Goal: Task Accomplishment & Management: Use online tool/utility

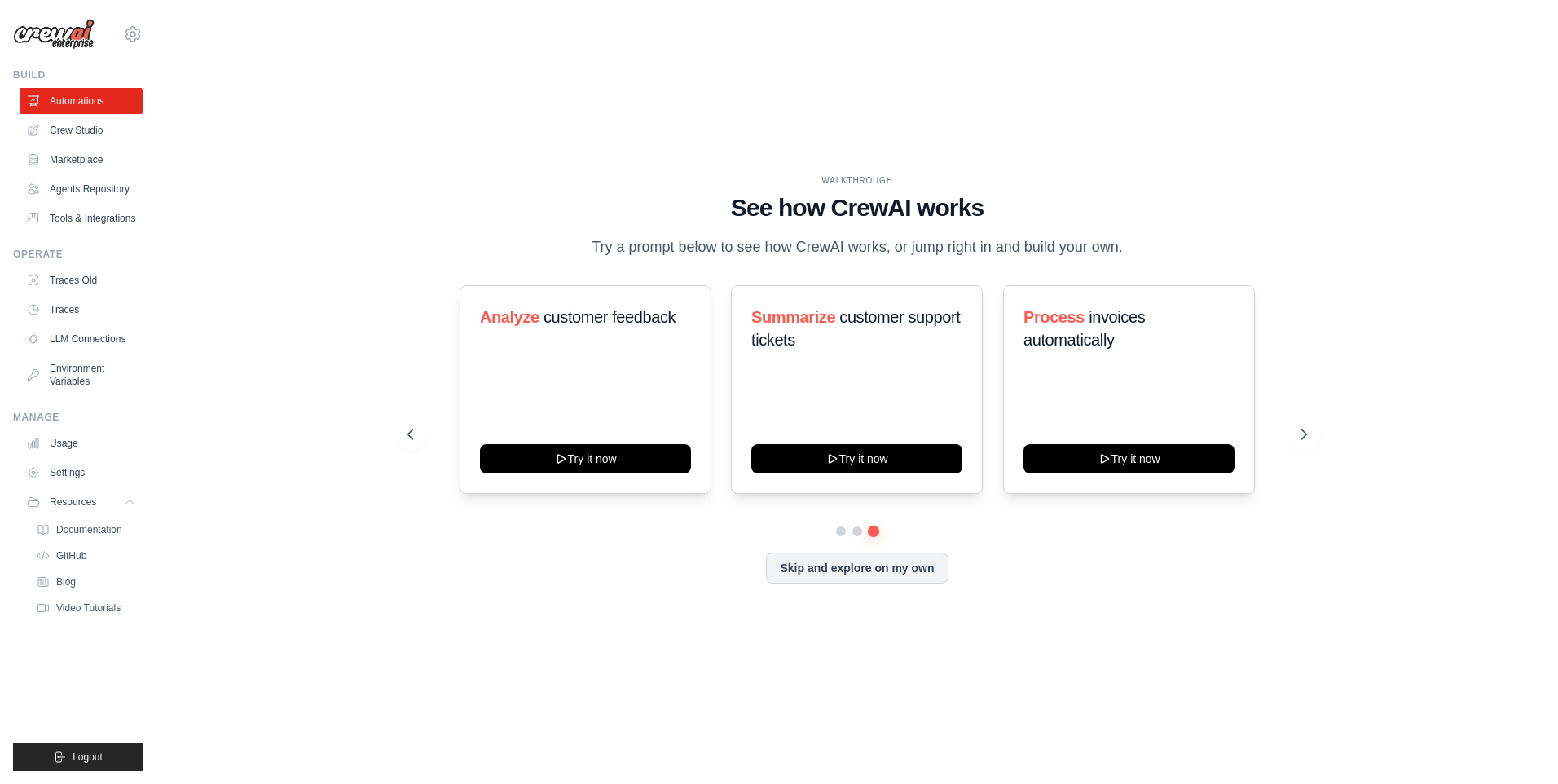
click at [97, 266] on div "Operate Traces Old Traces LLM Connections Environment Variables" at bounding box center [77, 320] width 130 height 147
click at [97, 283] on link "Traces Old" at bounding box center [83, 280] width 123 height 26
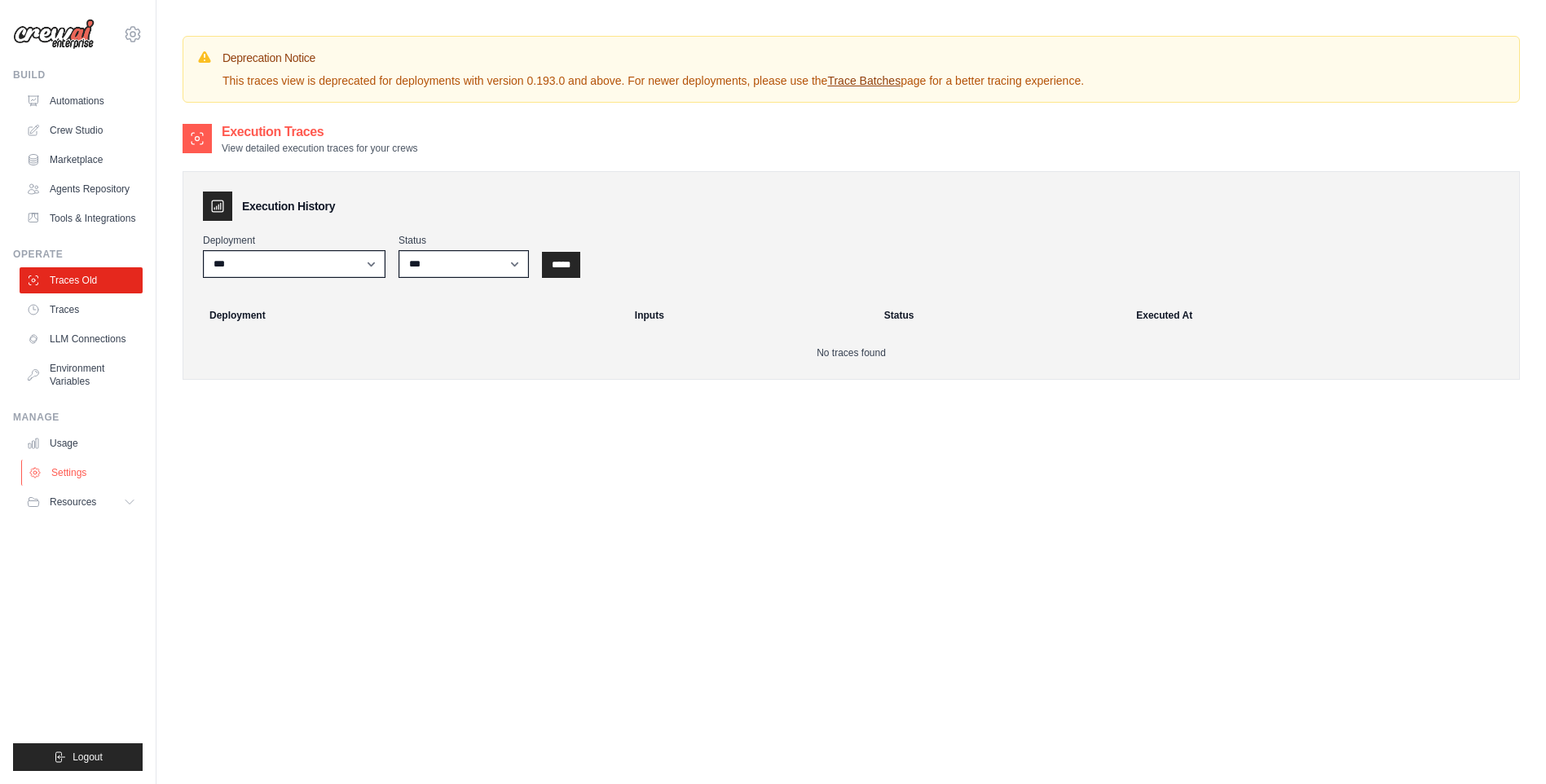
click at [97, 479] on link "Settings" at bounding box center [83, 472] width 123 height 26
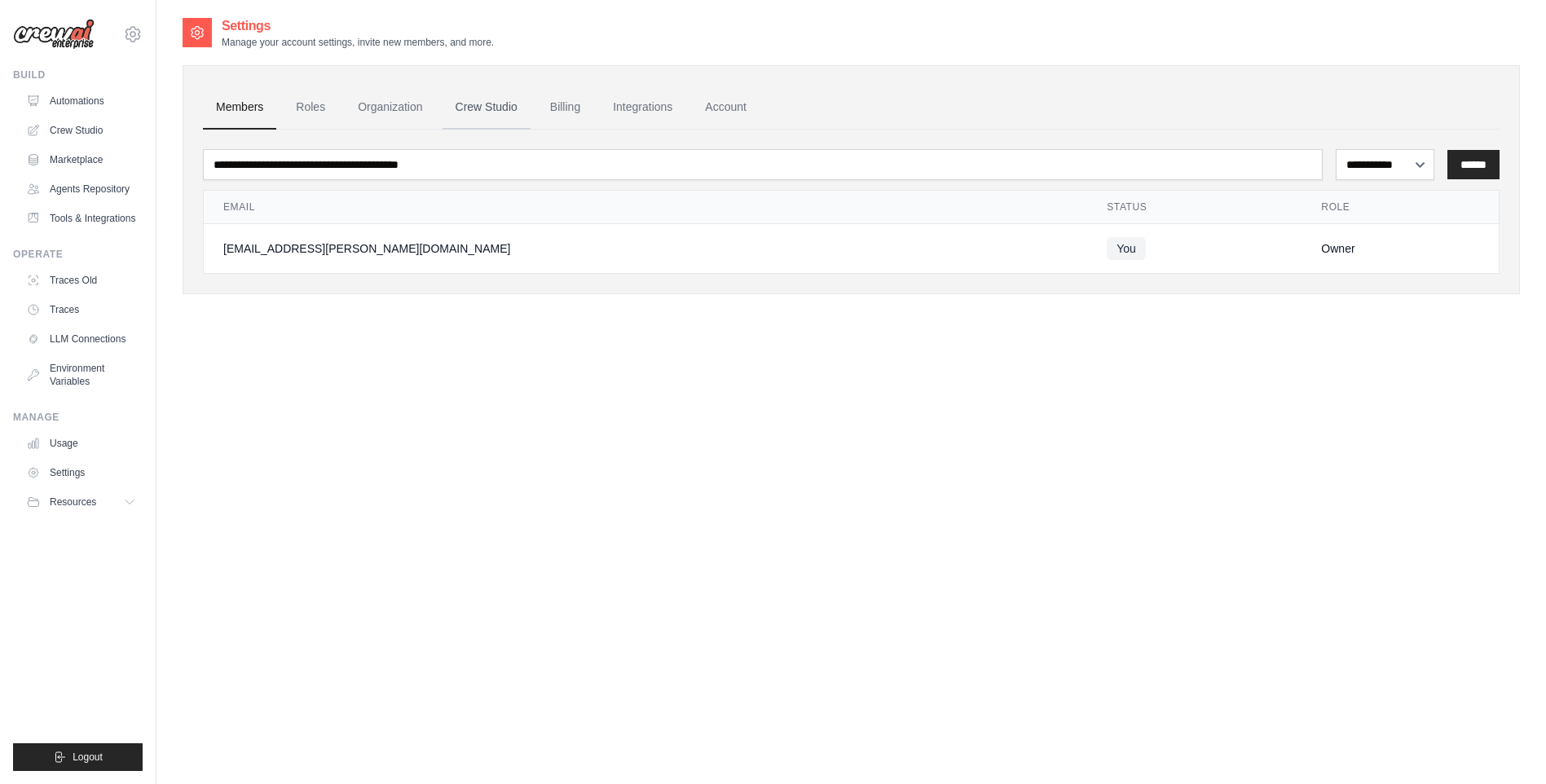
click at [515, 93] on link "Crew Studio" at bounding box center [486, 107] width 88 height 44
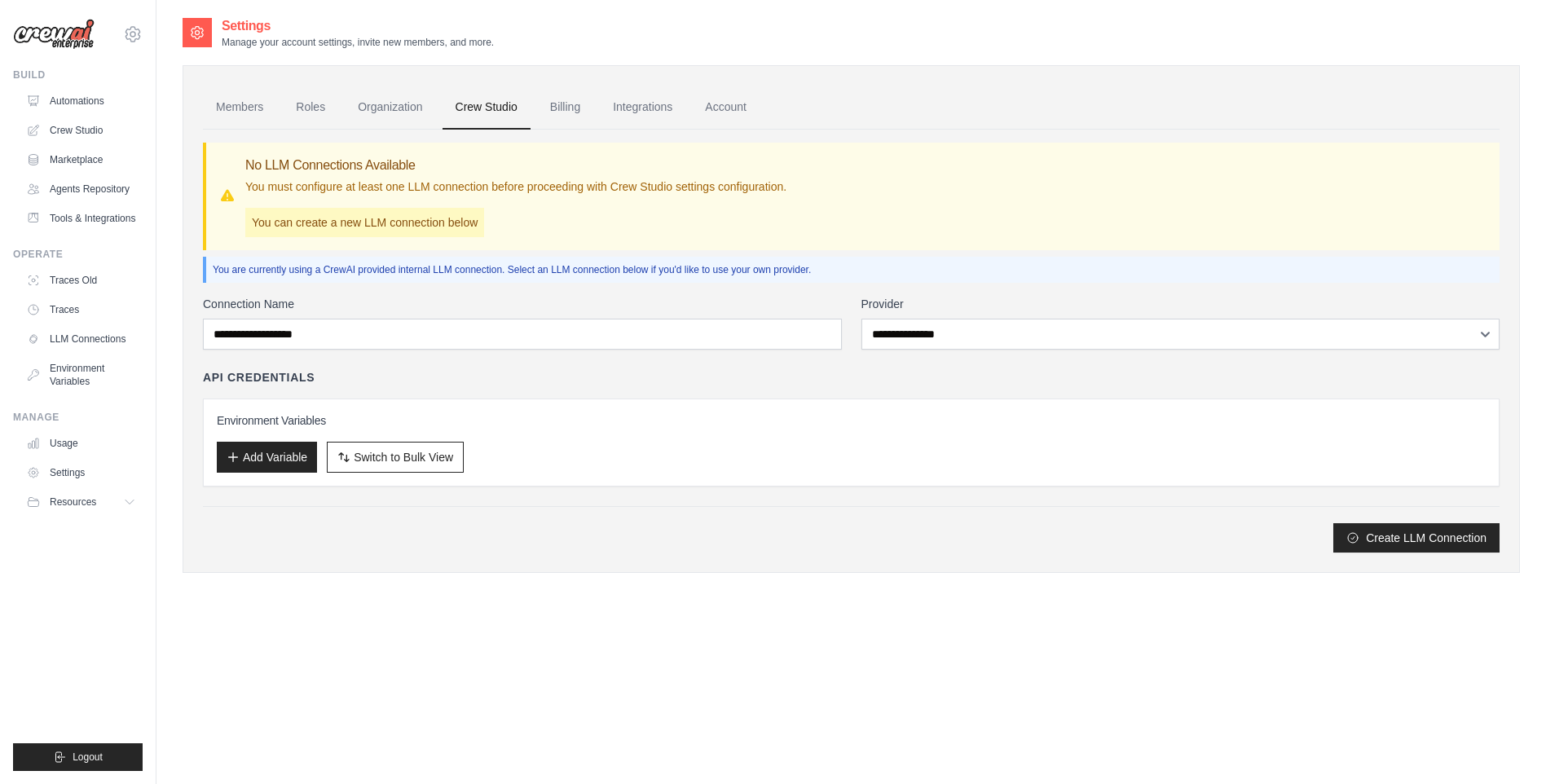
click at [642, 112] on link "Integrations" at bounding box center [643, 107] width 86 height 44
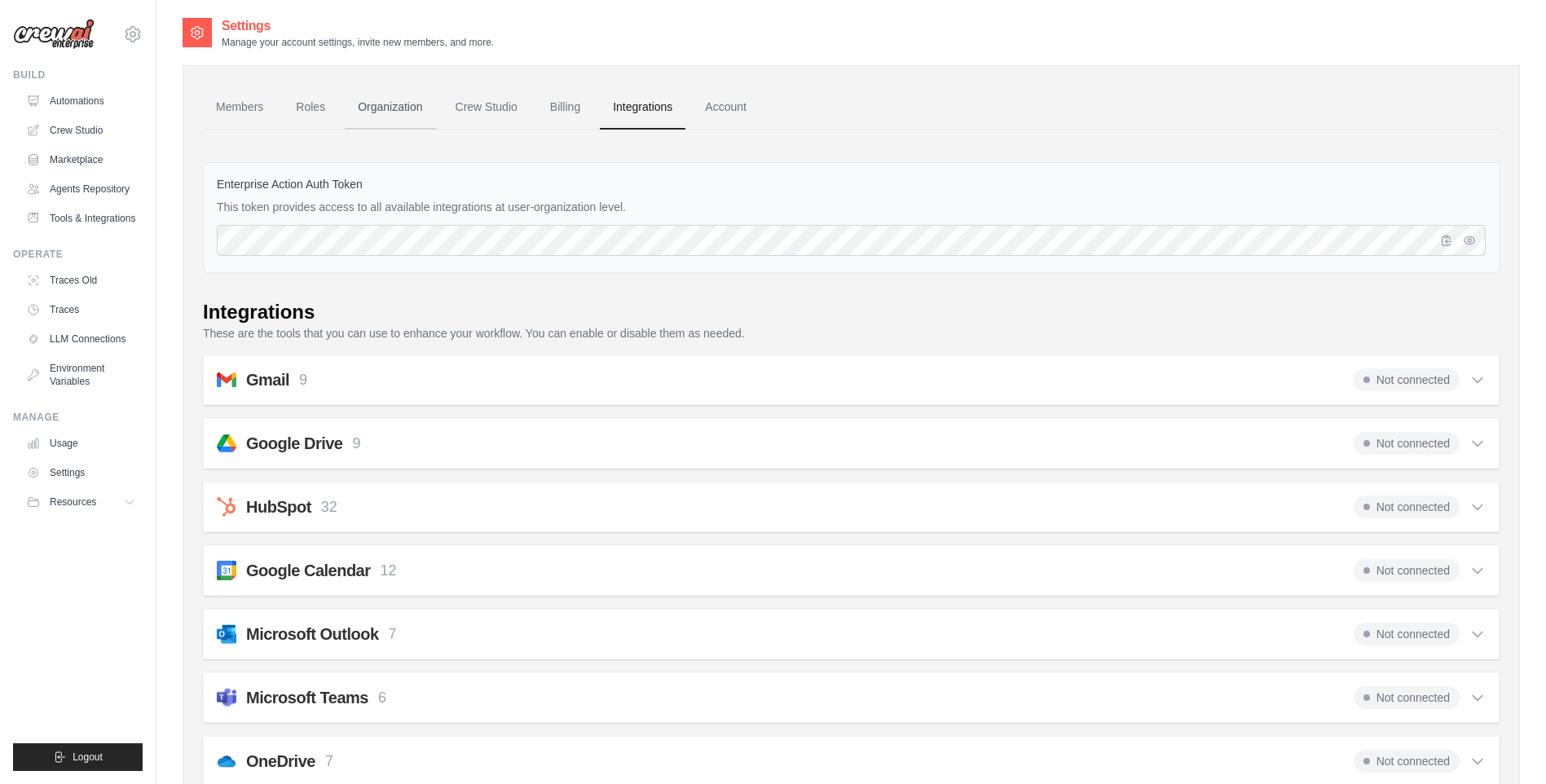
click at [390, 113] on link "Organization" at bounding box center [390, 107] width 91 height 44
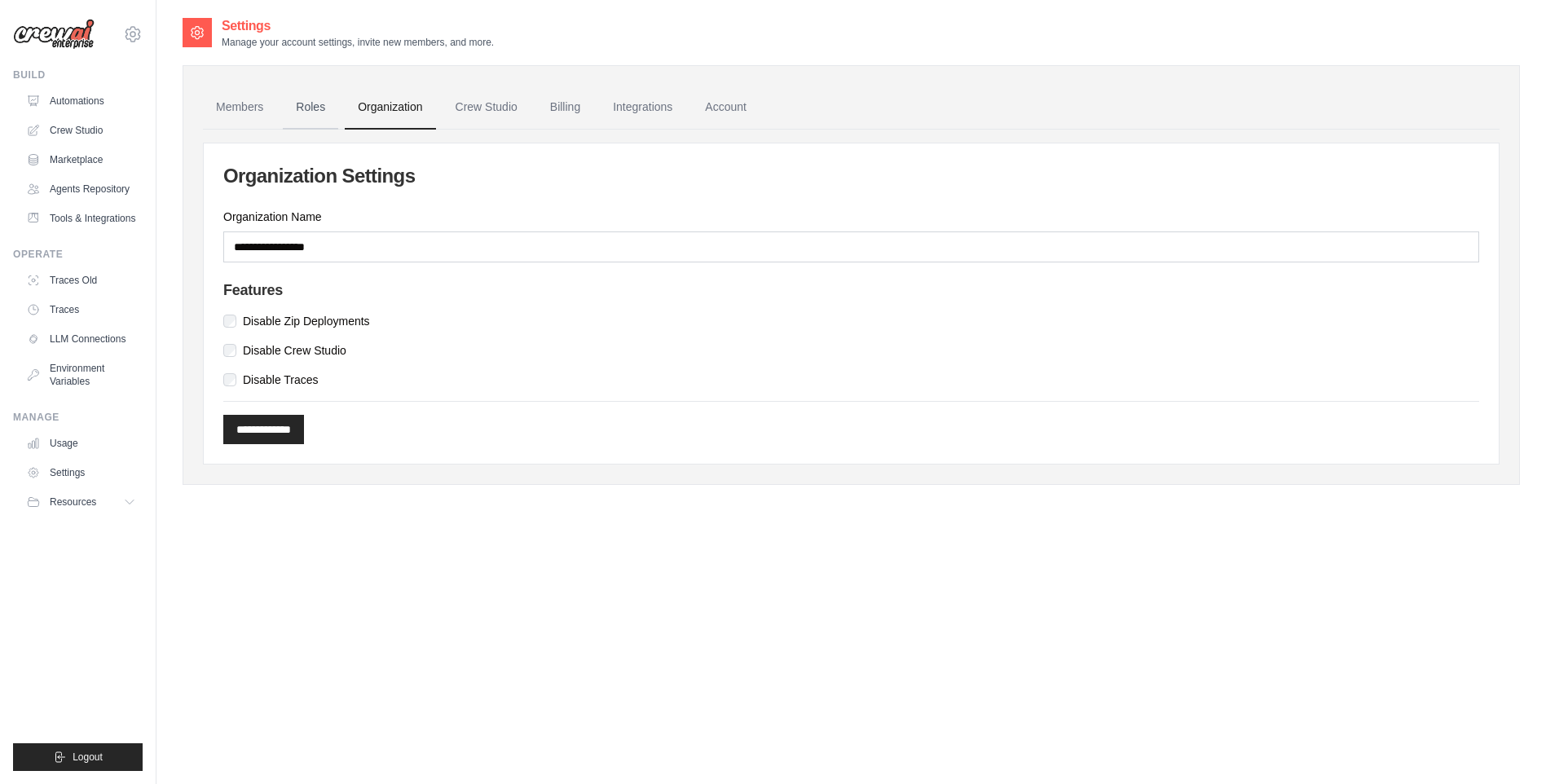
click at [312, 111] on link "Roles" at bounding box center [310, 107] width 56 height 44
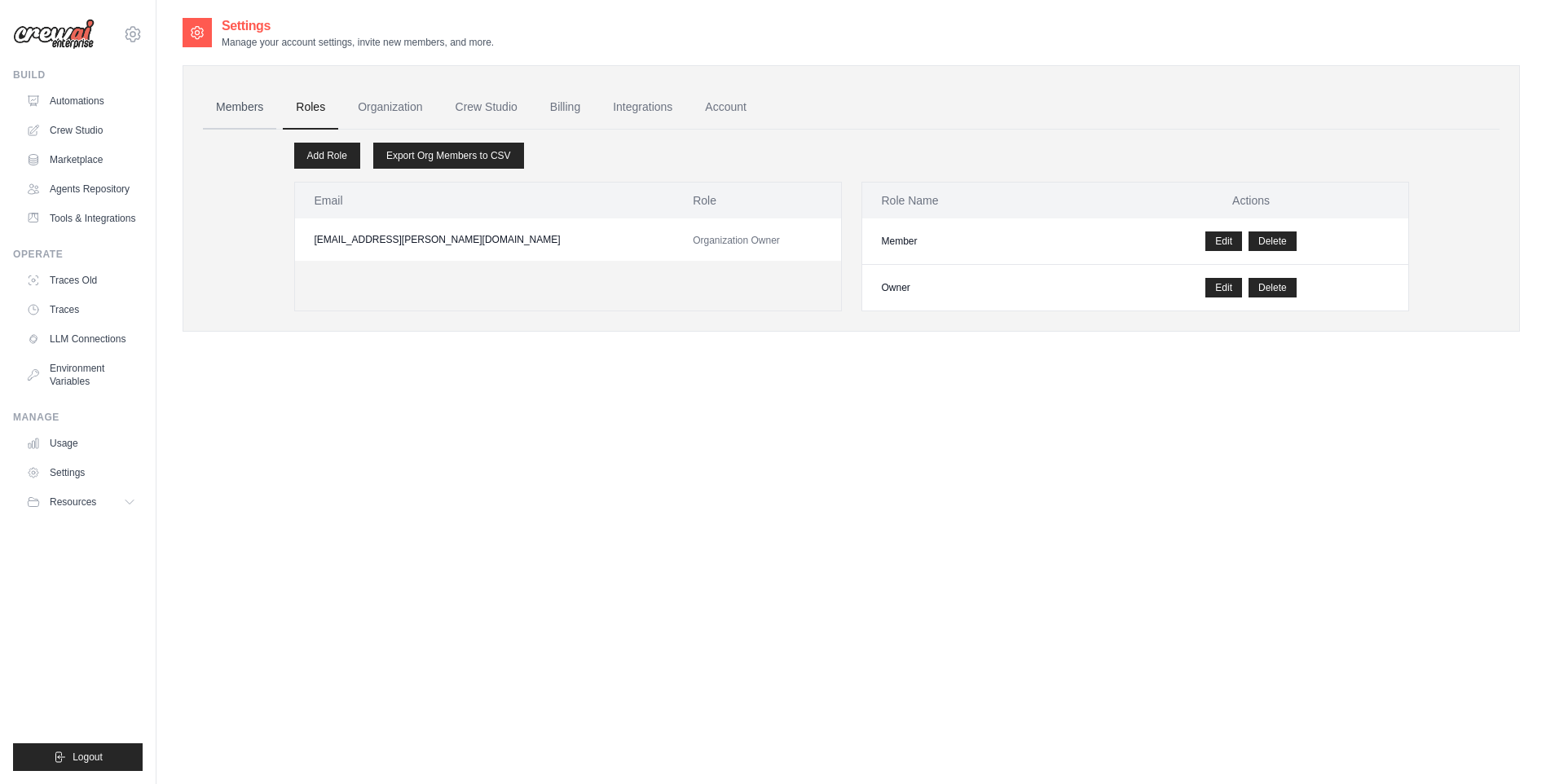
click at [246, 117] on link "Members" at bounding box center [239, 107] width 73 height 44
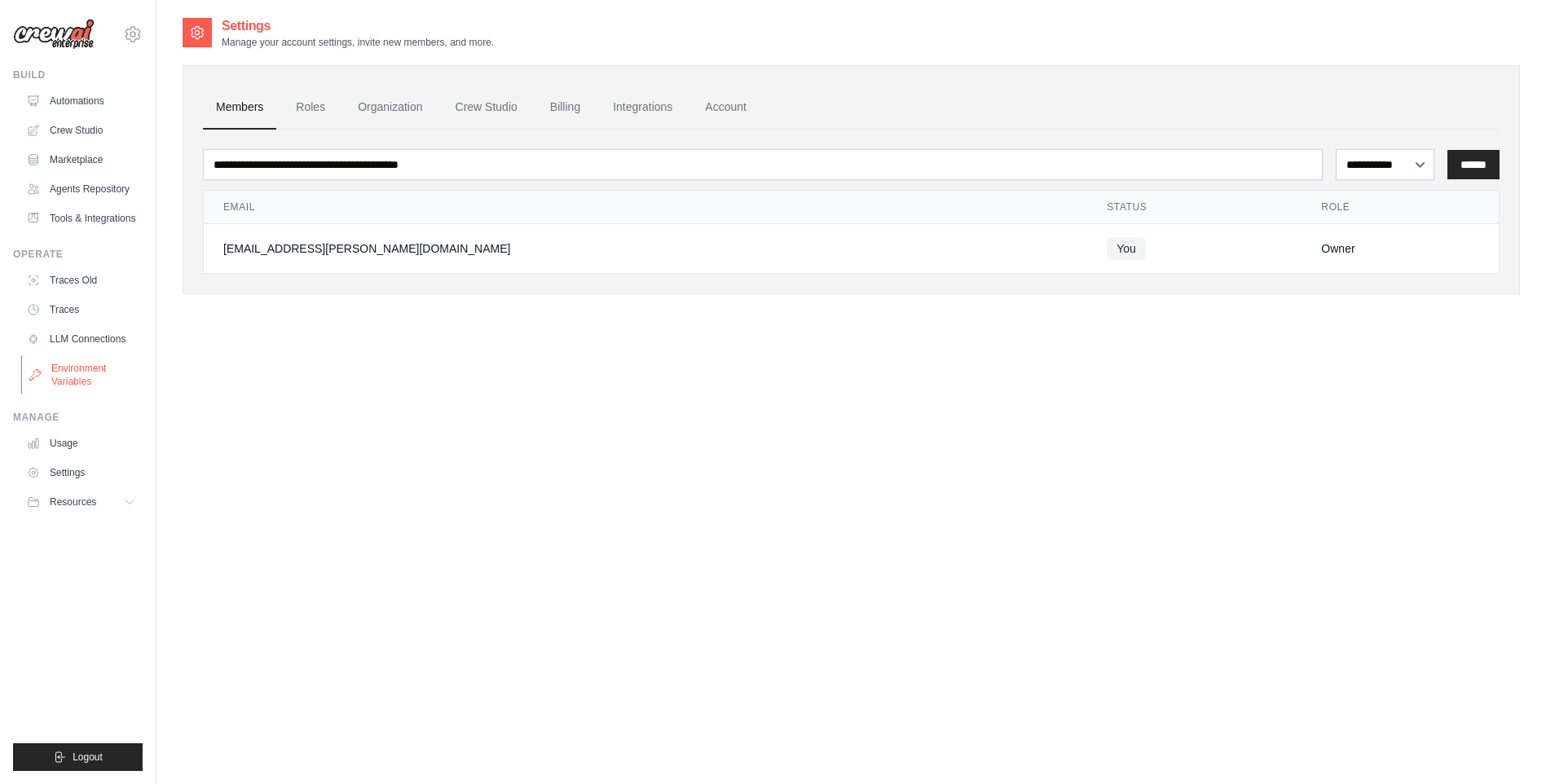
click at [79, 373] on link "Environment Variables" at bounding box center [83, 375] width 123 height 39
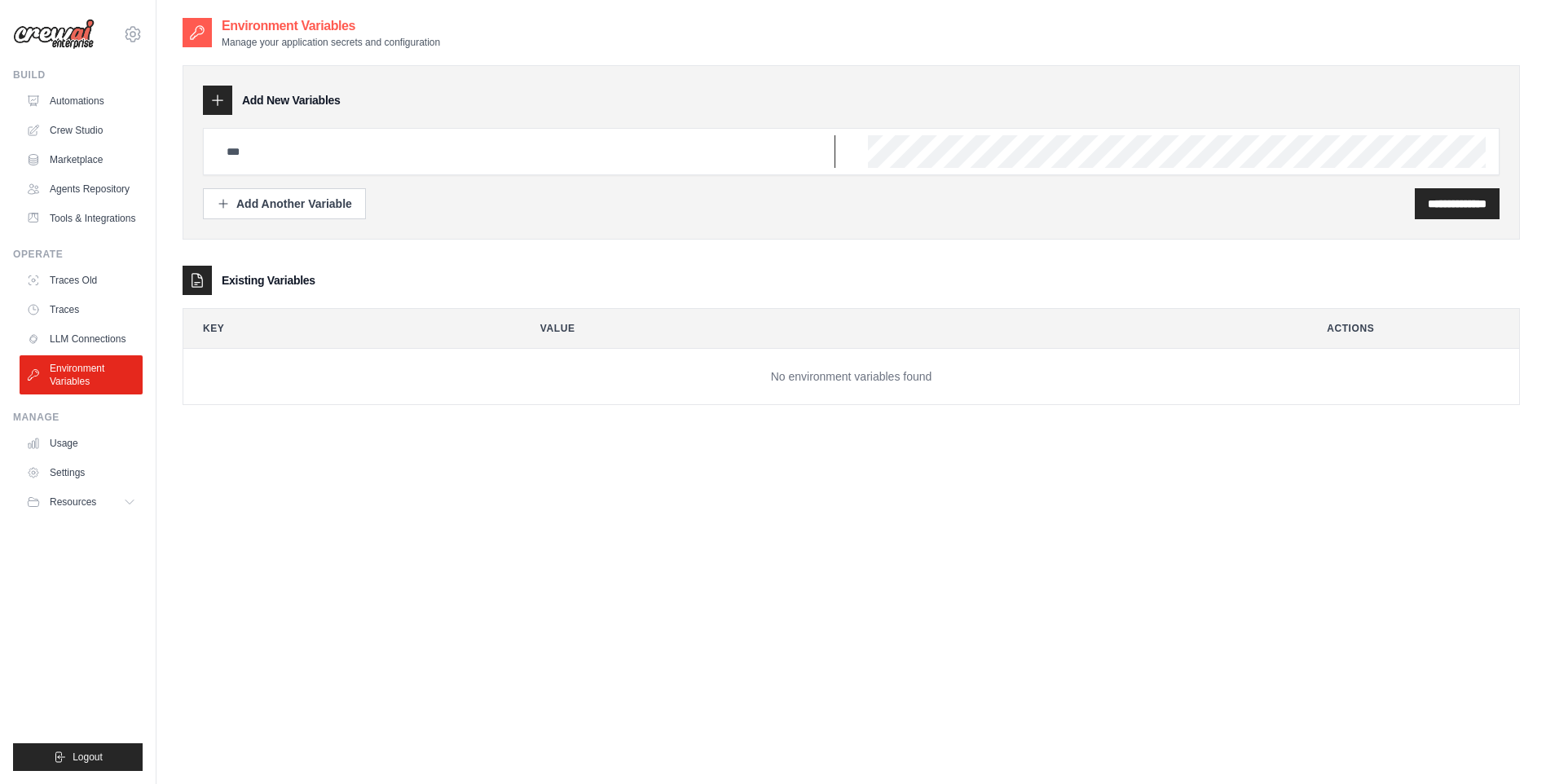
click at [277, 160] on input "text" at bounding box center [525, 151] width 619 height 32
click at [67, 444] on link "Usage" at bounding box center [83, 443] width 123 height 26
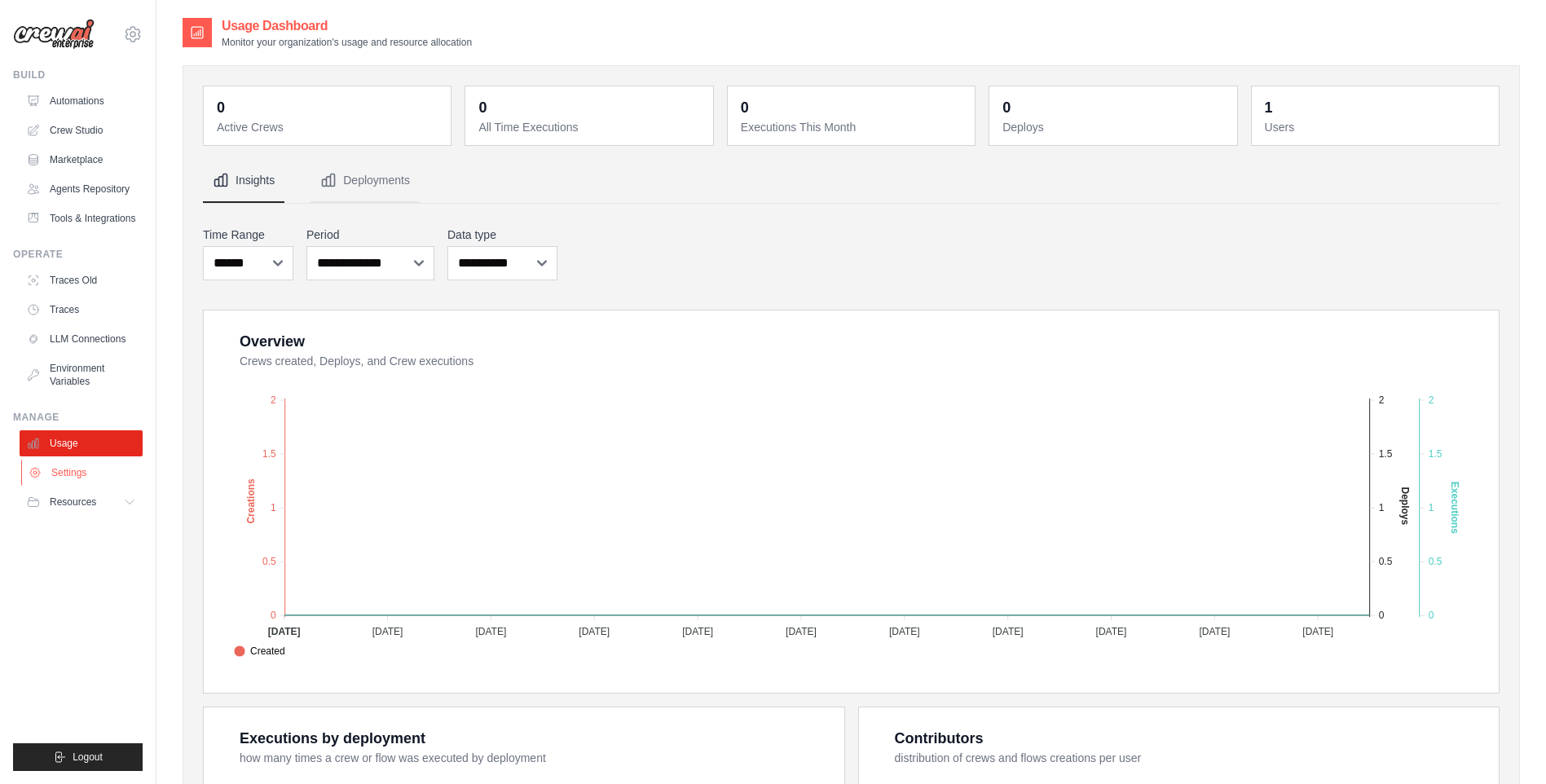
click at [65, 470] on link "Settings" at bounding box center [83, 472] width 123 height 26
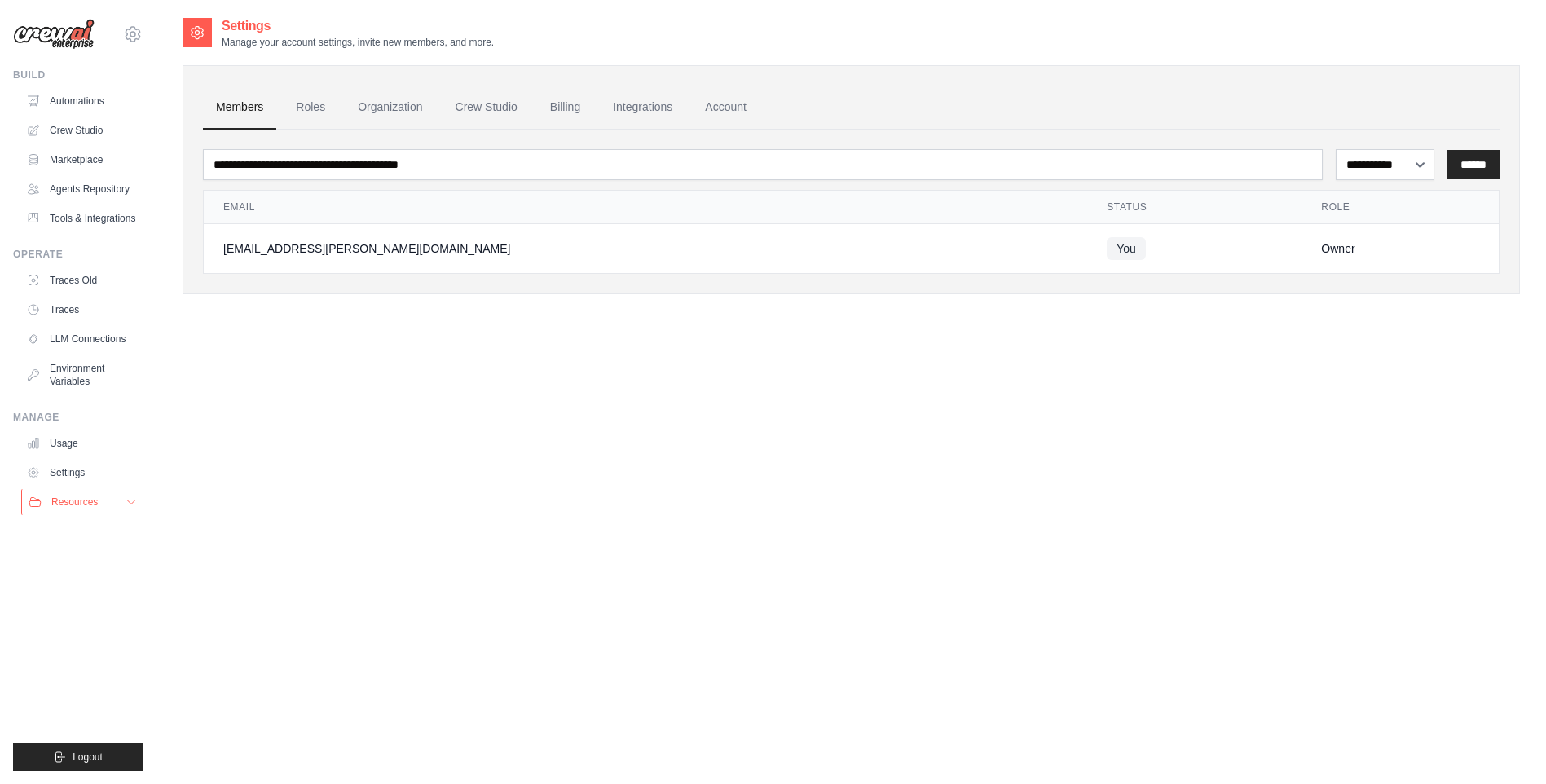
click at [69, 497] on span "Resources" at bounding box center [75, 501] width 47 height 13
click at [84, 505] on span "Resources" at bounding box center [75, 501] width 47 height 13
click at [383, 110] on link "Organization" at bounding box center [390, 107] width 91 height 44
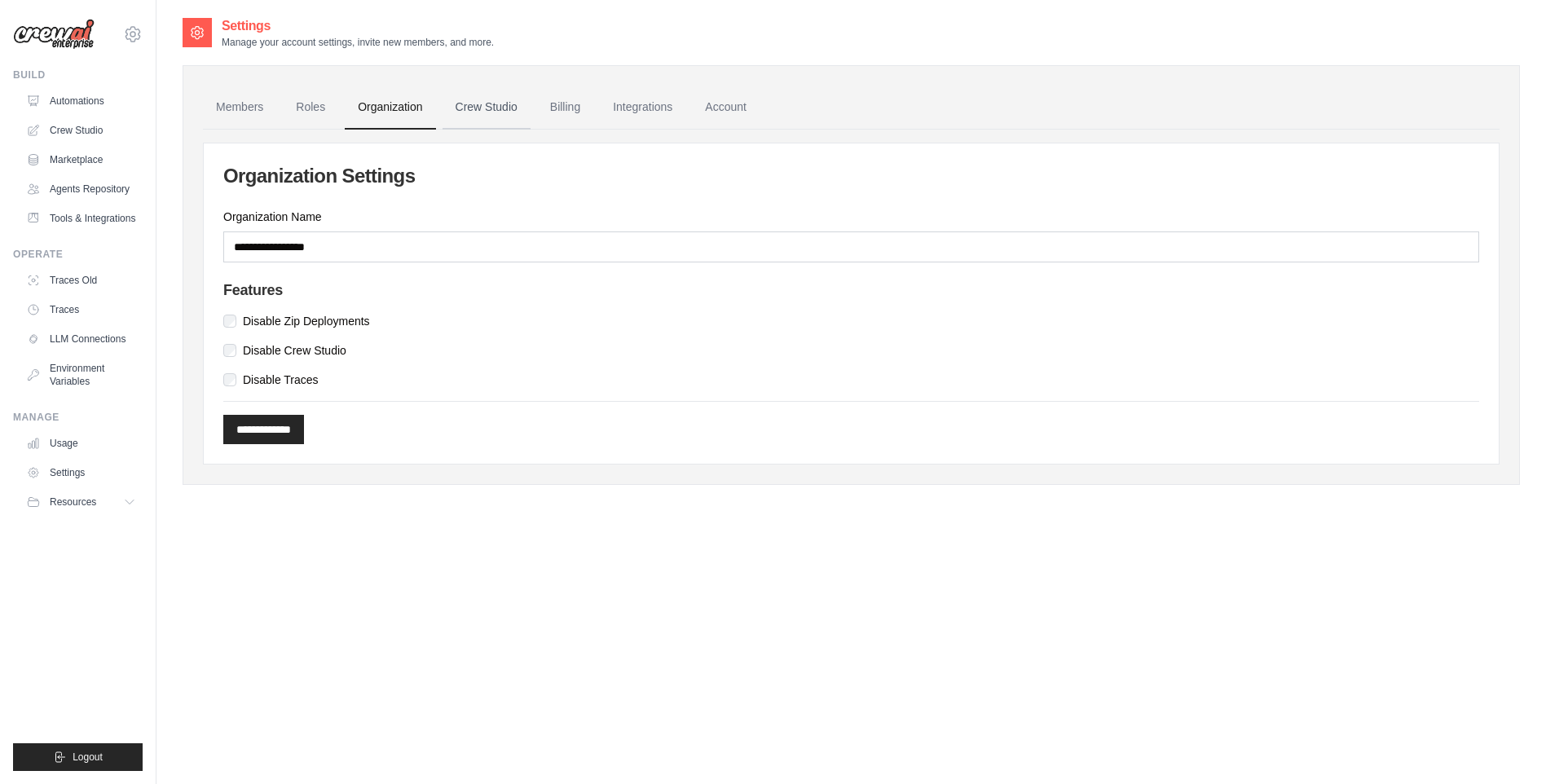
click at [471, 121] on link "Crew Studio" at bounding box center [486, 107] width 88 height 44
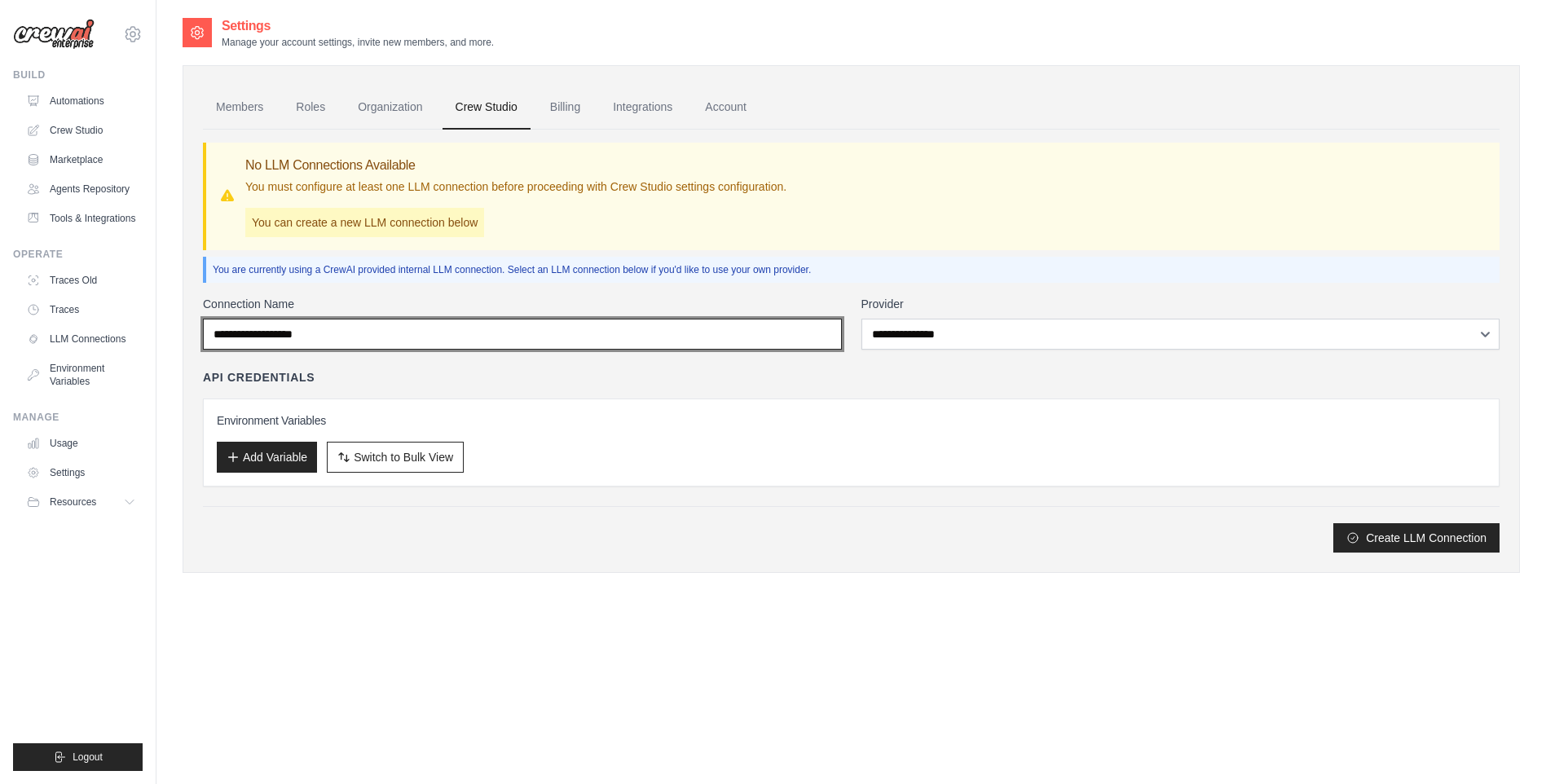
click at [325, 329] on input "Connection Name" at bounding box center [522, 334] width 639 height 31
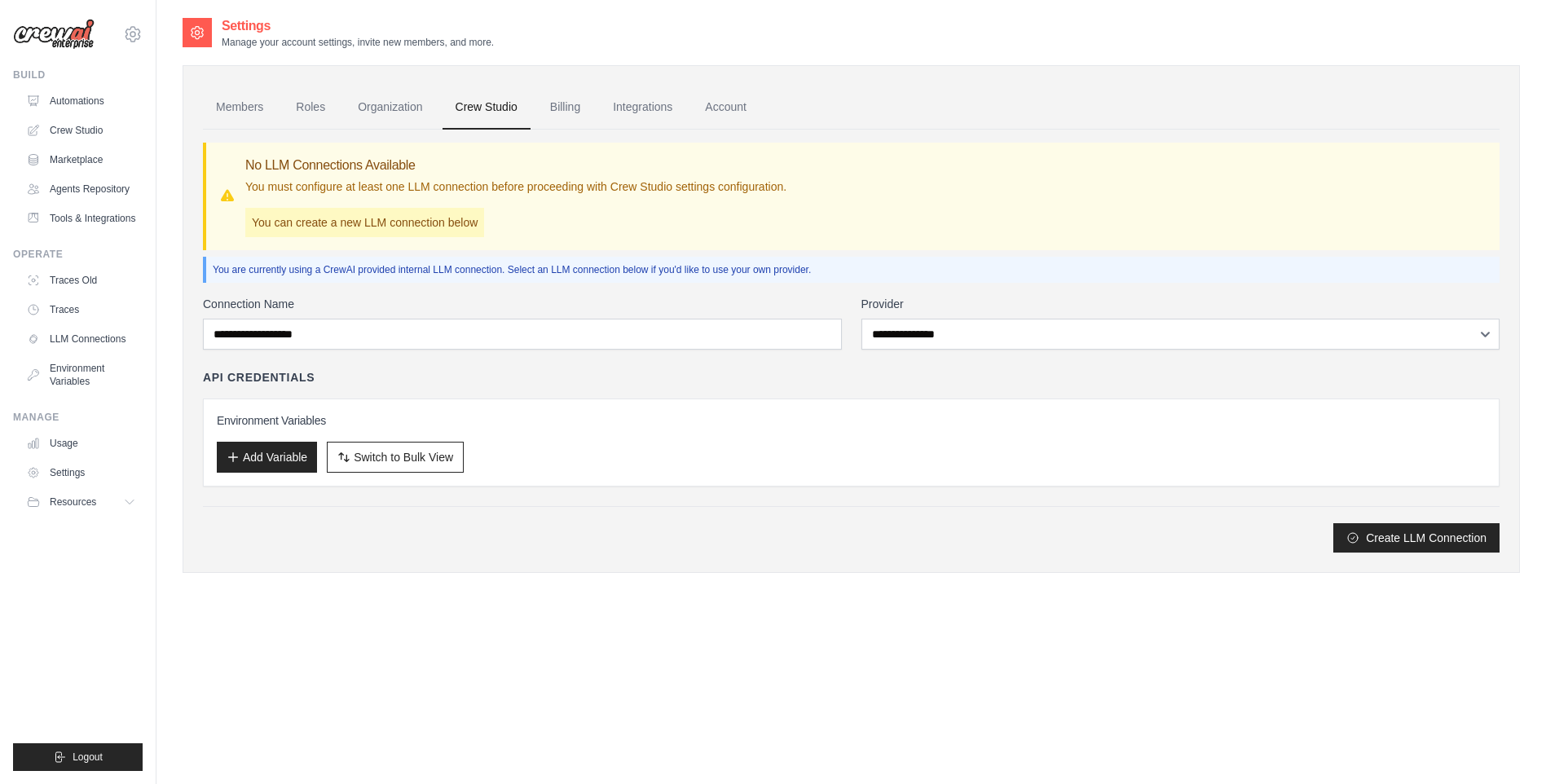
click at [961, 351] on div "**********" at bounding box center [850, 424] width 1297 height 256
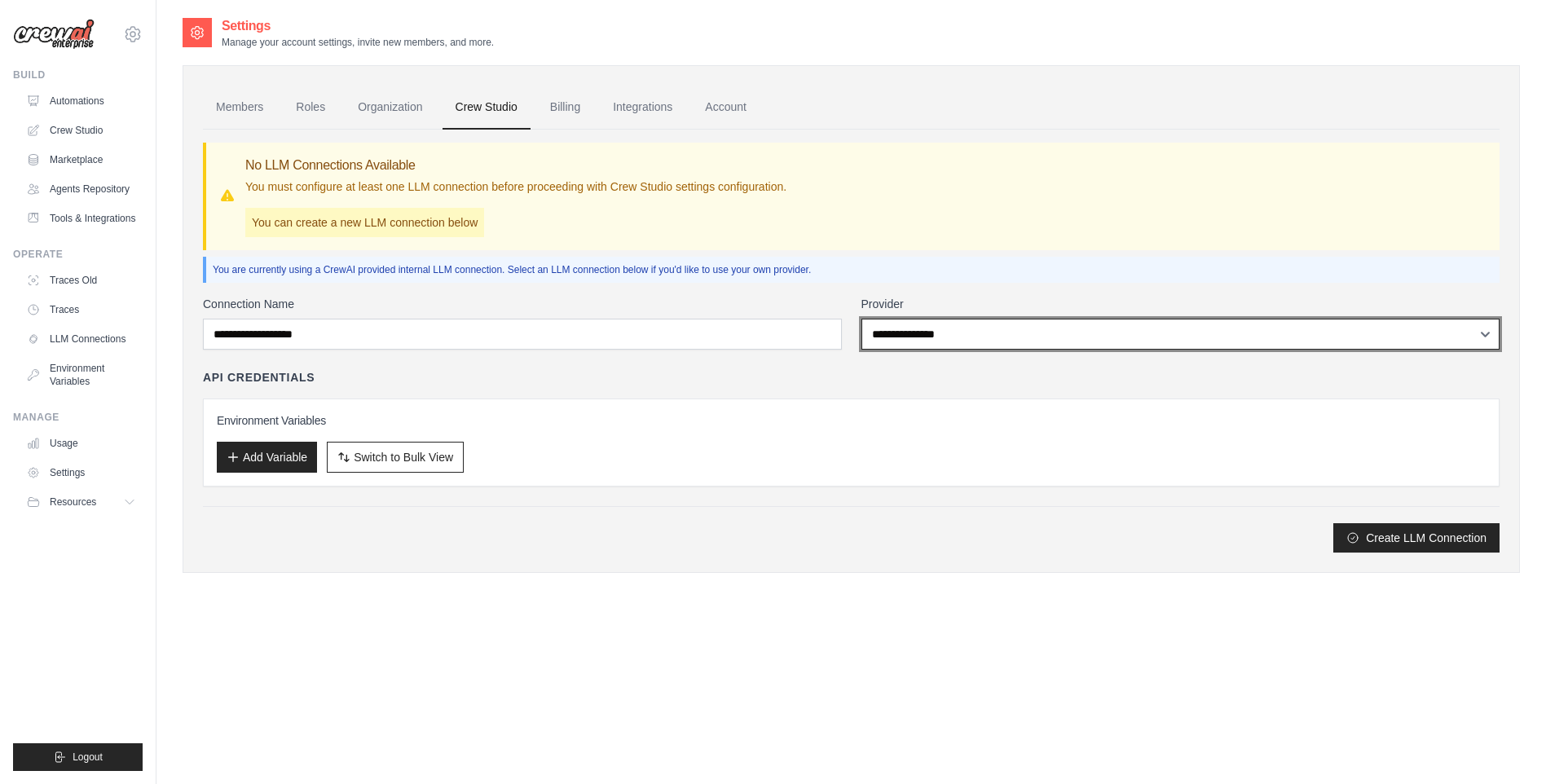
click at [974, 339] on select "**********" at bounding box center [1181, 334] width 639 height 31
click at [861, 318] on select "**********" at bounding box center [1181, 334] width 639 height 31
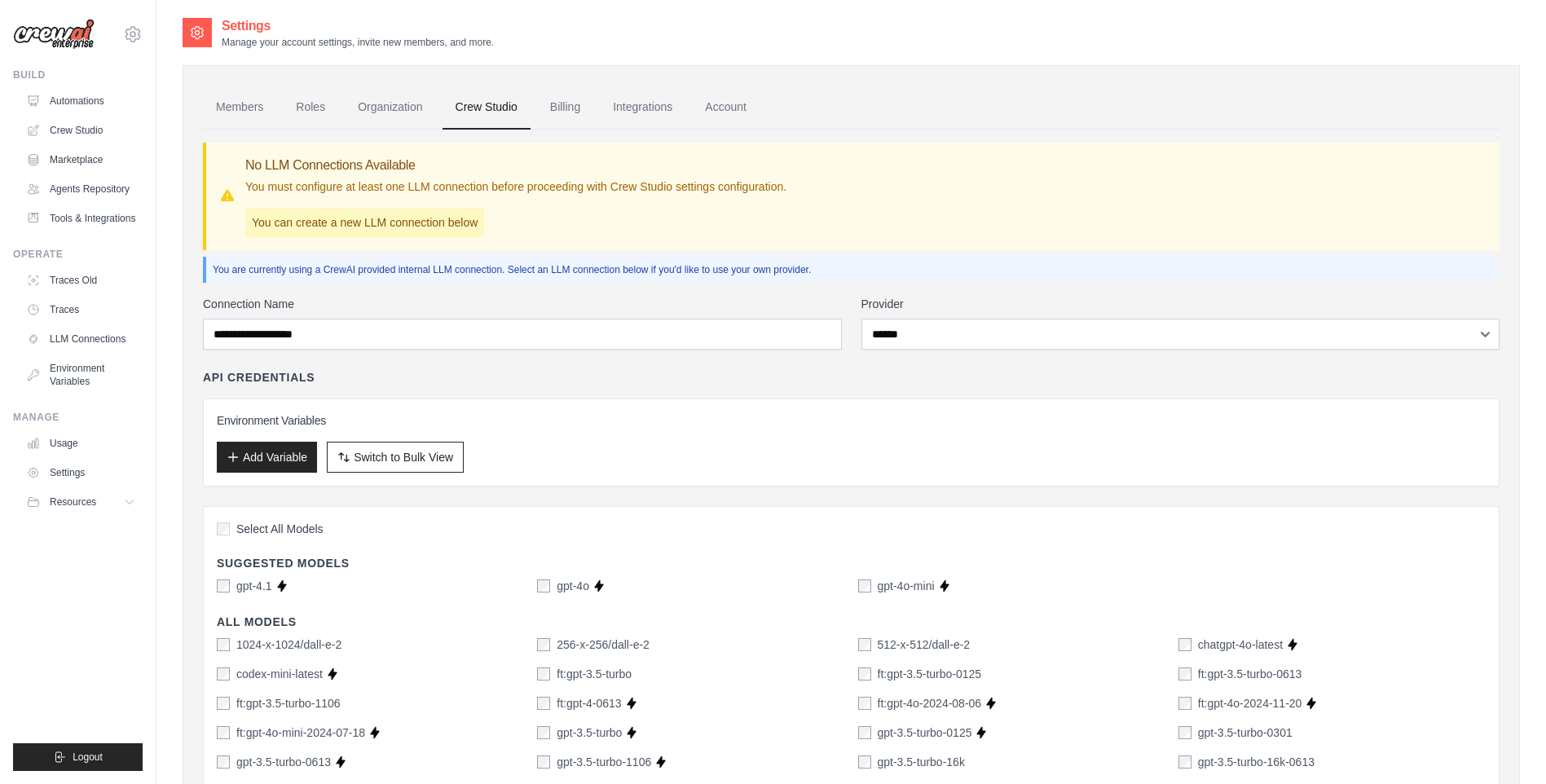
click at [799, 416] on h3 "Environment Variables" at bounding box center [850, 420] width 1268 height 17
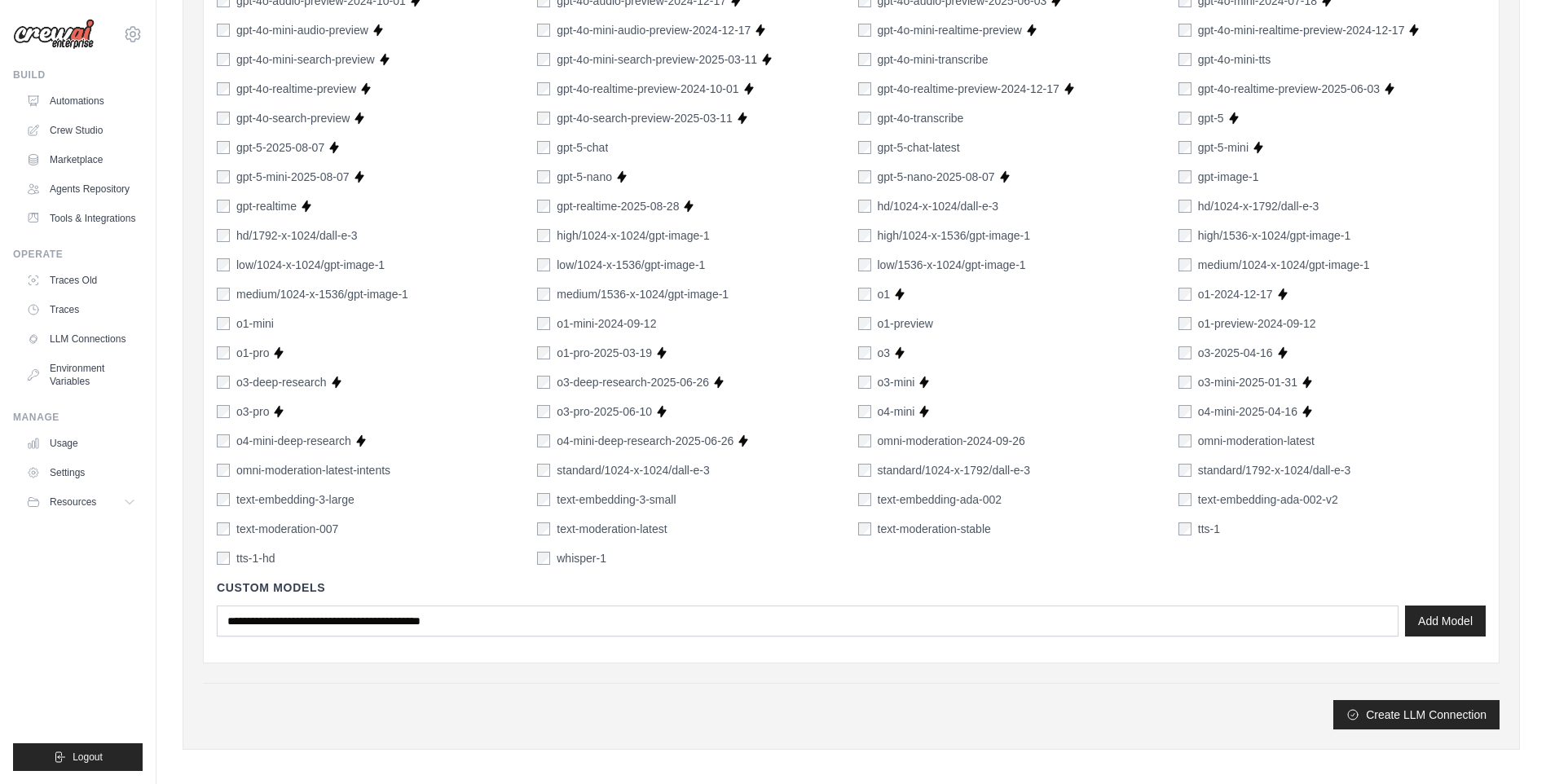
scroll to position [974, 0]
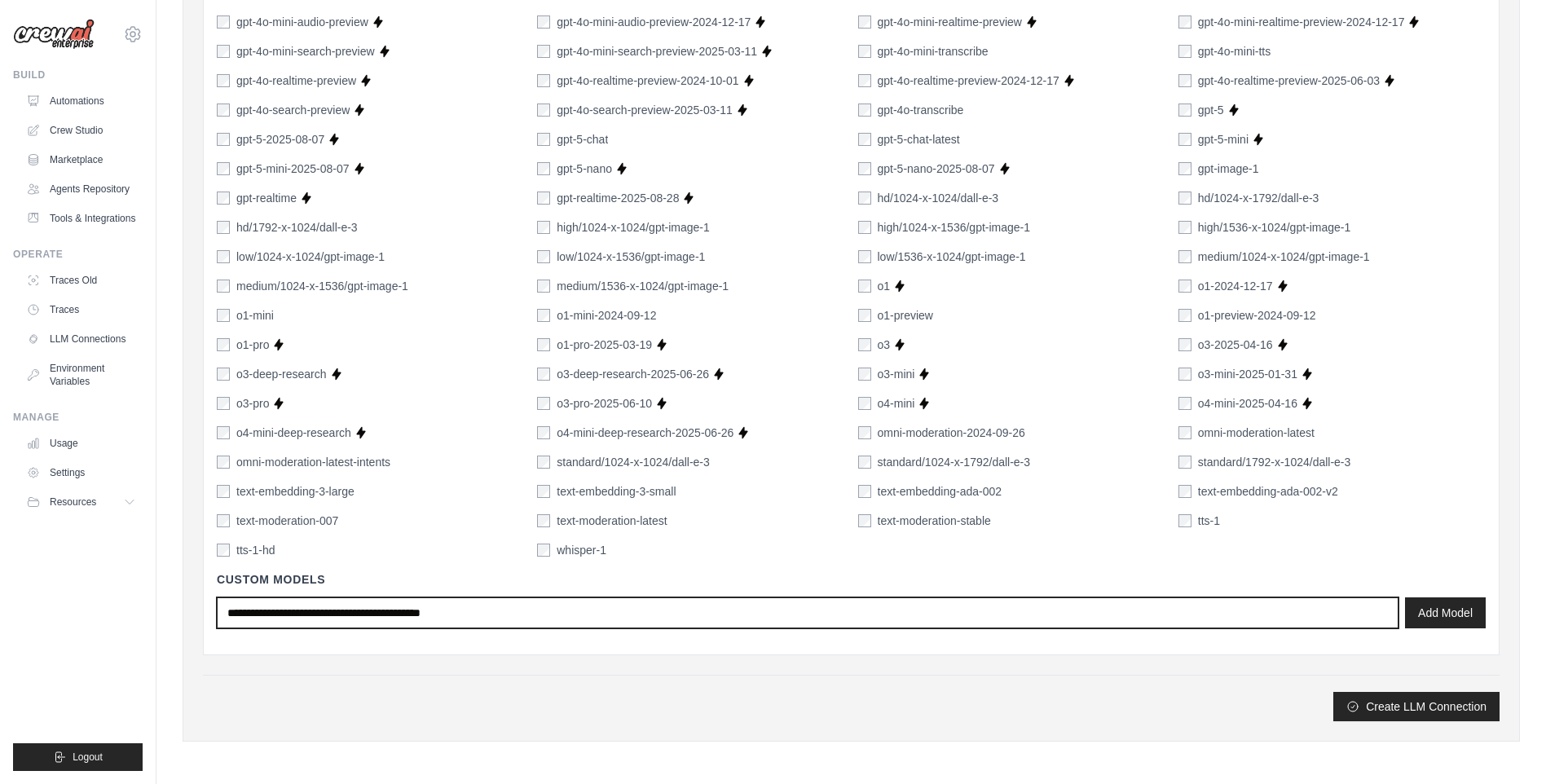
click at [578, 602] on input "text" at bounding box center [807, 613] width 1182 height 31
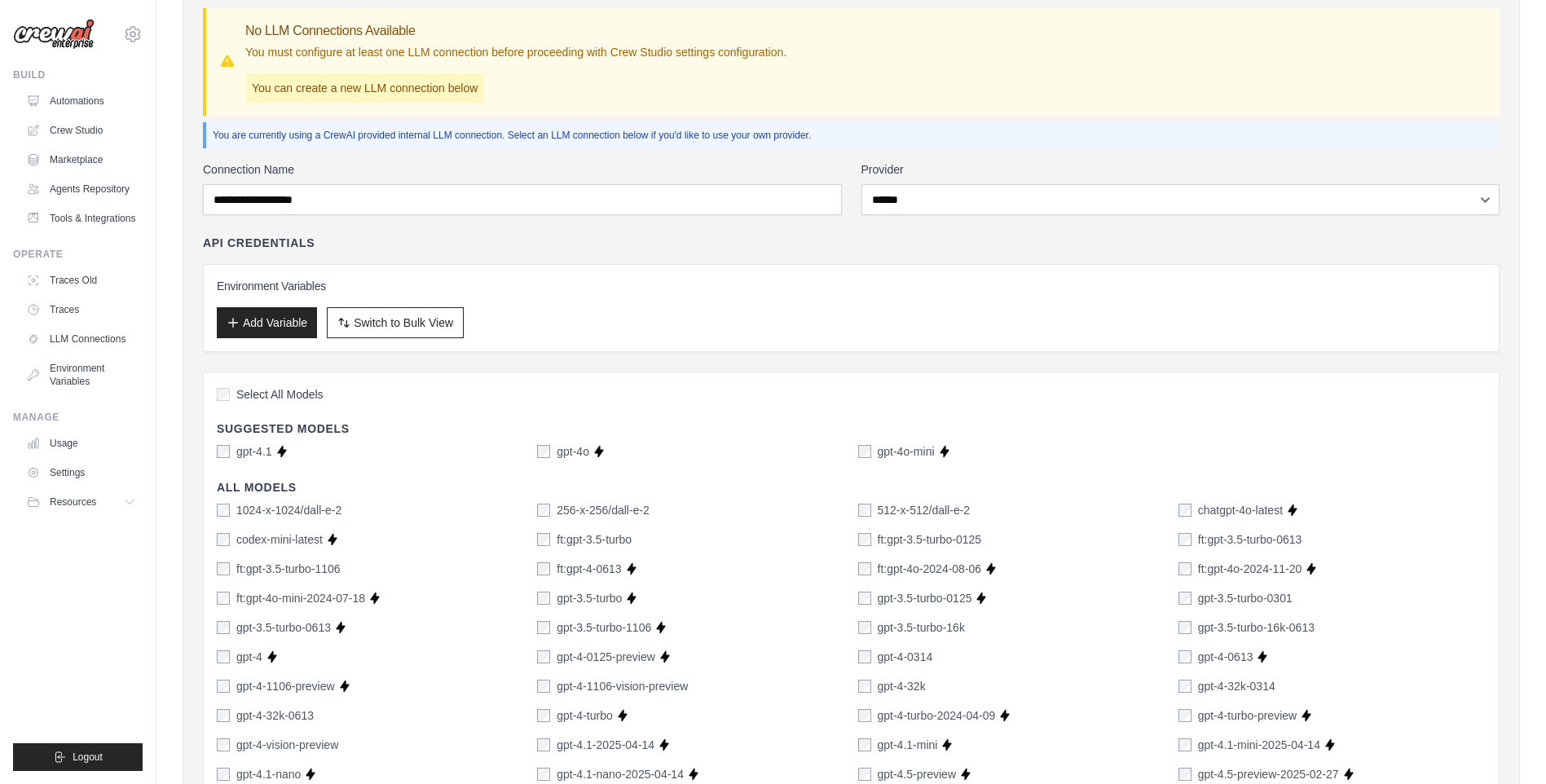
scroll to position [160, 0]
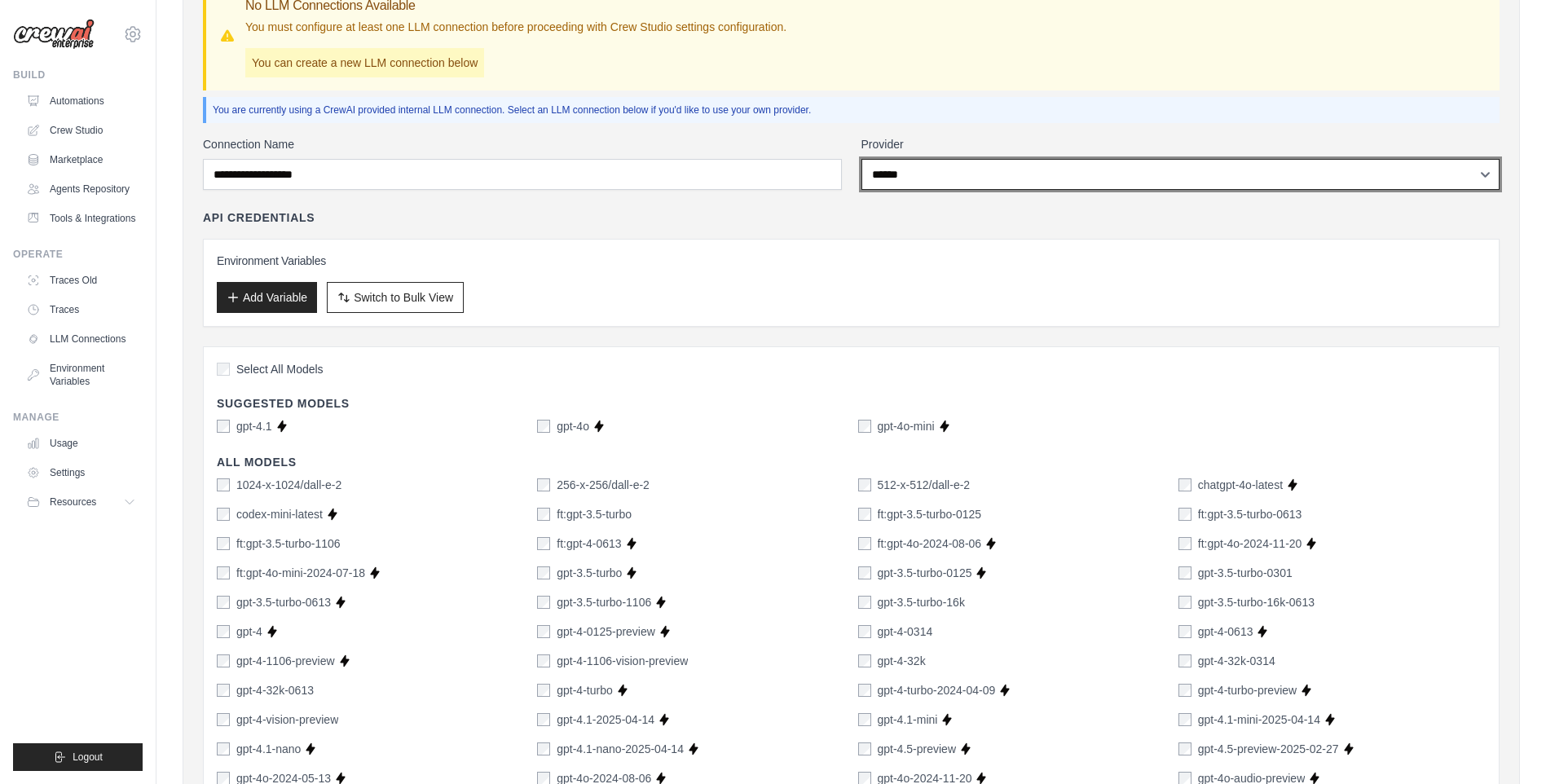
click at [983, 180] on select "**********" at bounding box center [1181, 174] width 639 height 31
click at [861, 159] on select "**********" at bounding box center [1181, 174] width 639 height 31
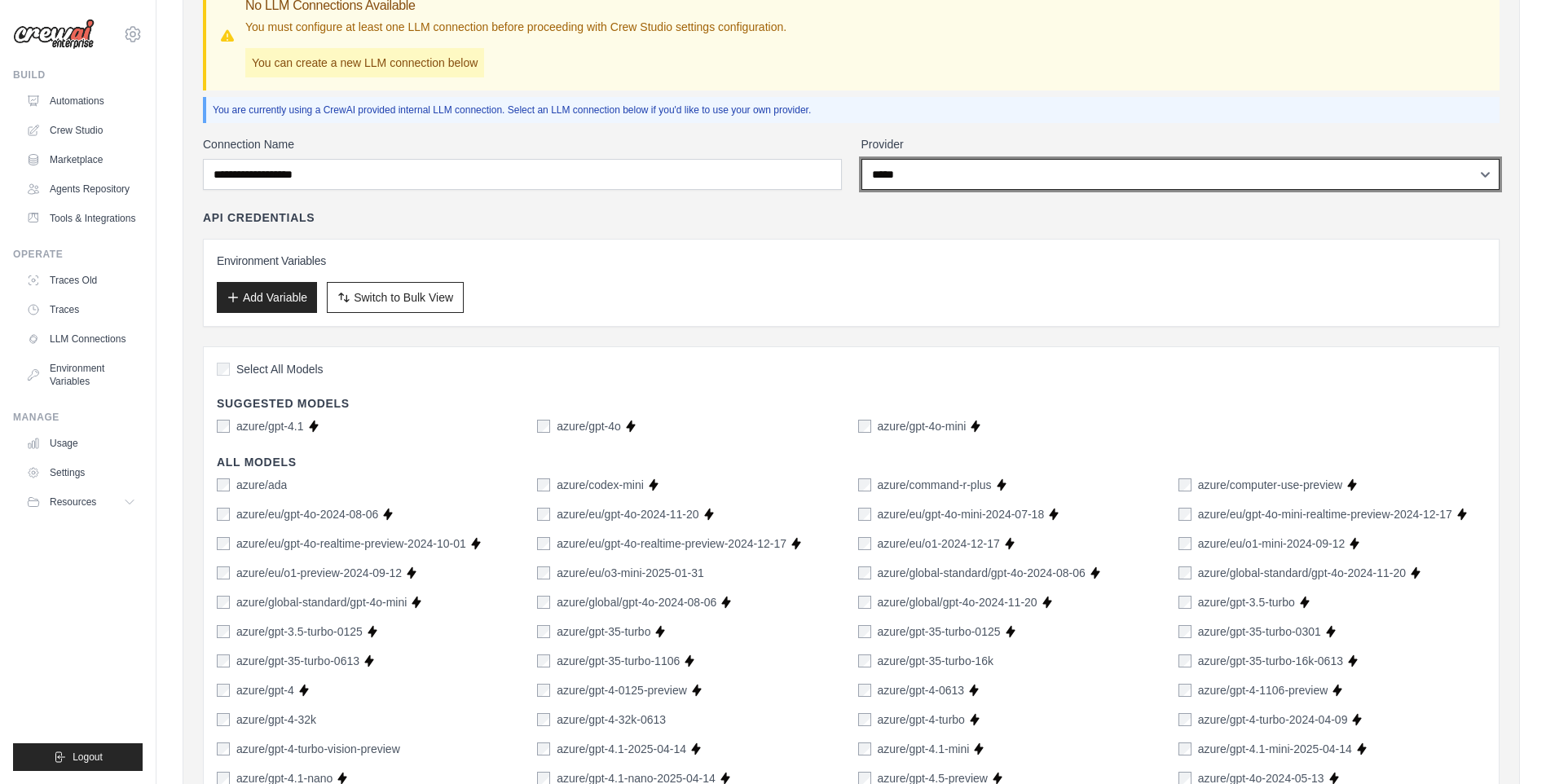
click at [930, 183] on select "**********" at bounding box center [1181, 174] width 639 height 31
select select "*********"
click at [861, 159] on select "**********" at bounding box center [1181, 174] width 639 height 31
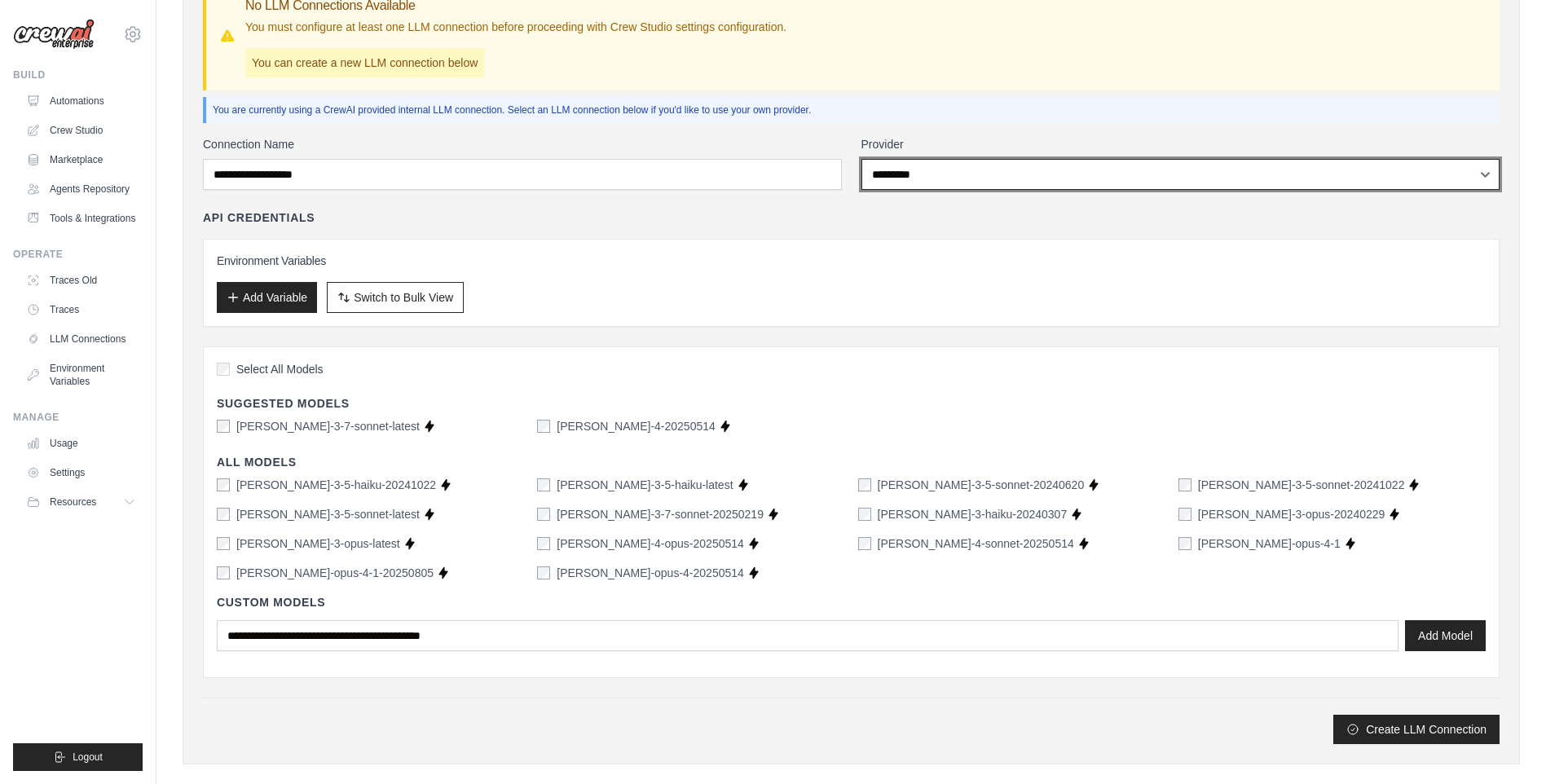
click at [944, 168] on select "**********" at bounding box center [1181, 174] width 639 height 31
select select
click at [861, 159] on select "**********" at bounding box center [1181, 174] width 639 height 31
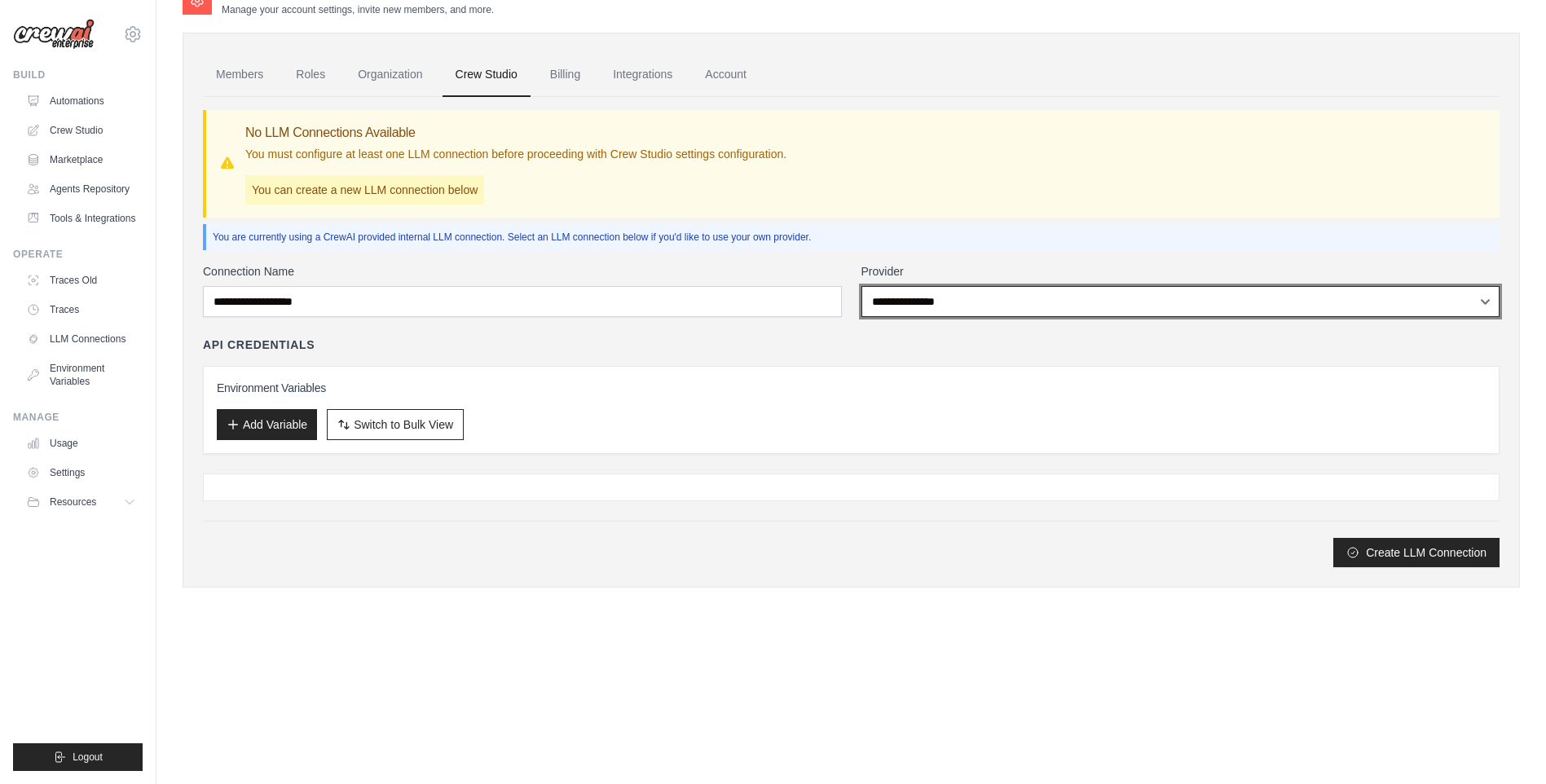
scroll to position [32, 0]
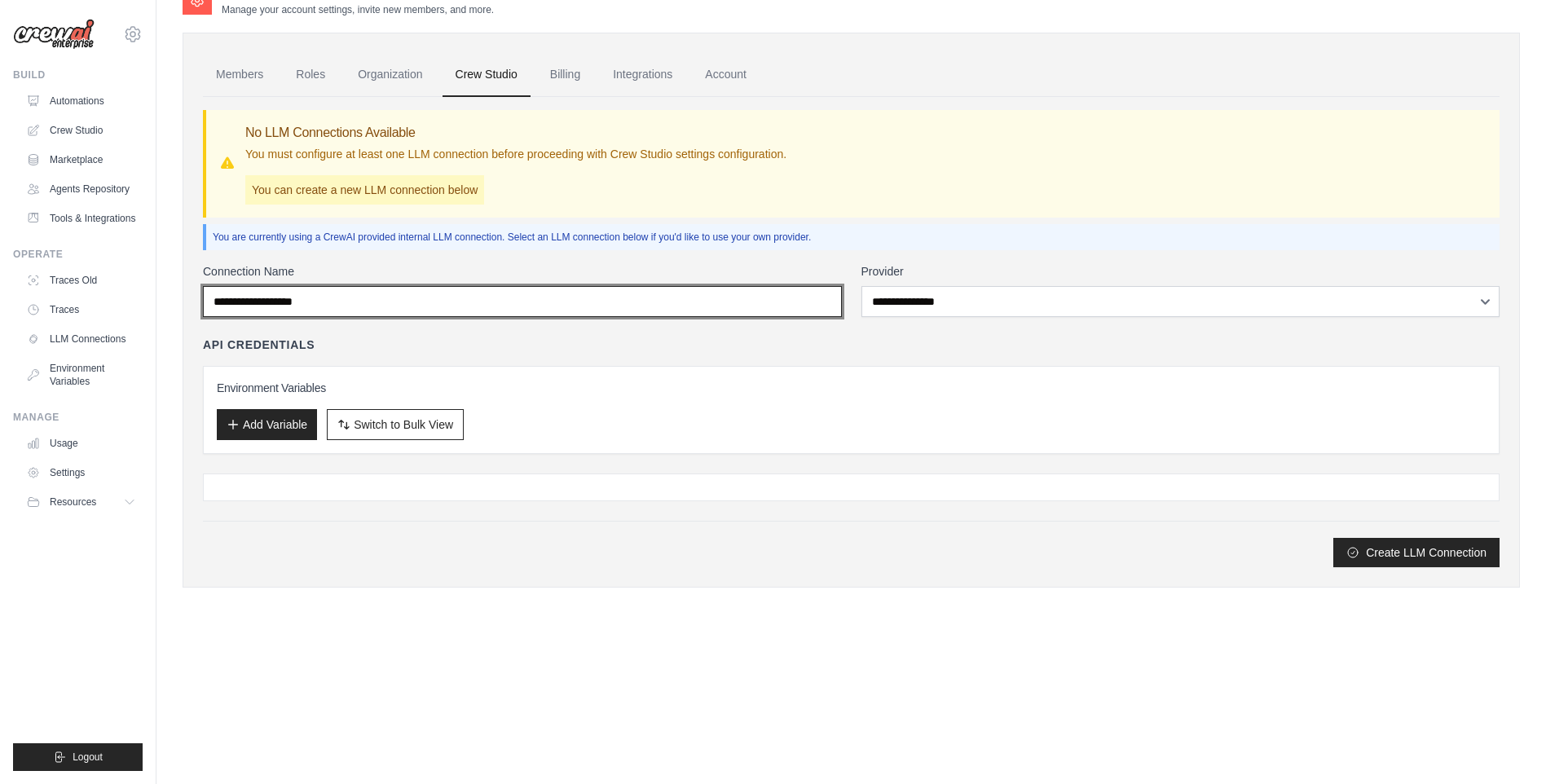
click at [384, 294] on input "Connection Name" at bounding box center [522, 302] width 639 height 31
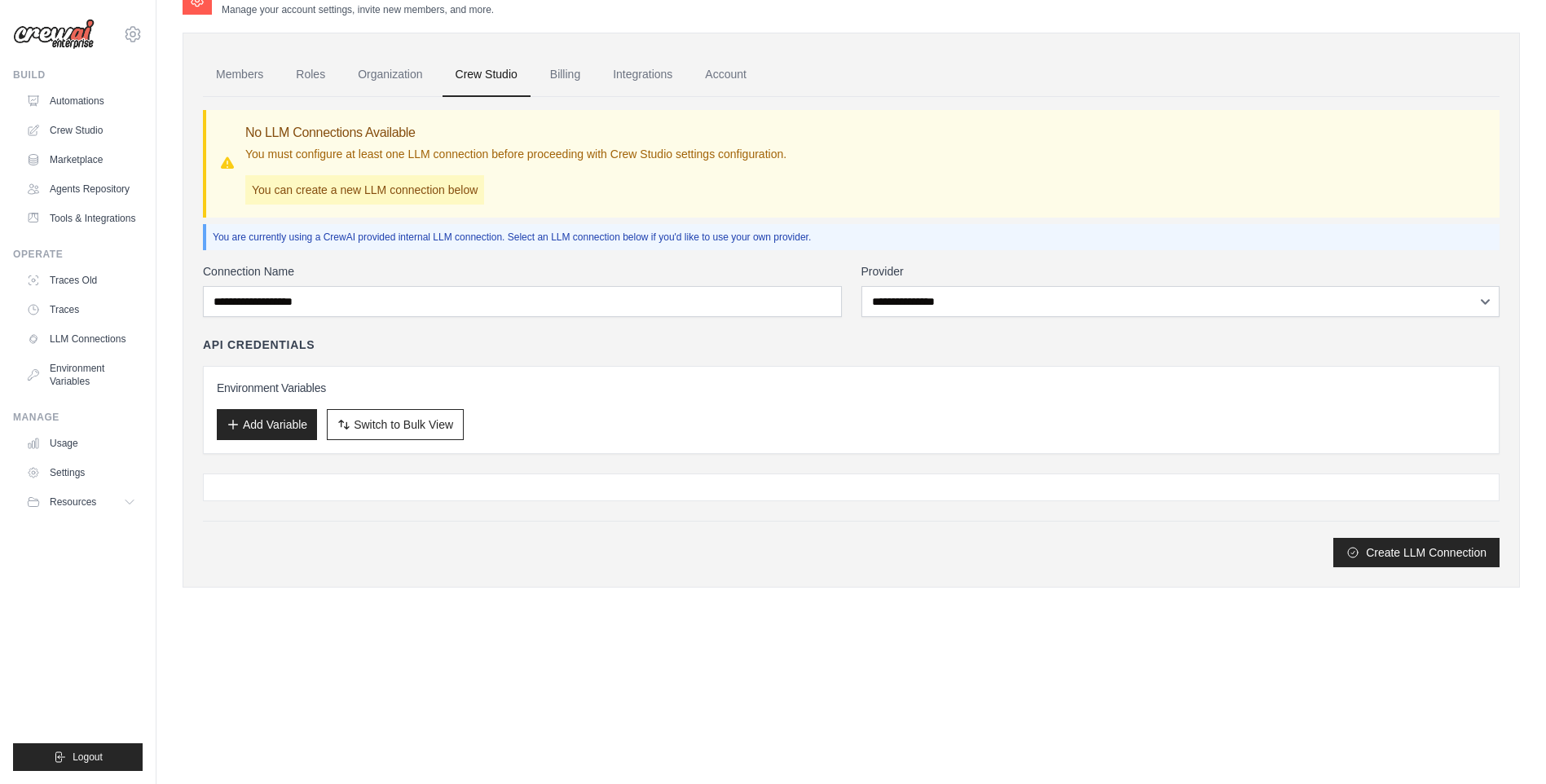
click at [371, 193] on p "You can create a new LLM connection below" at bounding box center [364, 190] width 239 height 29
click at [409, 239] on p "You are currently using a CrewAI provided internal LLM connection. Select an LL…" at bounding box center [852, 237] width 1280 height 13
click at [551, 68] on link "Billing" at bounding box center [565, 74] width 57 height 44
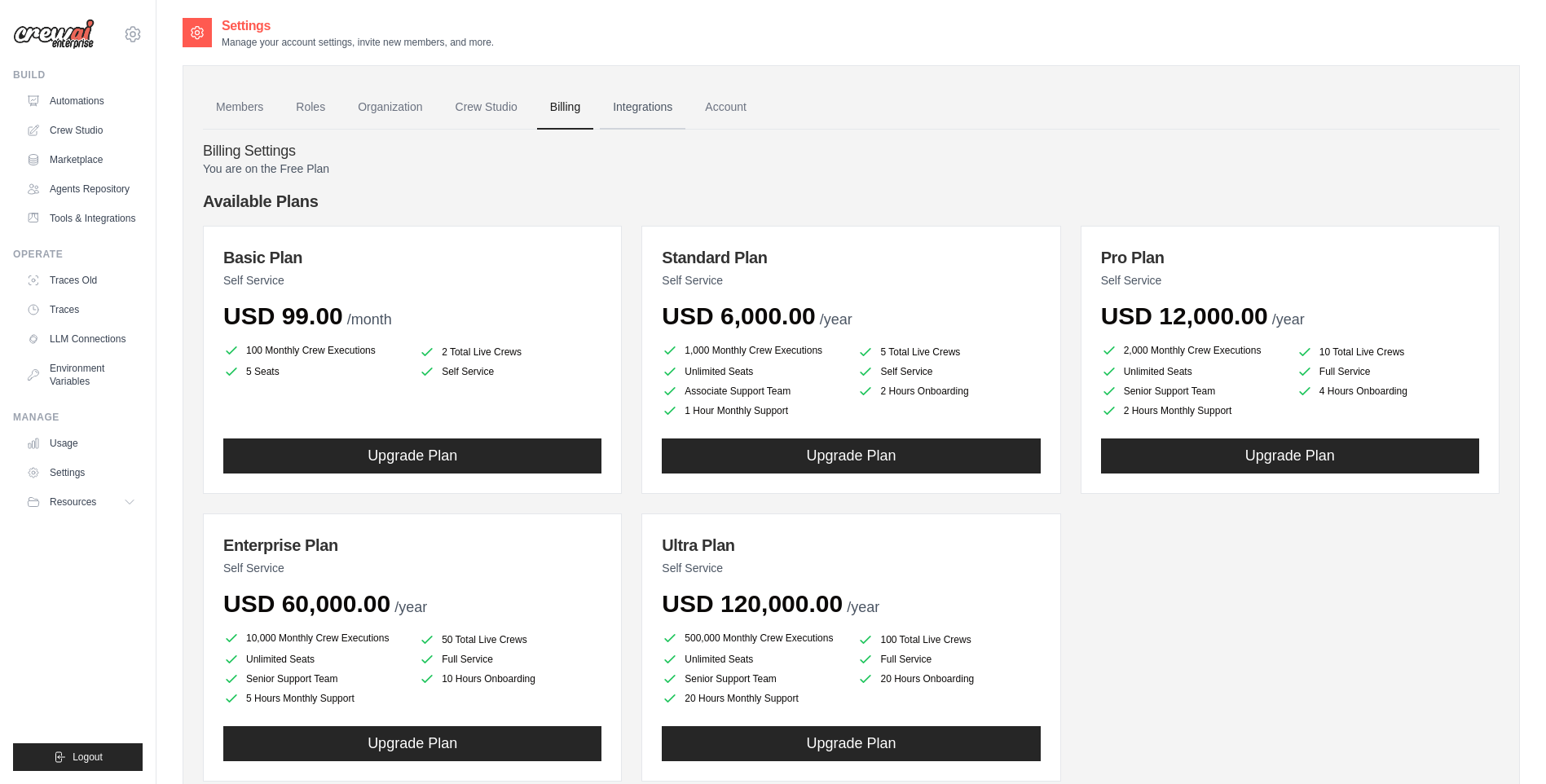
click at [636, 97] on link "Integrations" at bounding box center [643, 107] width 86 height 44
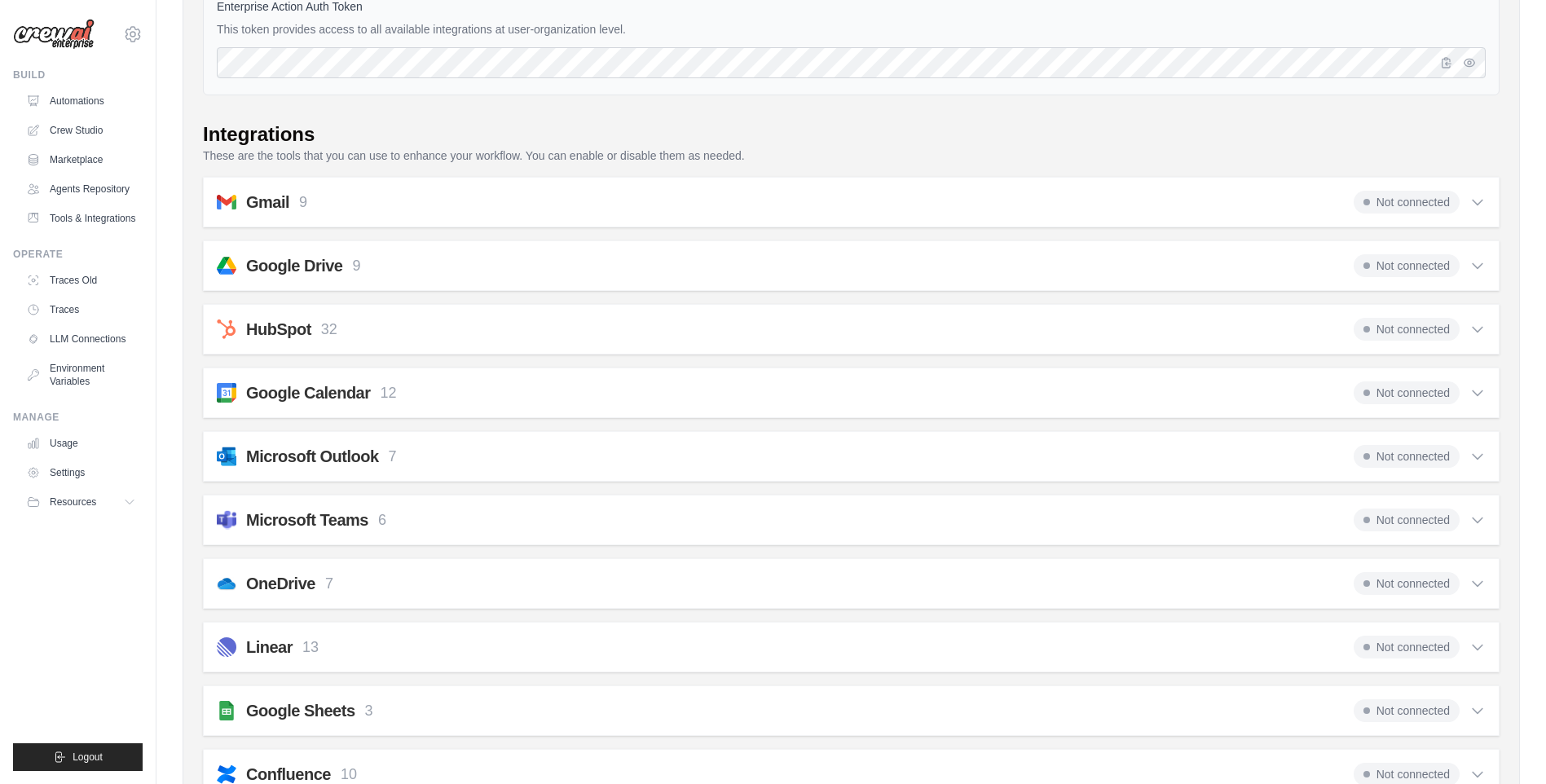
scroll to position [176, 0]
click at [424, 280] on div "Google Drive 9 Not connected Select all Get File Metadata: google_drive_get_fil…" at bounding box center [850, 267] width 1297 height 51
click at [435, 272] on div "Google Drive 9 Not connected" at bounding box center [850, 266] width 1268 height 22
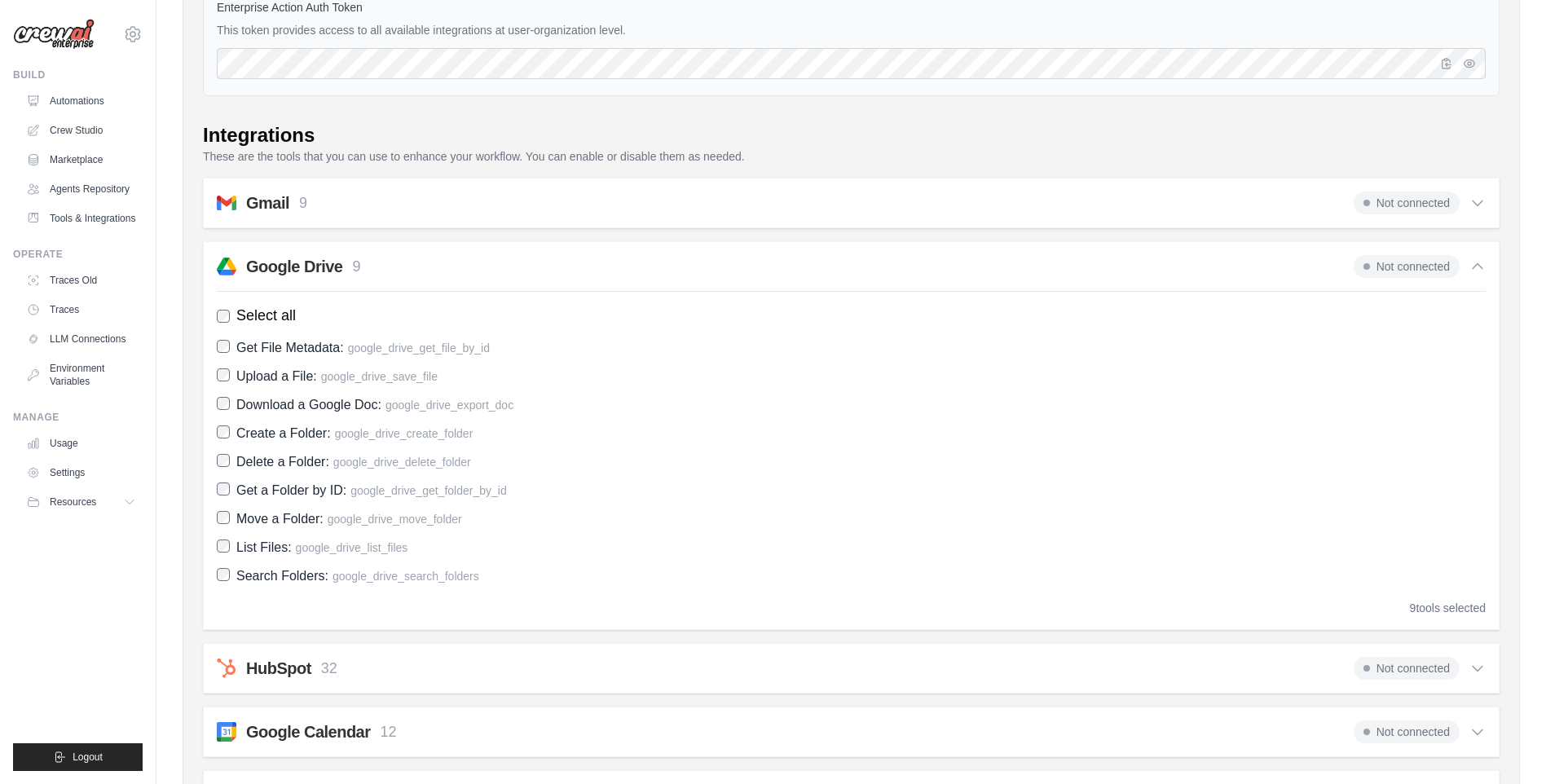
click at [435, 272] on div "Google Drive 9 Not connected" at bounding box center [850, 266] width 1268 height 22
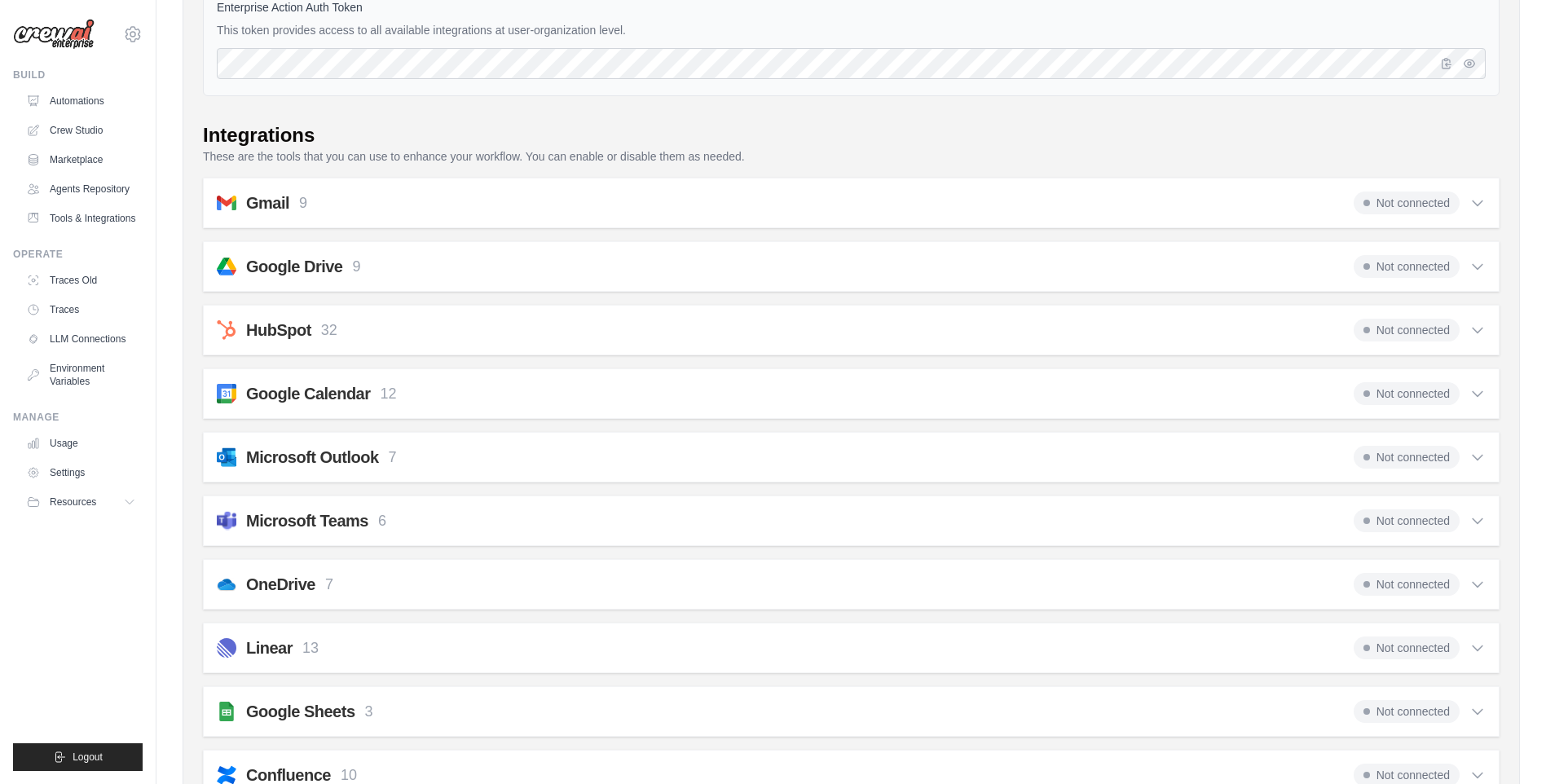
click at [416, 350] on div "HubSpot 32 Not connected Select all Create companies: hubspot_create_record_com…" at bounding box center [850, 330] width 1297 height 51
click at [432, 341] on div "HubSpot 32 Not connected" at bounding box center [850, 329] width 1268 height 22
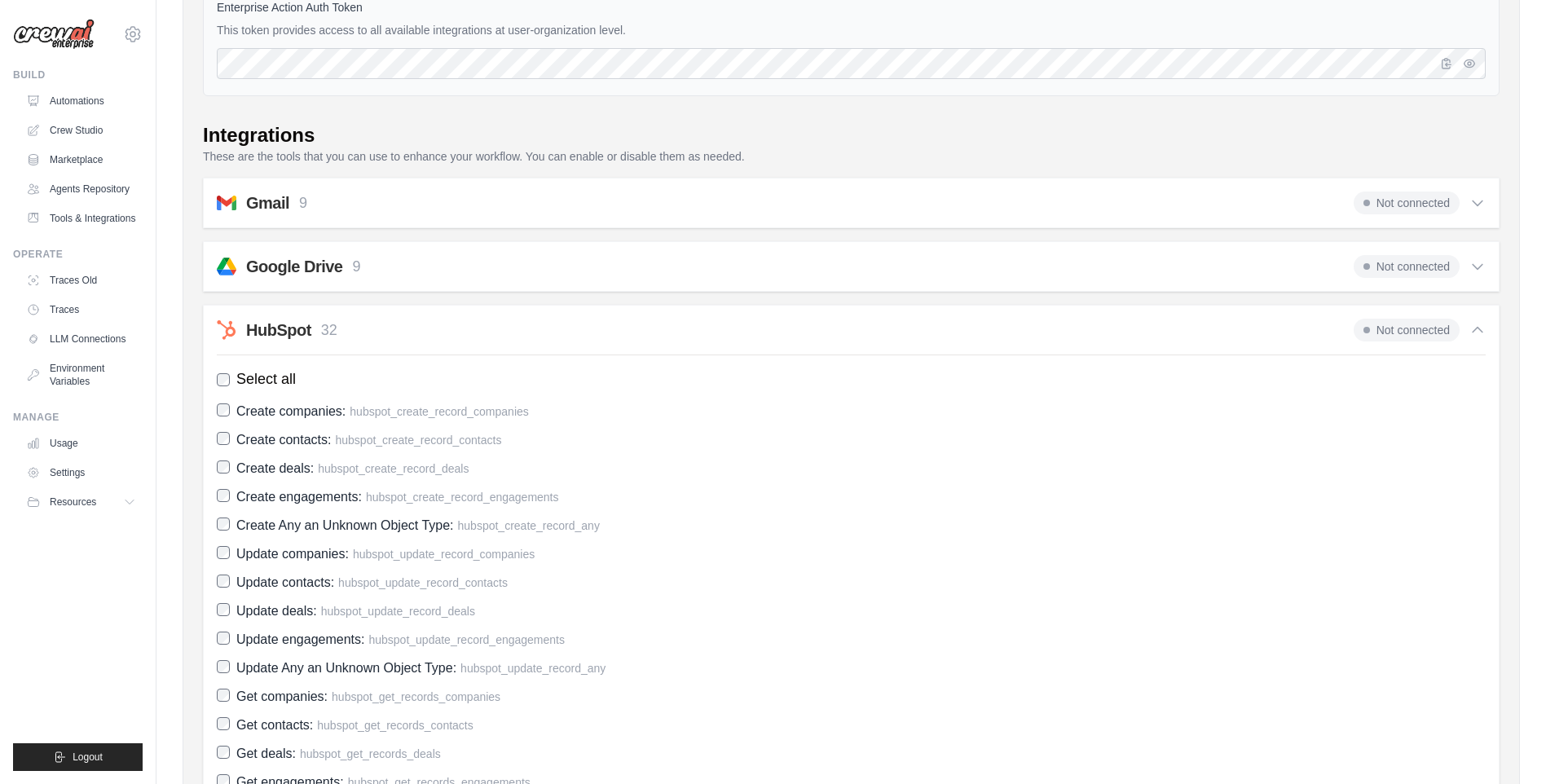
click at [432, 341] on div "HubSpot 32 Not connected" at bounding box center [850, 329] width 1268 height 22
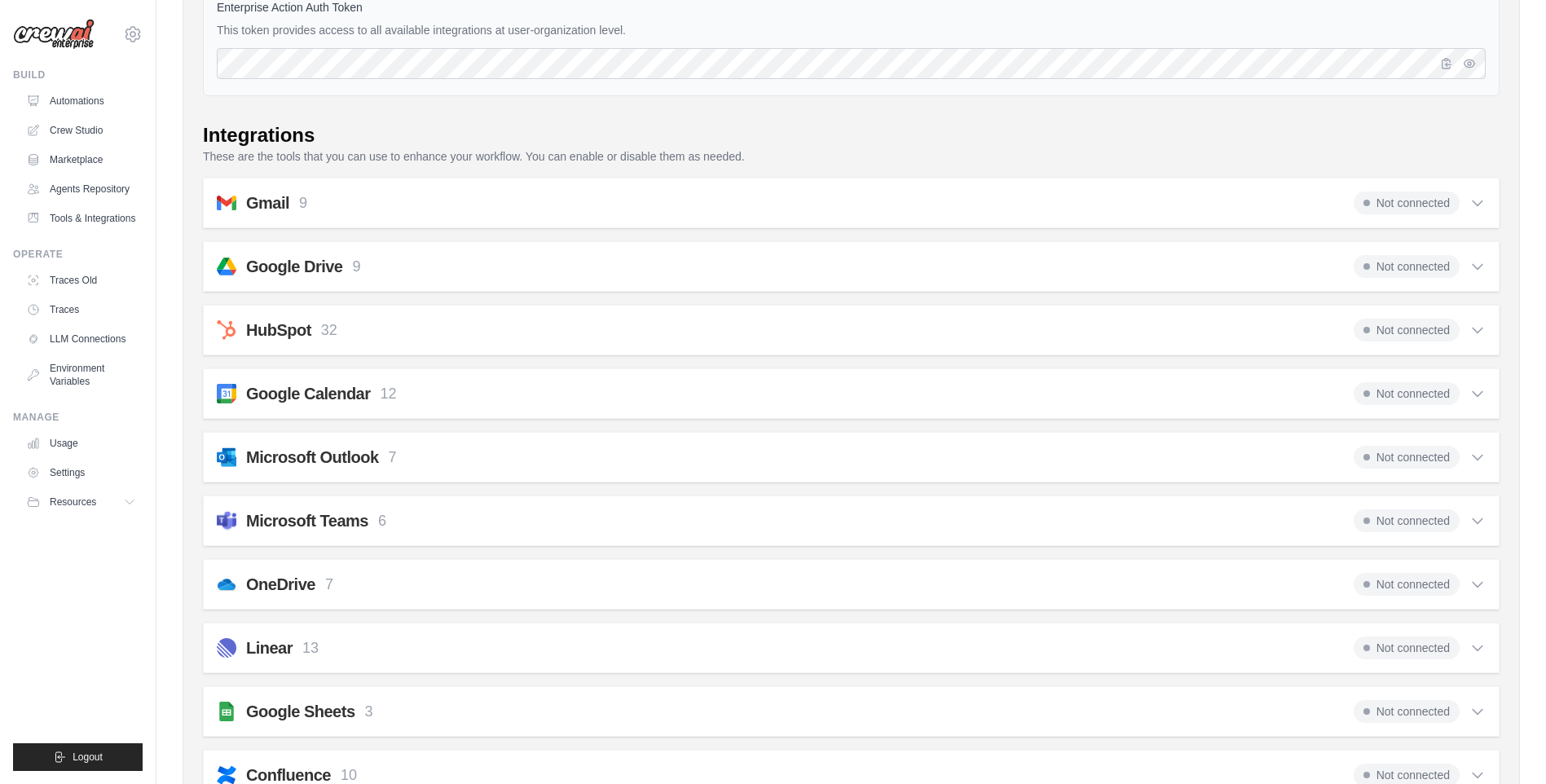
click at [361, 470] on div "Microsoft Outlook 7 Not connected Select all Create an Event: outlook_create_ev…" at bounding box center [850, 457] width 1297 height 51
click at [381, 457] on div "Microsoft Outlook 7" at bounding box center [321, 456] width 151 height 22
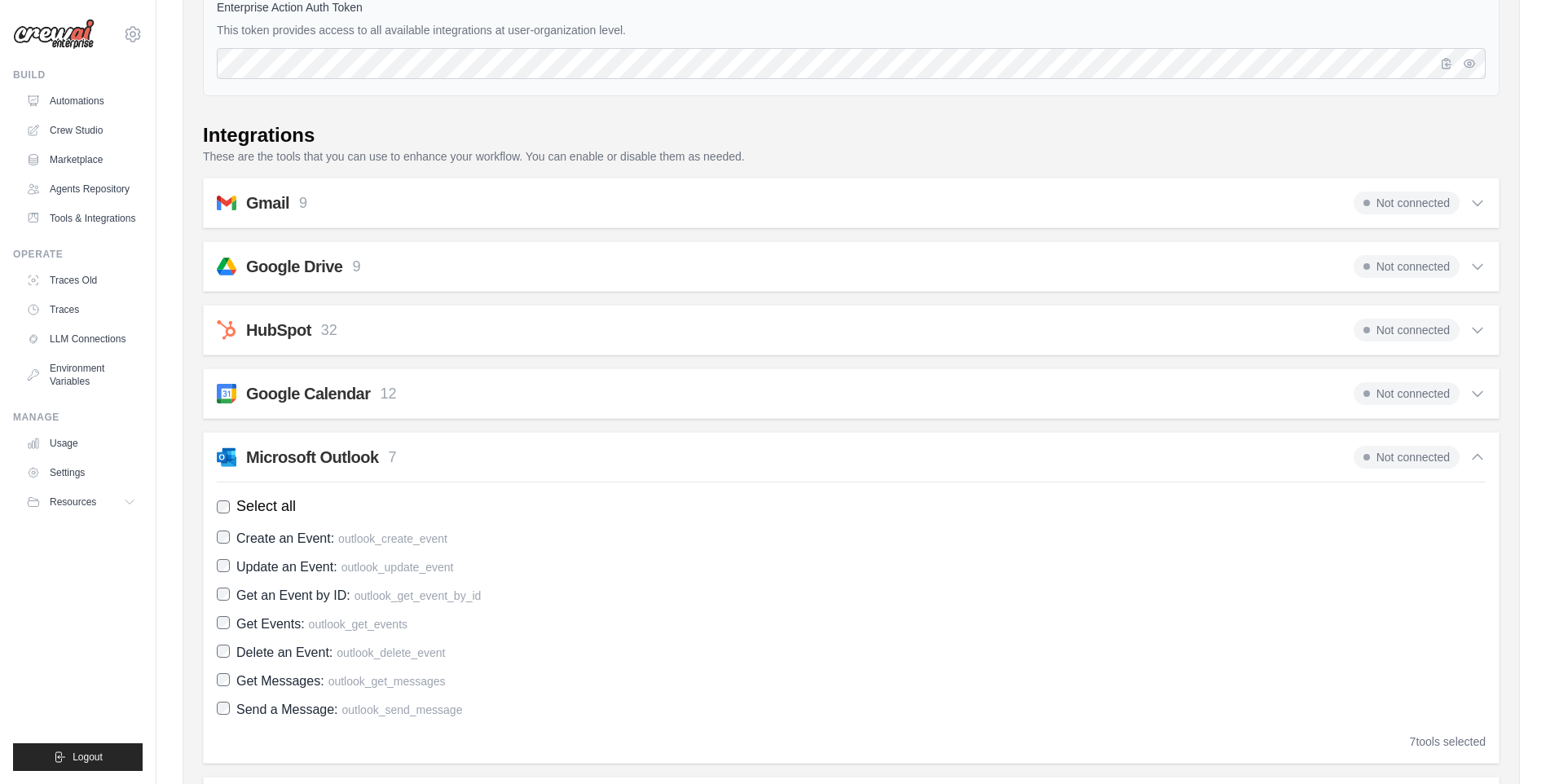
click at [381, 457] on div "Microsoft Outlook 7" at bounding box center [321, 456] width 151 height 22
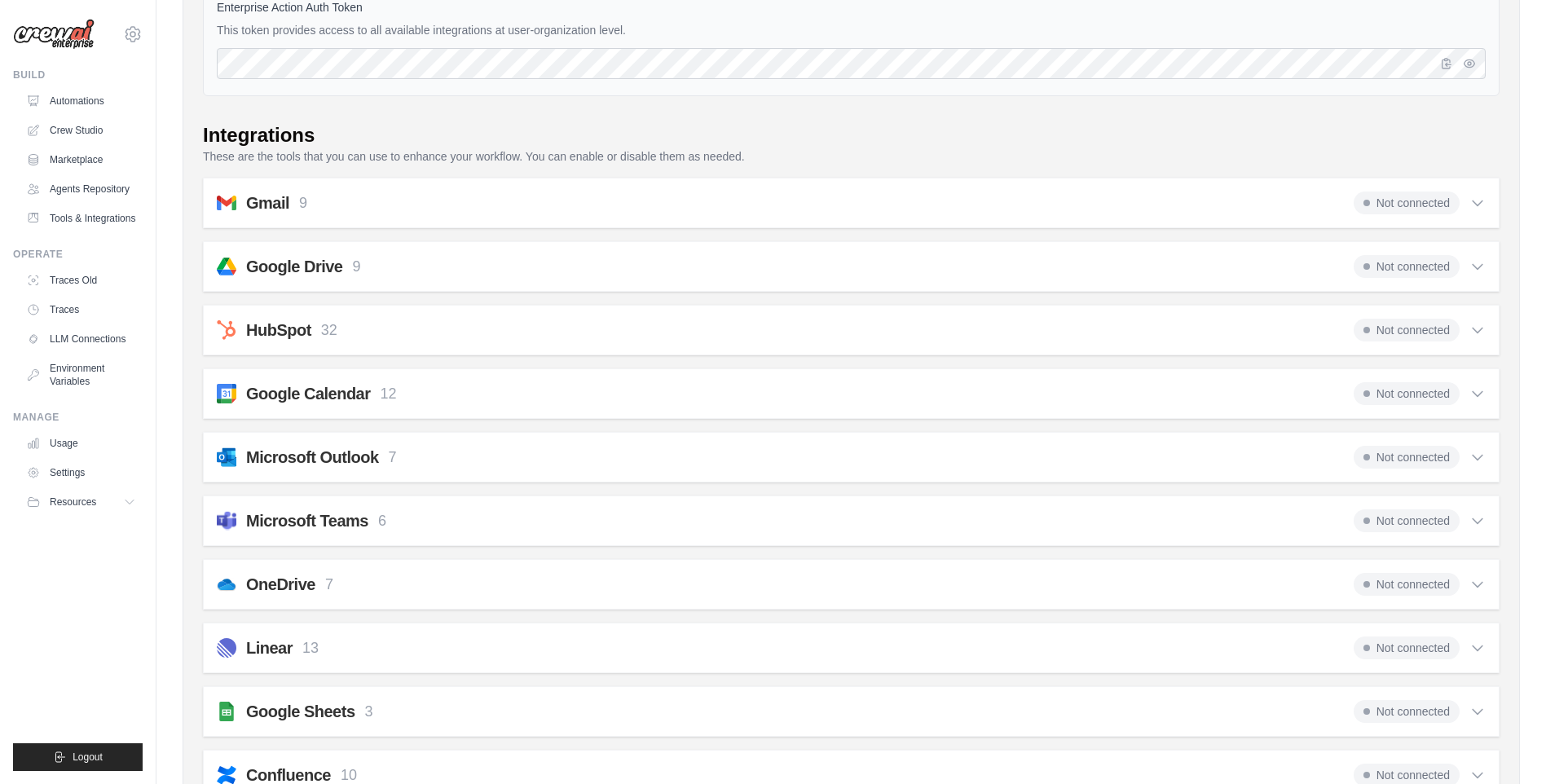
click at [366, 521] on h2 "Microsoft Teams" at bounding box center [307, 520] width 122 height 22
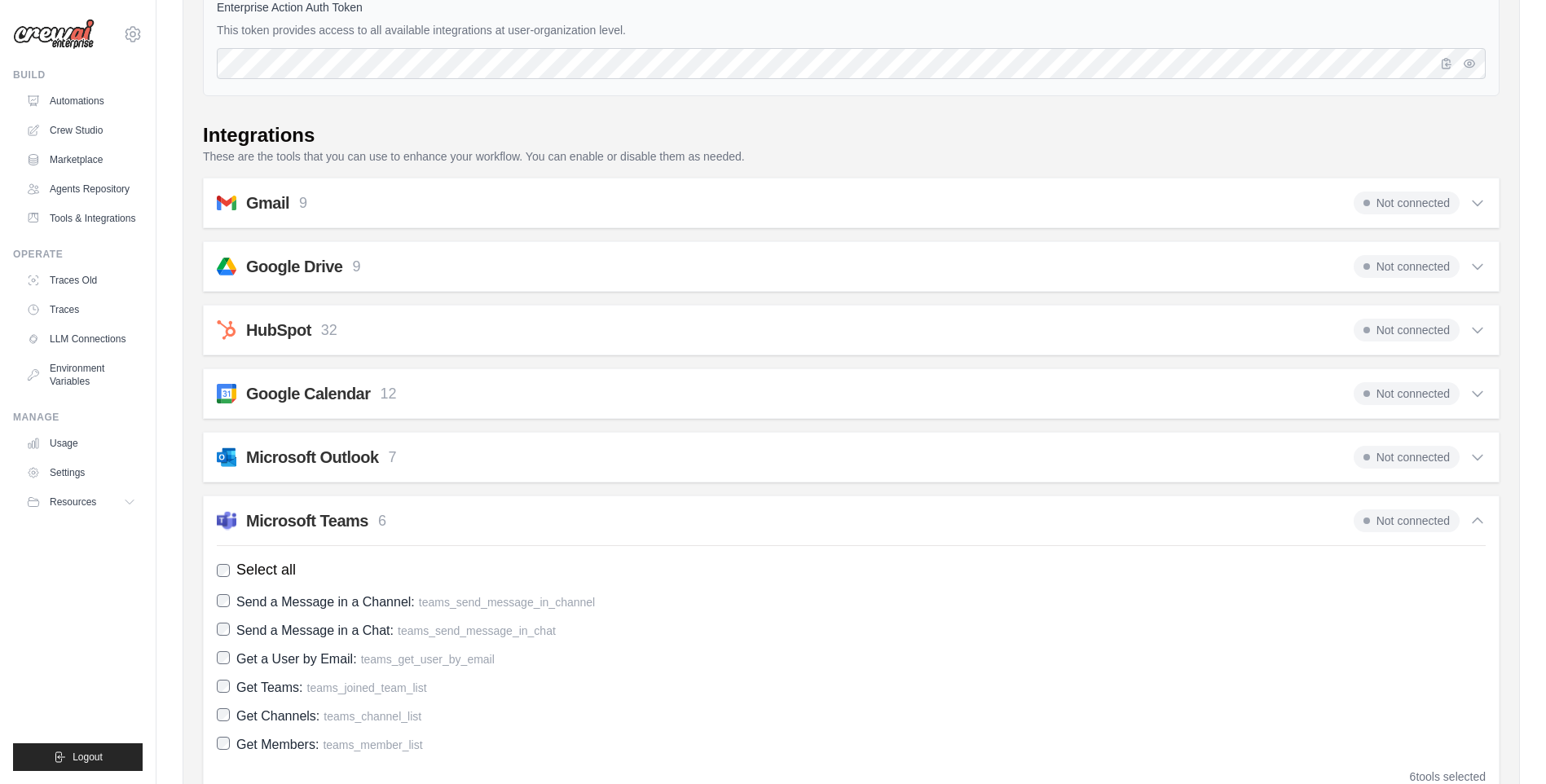
click at [366, 521] on h2 "Microsoft Teams" at bounding box center [307, 520] width 122 height 22
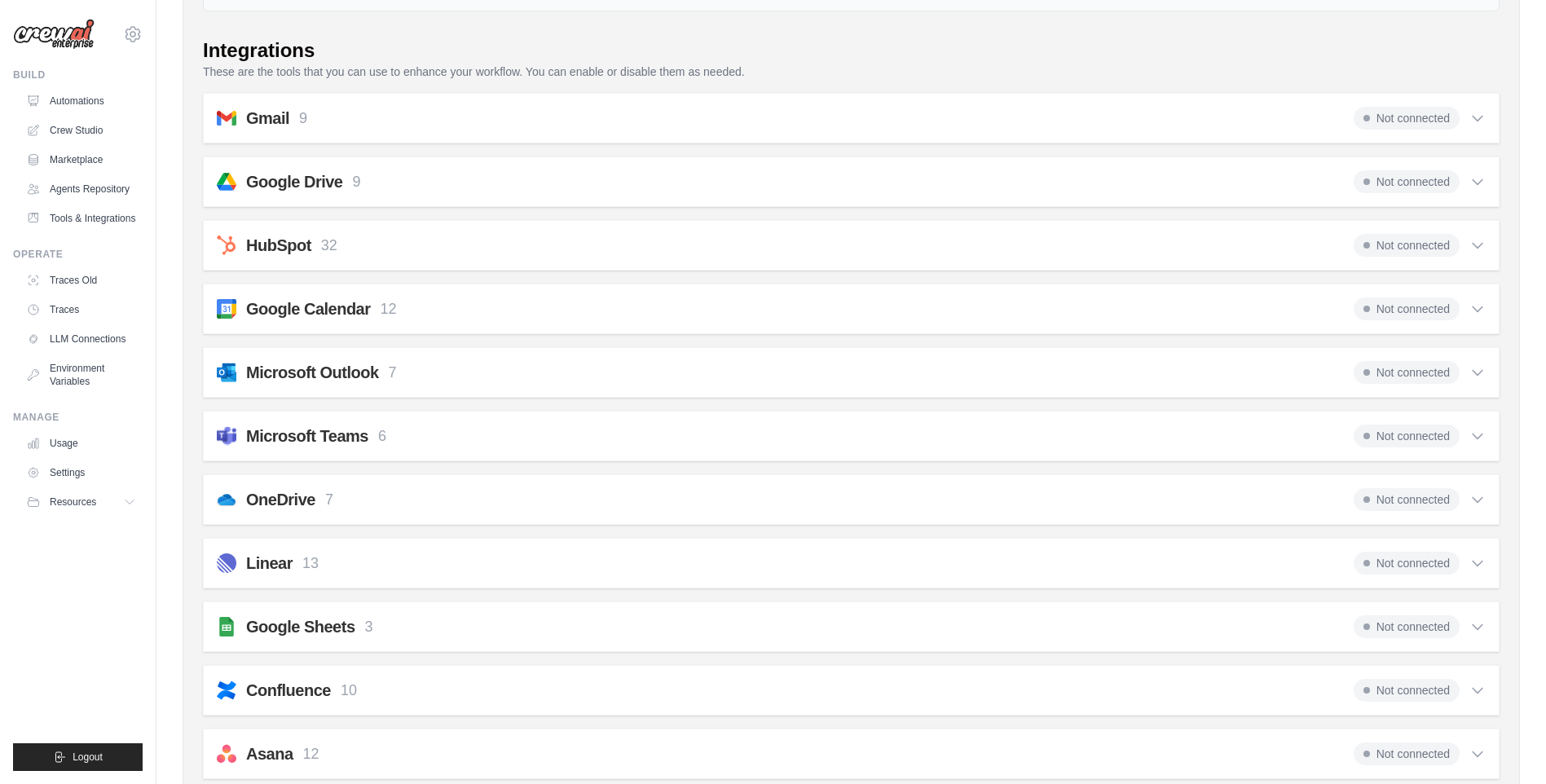
scroll to position [340, 0]
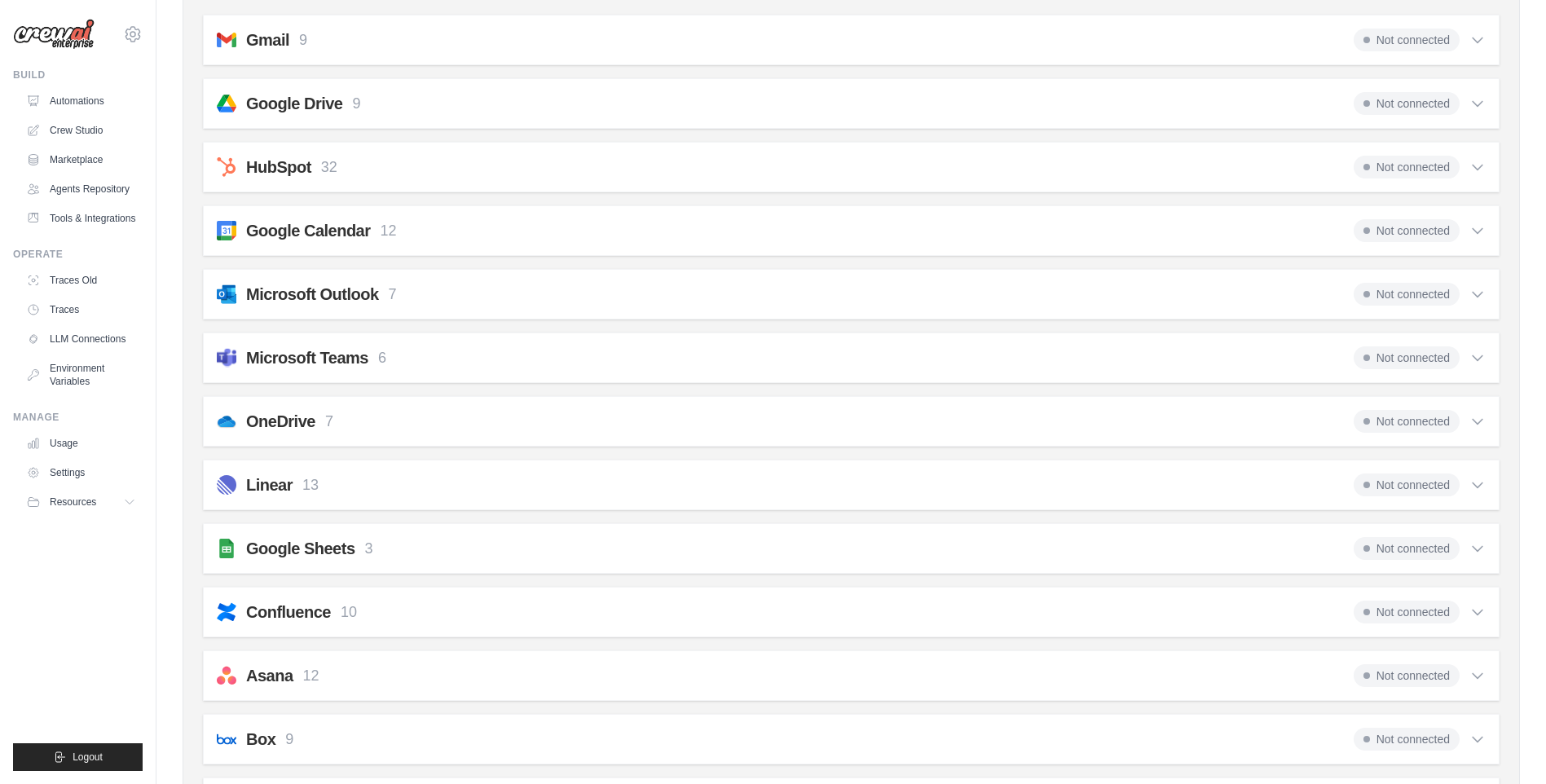
click at [367, 503] on div "Linear 13 Not connected Select all Create an Issue: linear_create_issue Update …" at bounding box center [850, 485] width 1297 height 51
click at [383, 493] on div "Linear 13 Not connected" at bounding box center [850, 484] width 1268 height 22
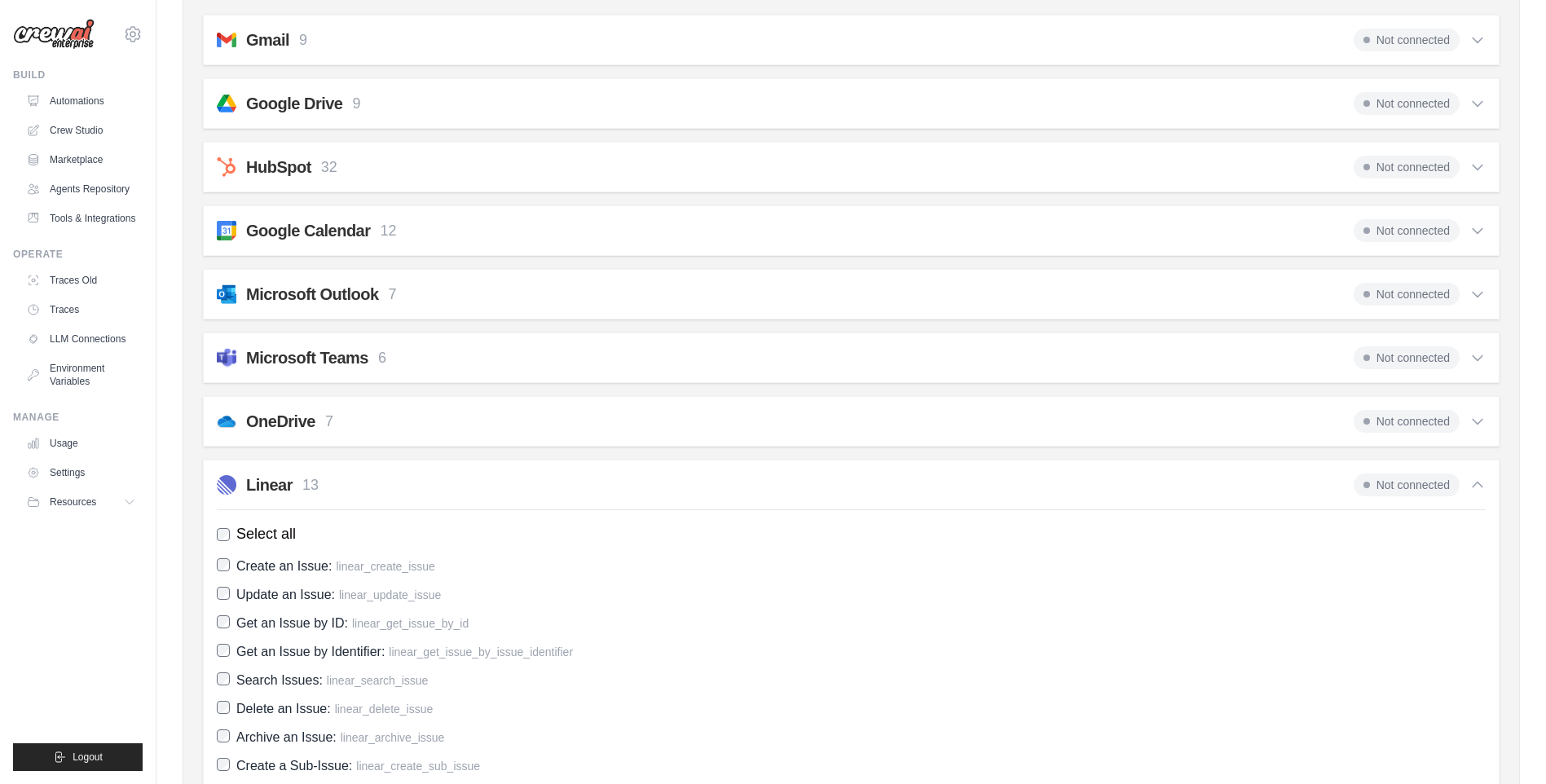
click at [383, 493] on div "Linear 13 Not connected" at bounding box center [850, 484] width 1268 height 22
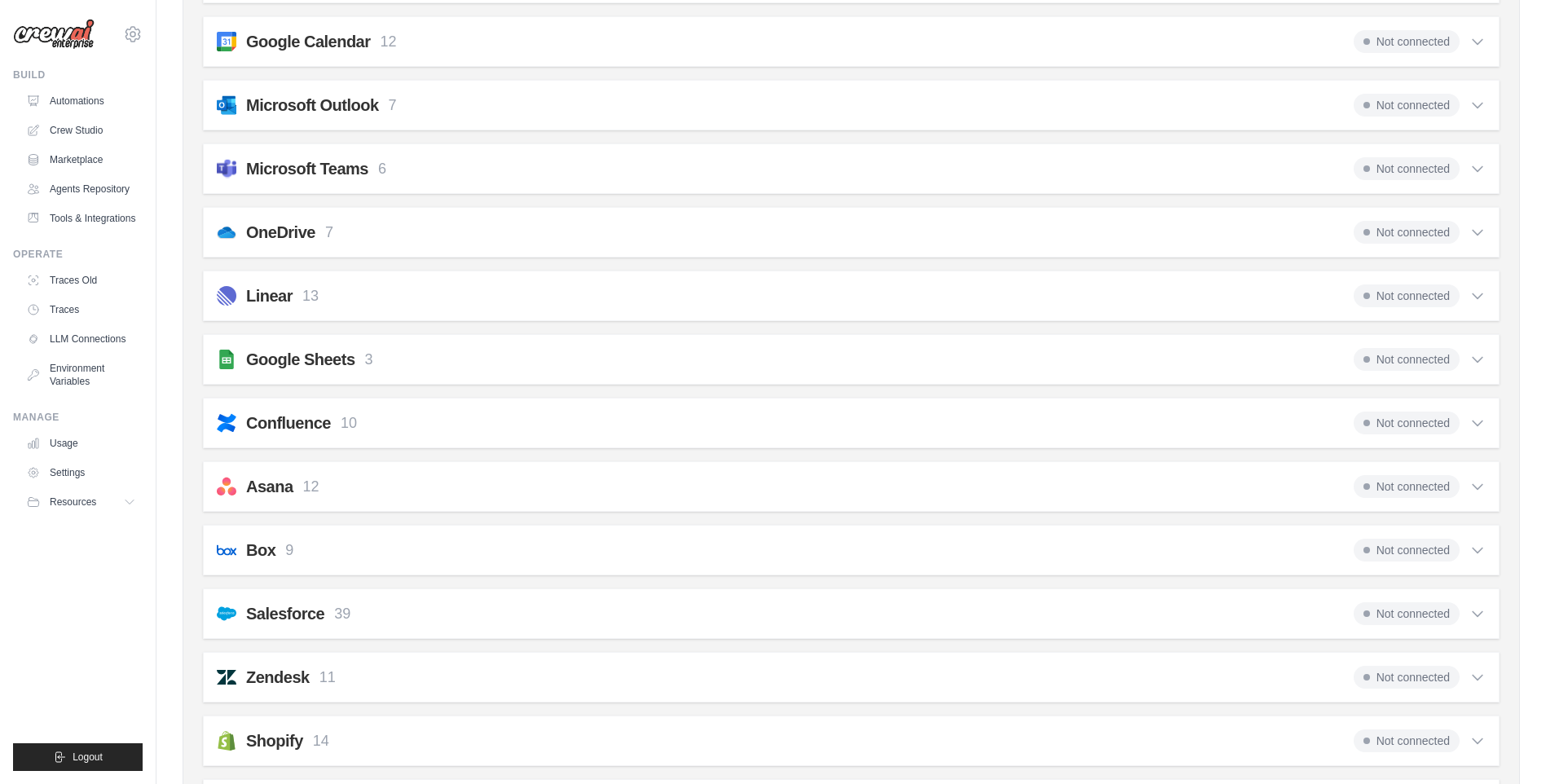
scroll to position [584, 0]
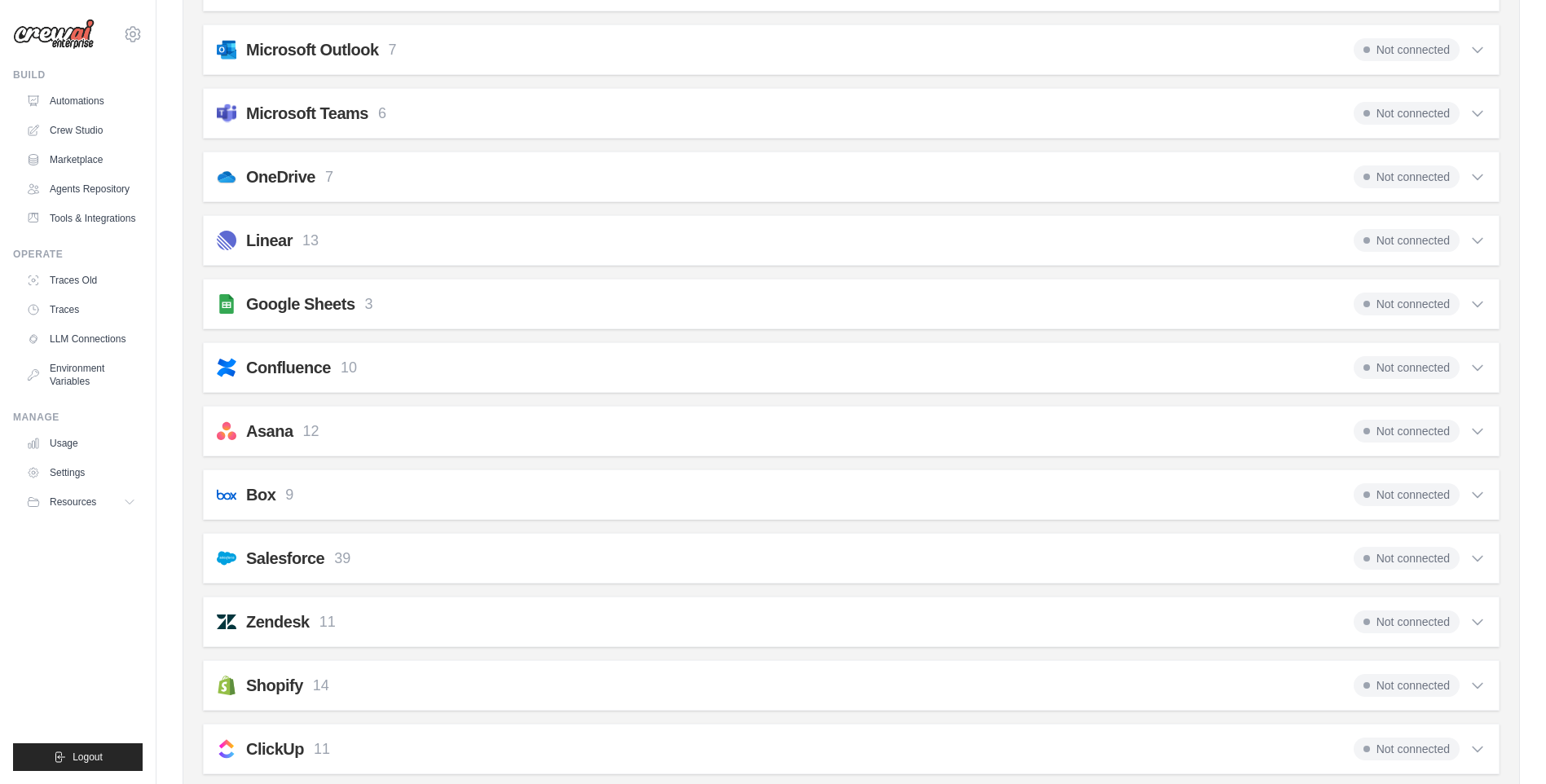
click at [439, 295] on div "Google Sheets 3 Not connected" at bounding box center [850, 303] width 1268 height 22
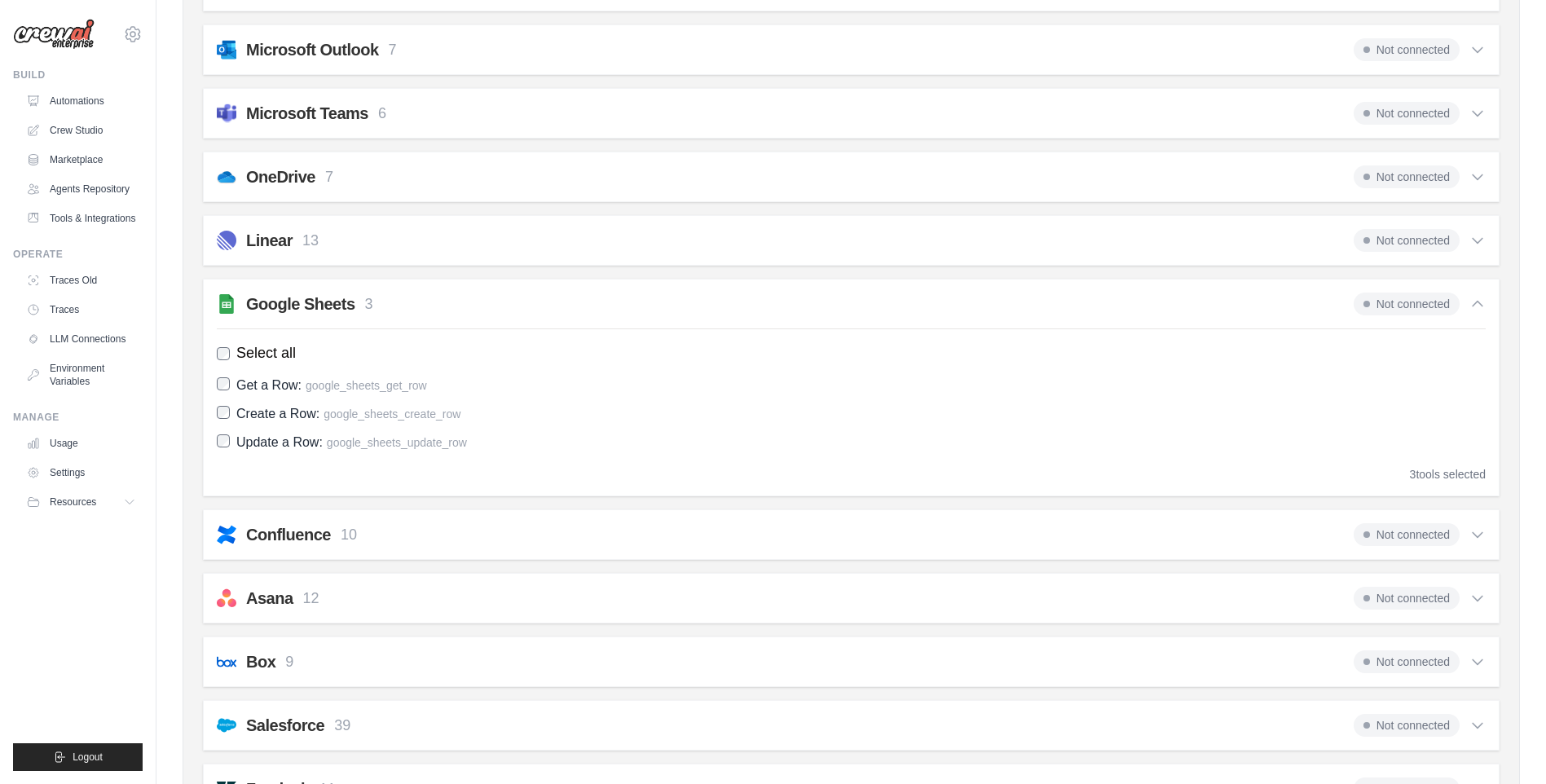
click at [439, 295] on div "Google Sheets 3 Not connected" at bounding box center [850, 303] width 1268 height 22
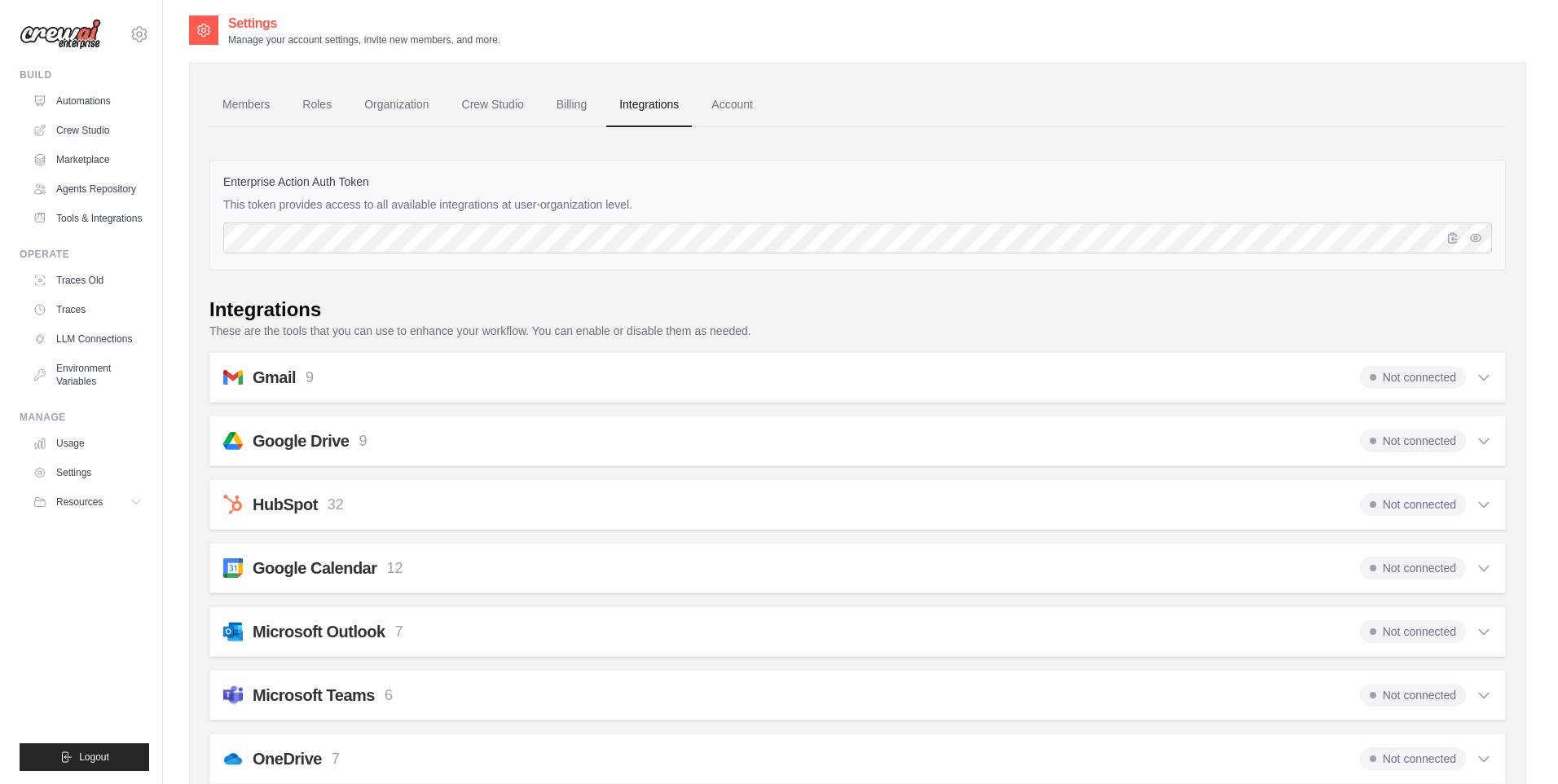
scroll to position [0, 0]
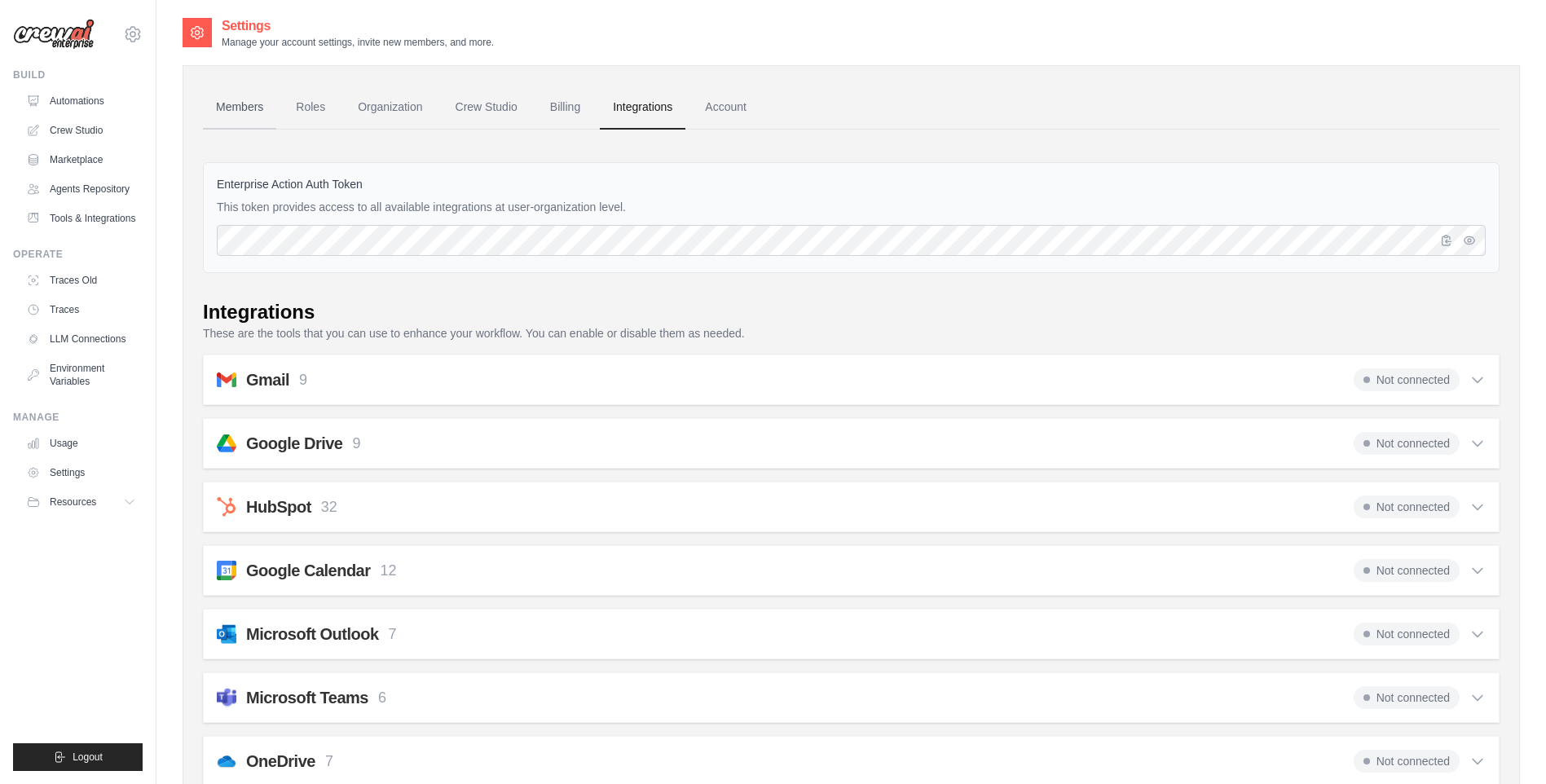
click at [245, 122] on link "Members" at bounding box center [239, 107] width 73 height 44
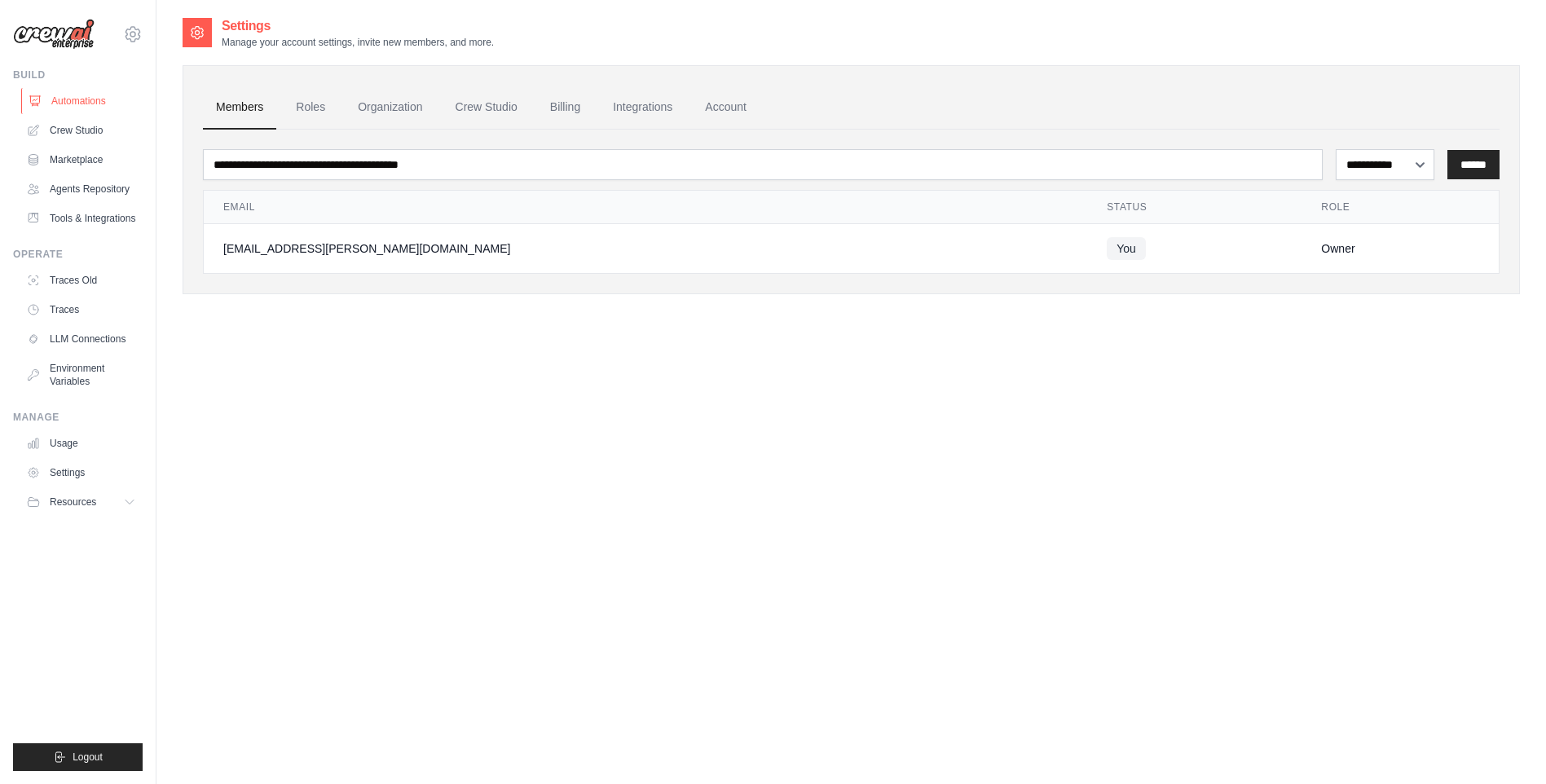
click at [98, 97] on link "Automations" at bounding box center [83, 100] width 123 height 26
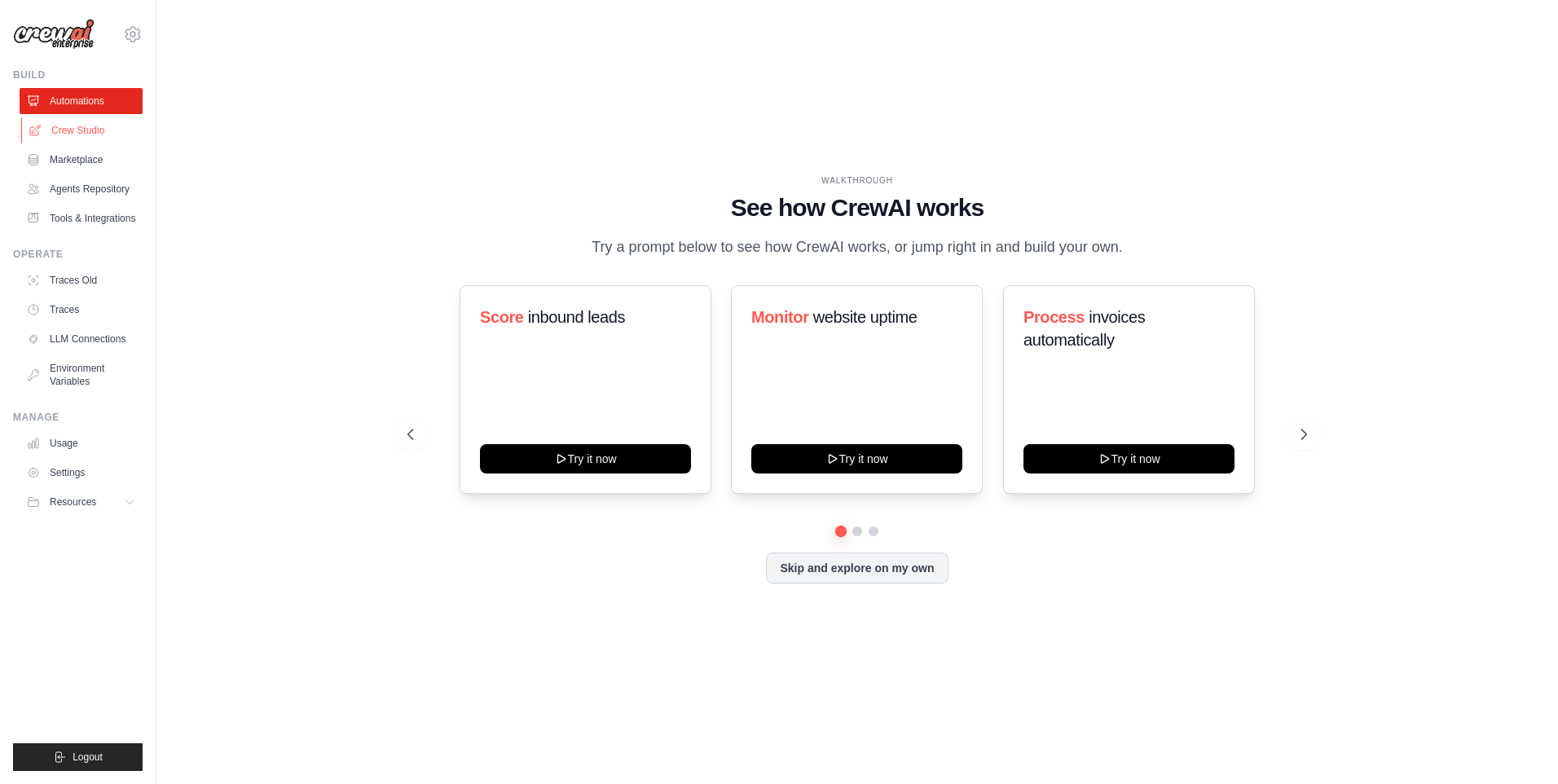
click at [105, 142] on link "Crew Studio" at bounding box center [83, 130] width 123 height 26
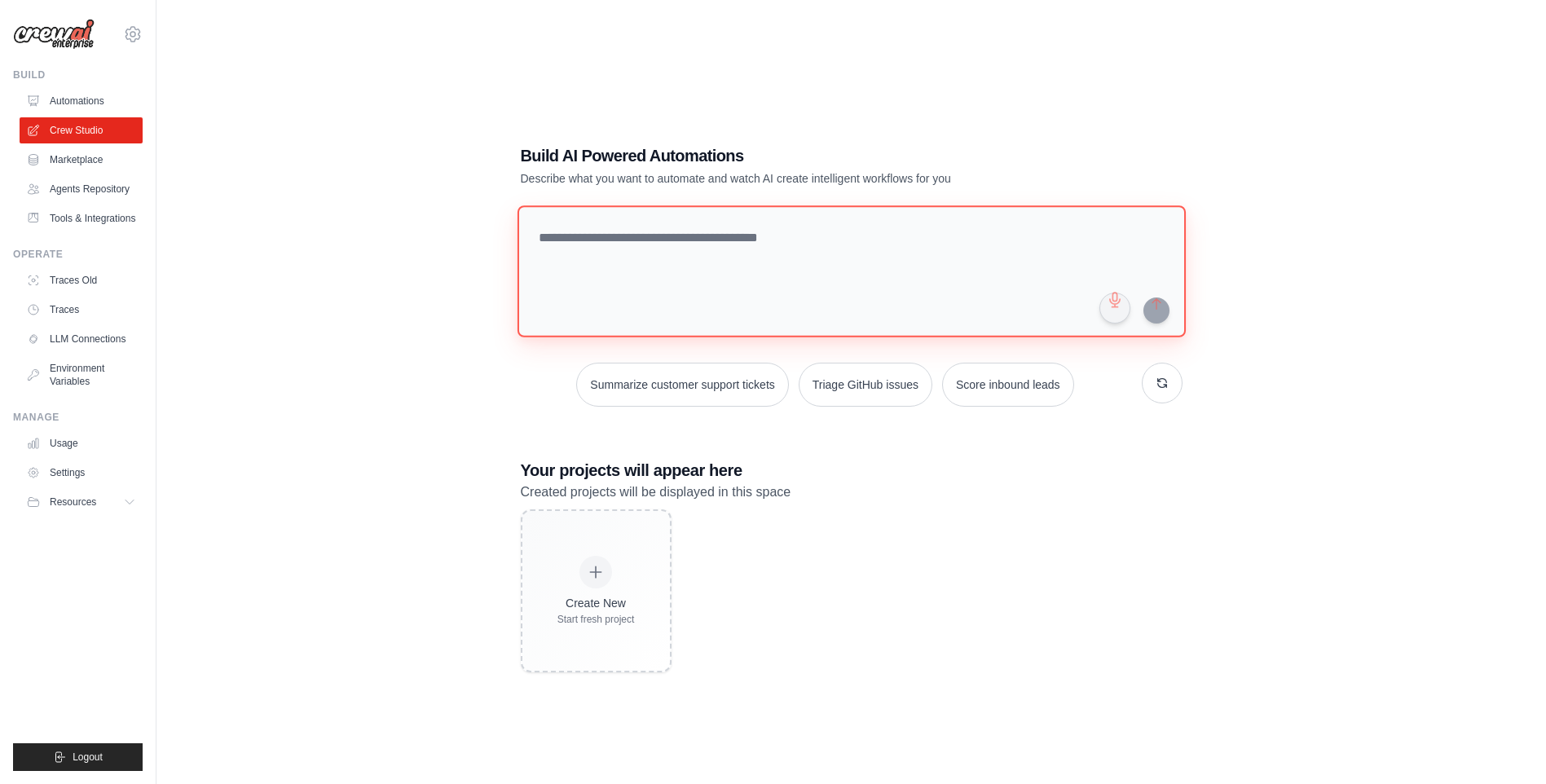
click at [653, 284] on textarea at bounding box center [850, 271] width 668 height 131
click at [1240, 169] on div "Build AI Powered Automations Describe what you want to automate and watch AI cr…" at bounding box center [850, 408] width 1337 height 784
click at [1082, 267] on textarea at bounding box center [850, 271] width 668 height 131
click at [413, 233] on div "Build AI Powered Automations Describe what you want to automate and watch AI cr…" at bounding box center [850, 408] width 1337 height 784
click at [96, 187] on link "Agents Repository" at bounding box center [83, 189] width 123 height 26
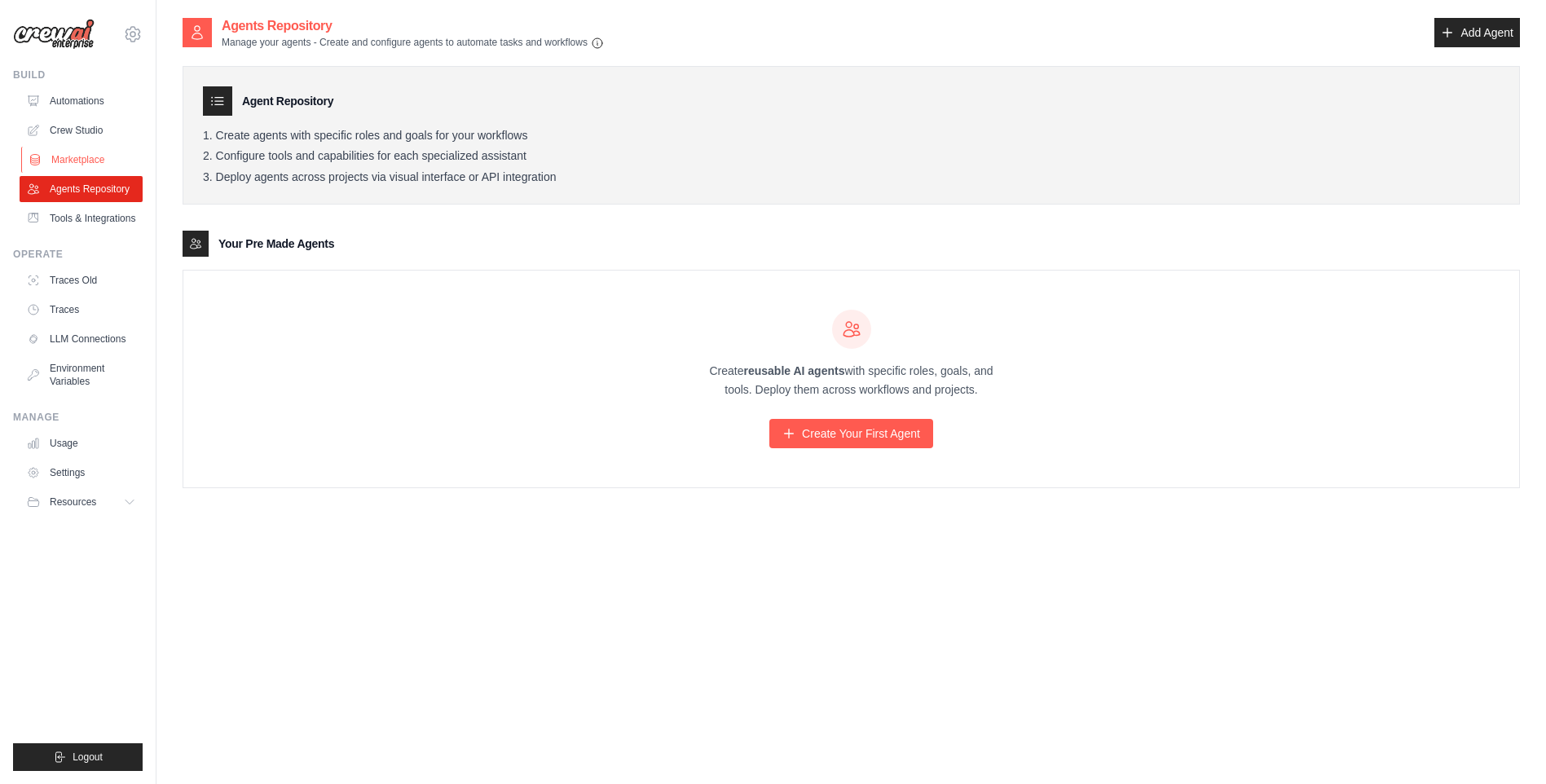
click at [101, 158] on link "Marketplace" at bounding box center [83, 160] width 123 height 26
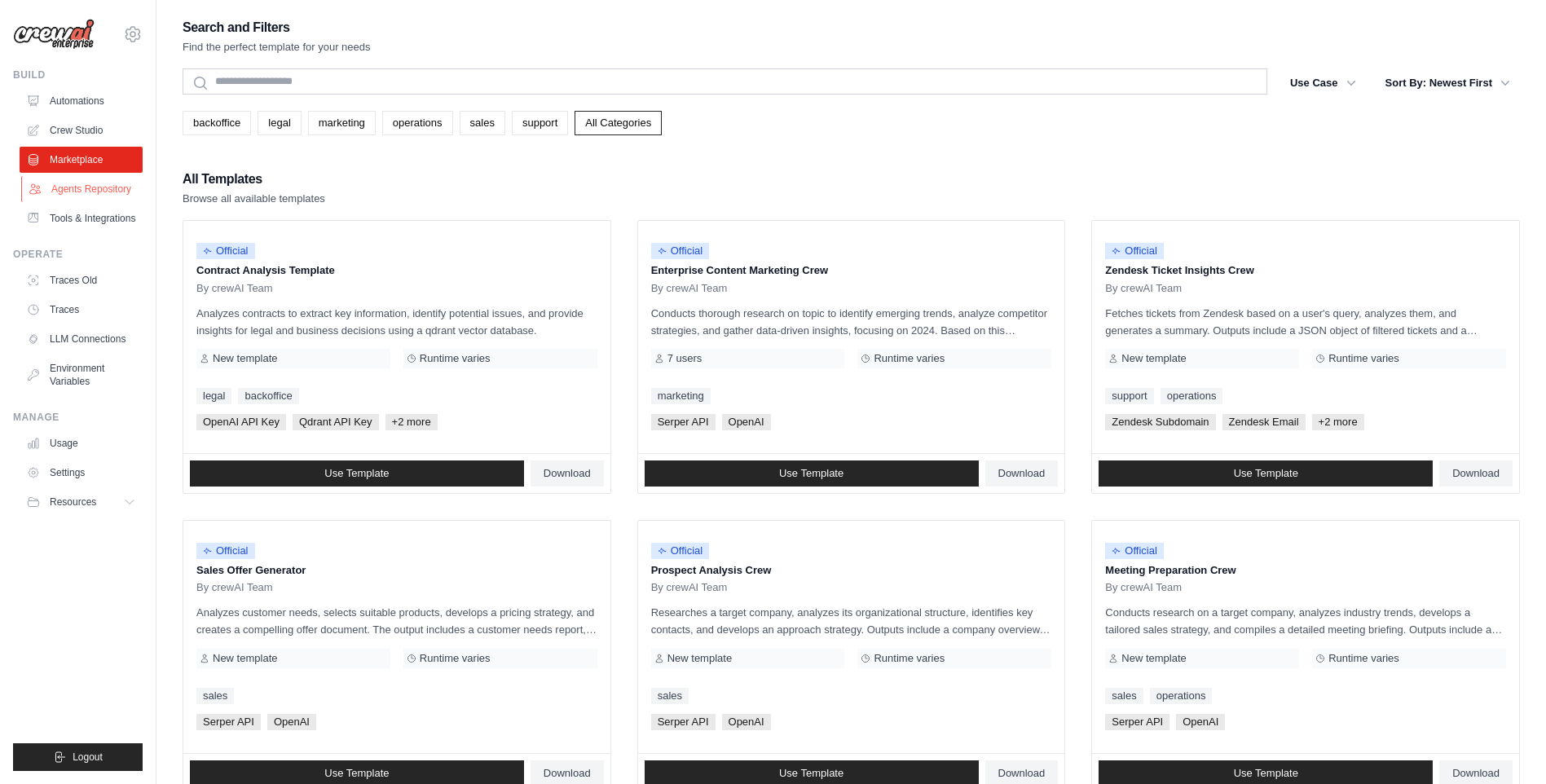
click at [102, 179] on link "Agents Repository" at bounding box center [83, 189] width 123 height 26
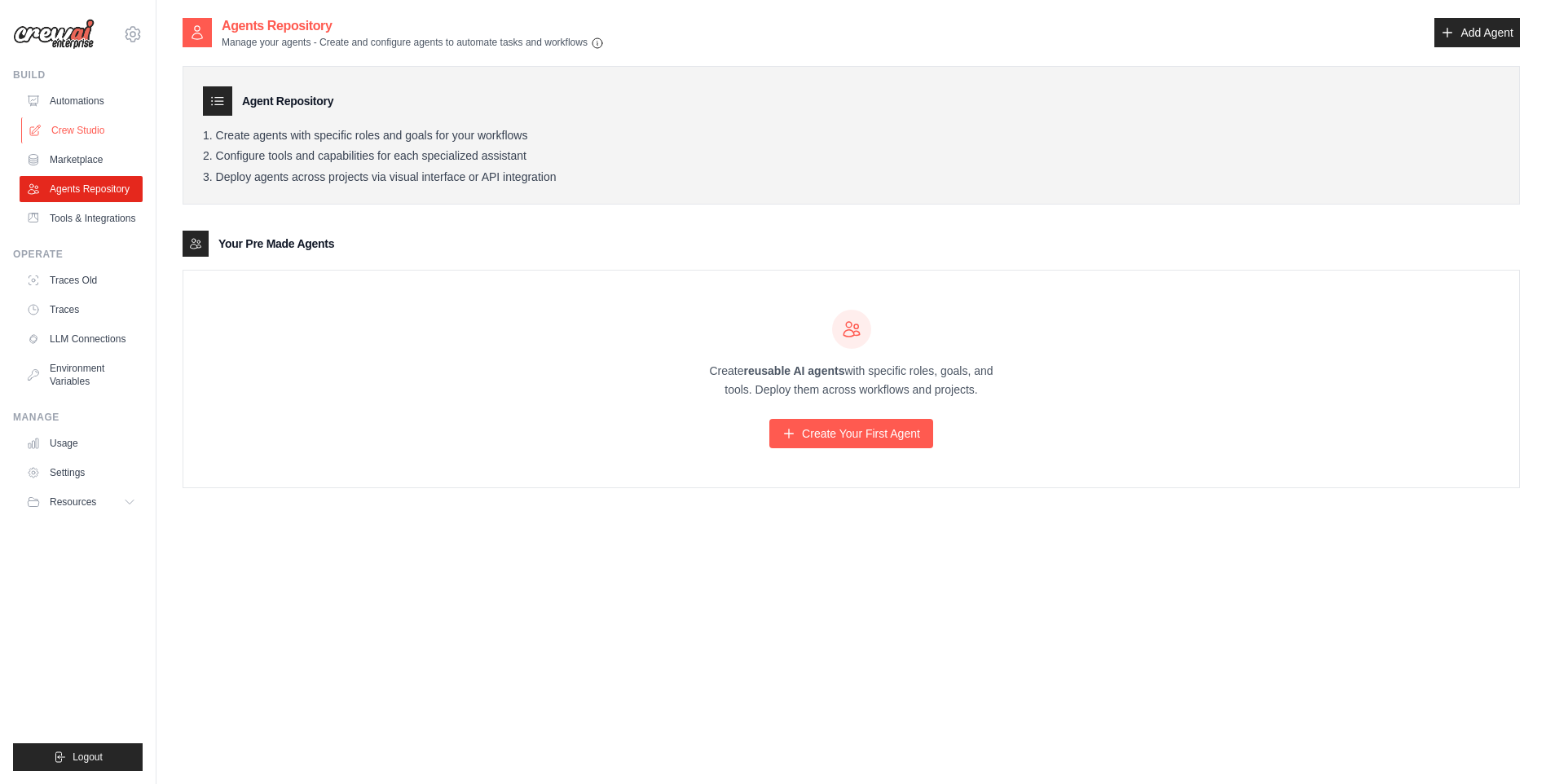
click at [107, 133] on link "Crew Studio" at bounding box center [83, 130] width 123 height 26
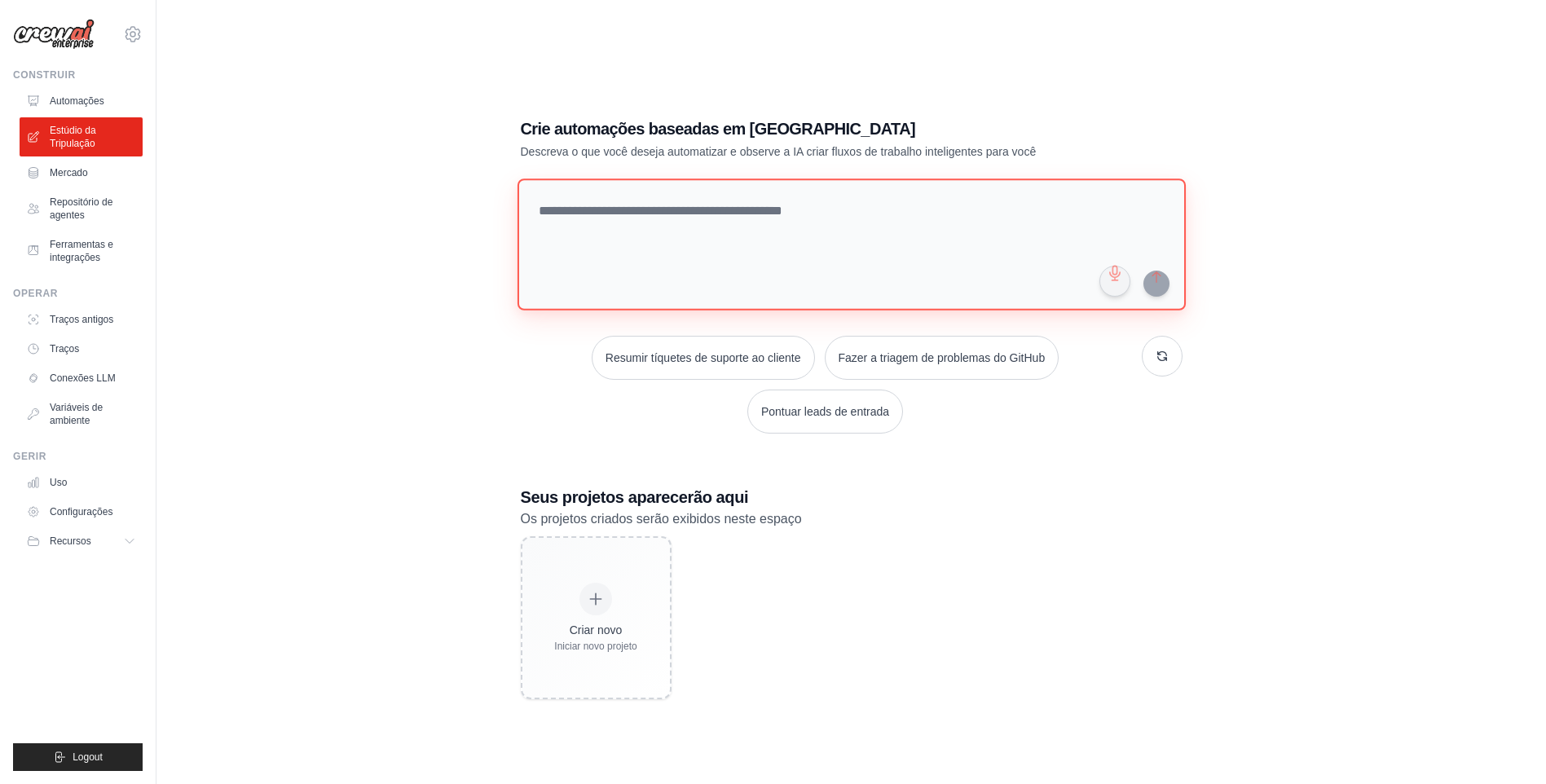
click at [849, 231] on textarea at bounding box center [850, 243] width 668 height 131
click at [1146, 142] on div "Crie automações baseadas em IA Descreva o que você deseja automatizar e observe…" at bounding box center [850, 137] width 661 height 42
click at [911, 199] on textarea at bounding box center [850, 243] width 668 height 131
click at [999, 122] on h1 "Crie automações baseadas em [GEOGRAPHIC_DATA]" at bounding box center [794, 128] width 547 height 22
click at [1119, 286] on button "button" at bounding box center [1113, 280] width 32 height 32
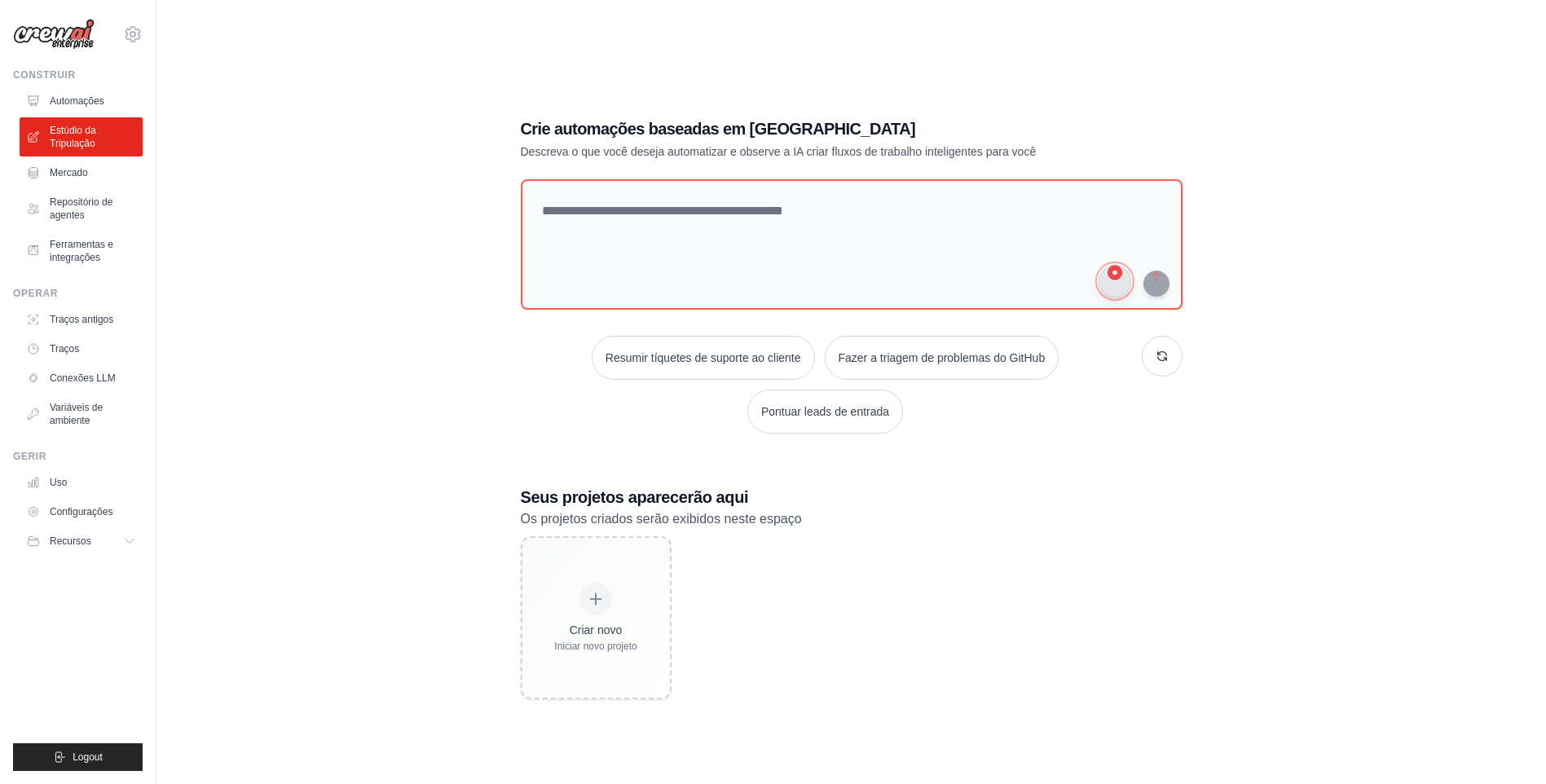
click at [1120, 281] on button "button" at bounding box center [1113, 280] width 32 height 32
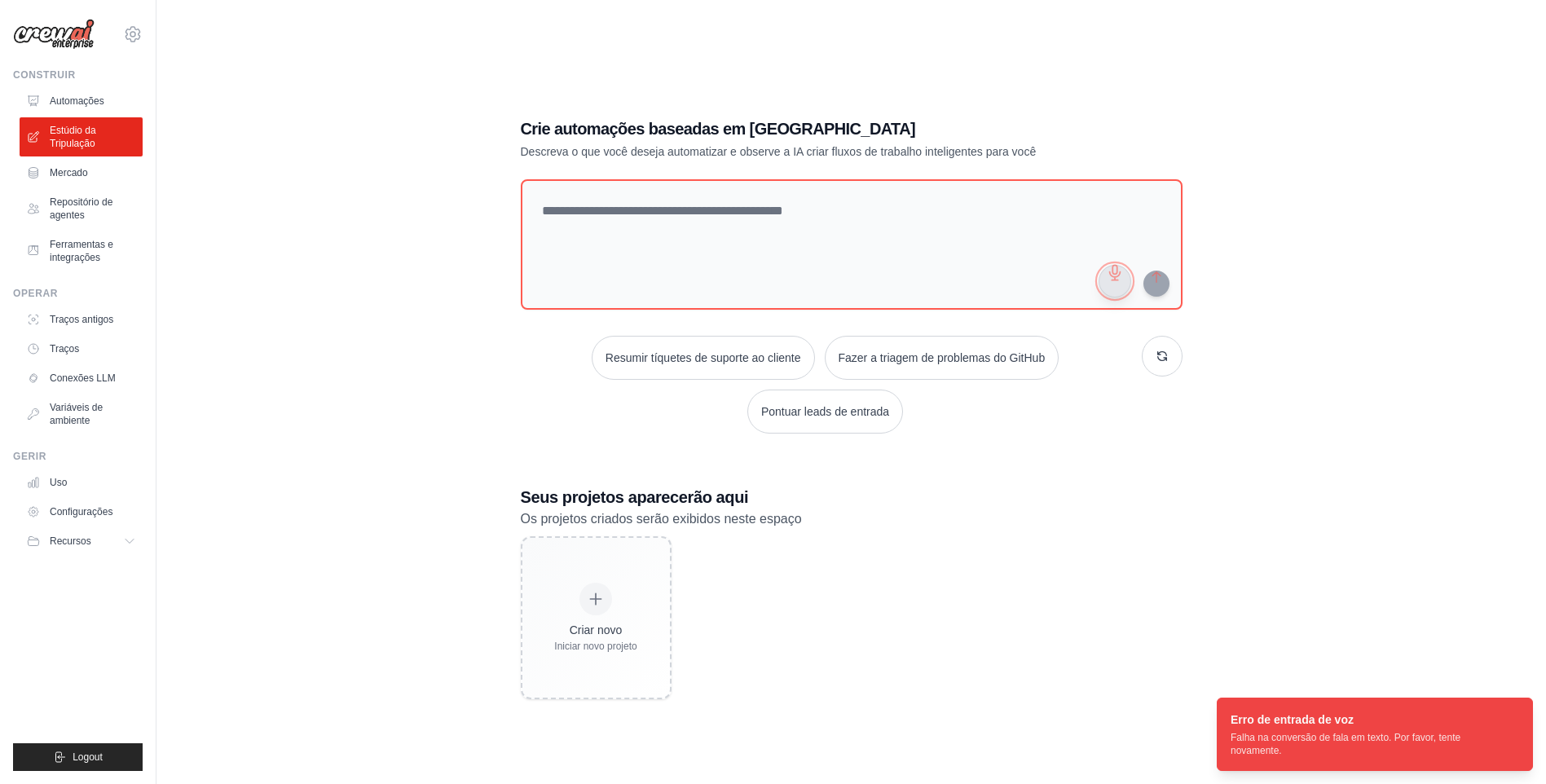
click at [1106, 281] on button "button" at bounding box center [1113, 280] width 32 height 32
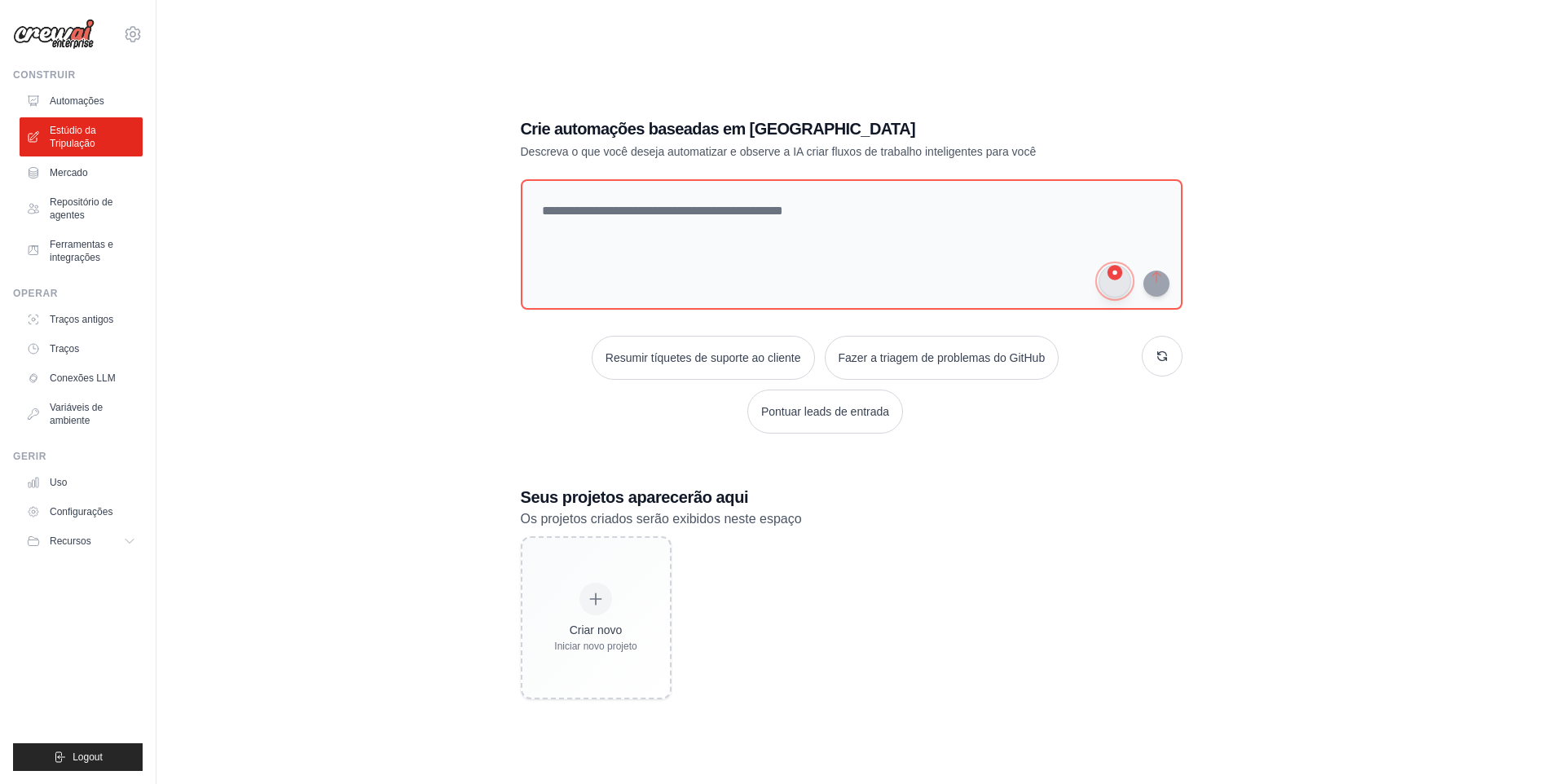
click at [1112, 282] on button "button" at bounding box center [1113, 280] width 32 height 32
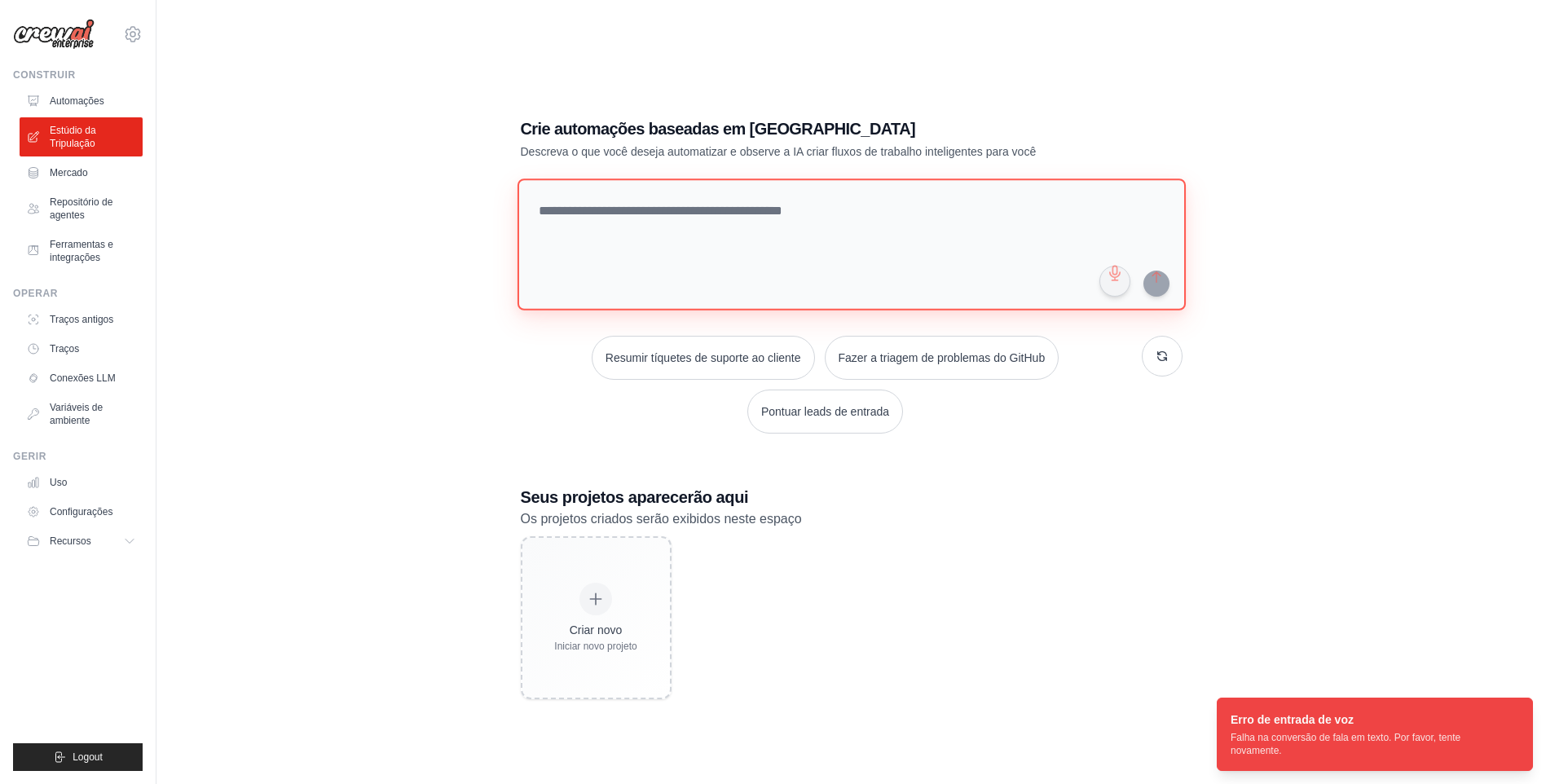
click at [1078, 205] on textarea at bounding box center [850, 243] width 668 height 131
click at [1130, 573] on div "Criar novo Iniciar novo projeto" at bounding box center [850, 616] width 661 height 163
click at [956, 207] on textarea at bounding box center [850, 243] width 668 height 131
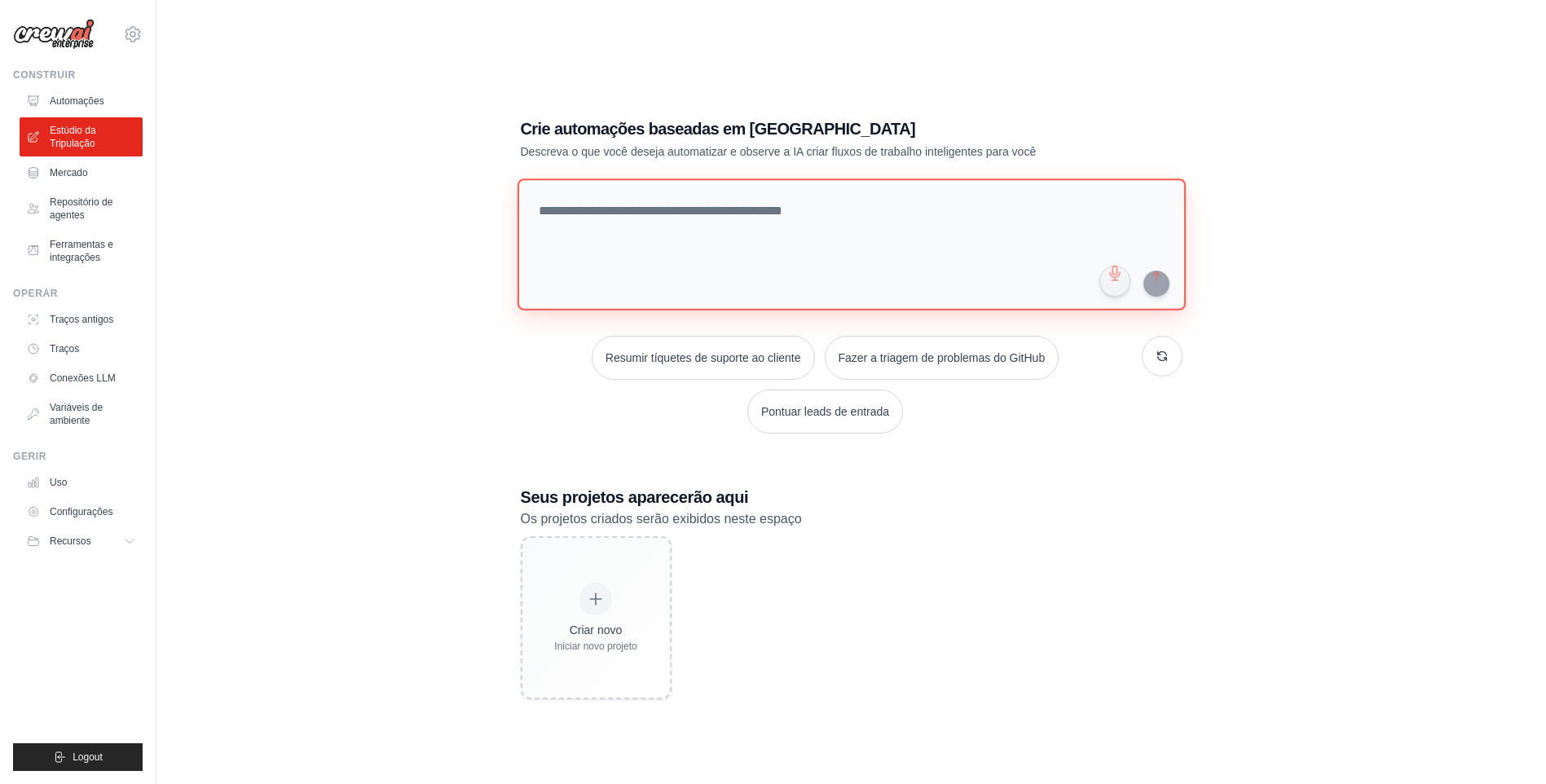
paste textarea "**********"
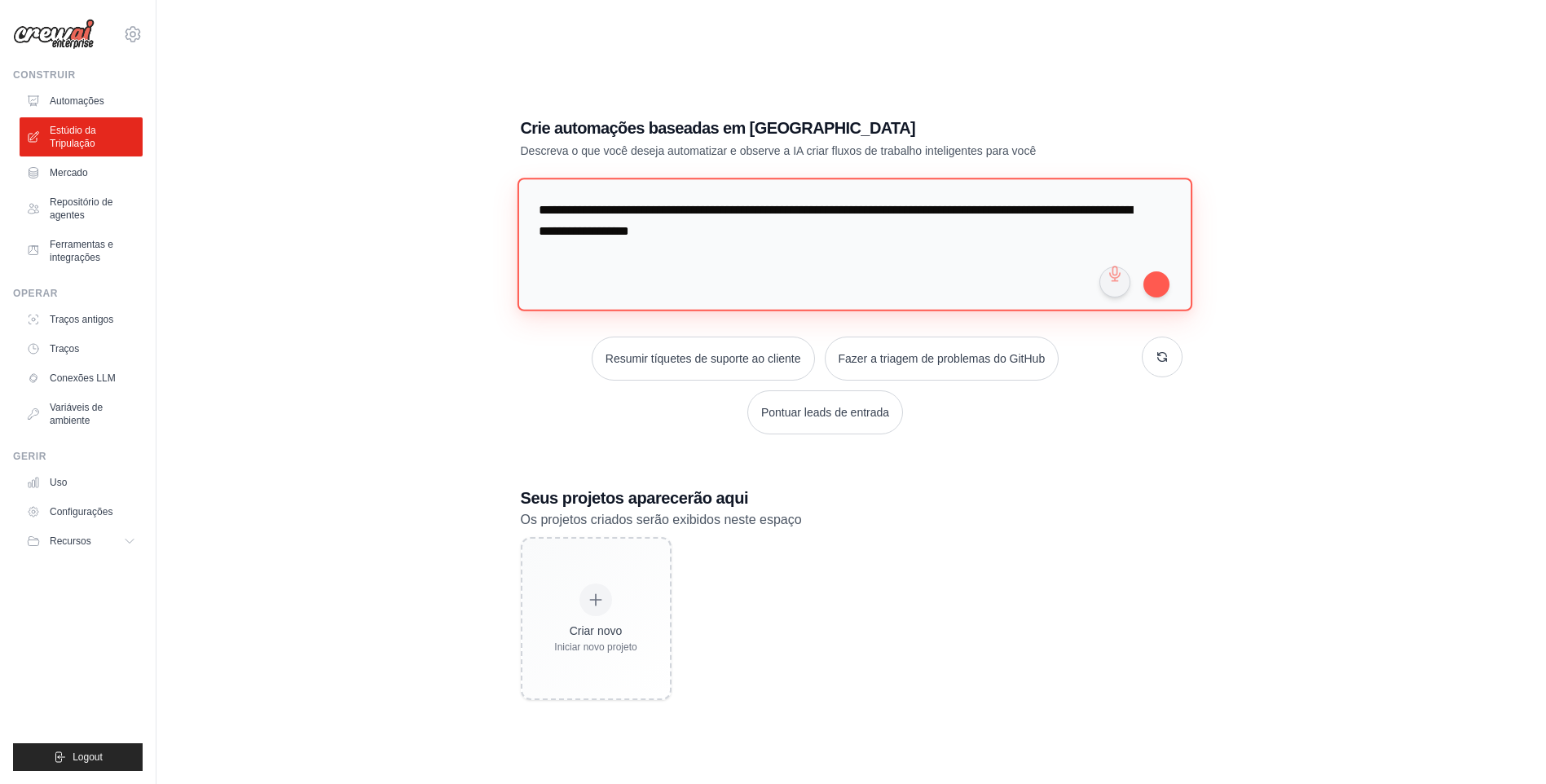
click at [1016, 277] on textarea "**********" at bounding box center [853, 243] width 674 height 132
type textarea "**********"
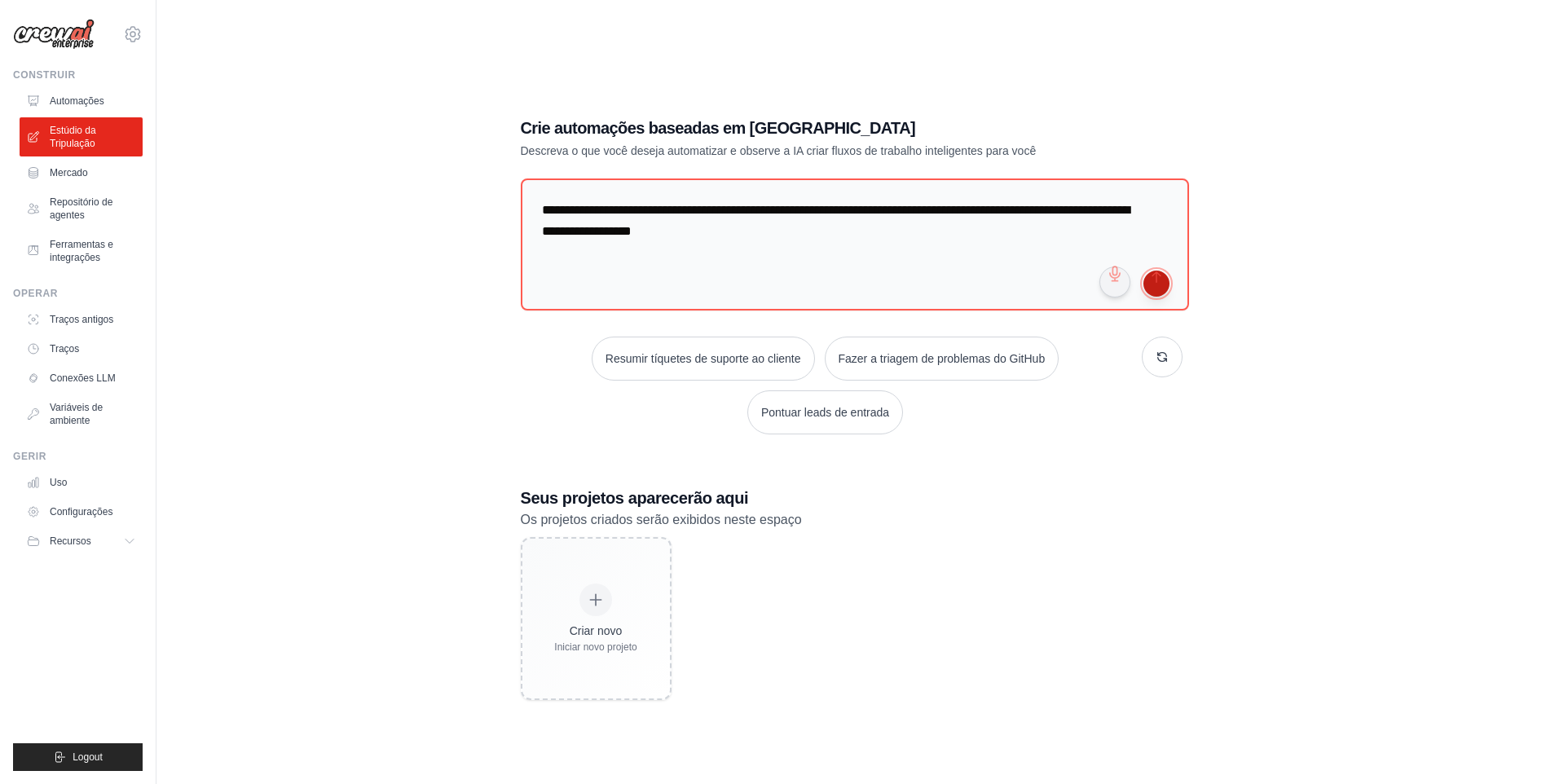
click at [1156, 277] on button "submit" at bounding box center [1155, 283] width 26 height 26
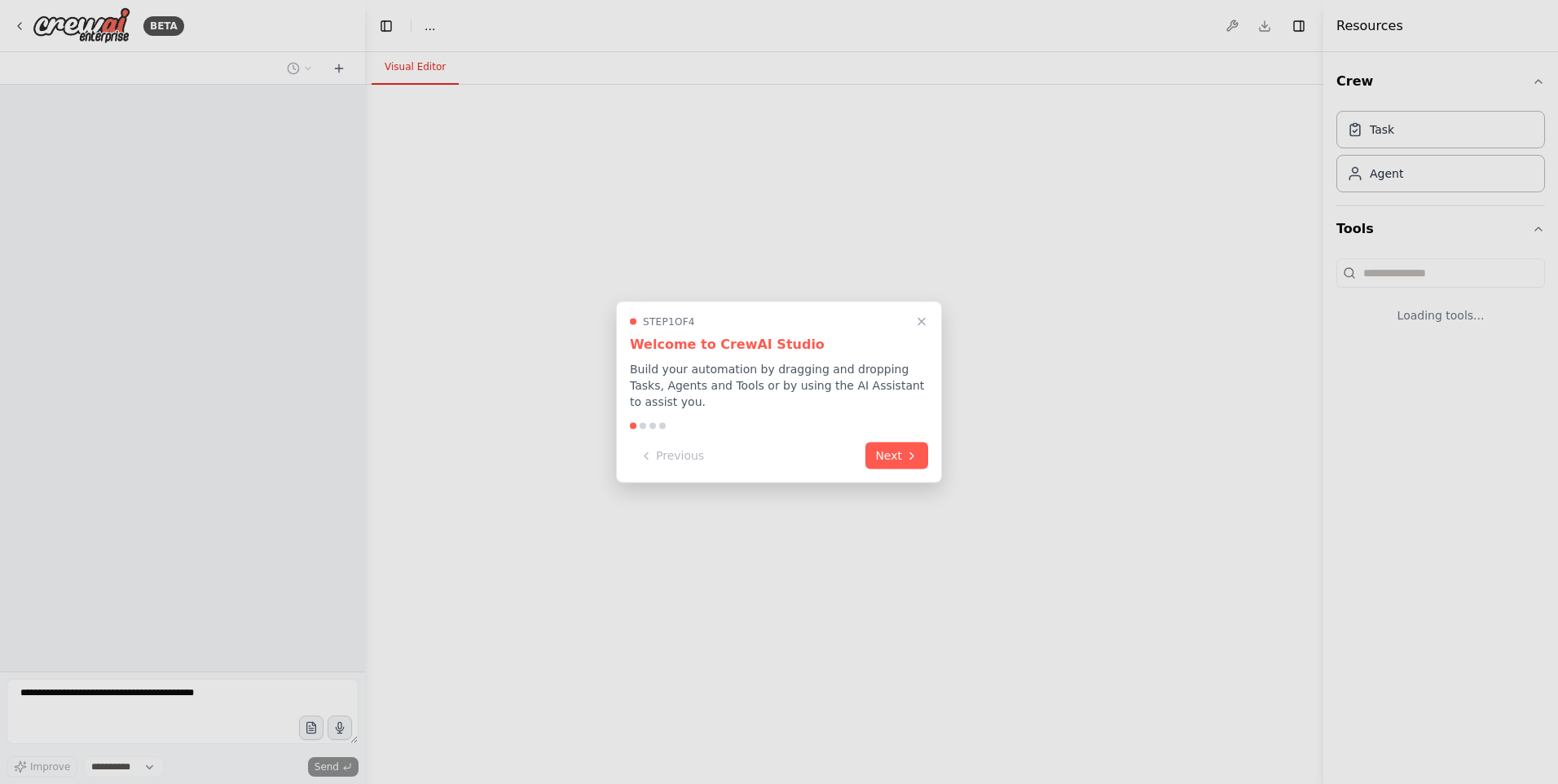
select select "****"
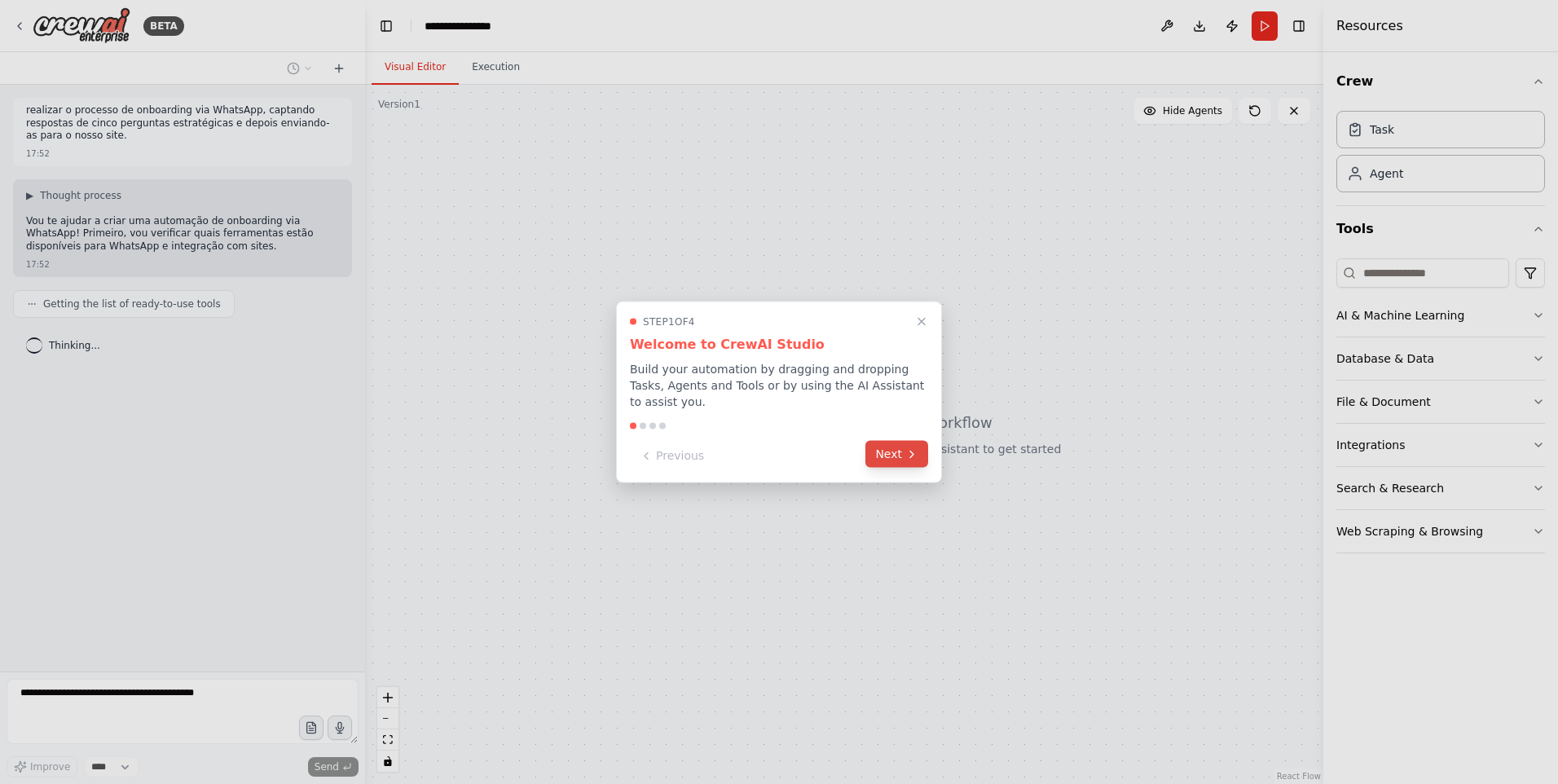
click at [890, 442] on button "Next" at bounding box center [896, 454] width 62 height 27
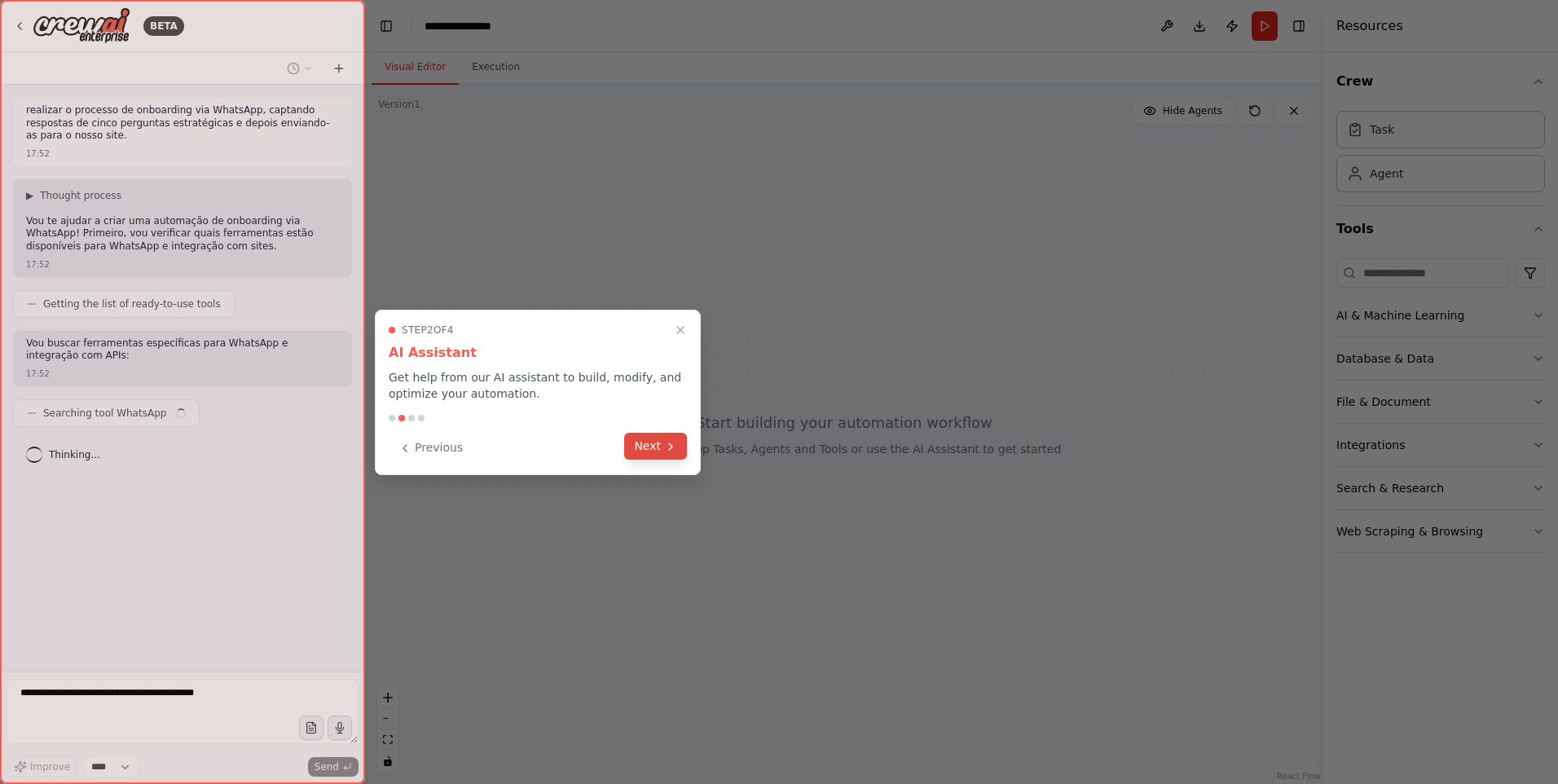
click at [662, 437] on button "Next" at bounding box center [656, 446] width 62 height 27
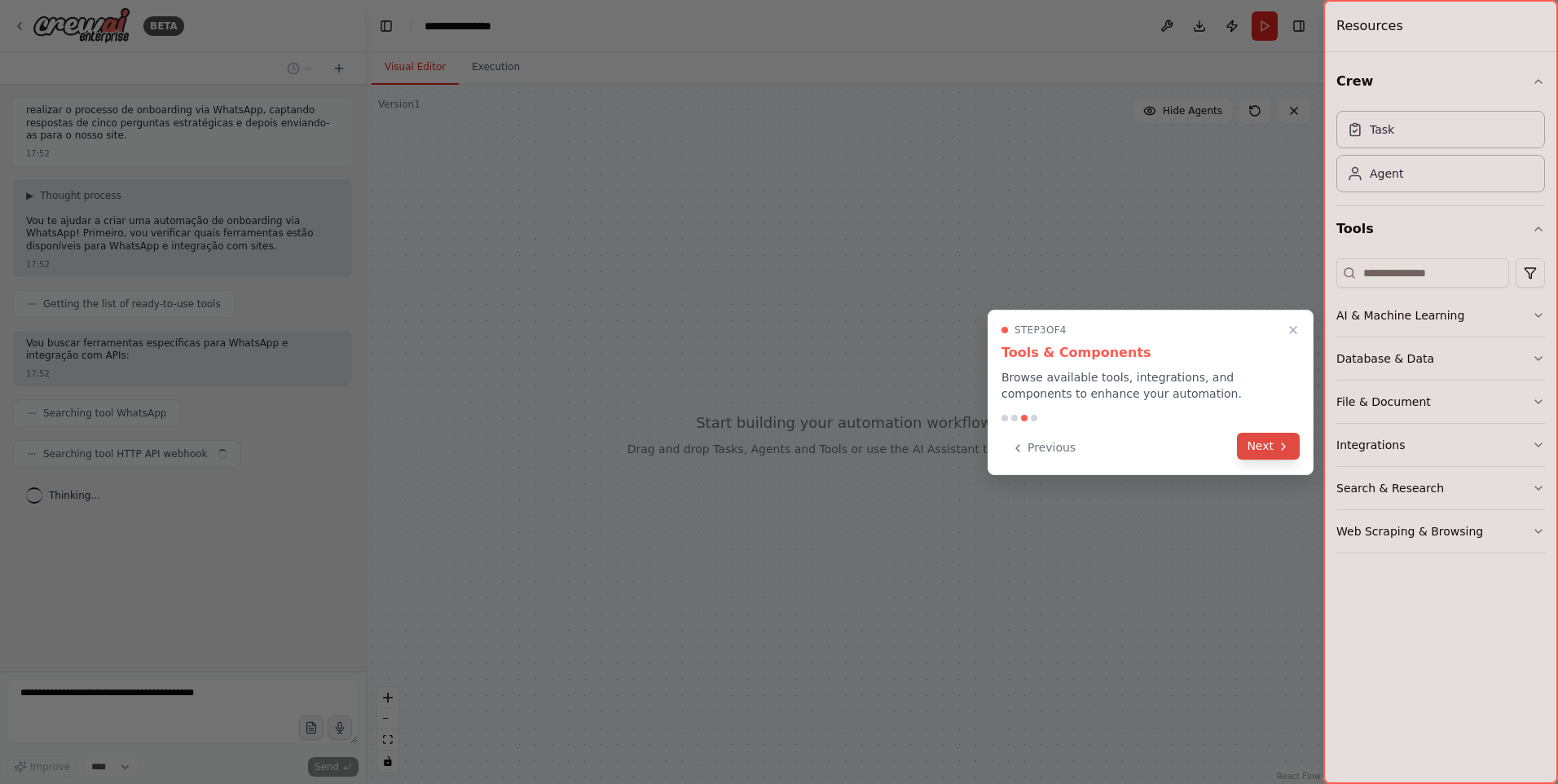
click at [1268, 445] on button "Next" at bounding box center [1269, 446] width 62 height 27
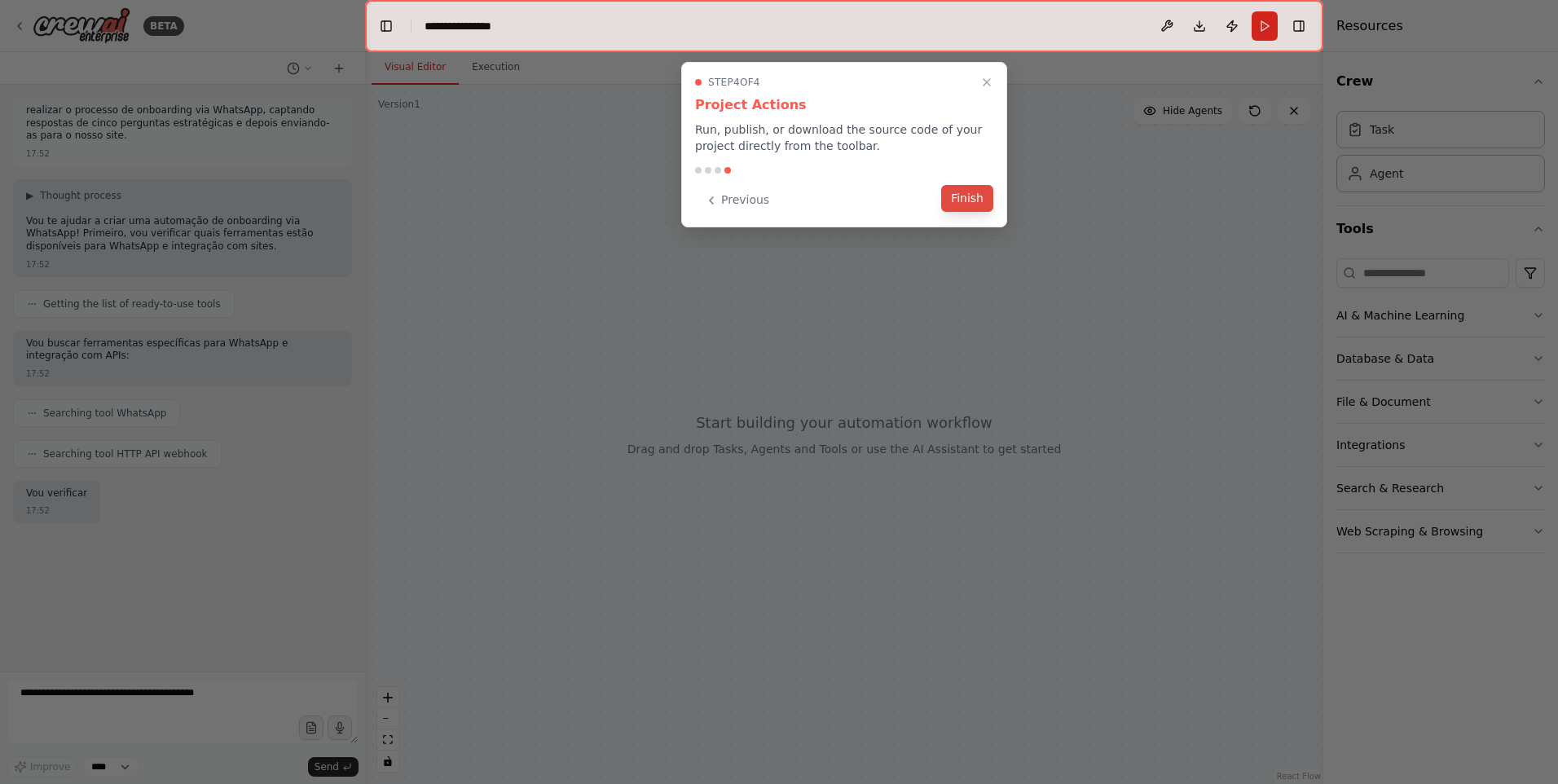
click at [957, 187] on button "Finish" at bounding box center [968, 199] width 53 height 27
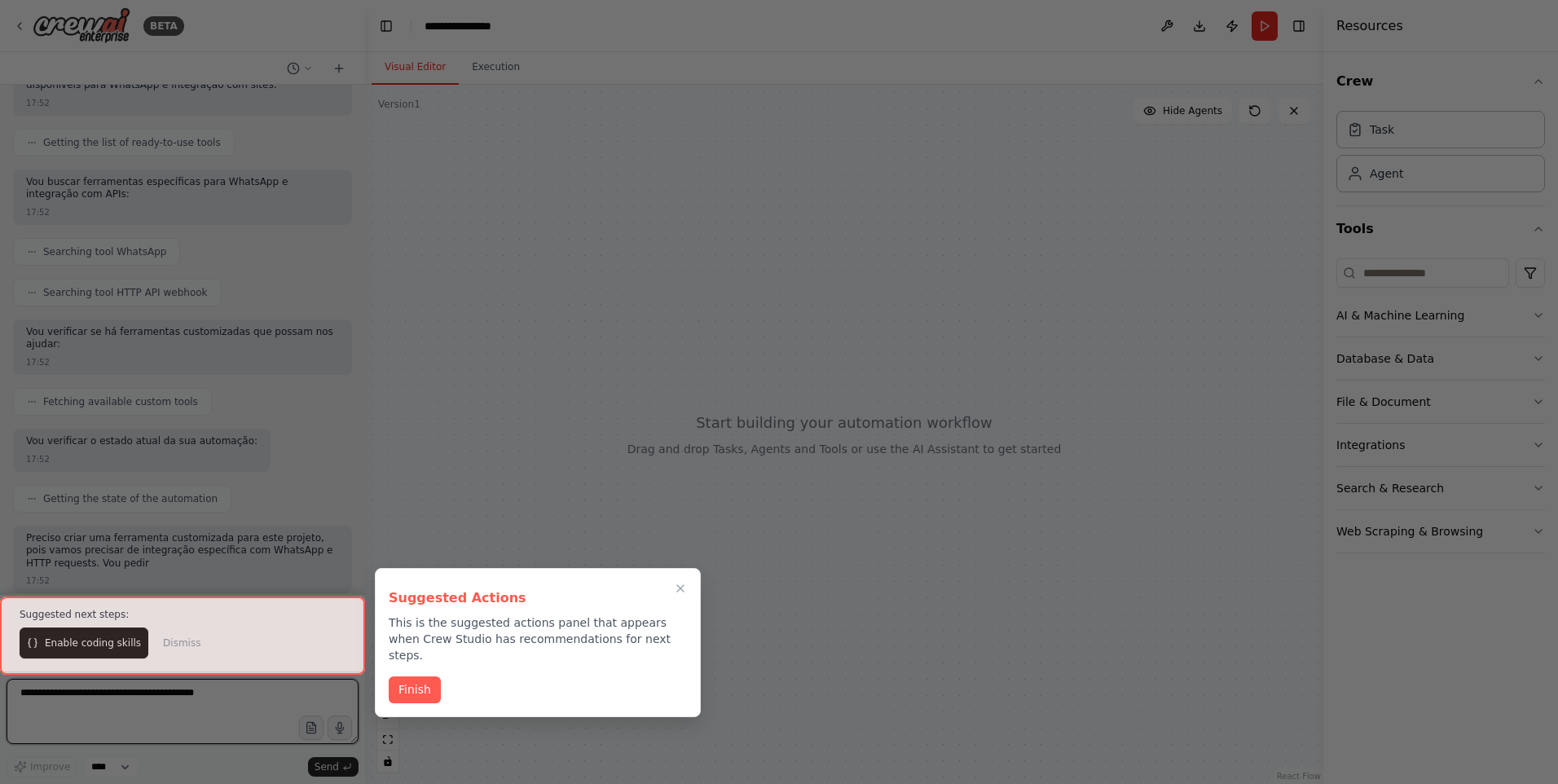
scroll to position [173, 0]
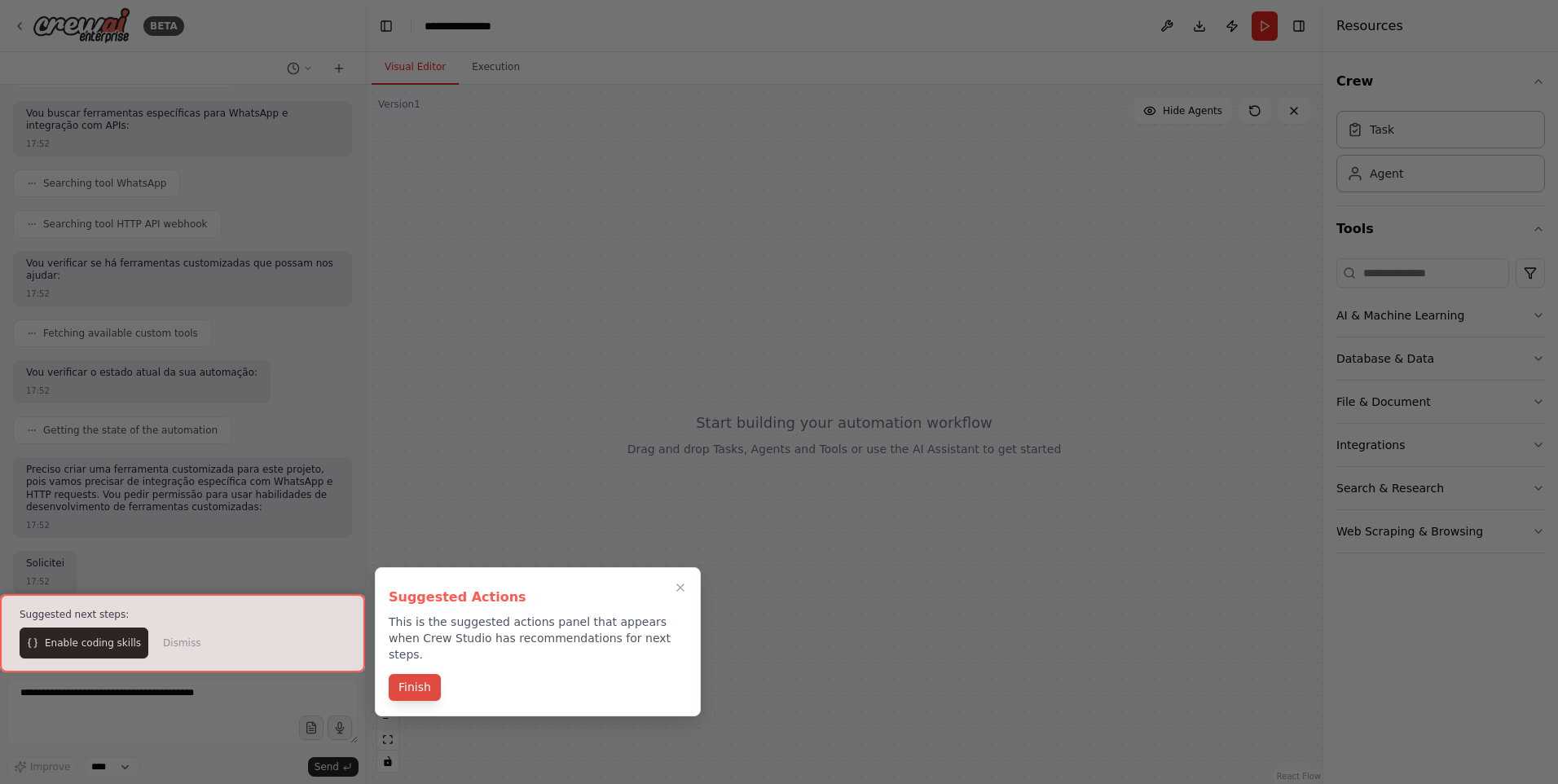
click at [416, 674] on button "Finish" at bounding box center [415, 688] width 53 height 27
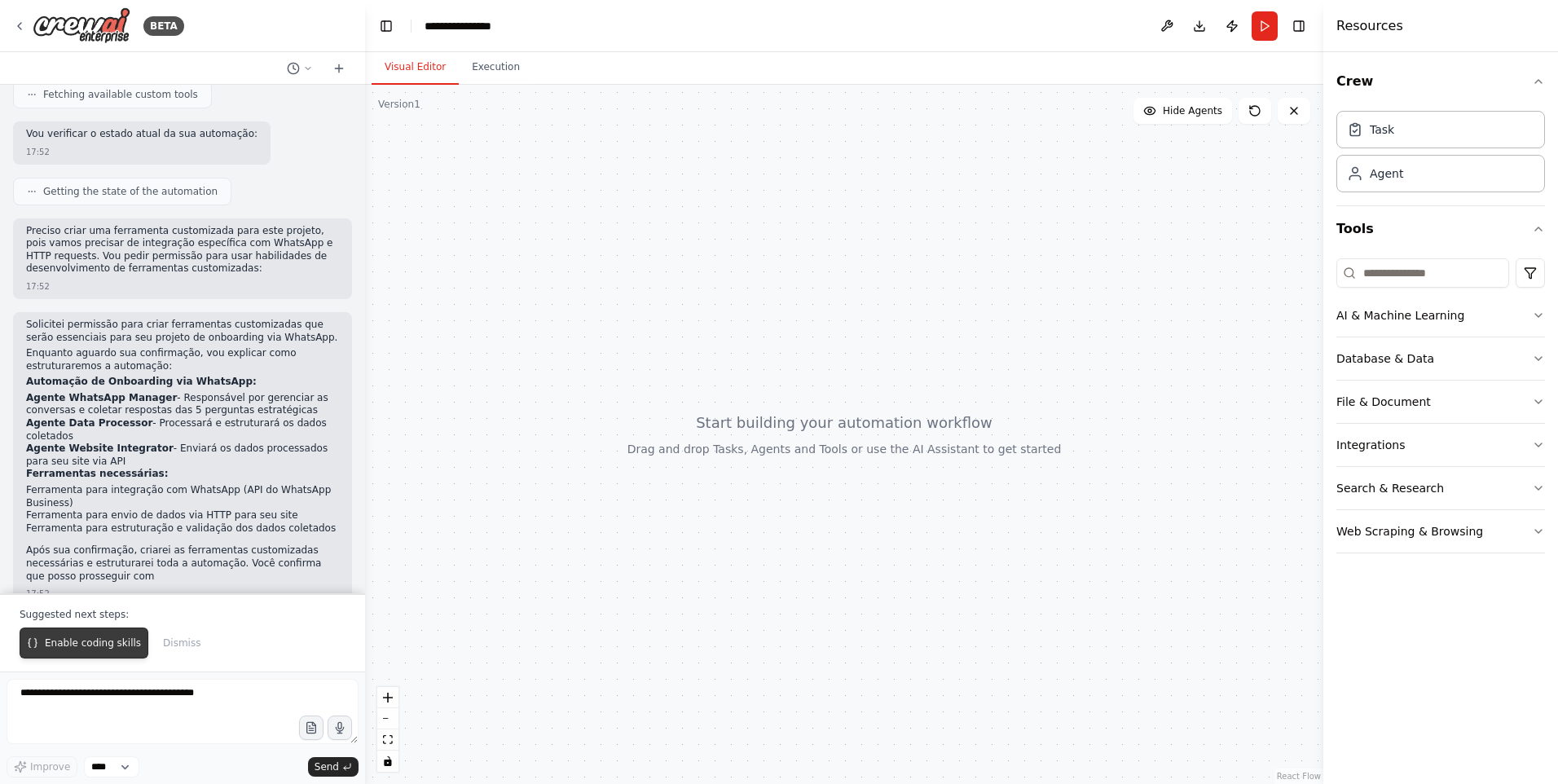
scroll to position [481, 0]
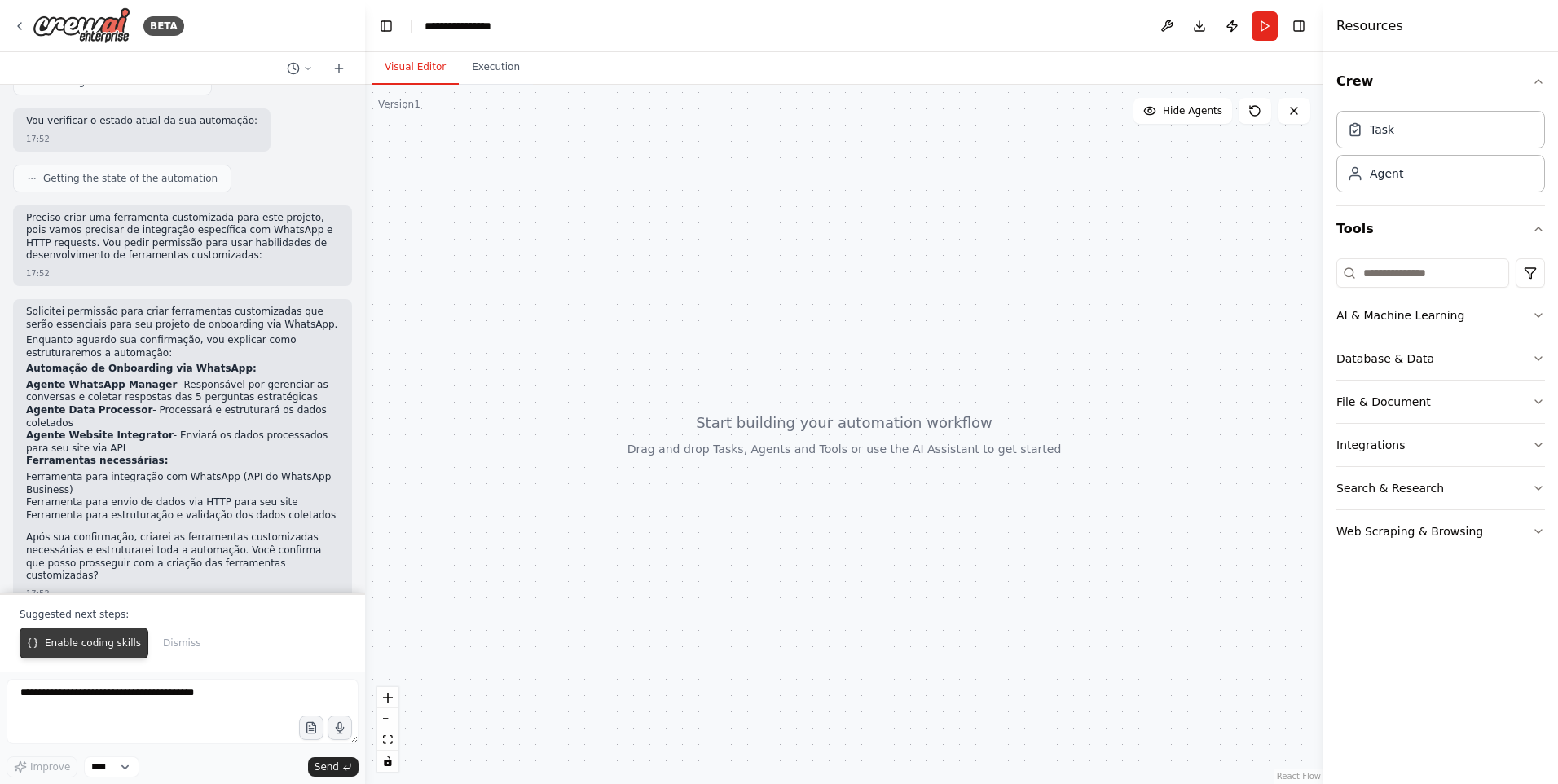
click at [112, 654] on button "Enable coding skills" at bounding box center [84, 643] width 129 height 31
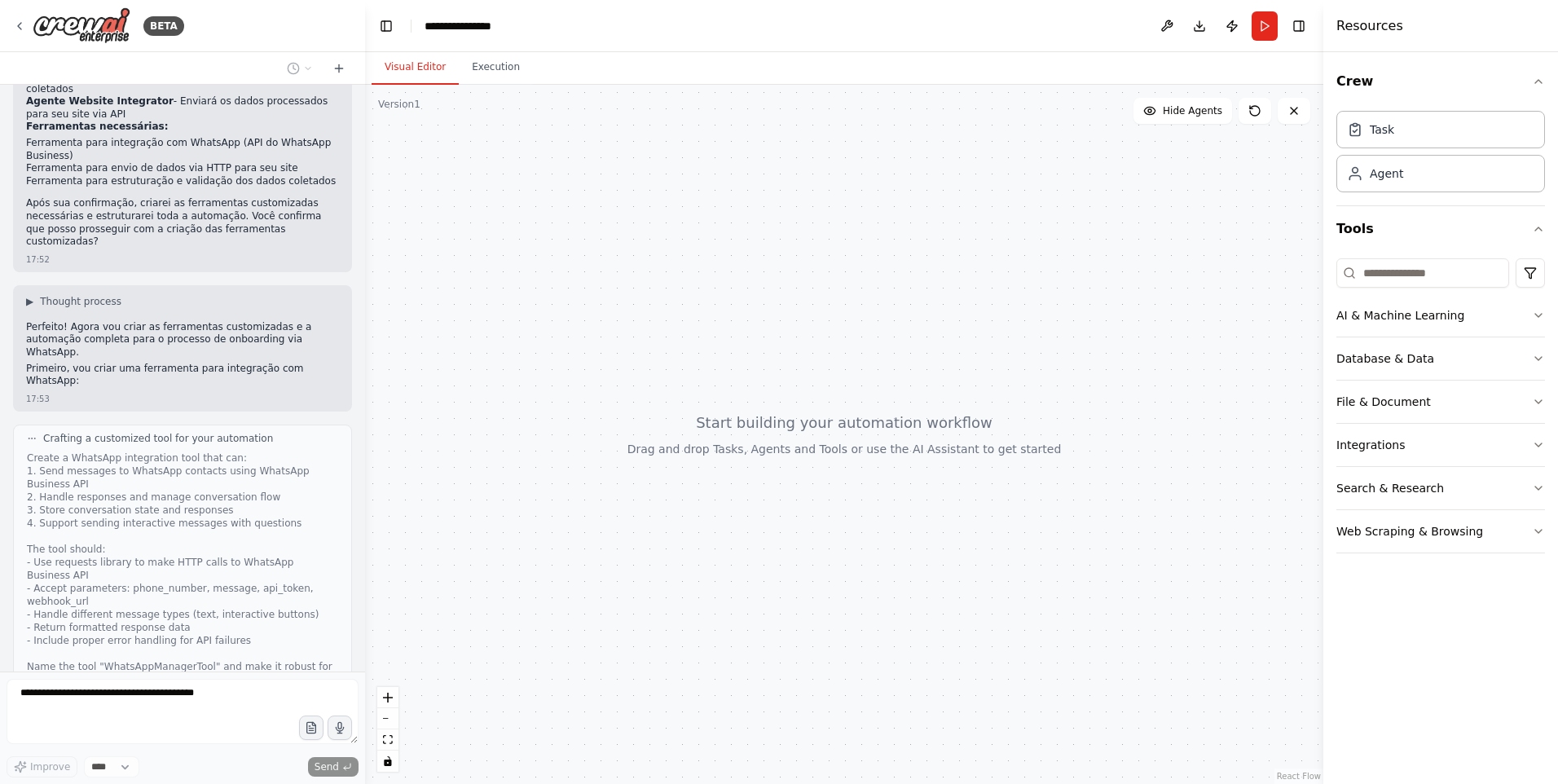
scroll to position [828, 0]
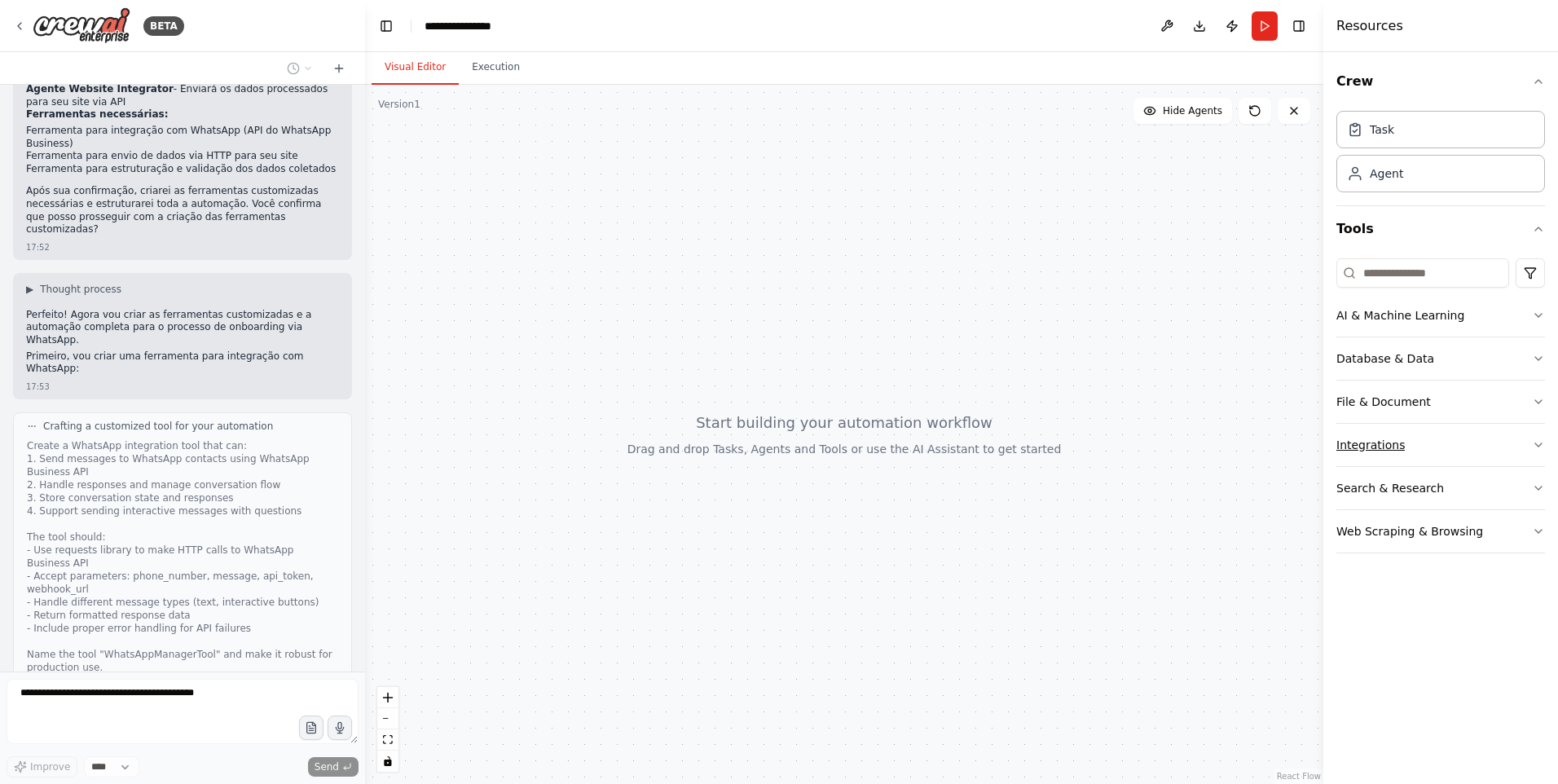
click at [1428, 452] on button "Integrations" at bounding box center [1441, 444] width 209 height 42
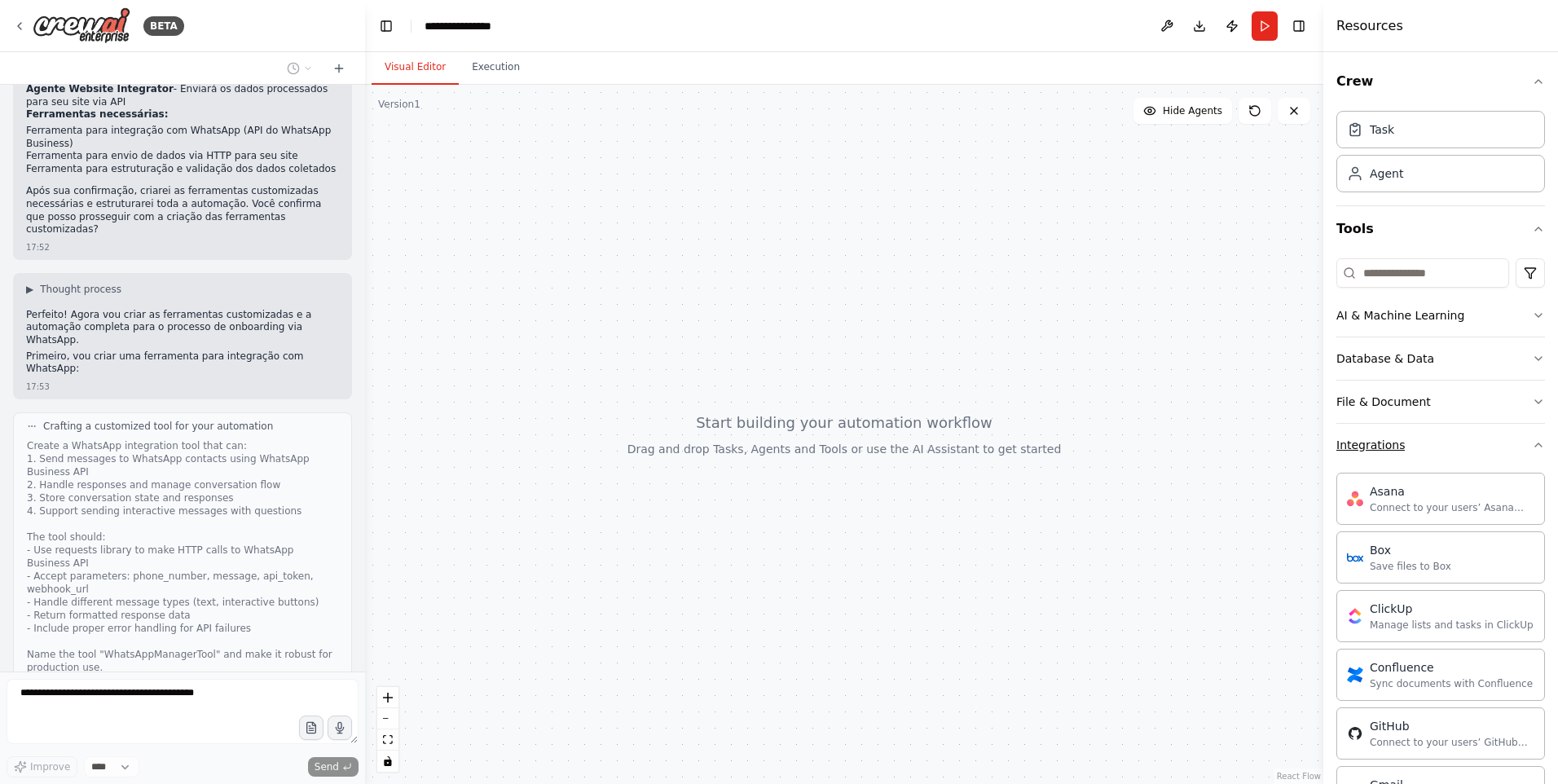
click at [1428, 452] on button "Integrations" at bounding box center [1441, 444] width 209 height 42
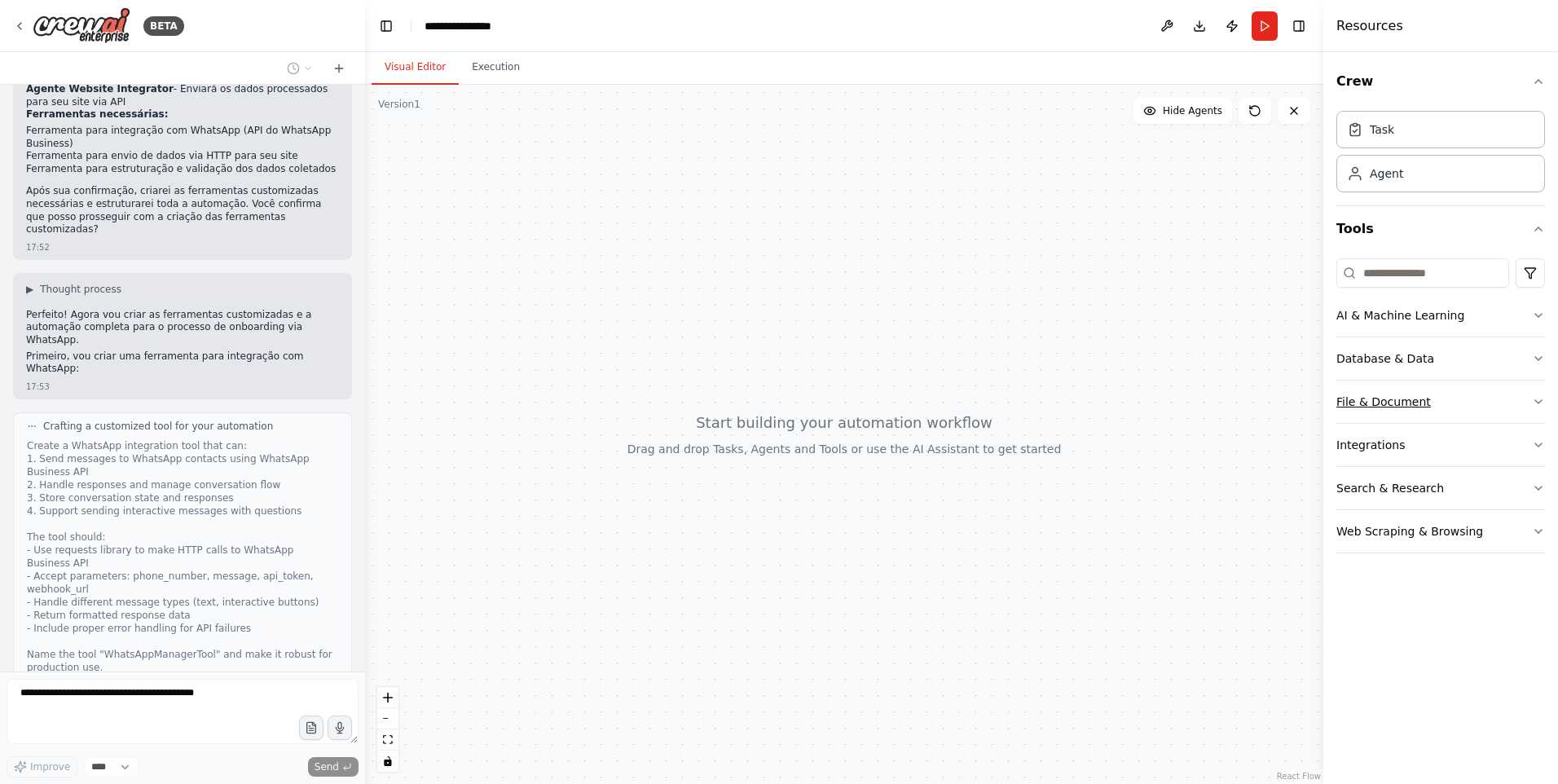
click at [1452, 406] on button "File & Document" at bounding box center [1441, 401] width 209 height 42
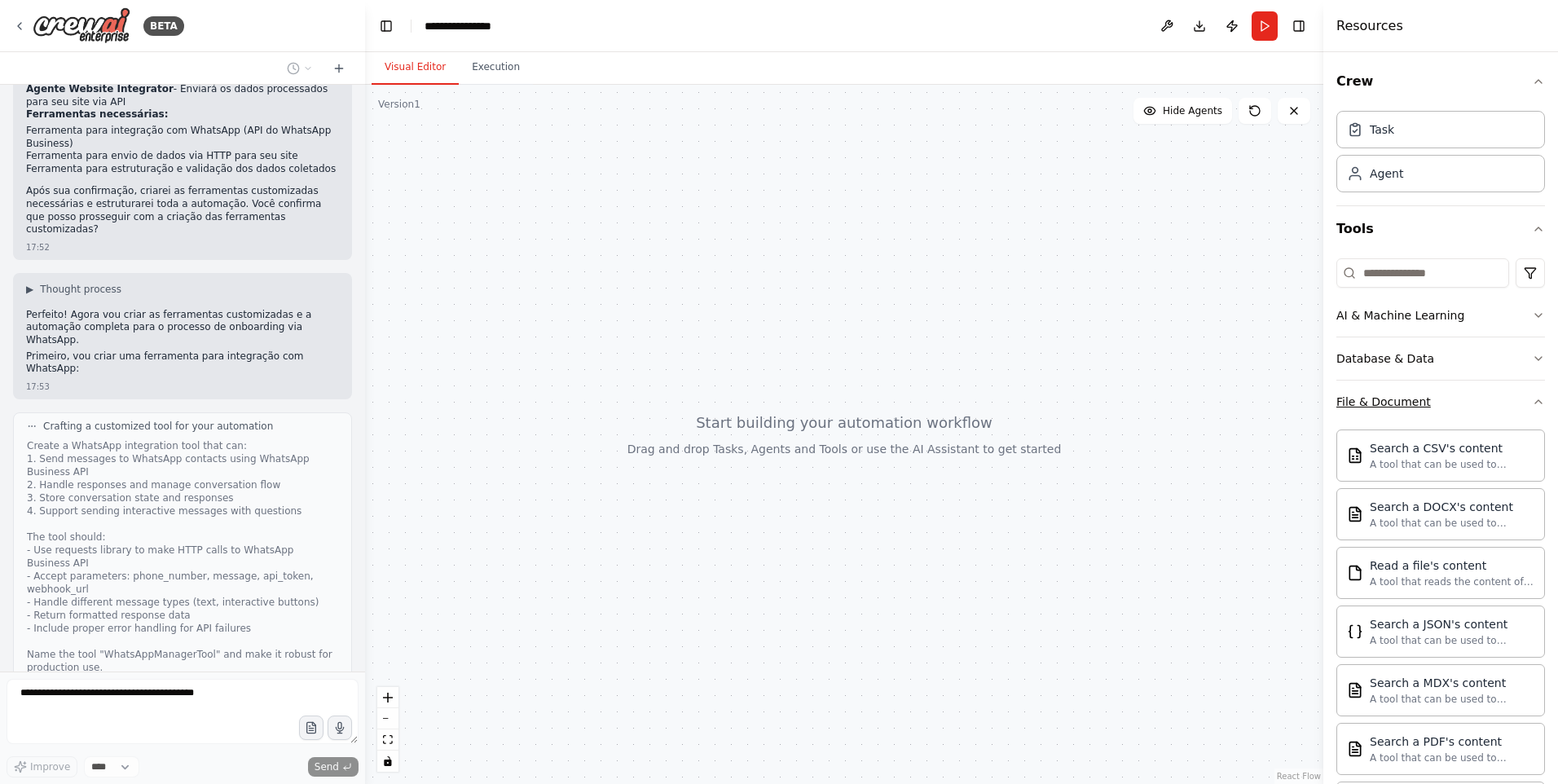
click at [1452, 406] on button "File & Document" at bounding box center [1441, 401] width 209 height 42
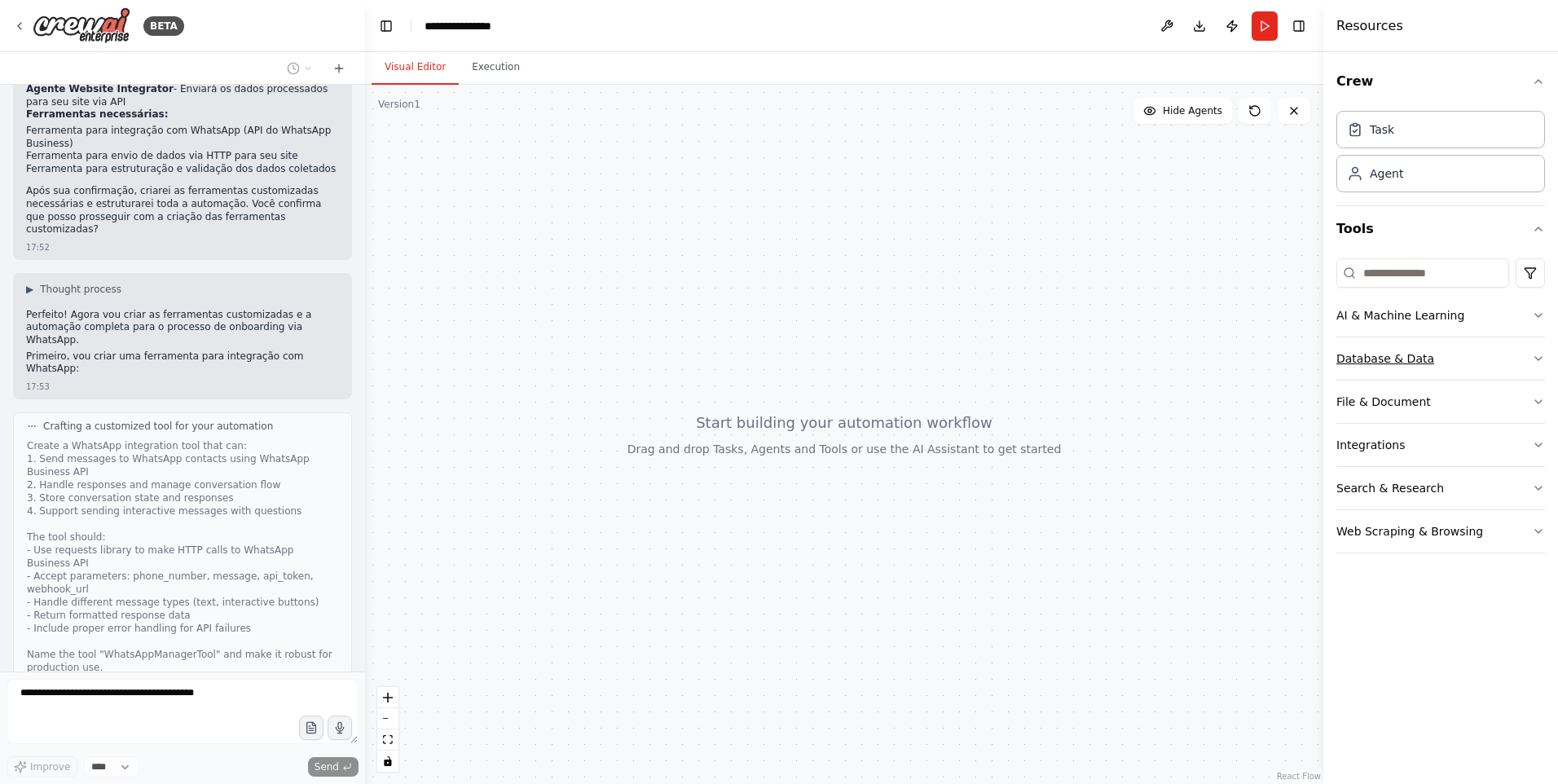
click at [1460, 365] on button "Database & Data" at bounding box center [1441, 357] width 209 height 42
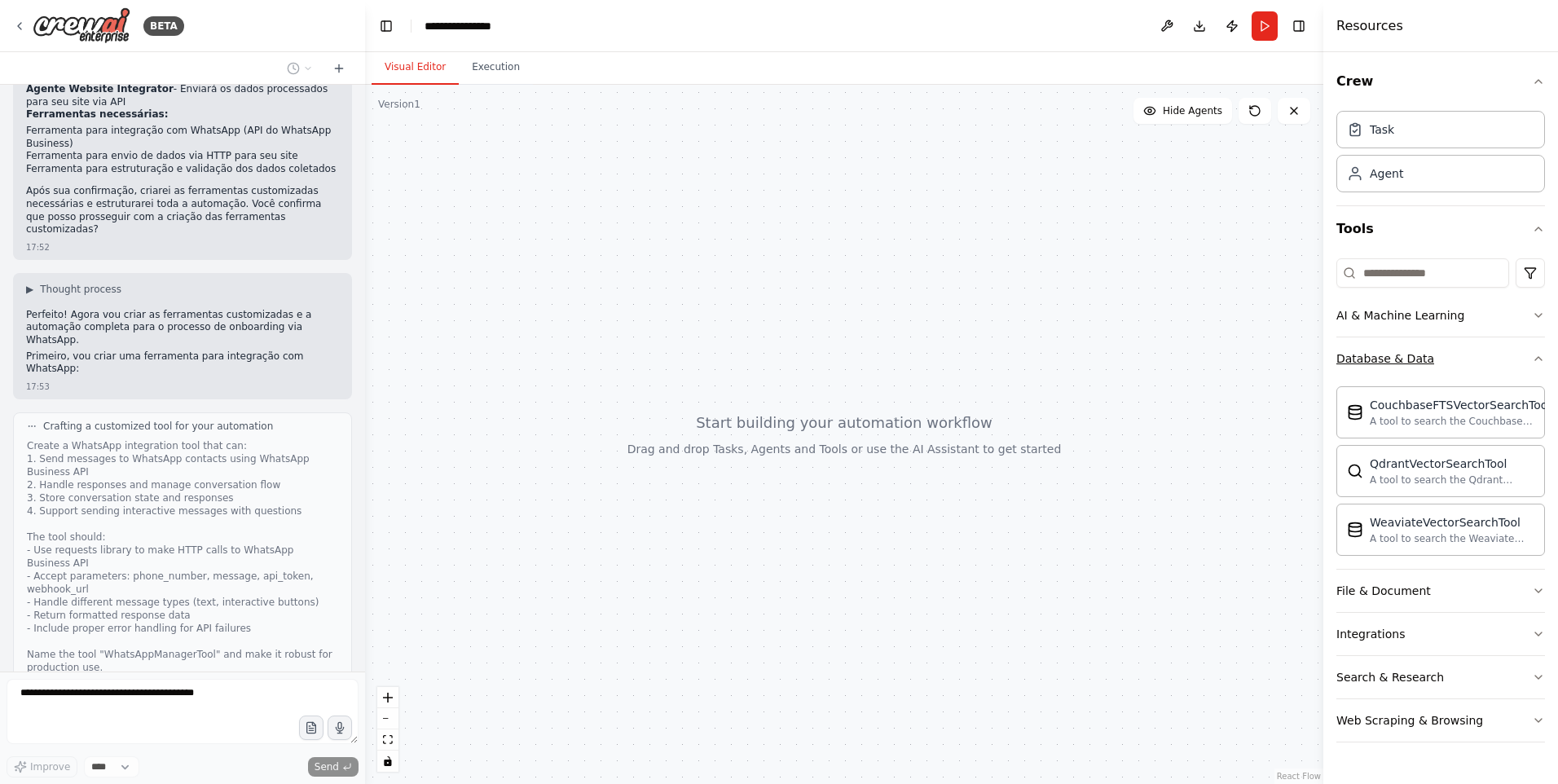
scroll to position [933, 0]
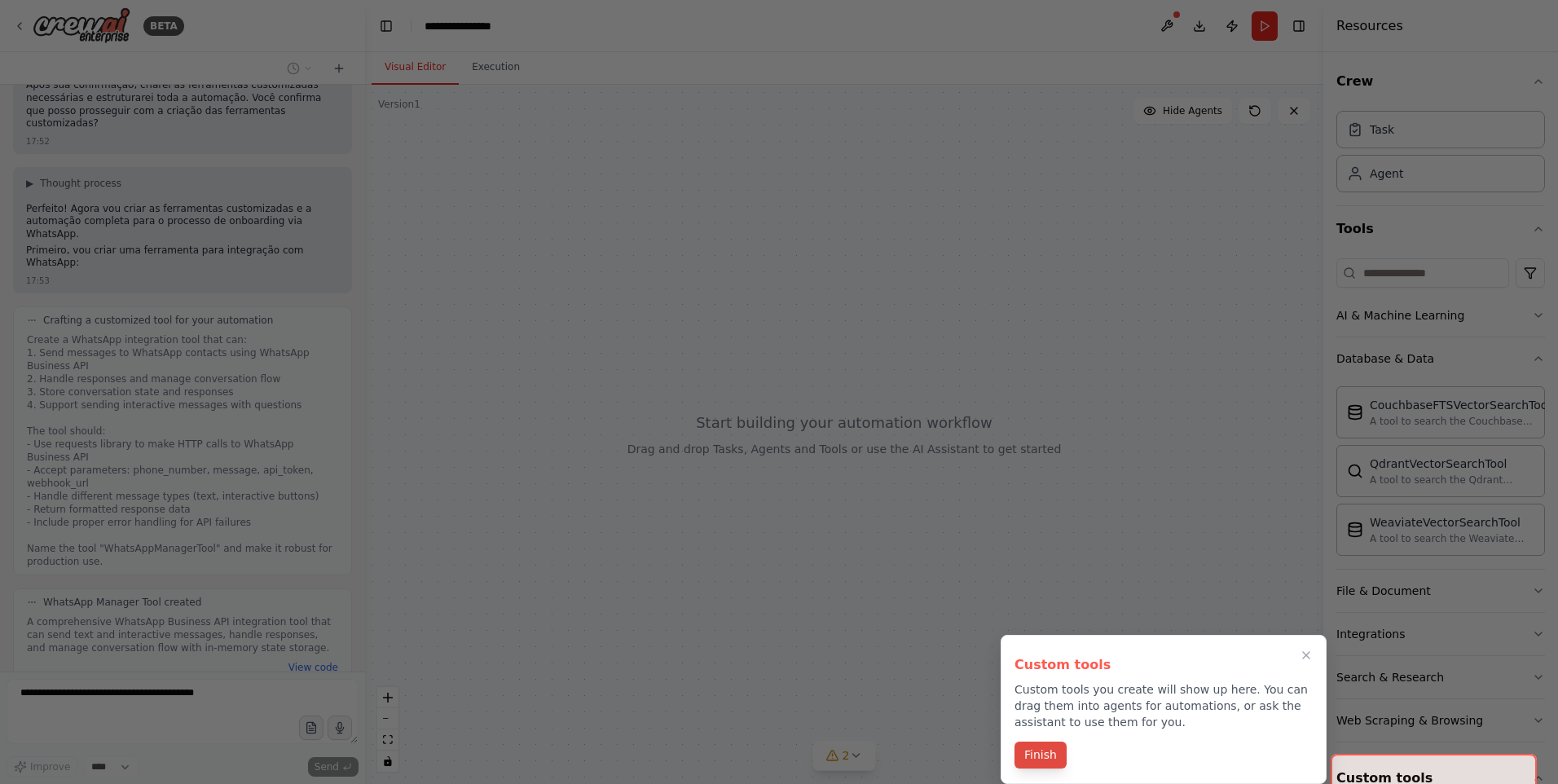
click at [1045, 752] on button "Finish" at bounding box center [1041, 755] width 53 height 27
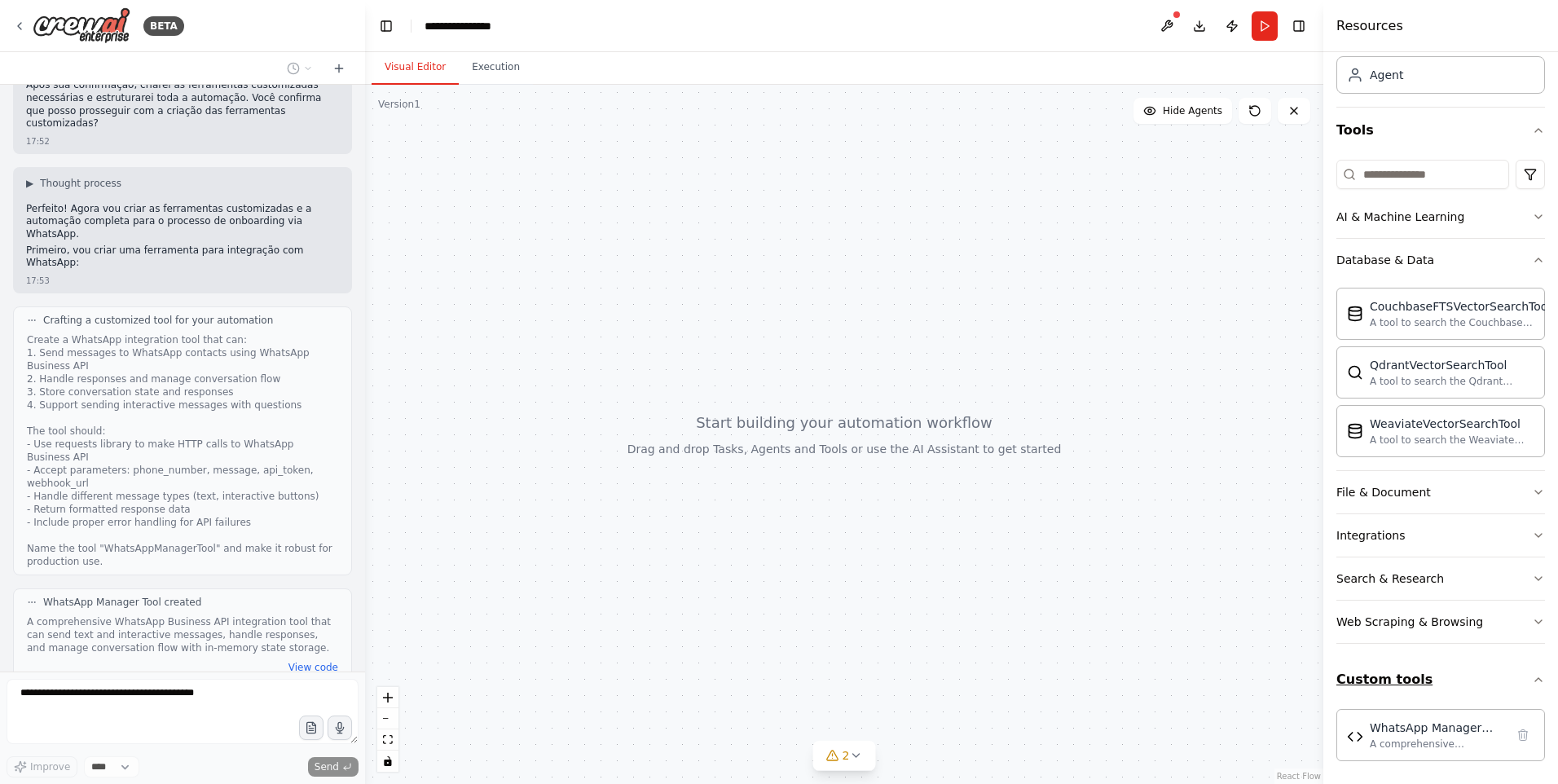
scroll to position [102, 0]
click at [1435, 730] on div "WhatsApp Manager Tool" at bounding box center [1437, 723] width 135 height 17
click at [302, 660] on button "View code" at bounding box center [313, 666] width 50 height 13
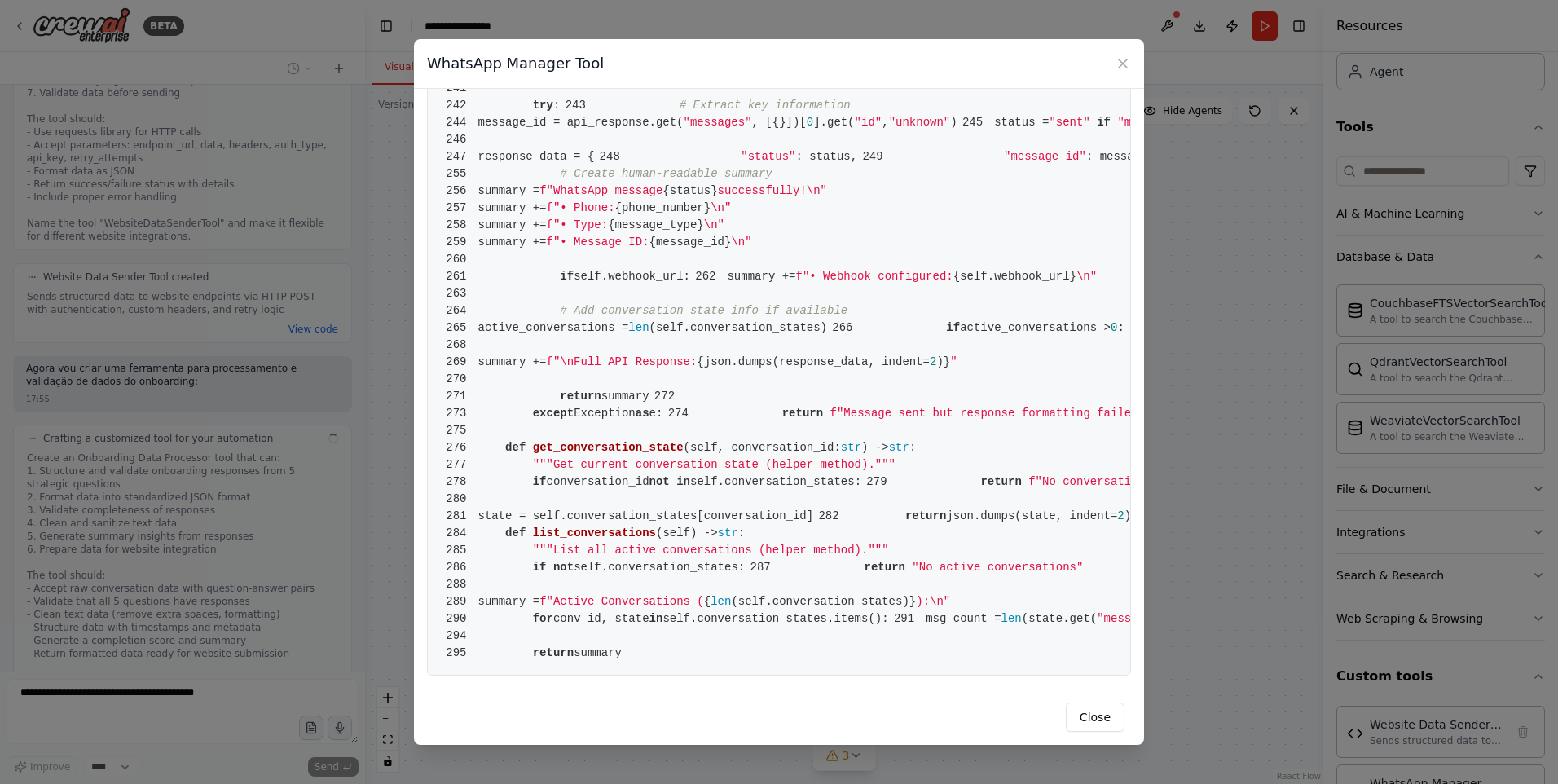
scroll to position [2036, 0]
click at [1118, 66] on icon at bounding box center [1122, 63] width 17 height 17
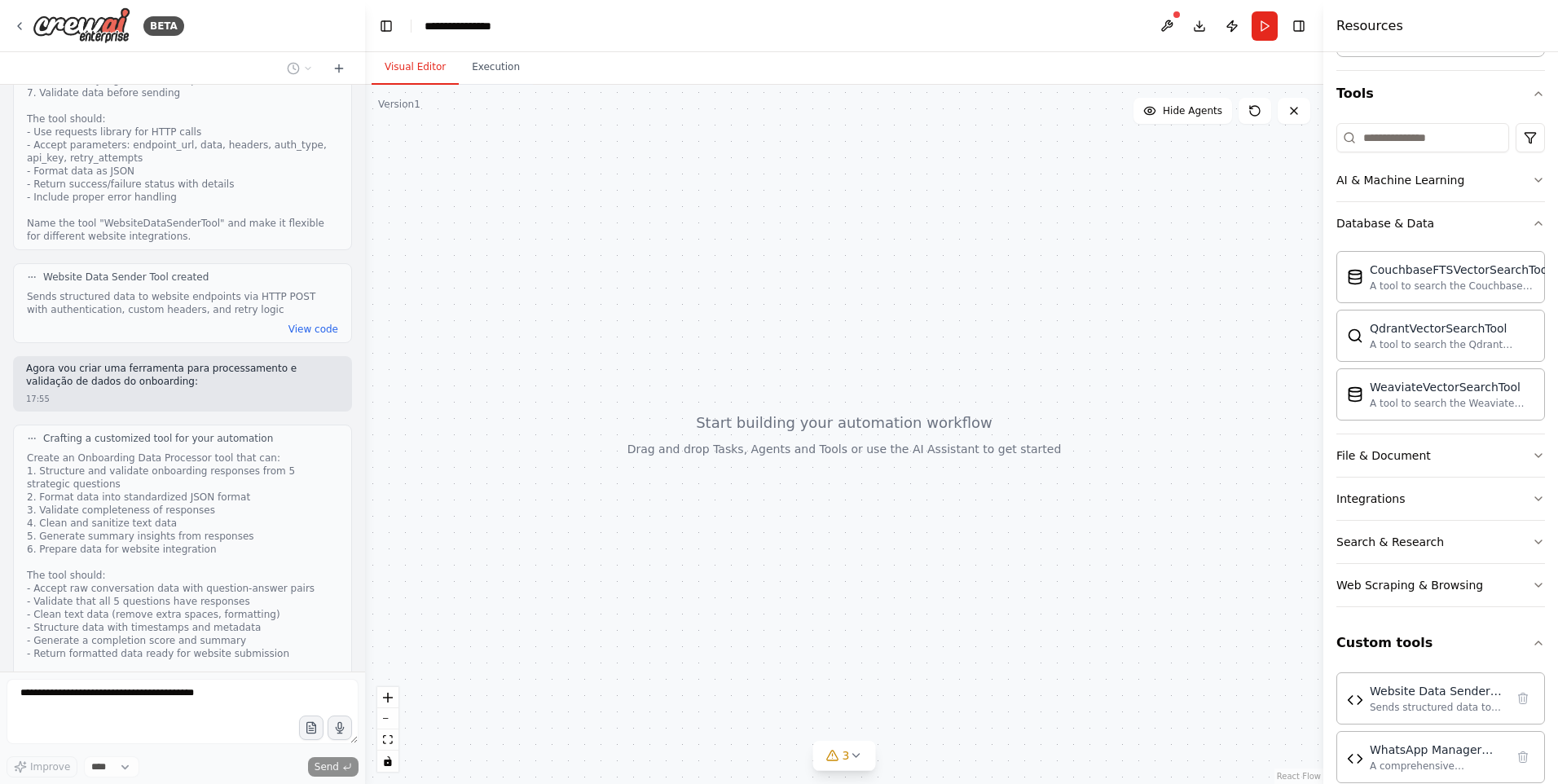
scroll to position [161, 0]
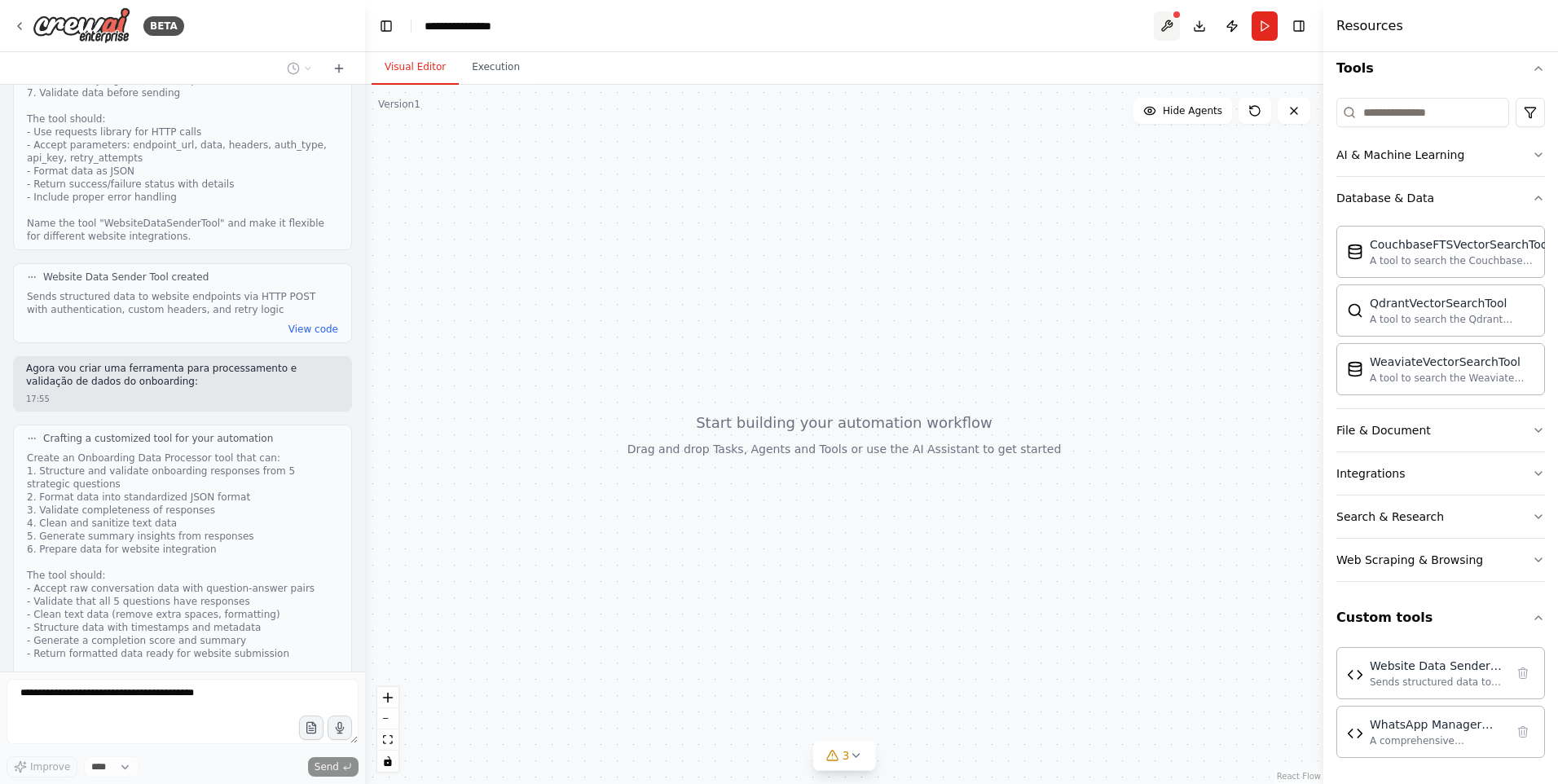
click at [1167, 22] on button at bounding box center [1166, 26] width 26 height 29
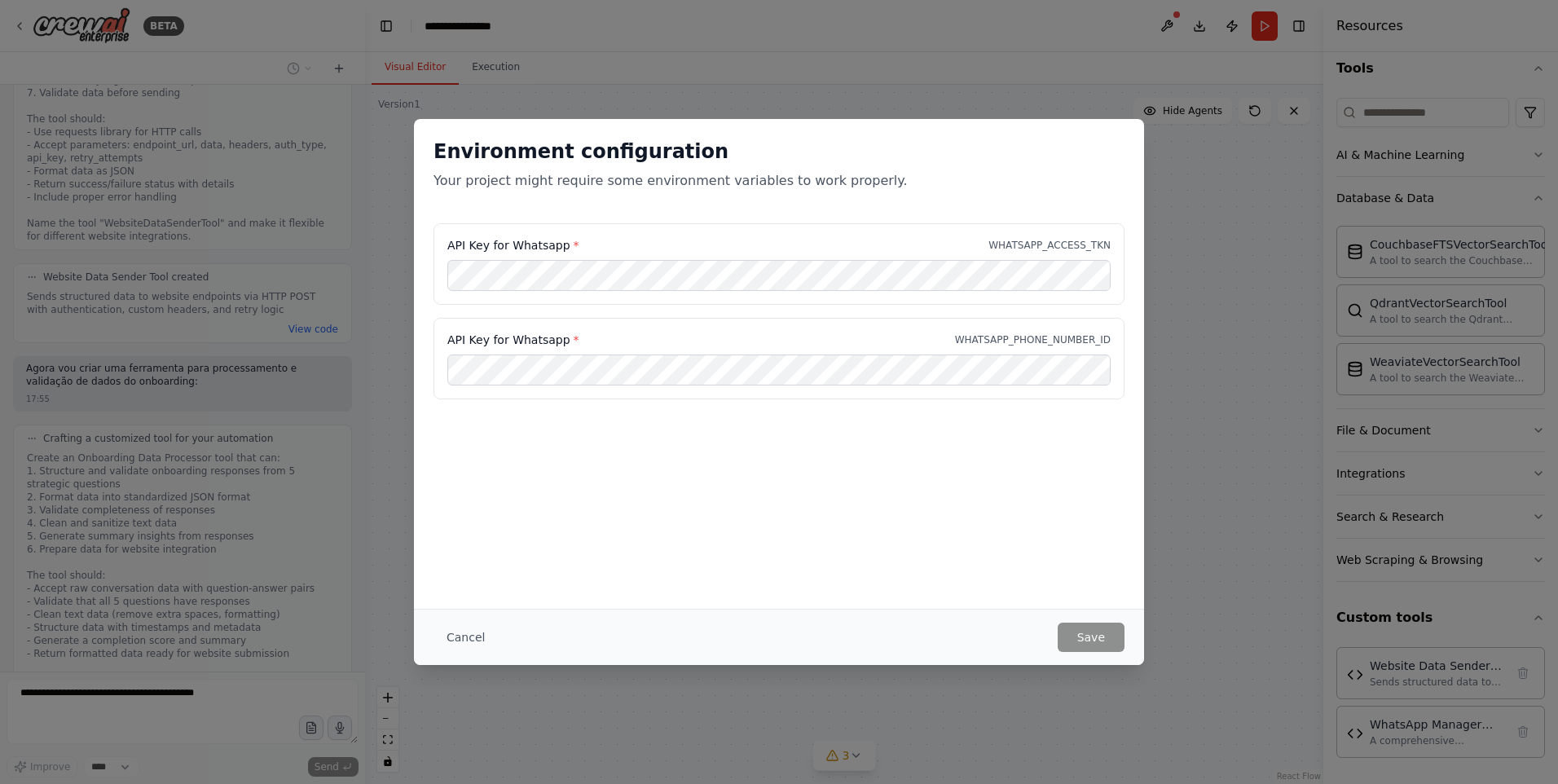
click at [869, 203] on div "Environment configuration Your project might require some environment variables…" at bounding box center [779, 170] width 730 height 104
click at [1183, 132] on div "Environment configuration Your project might require some environment variables…" at bounding box center [779, 392] width 1558 height 784
click at [443, 642] on button "Cancel" at bounding box center [466, 637] width 64 height 29
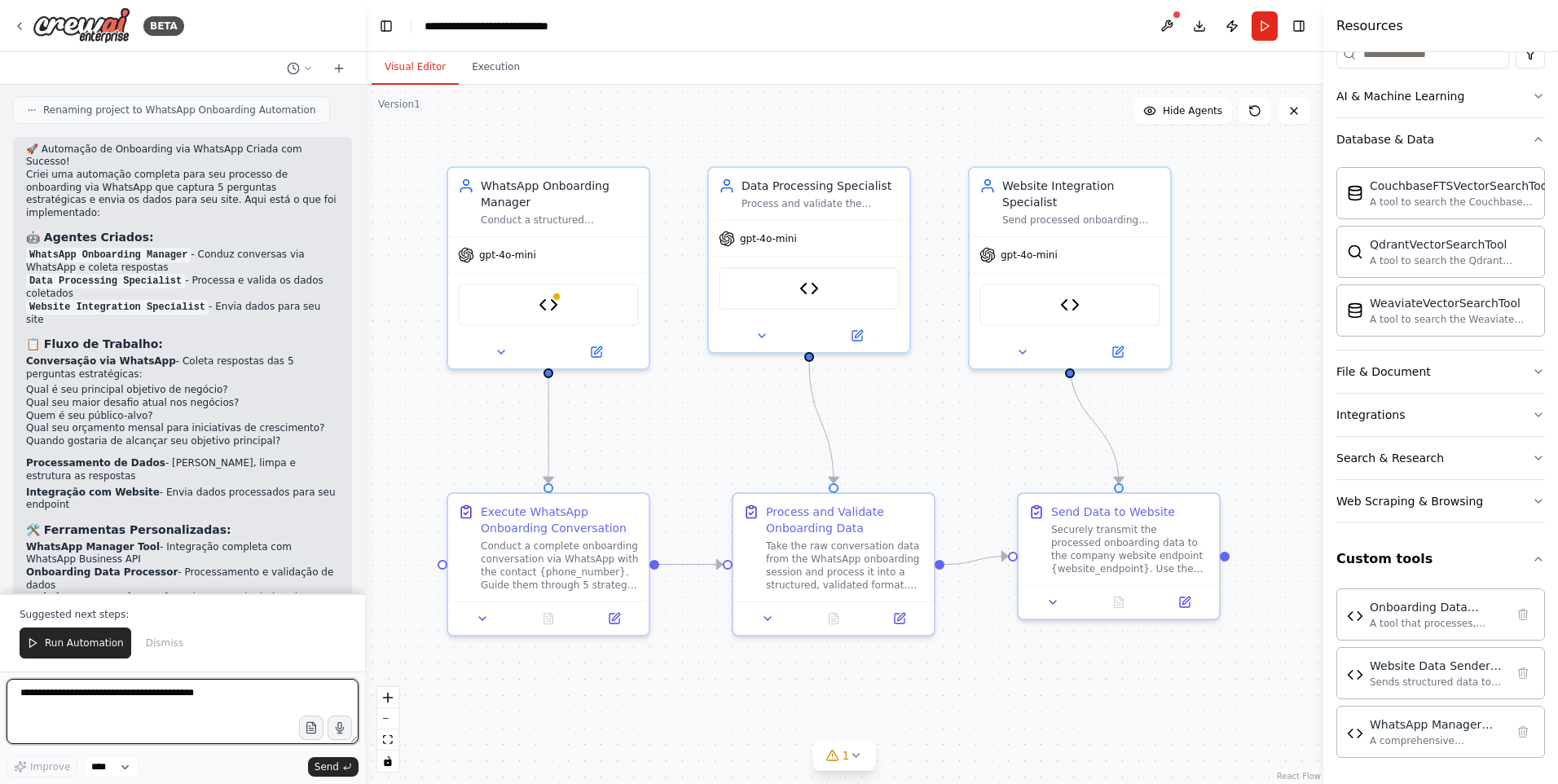
scroll to position [3194, 0]
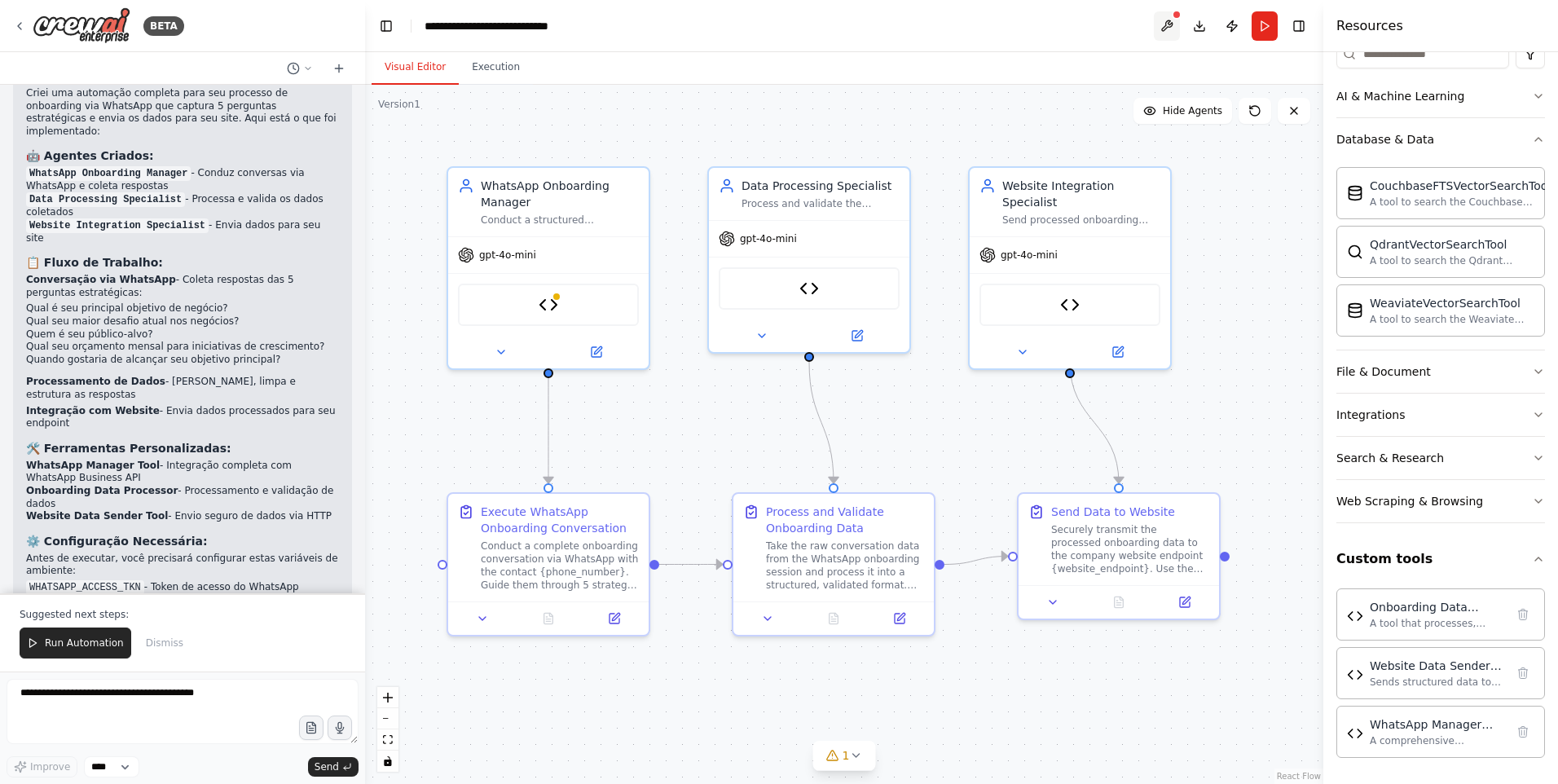
click at [1163, 35] on button at bounding box center [1166, 26] width 26 height 29
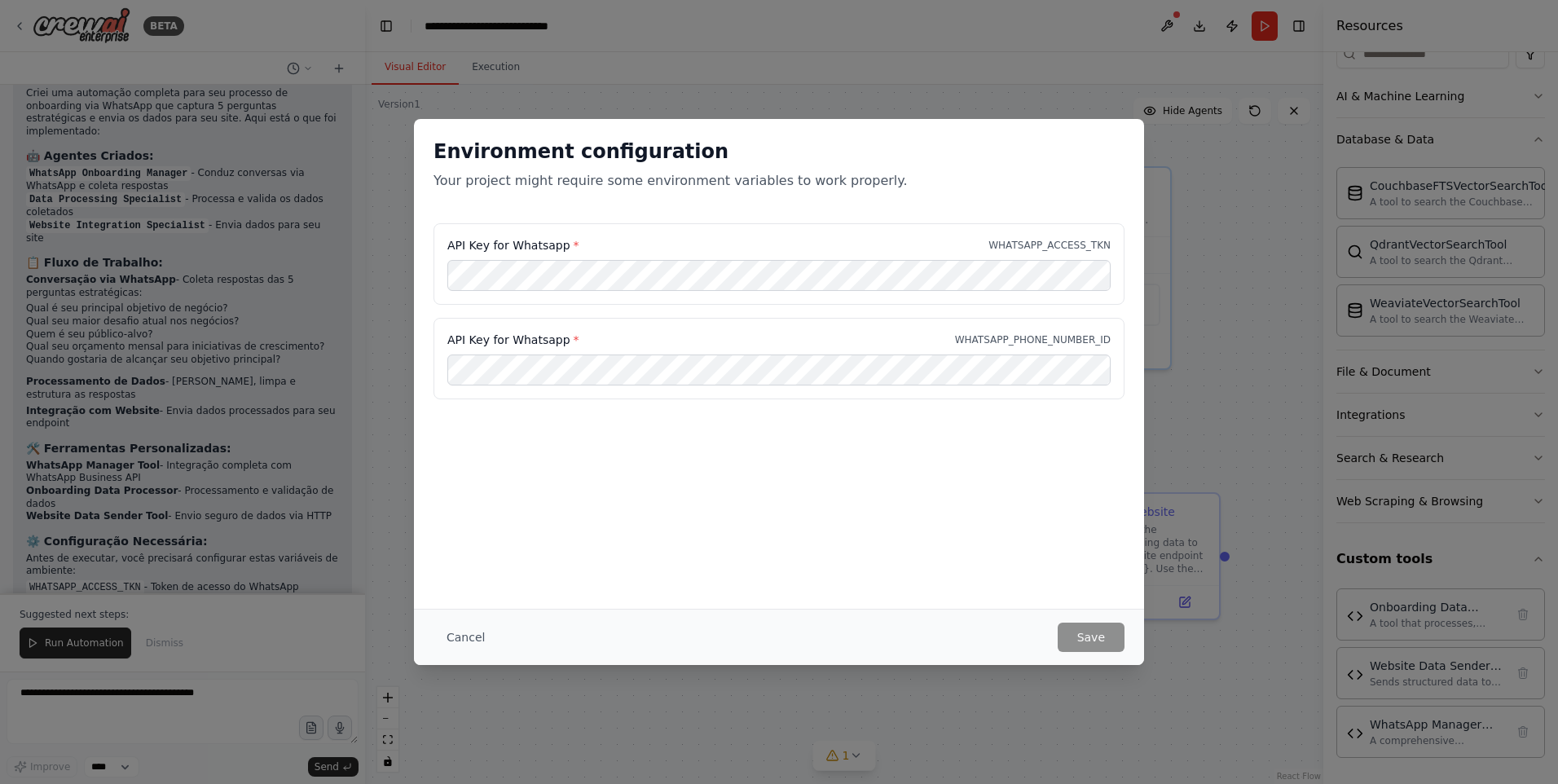
click at [779, 256] on div "API Key for Whatsapp * WHATSAPP_ACCESS_TKN" at bounding box center [779, 264] width 691 height 82
click at [809, 211] on div "Environment configuration Your project might require some environment variables…" at bounding box center [779, 170] width 730 height 104
click at [680, 430] on div "Environment configuration Your project might require some environment variables…" at bounding box center [779, 363] width 730 height 490
click at [831, 501] on div "Environment configuration Your project might require some environment variables…" at bounding box center [779, 363] width 730 height 490
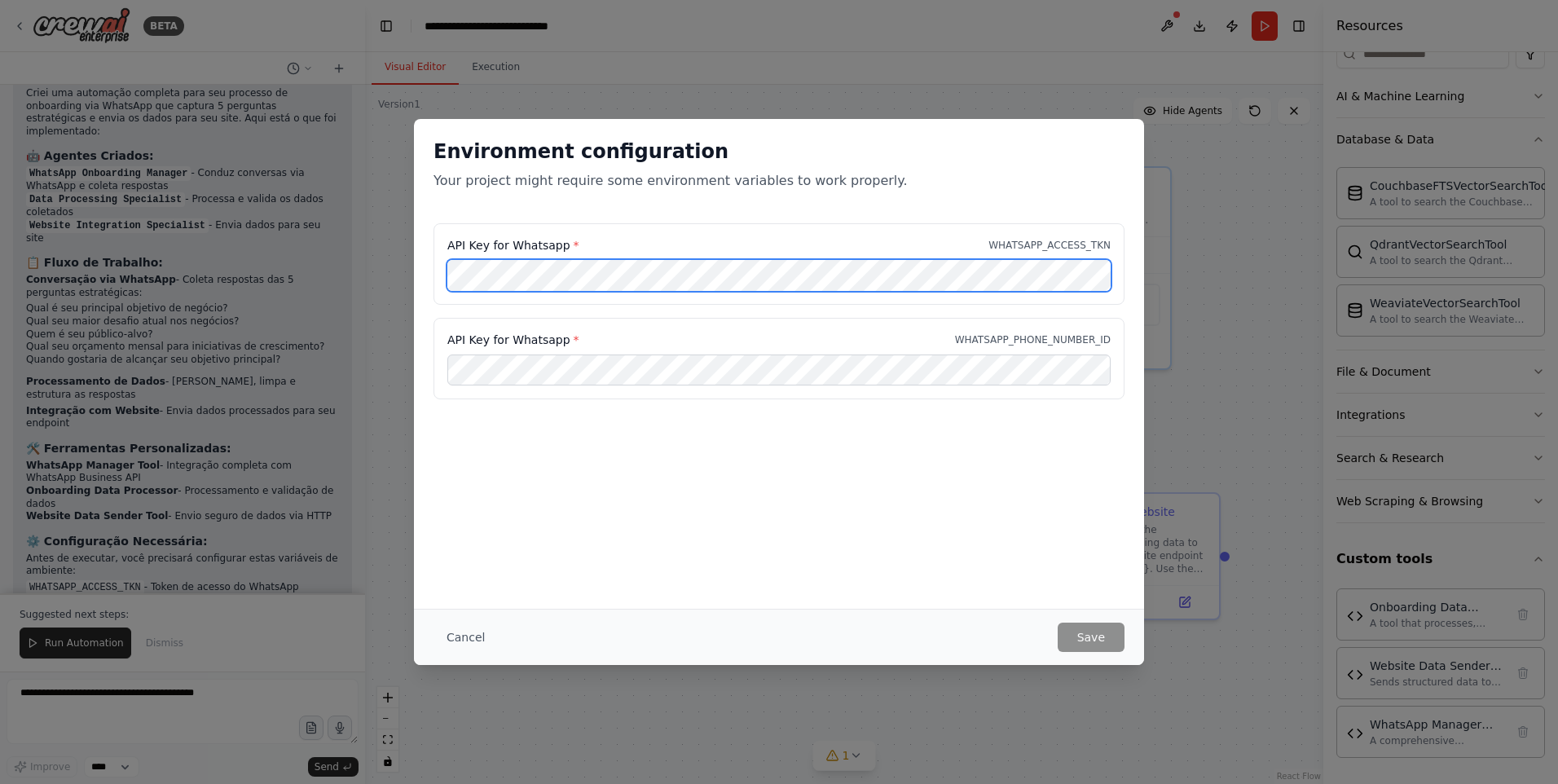
scroll to position [0, 318]
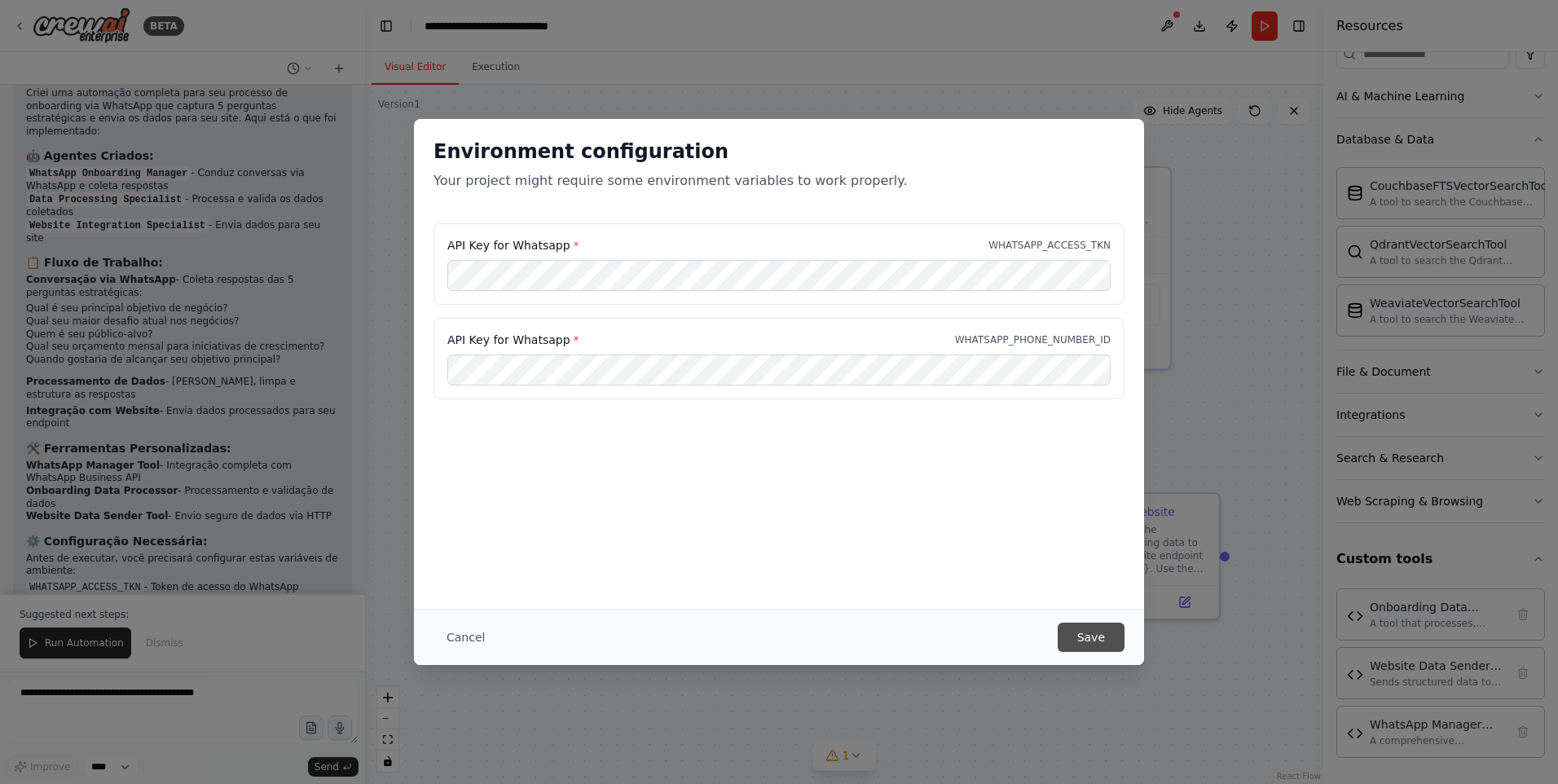
click at [1071, 626] on button "Save" at bounding box center [1091, 637] width 67 height 29
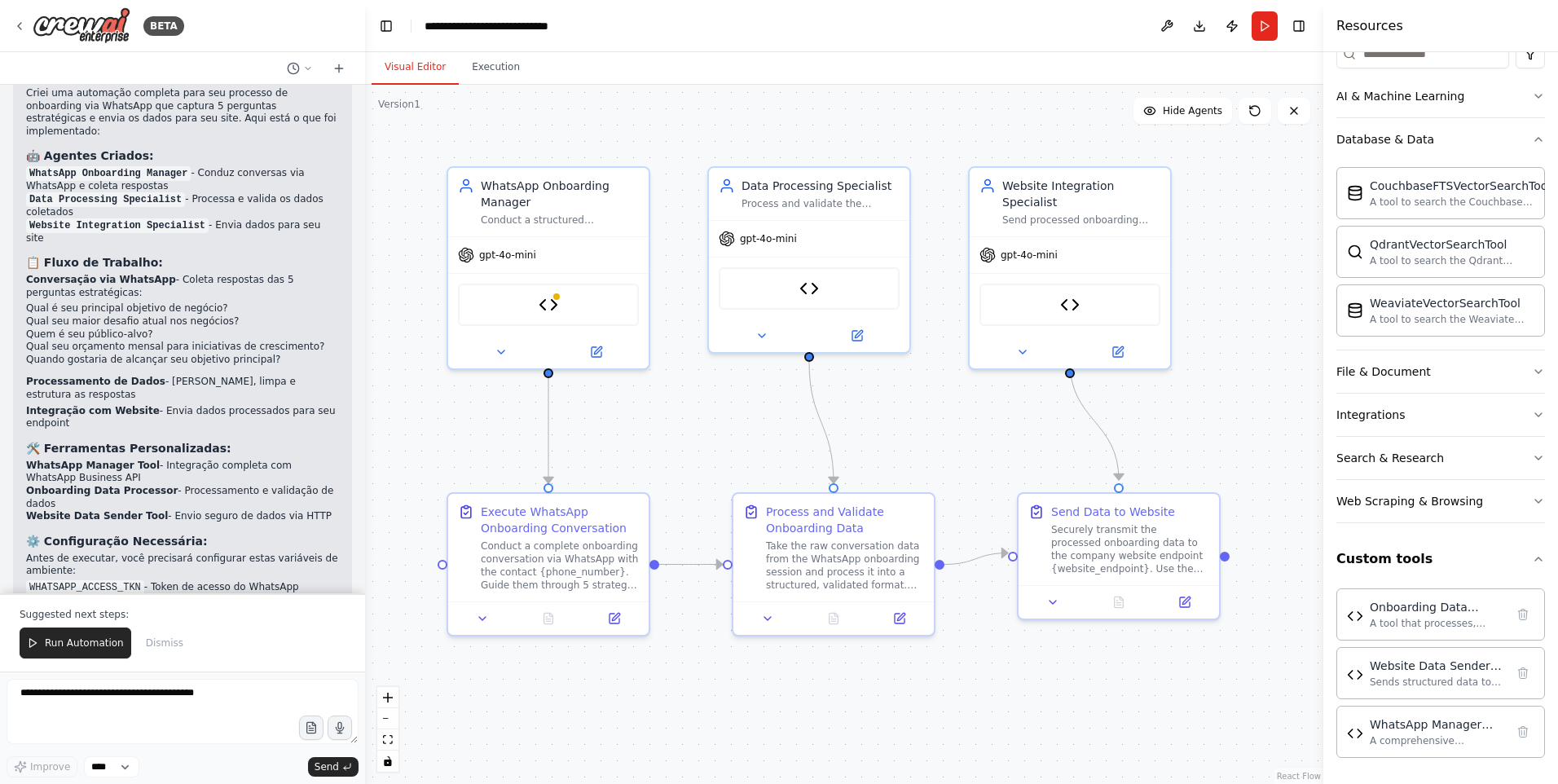
click at [42, 623] on div "Suggested next steps: Run Automation Dismiss" at bounding box center [182, 632] width 365 height 78
click at [97, 642] on span "Run Automation" at bounding box center [84, 642] width 79 height 13
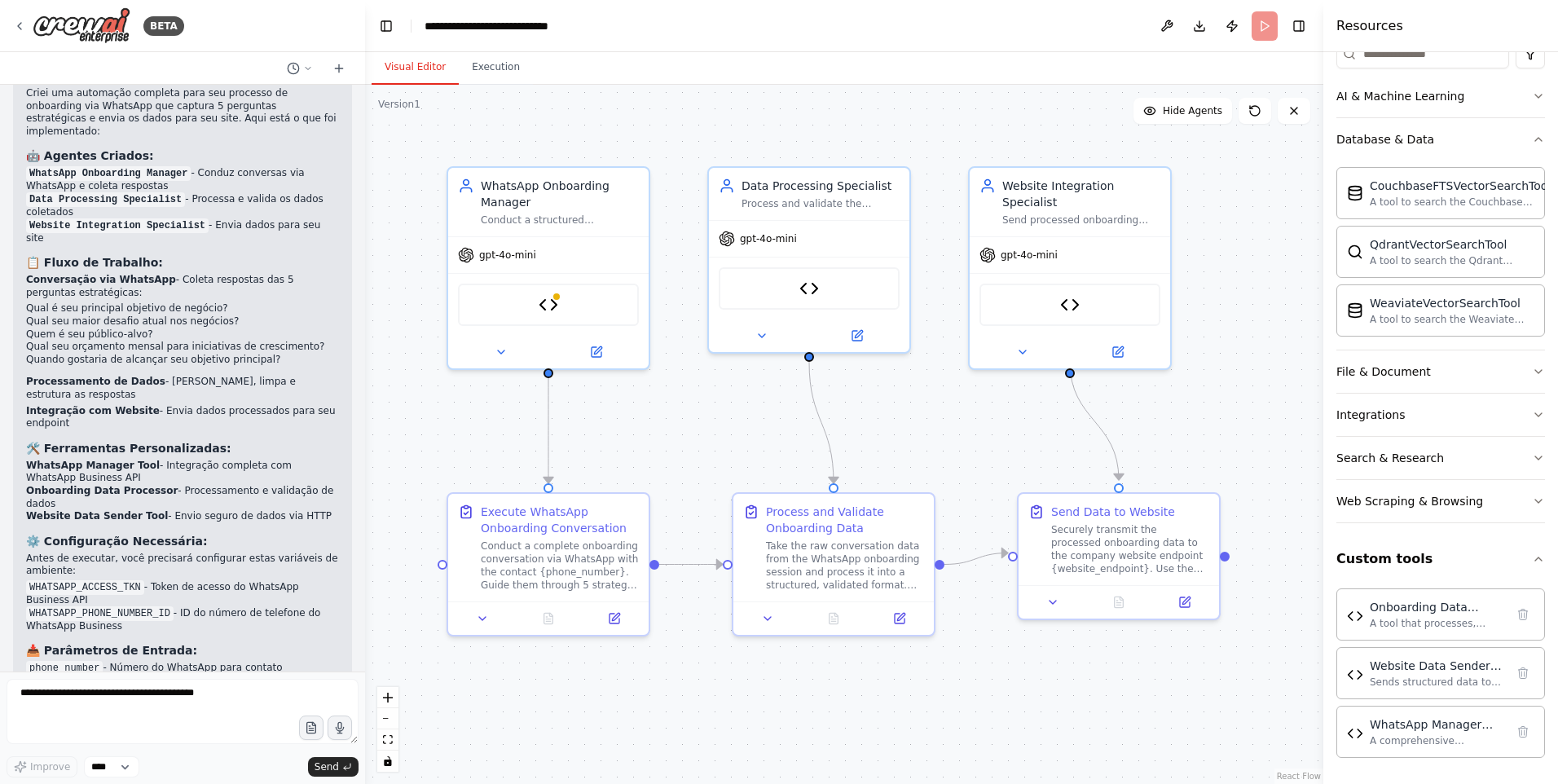
scroll to position [3117, 0]
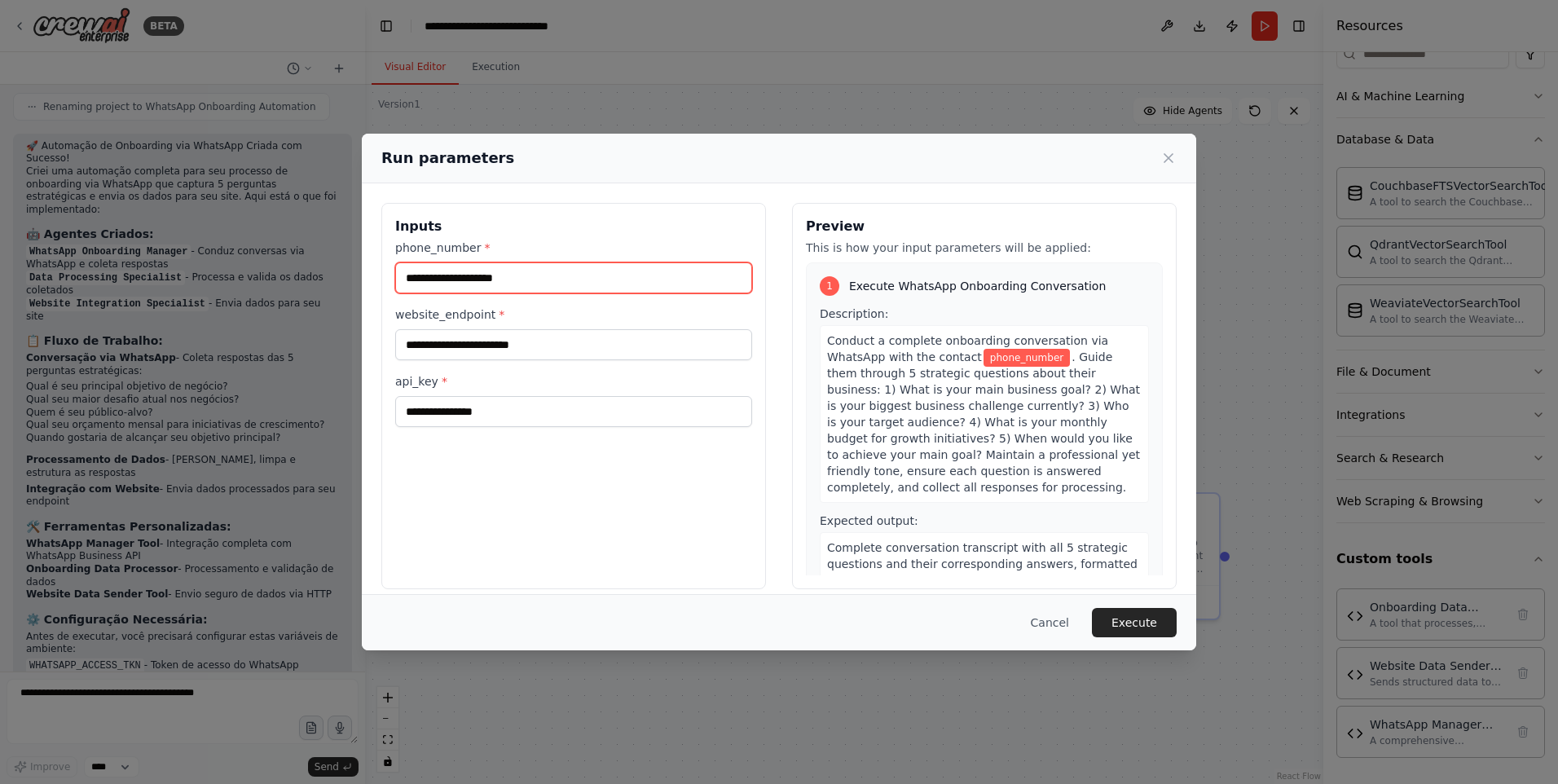
click at [555, 279] on input "phone_number *" at bounding box center [574, 278] width 357 height 31
click at [563, 306] on label "website_endpoint *" at bounding box center [574, 314] width 357 height 17
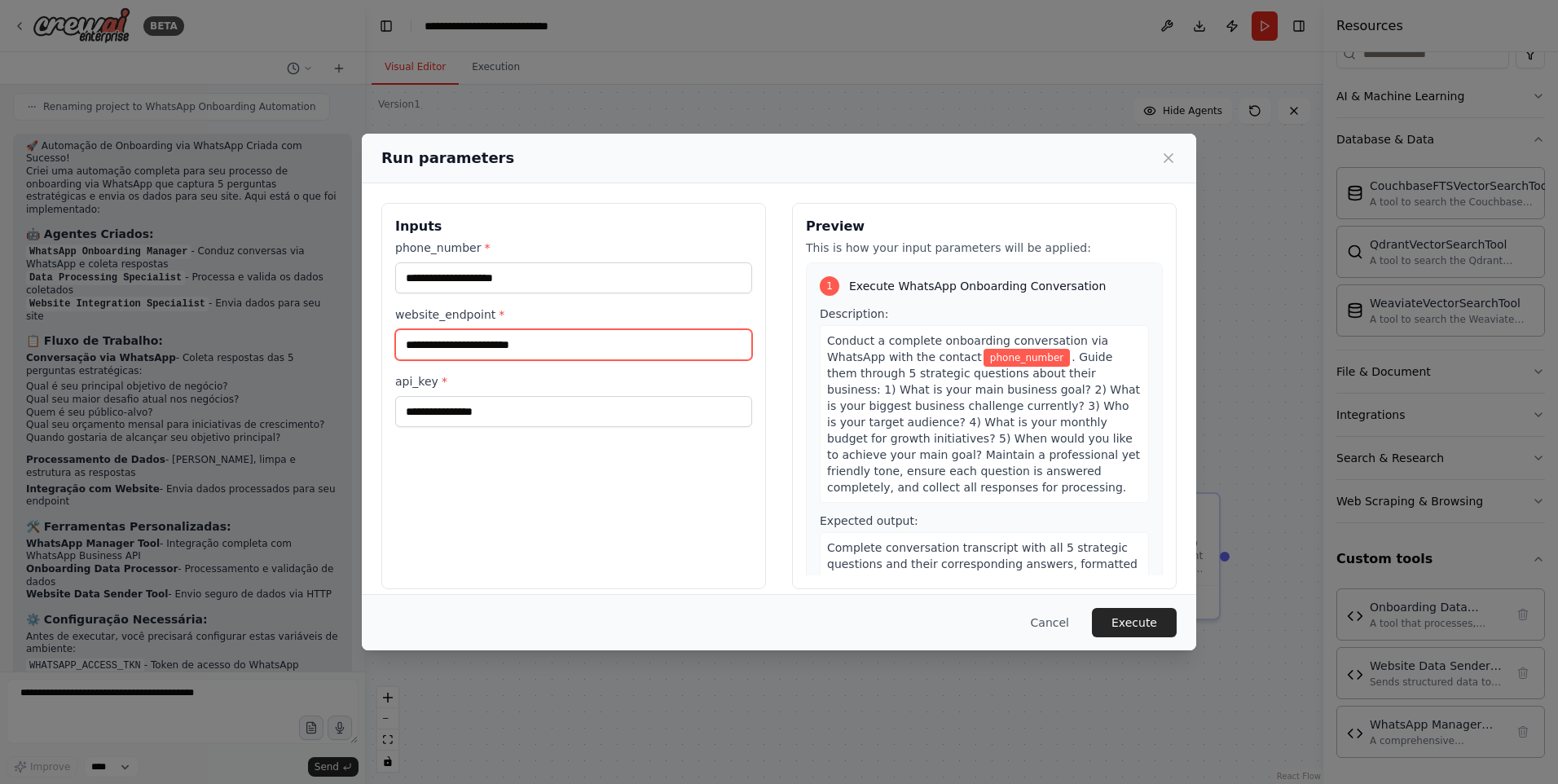
click at [563, 329] on input "website_endpoint *" at bounding box center [574, 345] width 357 height 31
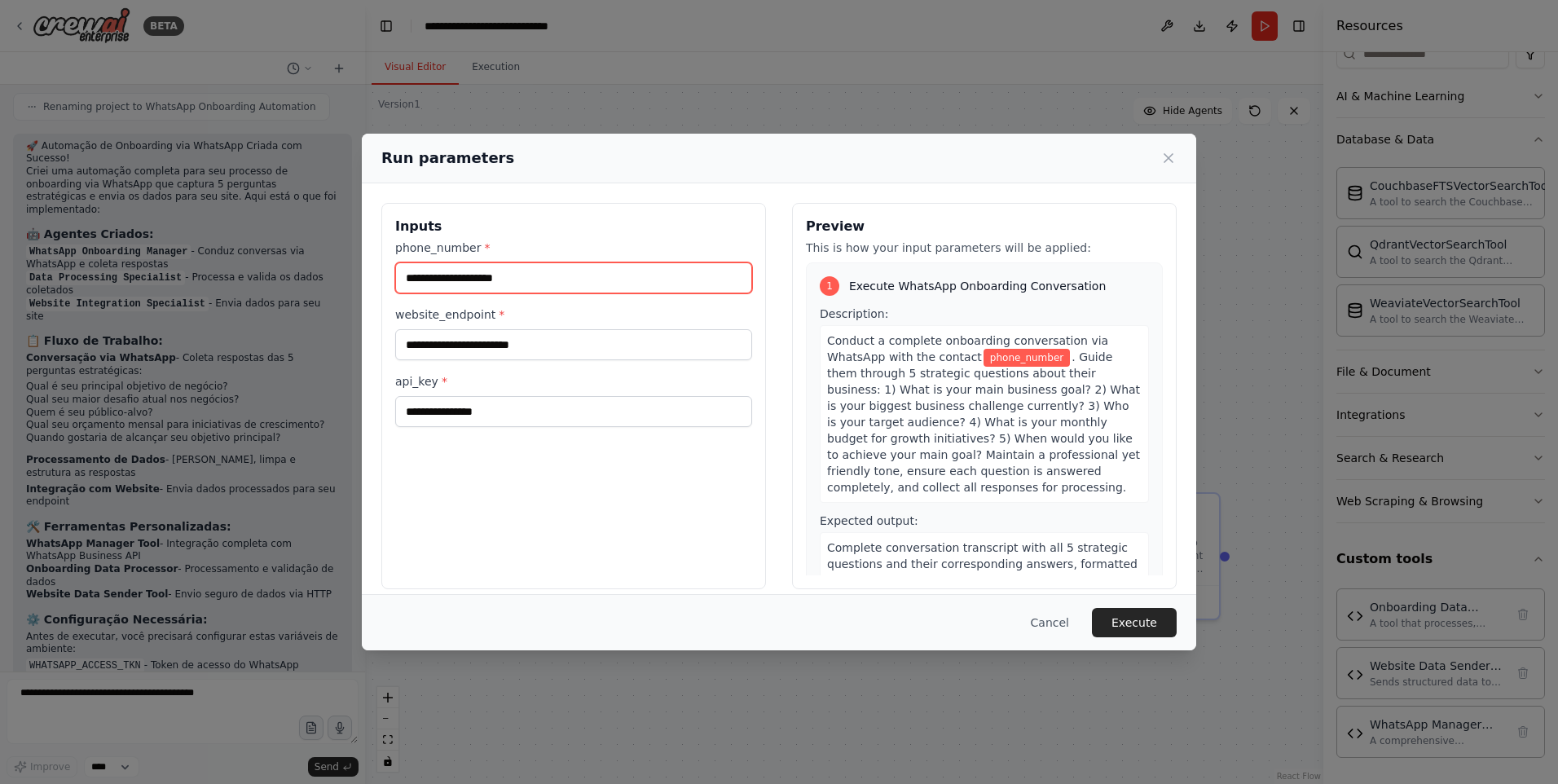
click at [551, 278] on input "phone_number *" at bounding box center [574, 278] width 357 height 31
type input "*"
type input "**********"
click at [559, 374] on label "api_key *" at bounding box center [574, 381] width 357 height 17
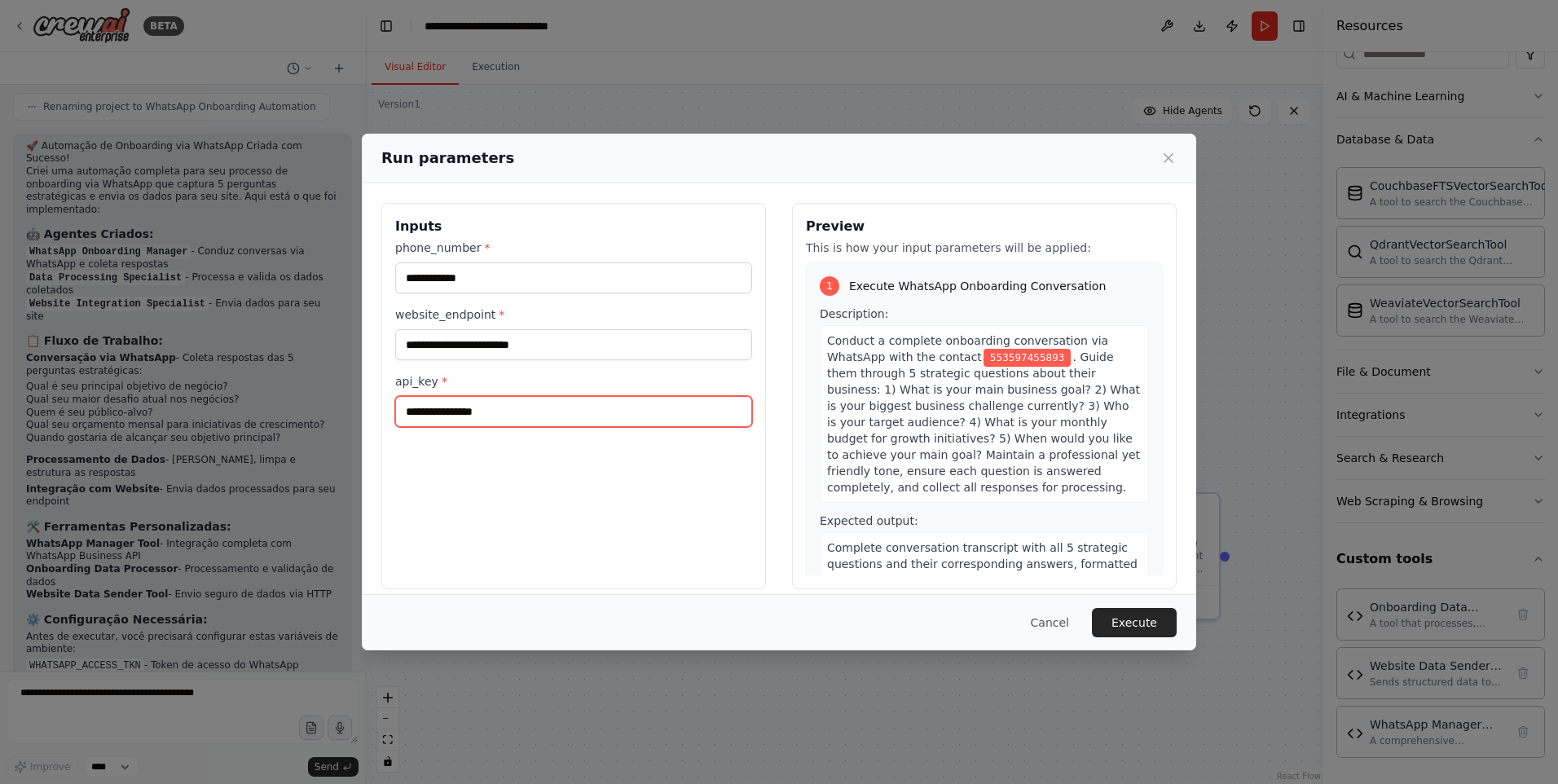
click at [559, 395] on input "api_key *" at bounding box center [574, 411] width 357 height 31
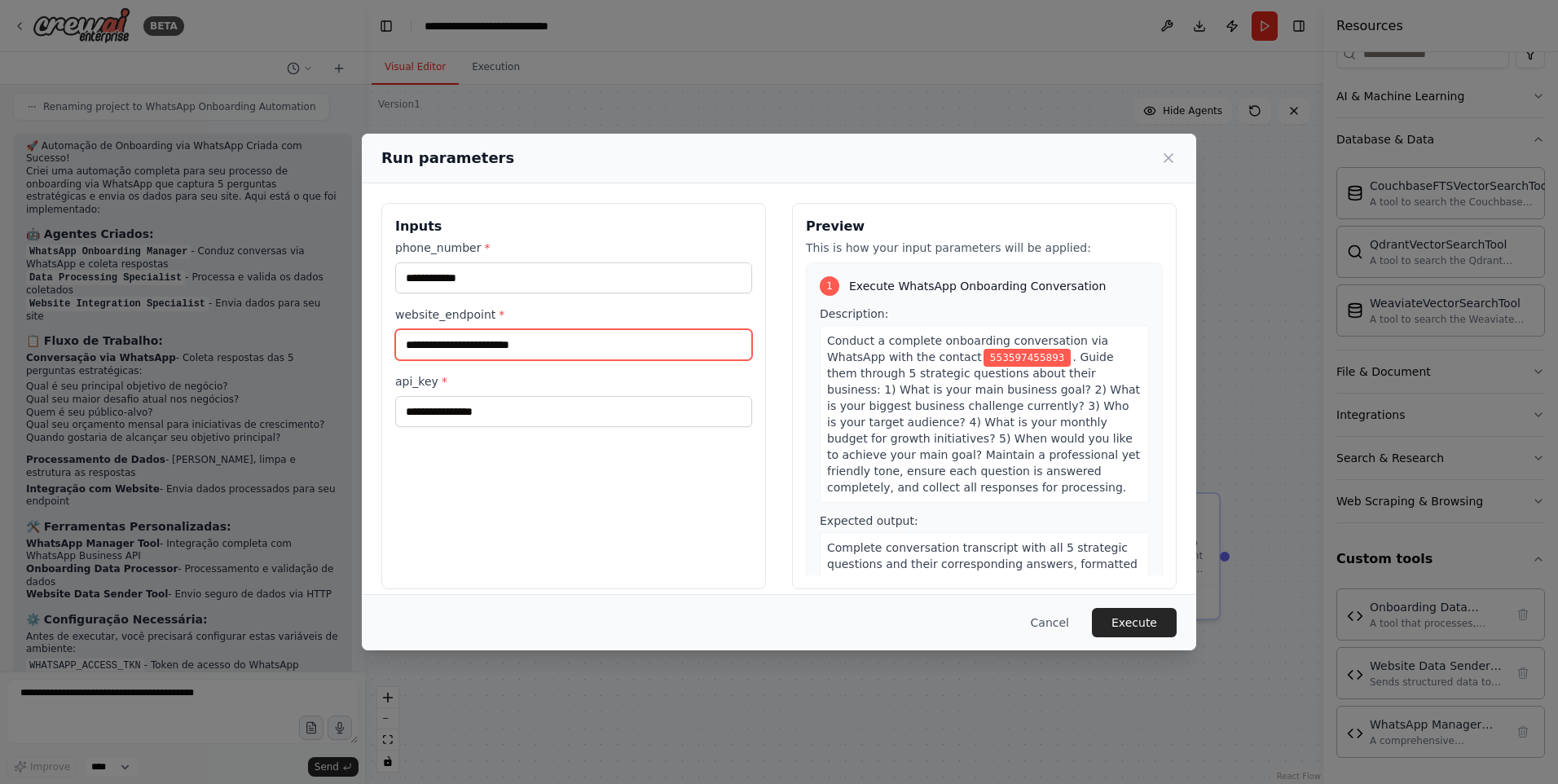
click at [569, 347] on input "website_endpoint *" at bounding box center [574, 345] width 357 height 31
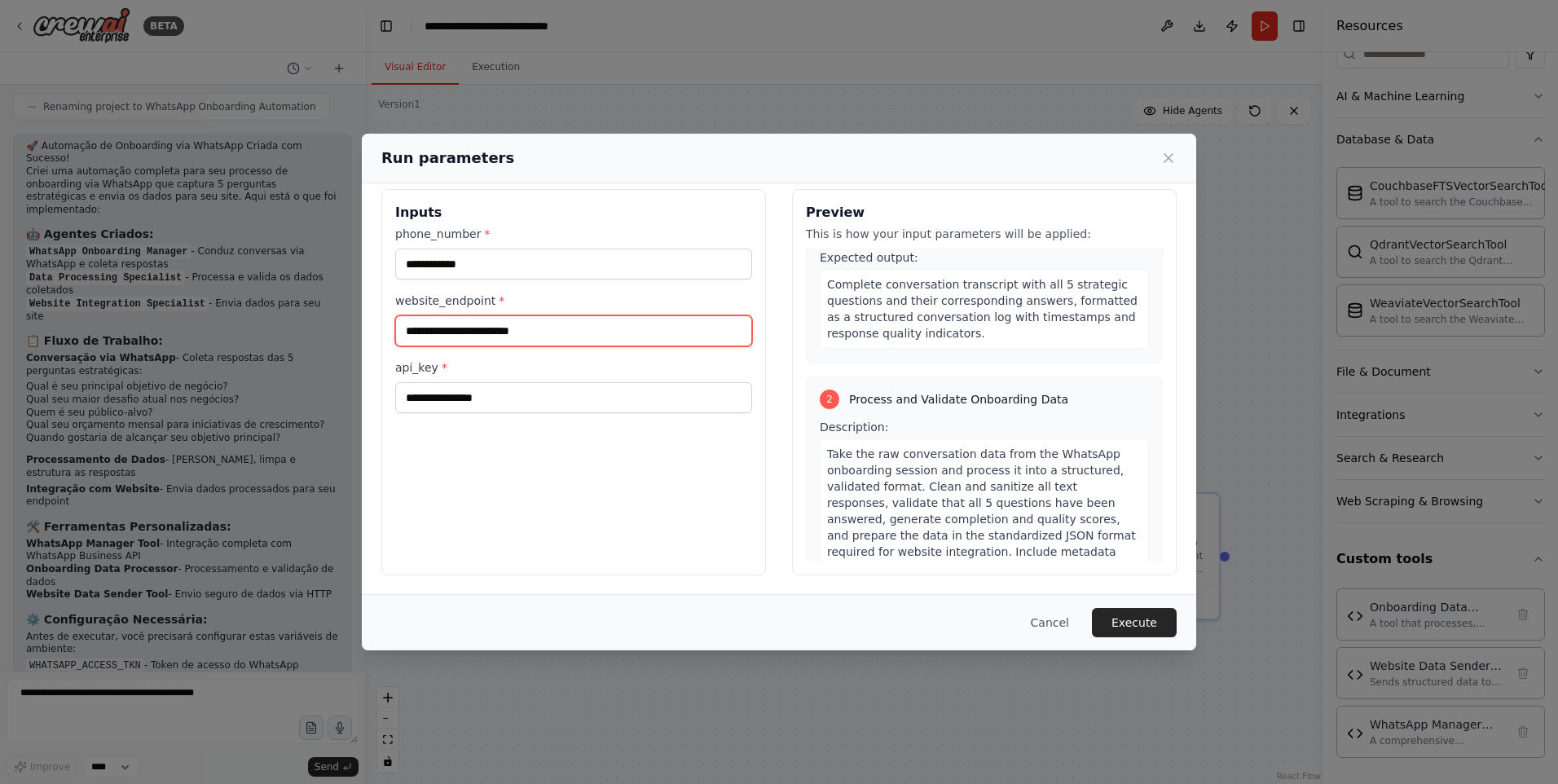
scroll to position [0, 0]
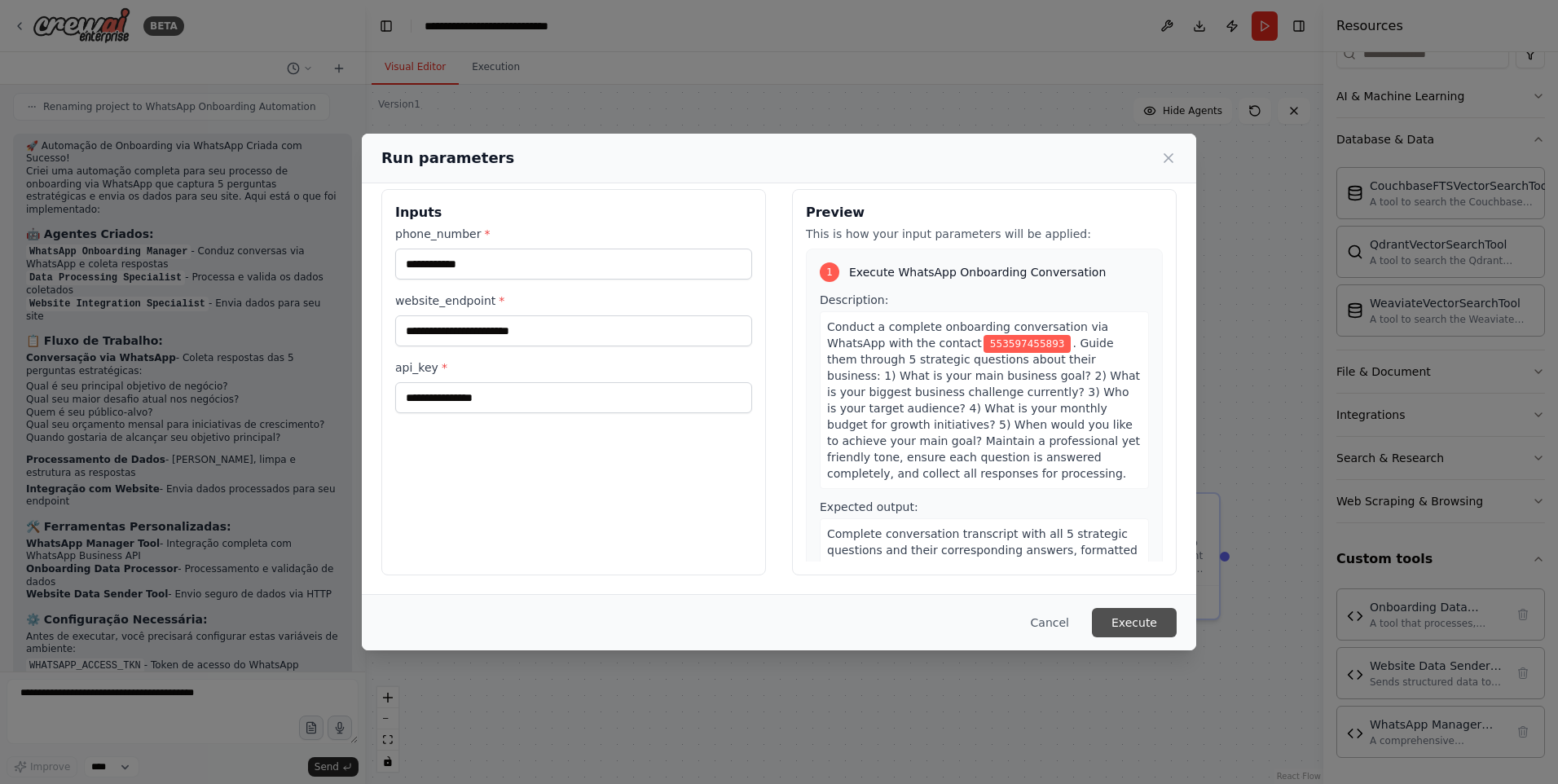
click at [1166, 628] on button "Execute" at bounding box center [1134, 622] width 85 height 29
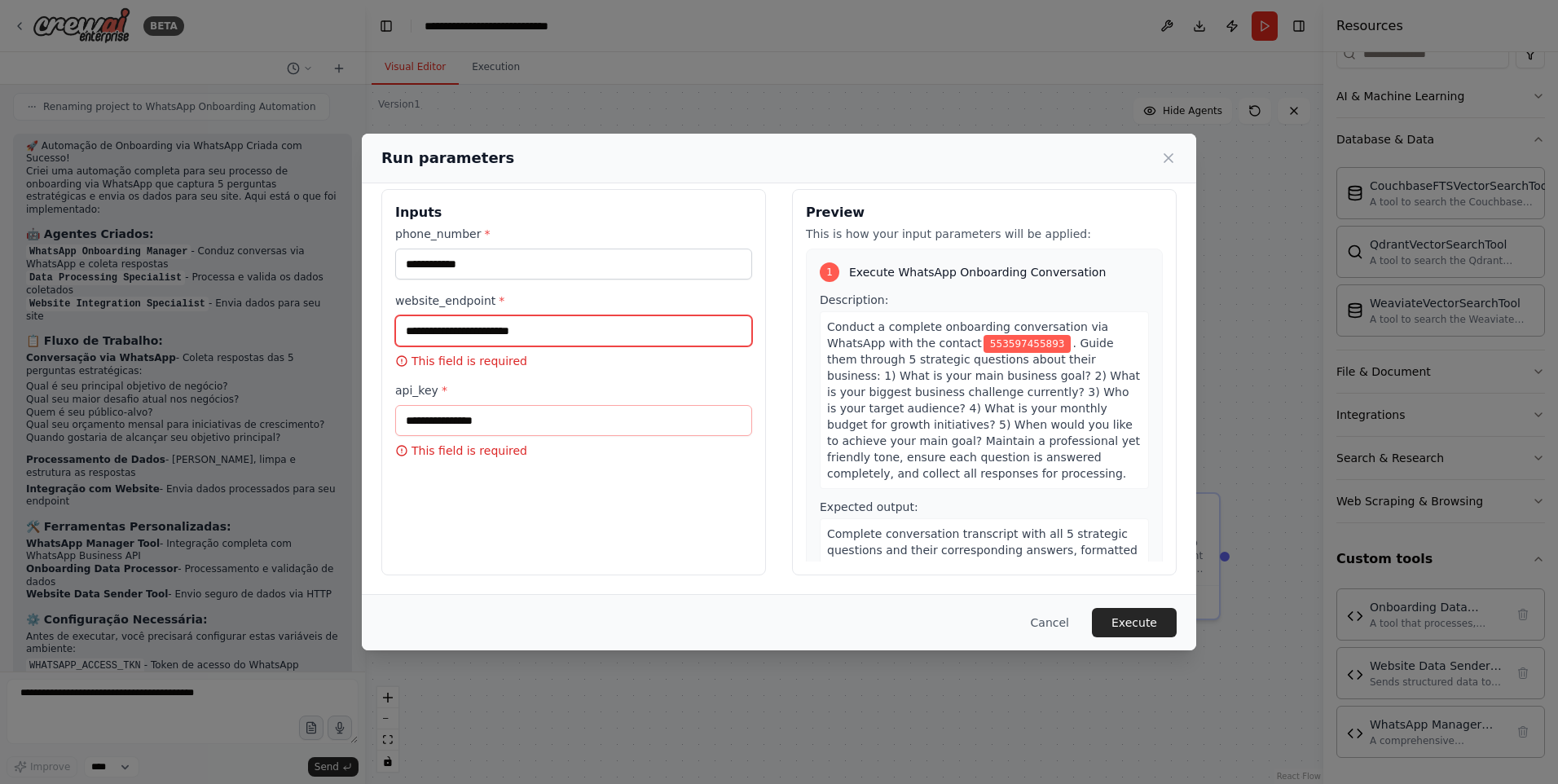
click at [571, 331] on input "website_endpoint *" at bounding box center [574, 331] width 357 height 31
paste input "**********"
type input "**********"
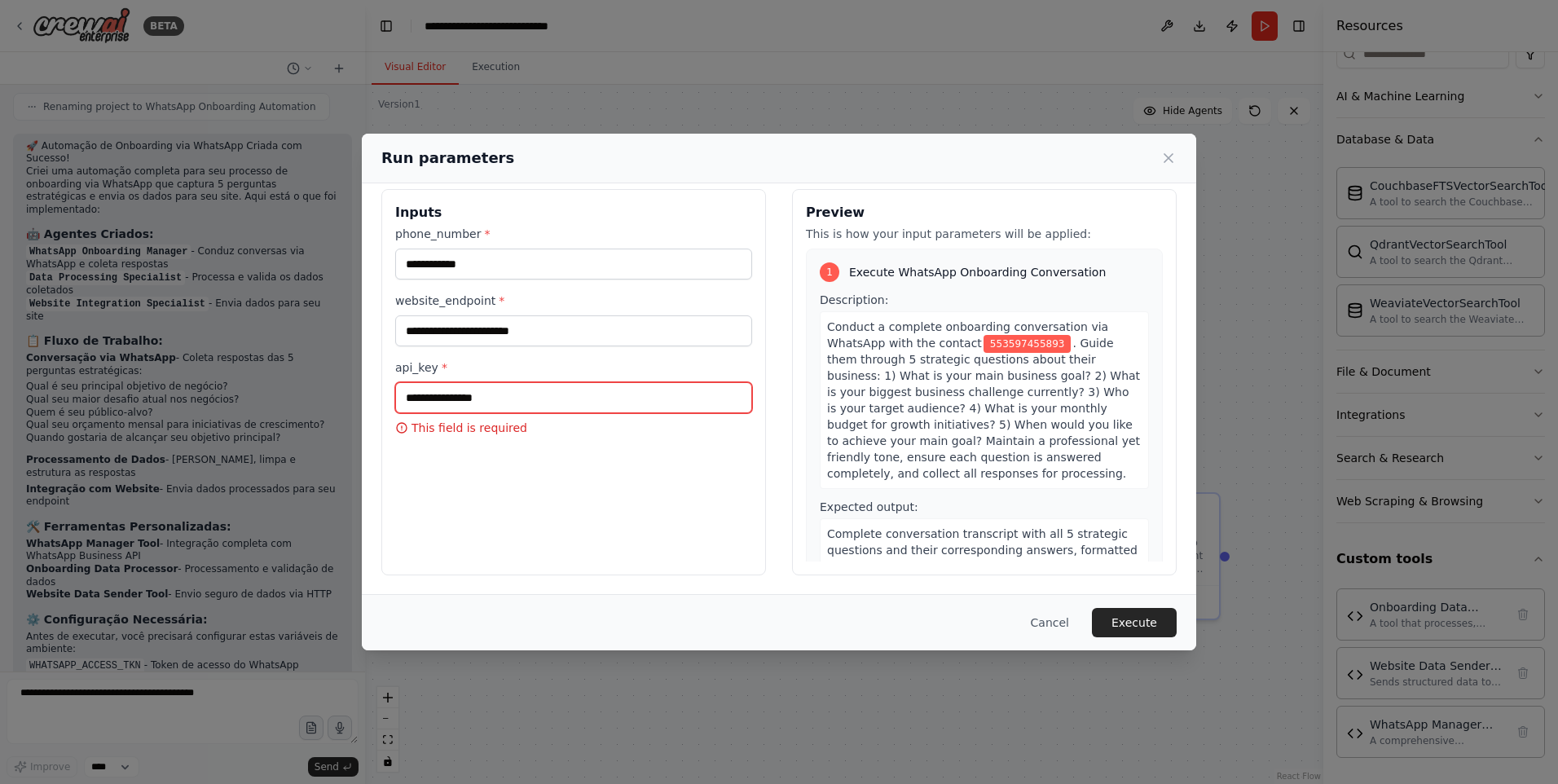
click at [485, 405] on input "api_key *" at bounding box center [574, 397] width 357 height 31
paste input "**********"
type input "**********"
click at [592, 360] on label "api_key *" at bounding box center [574, 367] width 357 height 17
click at [592, 382] on input "**********" at bounding box center [574, 397] width 357 height 31
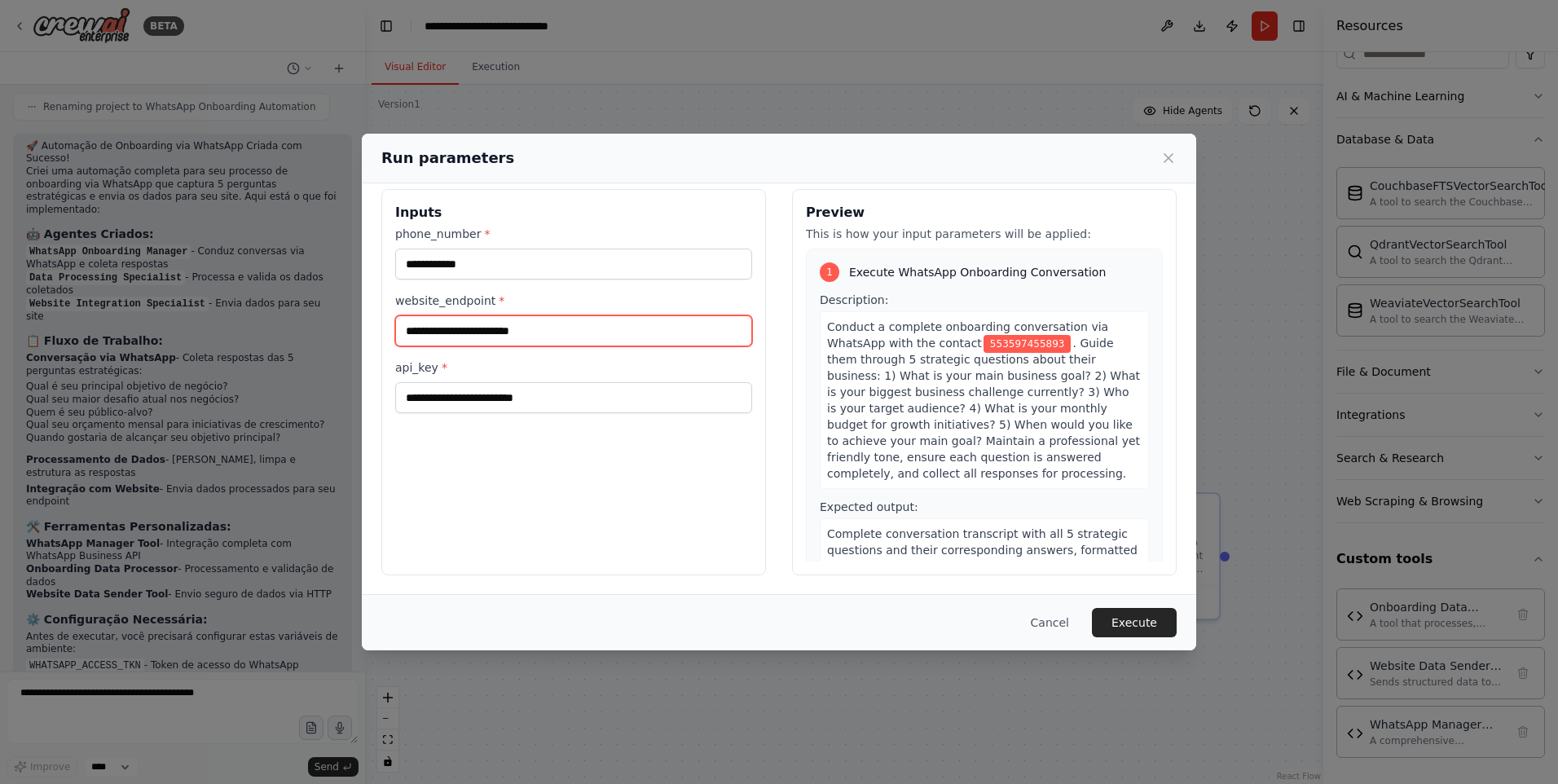
click at [610, 324] on input "website_endpoint *" at bounding box center [574, 331] width 357 height 31
click at [815, 85] on div "**********" at bounding box center [779, 392] width 1558 height 784
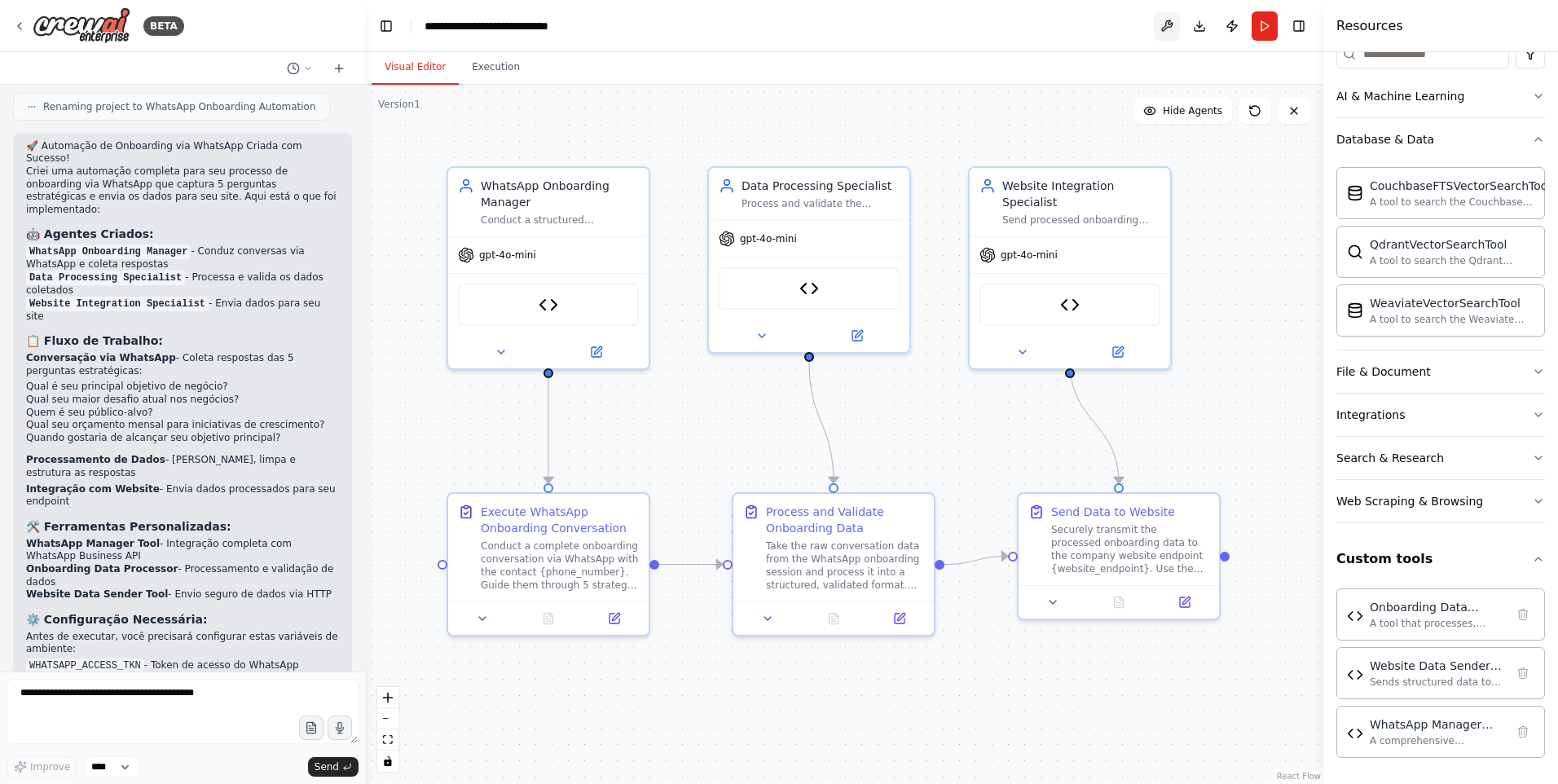
click at [1175, 24] on button at bounding box center [1166, 26] width 26 height 29
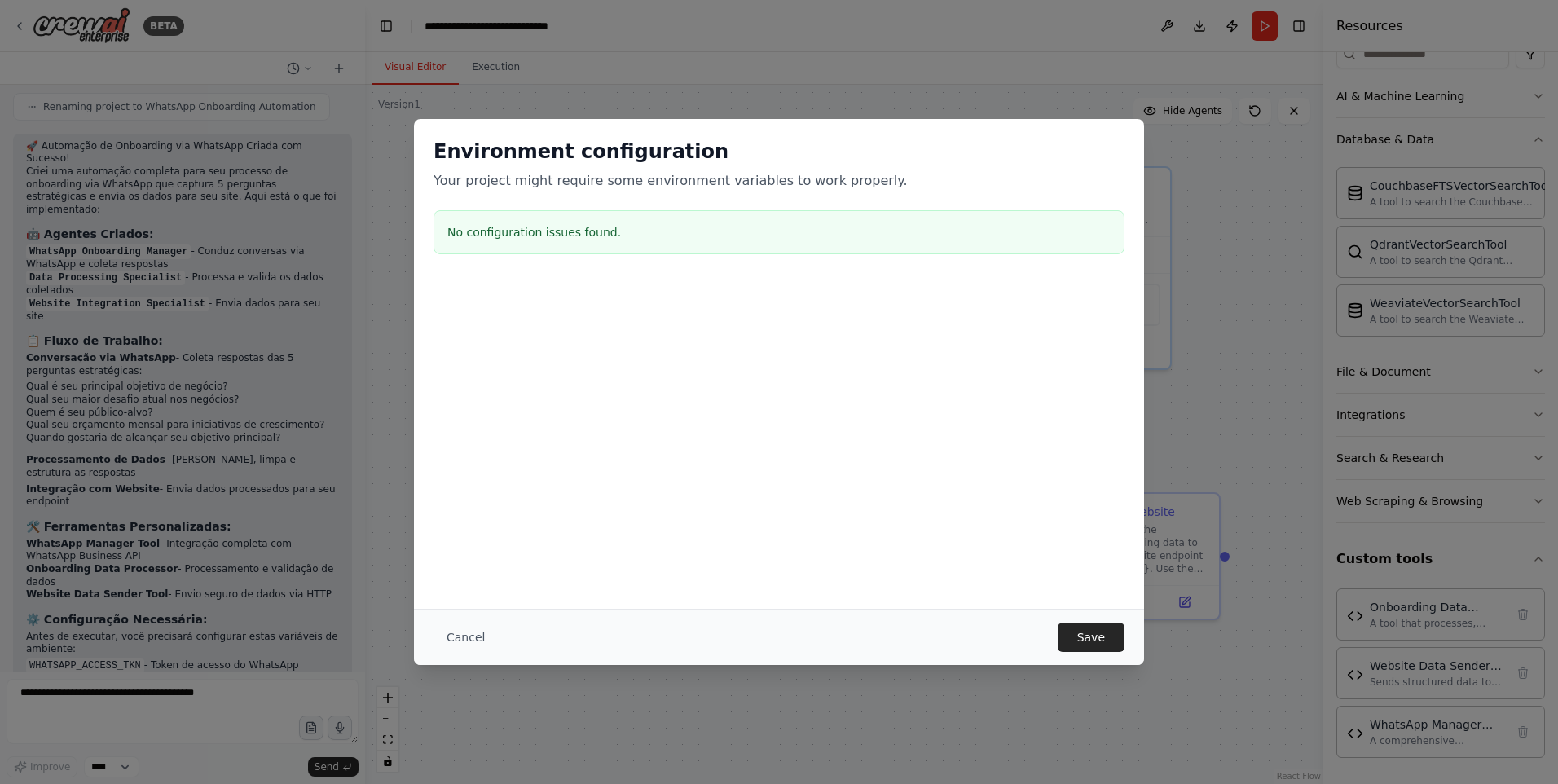
click at [1170, 23] on div "Environment configuration Your project might require some environment variables…" at bounding box center [779, 392] width 1558 height 784
click at [1121, 107] on div "Environment configuration Your project might require some environment variables…" at bounding box center [779, 392] width 1558 height 784
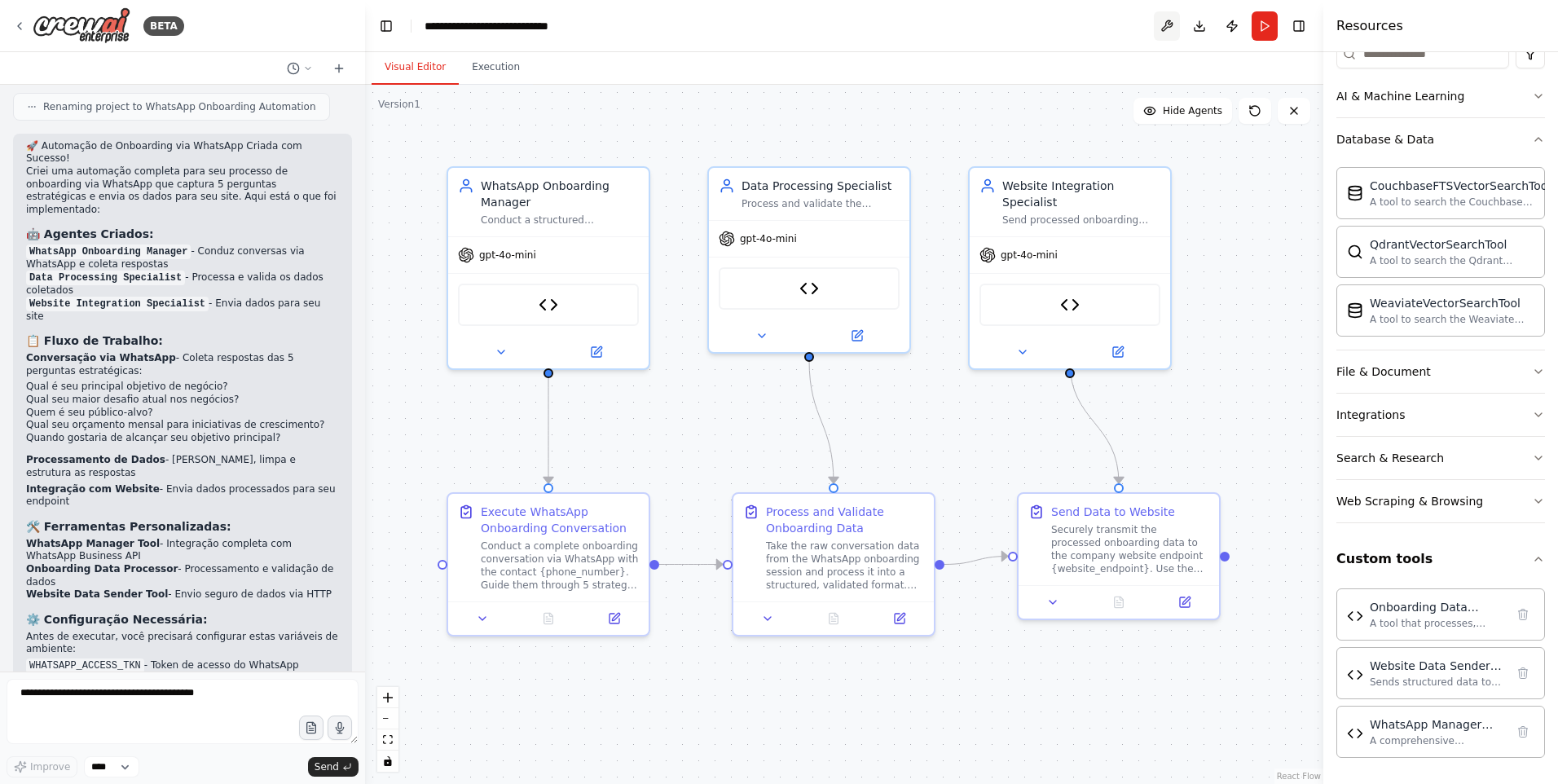
click at [1175, 27] on button at bounding box center [1166, 26] width 26 height 29
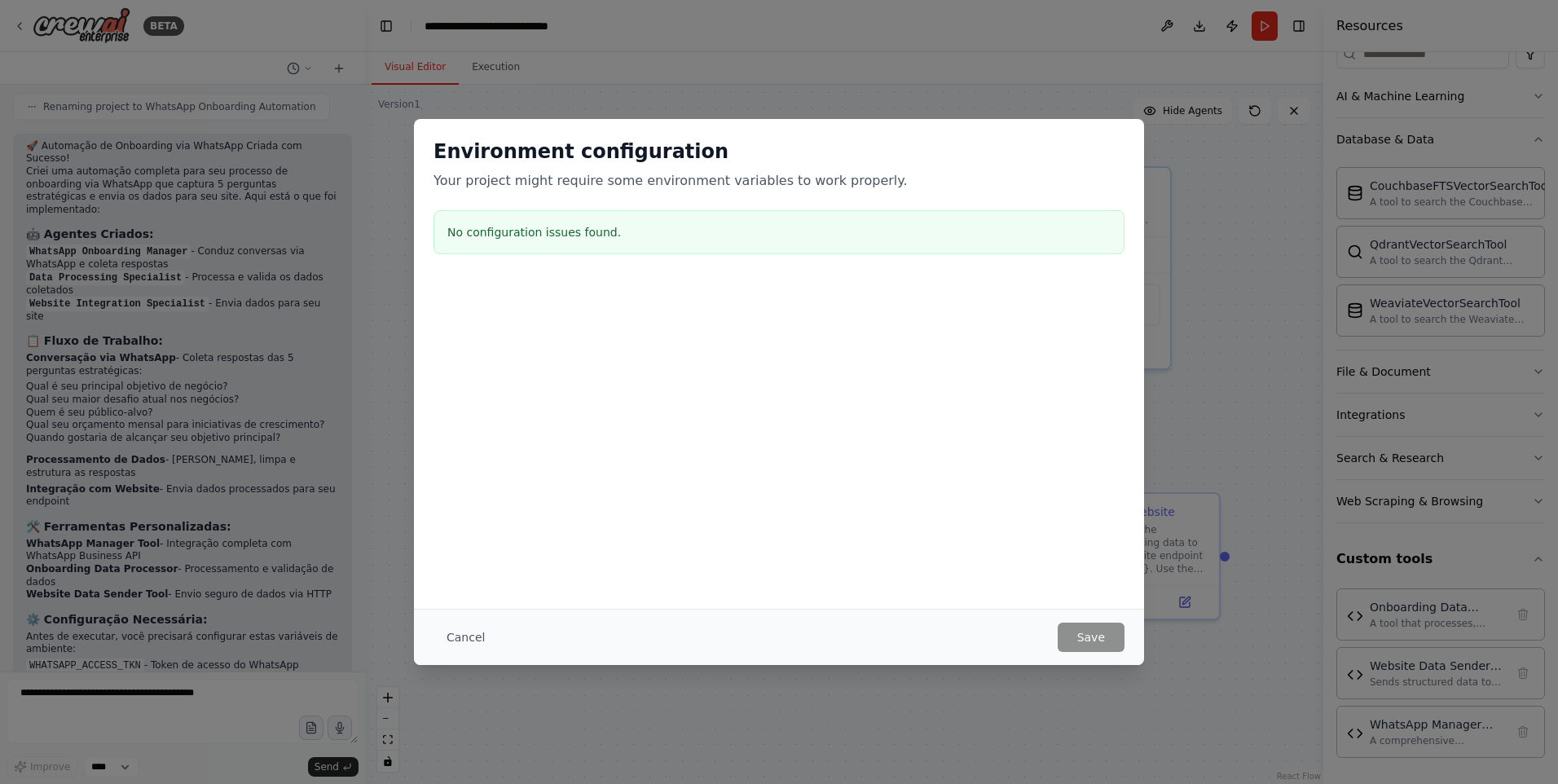
click at [1207, 401] on div "Environment configuration Your project might require some environment variables…" at bounding box center [779, 392] width 1558 height 784
drag, startPoint x: 1063, startPoint y: 218, endPoint x: 1184, endPoint y: 309, distance: 151.4
click at [1063, 217] on div "No configuration issues found." at bounding box center [779, 232] width 691 height 44
click at [1291, 672] on div "Environment configuration Your project might require some environment variables…" at bounding box center [779, 392] width 1558 height 784
click at [471, 623] on button "Cancel" at bounding box center [466, 637] width 64 height 29
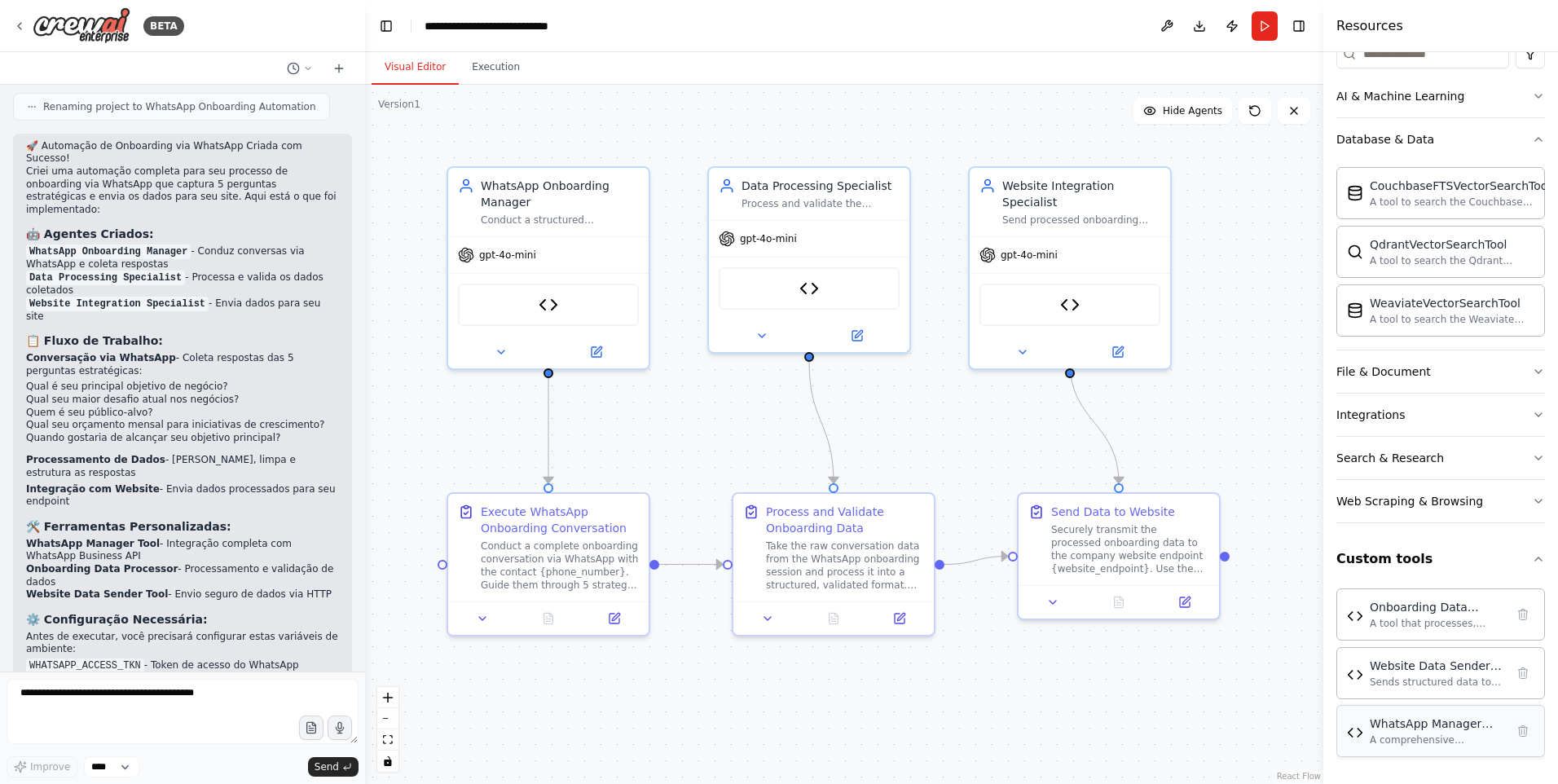
click at [1399, 736] on div "A comprehensive WhatsApp Business API integration tool that can send text and i…" at bounding box center [1437, 739] width 135 height 13
click at [1414, 727] on div "WhatsApp Manager Tool" at bounding box center [1437, 723] width 135 height 17
click at [1428, 631] on div "Onboarding Data Processor A tool that processes, validates, and formats onboard…" at bounding box center [1441, 614] width 209 height 53
click at [537, 516] on div "Execute WhatsApp Onboarding Conversation" at bounding box center [559, 516] width 158 height 32
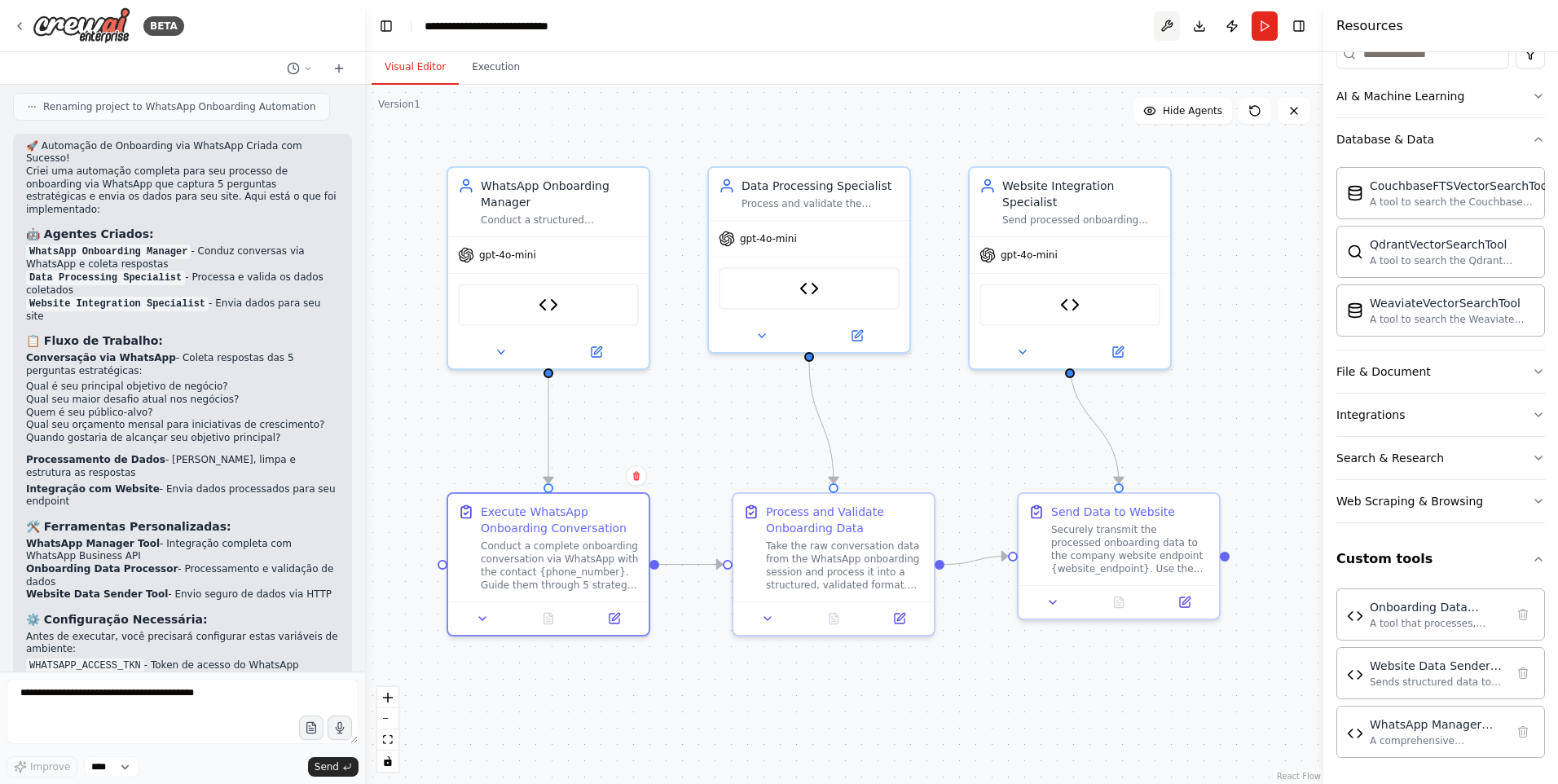
click at [1169, 33] on button at bounding box center [1166, 26] width 26 height 29
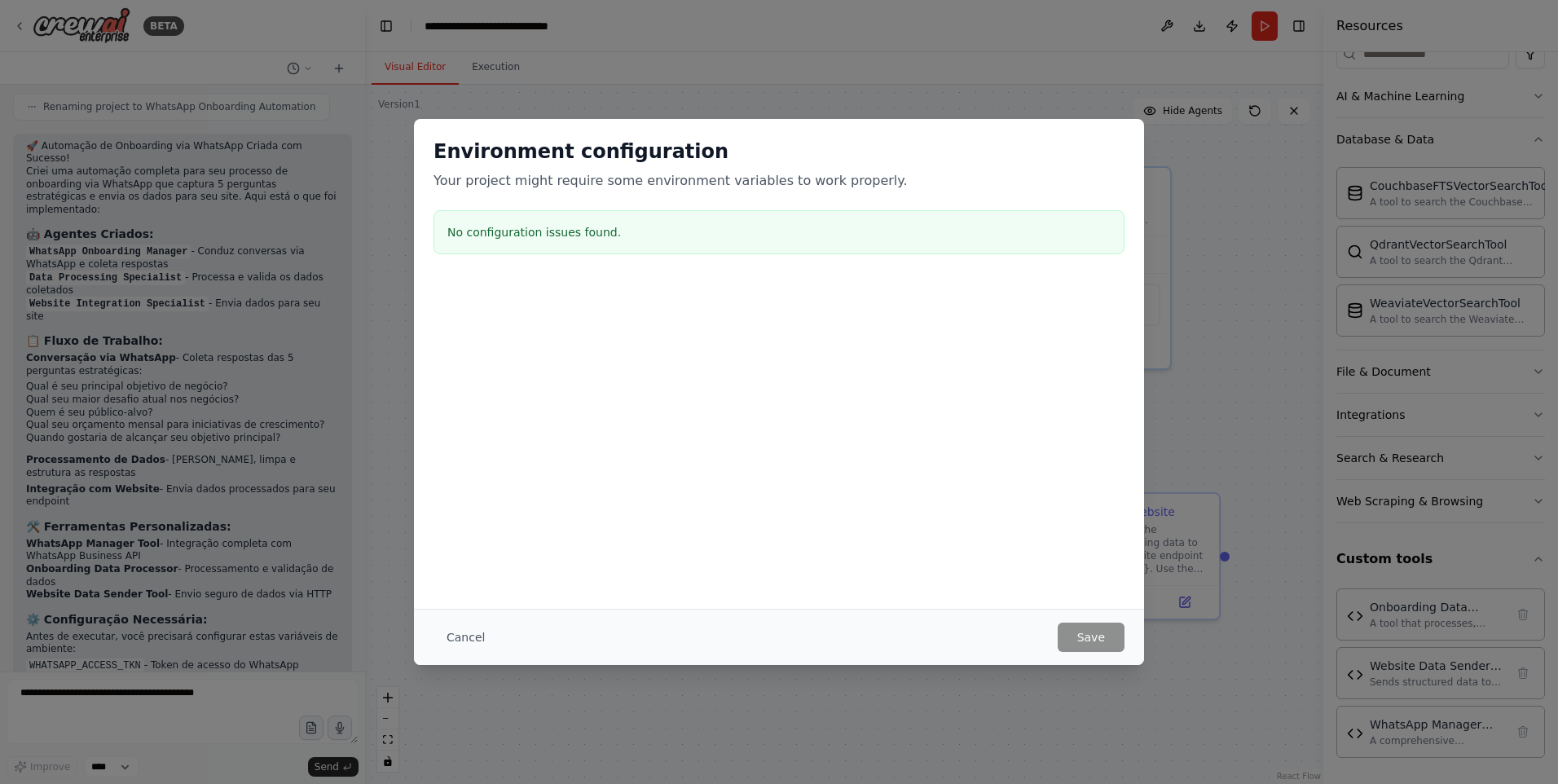
click at [1098, 116] on div "Environment configuration Your project might require some environment variables…" at bounding box center [779, 392] width 1558 height 784
click at [991, 53] on div "Environment configuration Your project might require some environment variables…" at bounding box center [779, 392] width 1558 height 784
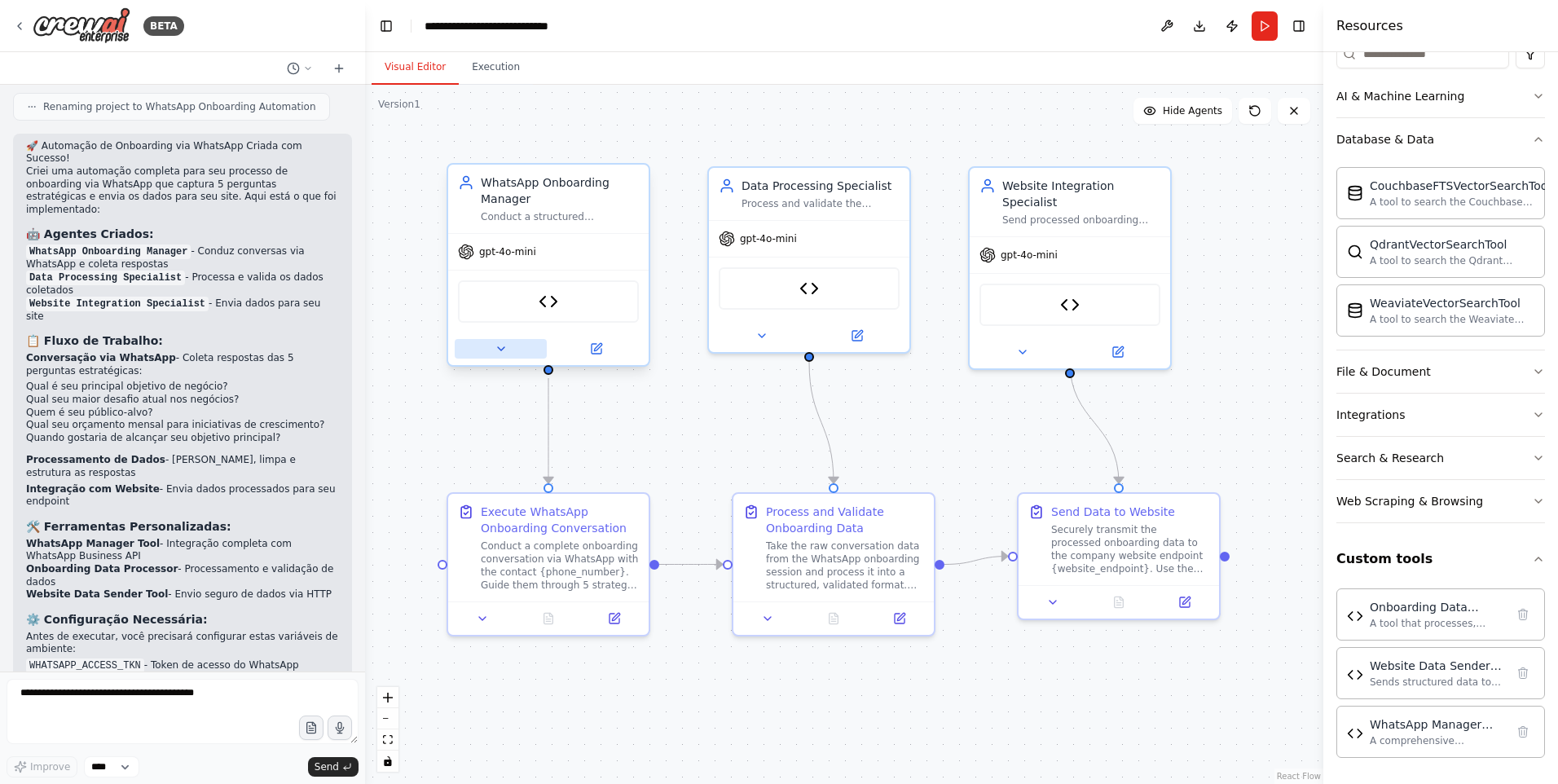
click at [513, 346] on button at bounding box center [501, 349] width 93 height 19
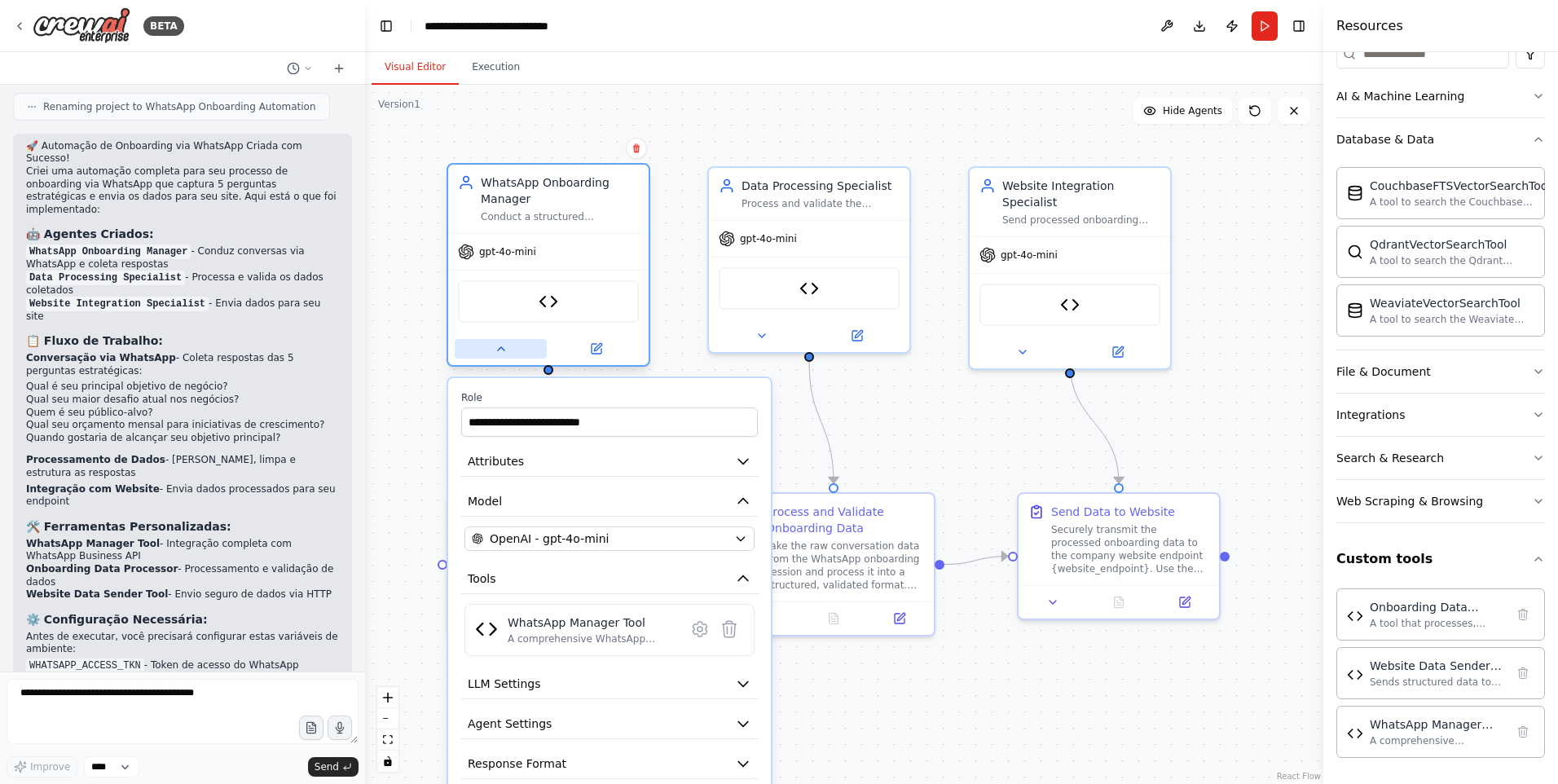
click at [513, 346] on button at bounding box center [501, 349] width 93 height 19
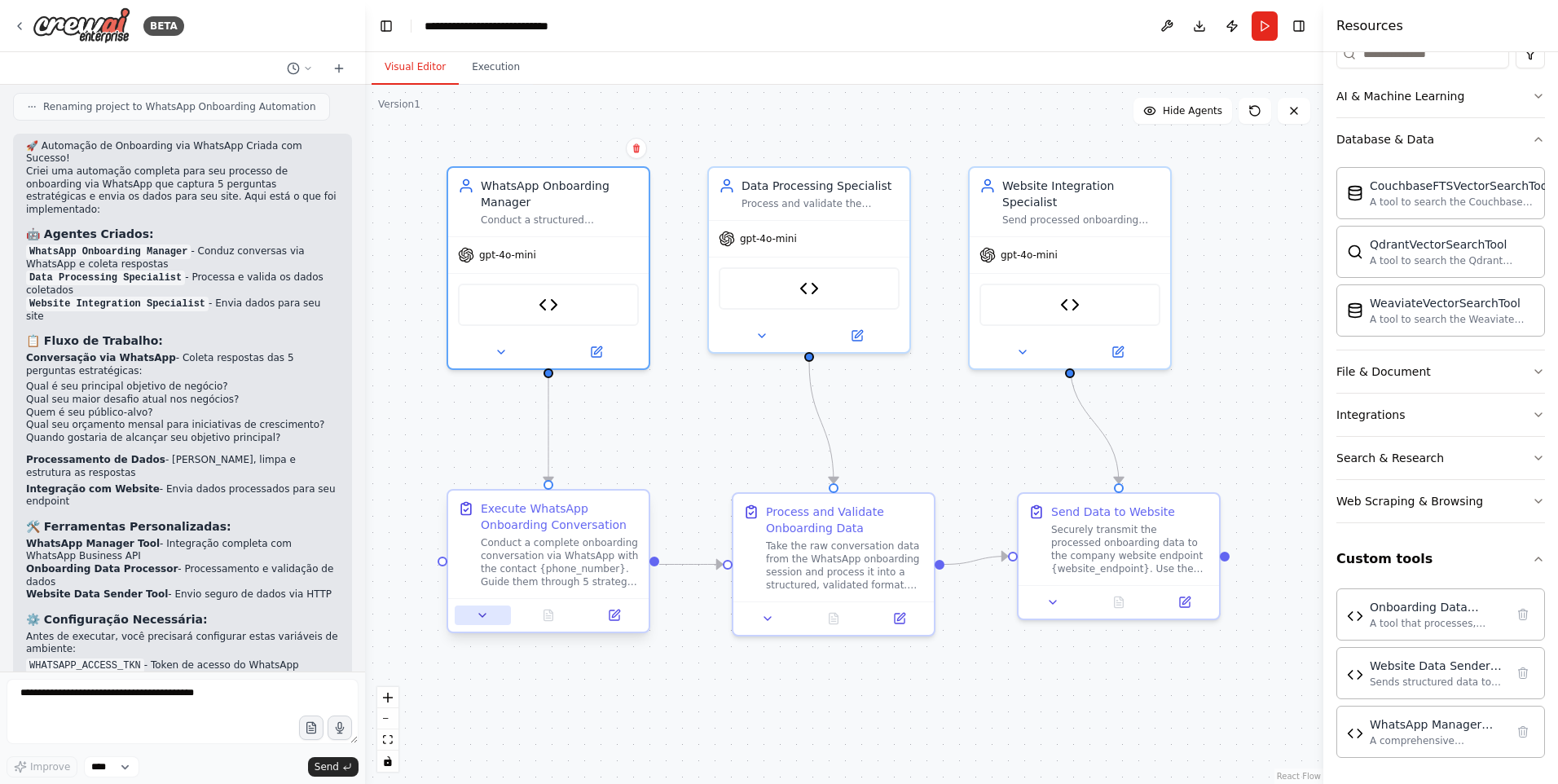
click at [509, 619] on button at bounding box center [483, 615] width 57 height 19
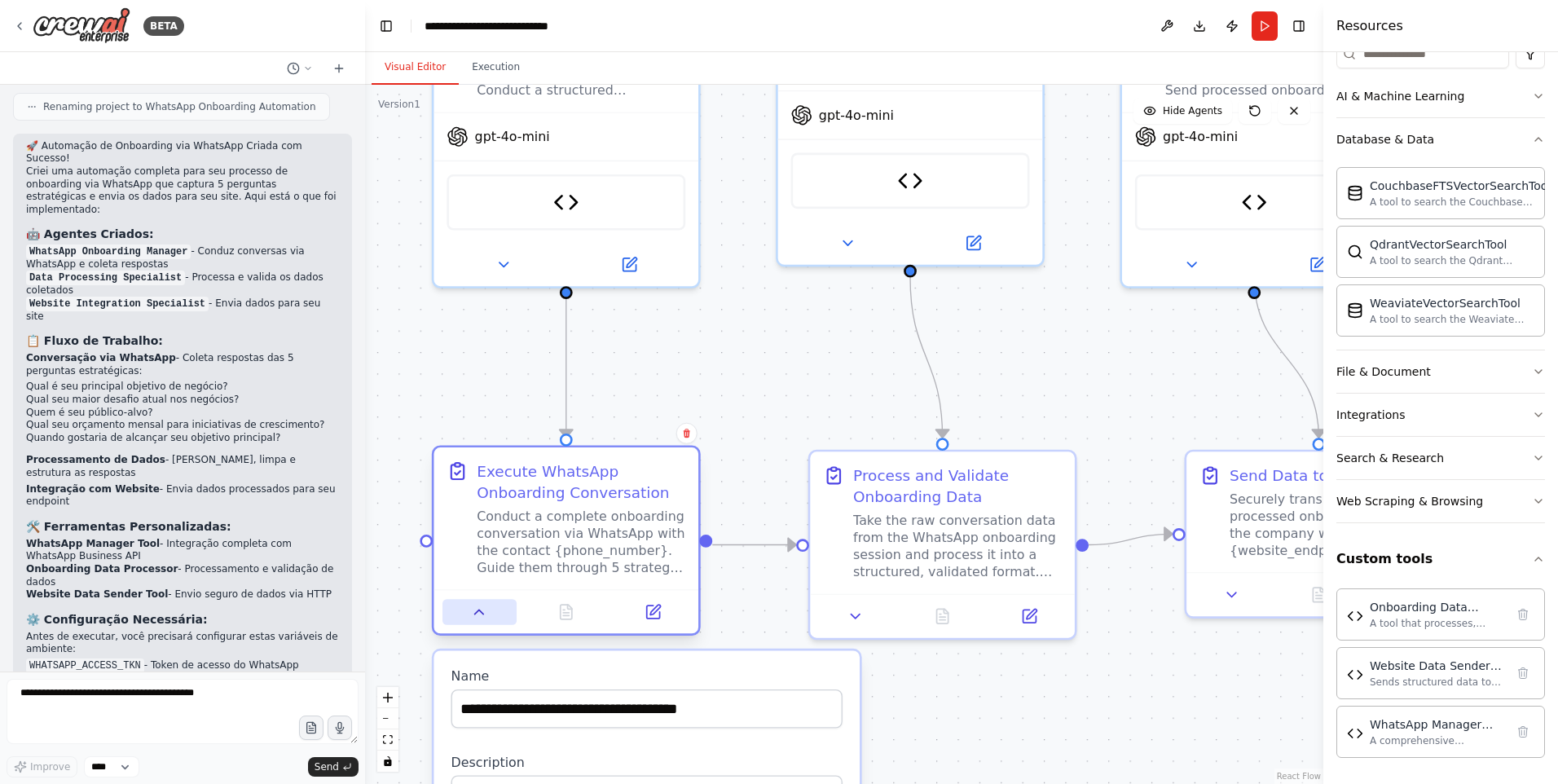
click at [498, 620] on button at bounding box center [479, 612] width 74 height 26
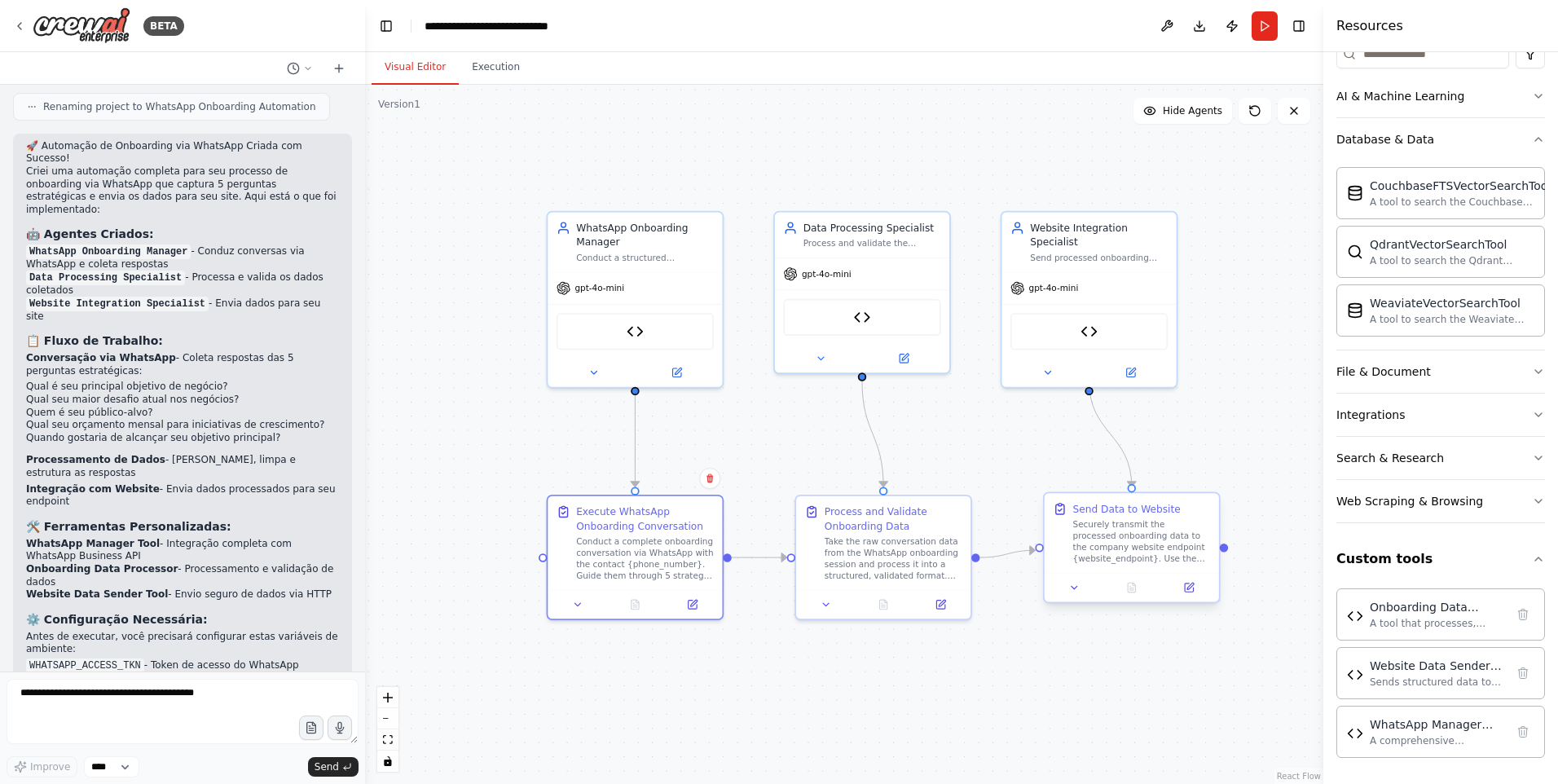
click at [1085, 547] on div "Securely transmit the processed onboarding data to the company website endpoint…" at bounding box center [1141, 541] width 137 height 46
click at [1276, 31] on button "Run" at bounding box center [1265, 26] width 26 height 29
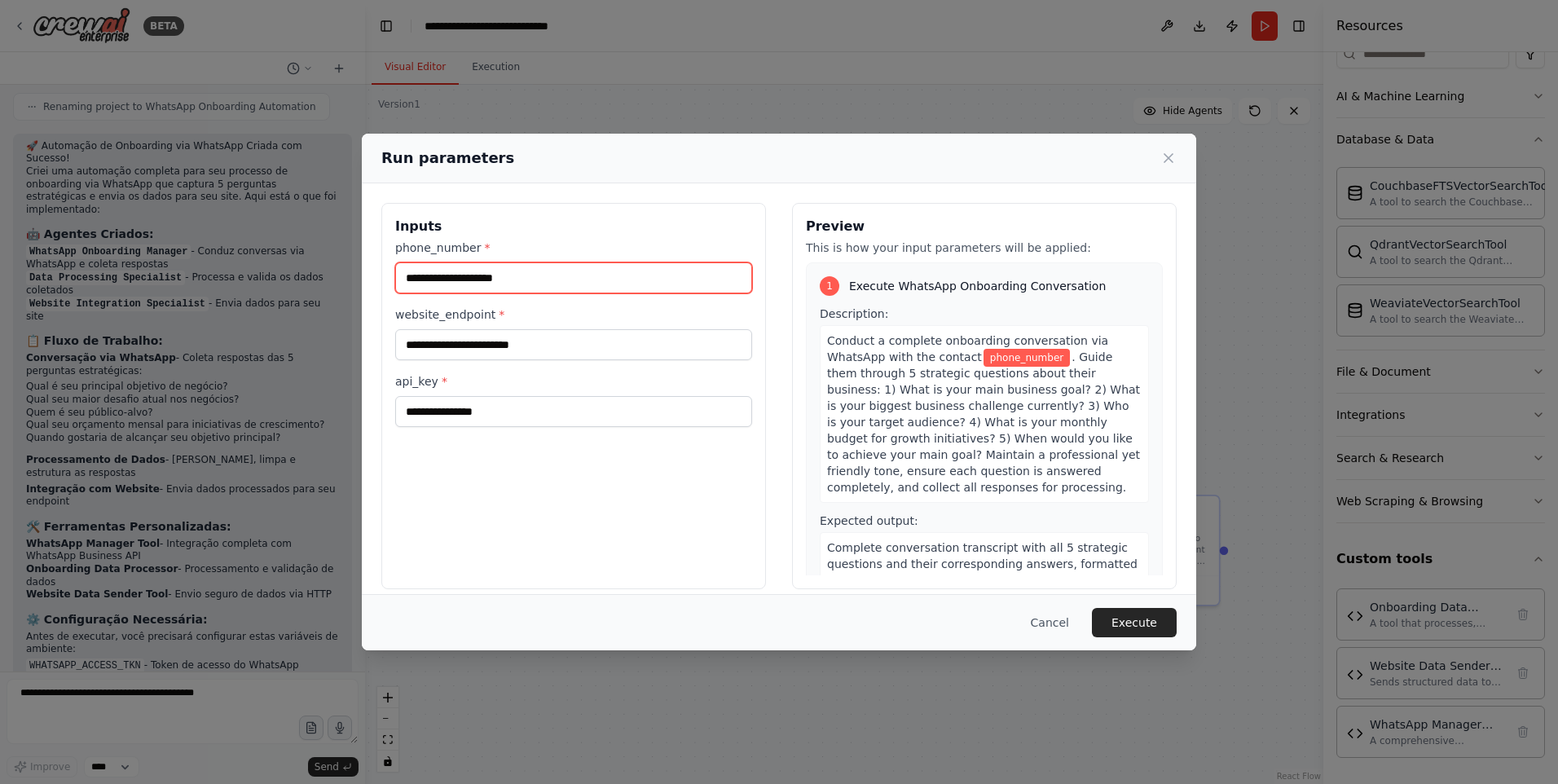
click at [585, 270] on input "phone_number *" at bounding box center [574, 278] width 357 height 31
type input "**********"
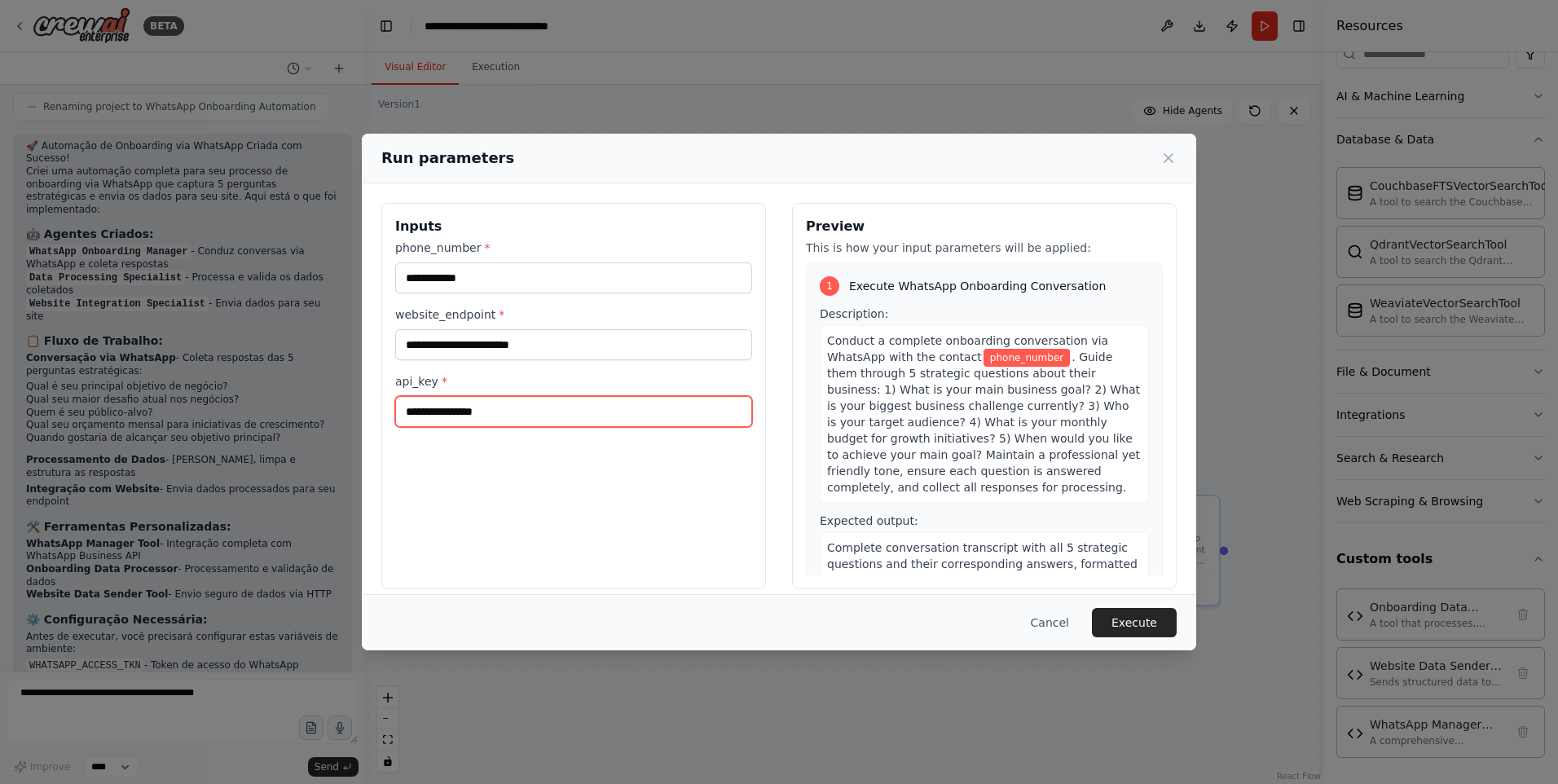
type input "**********"
click at [594, 363] on div "**********" at bounding box center [574, 333] width 357 height 187
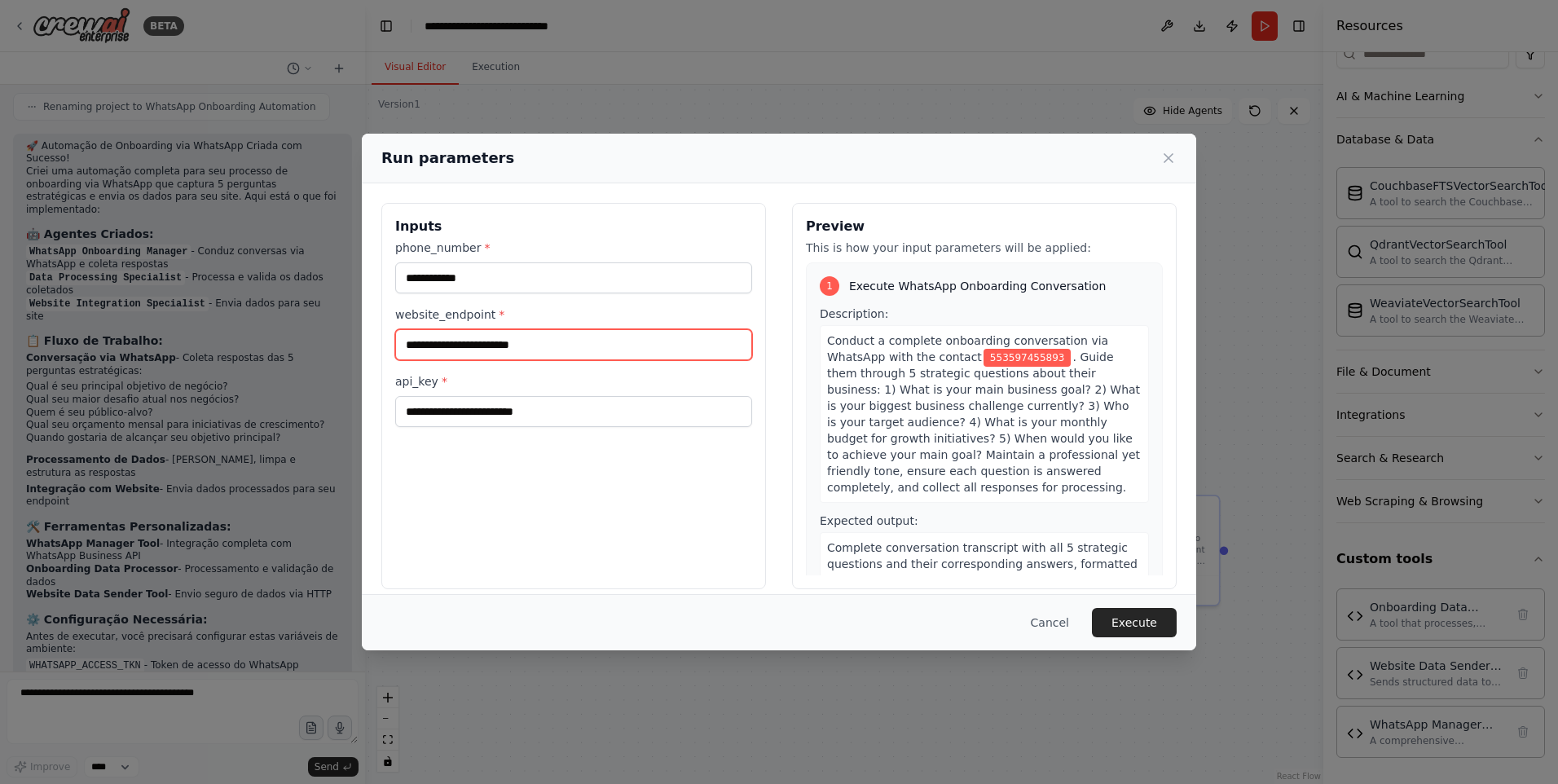
click at [636, 334] on input "website_endpoint *" at bounding box center [574, 345] width 357 height 31
paste input "**********"
type input "**********"
click at [1122, 610] on button "Execute" at bounding box center [1134, 622] width 85 height 29
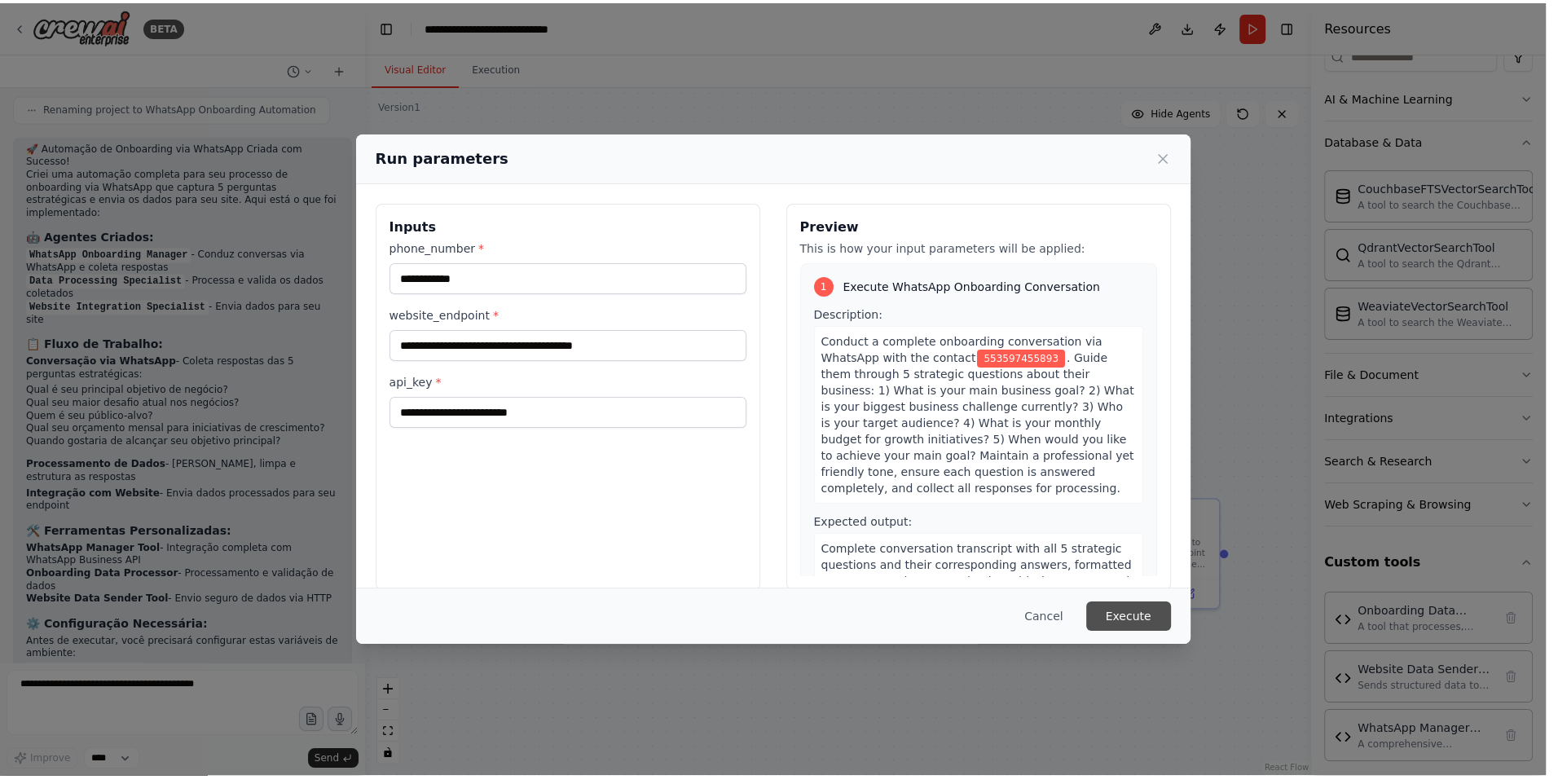
scroll to position [3117, 0]
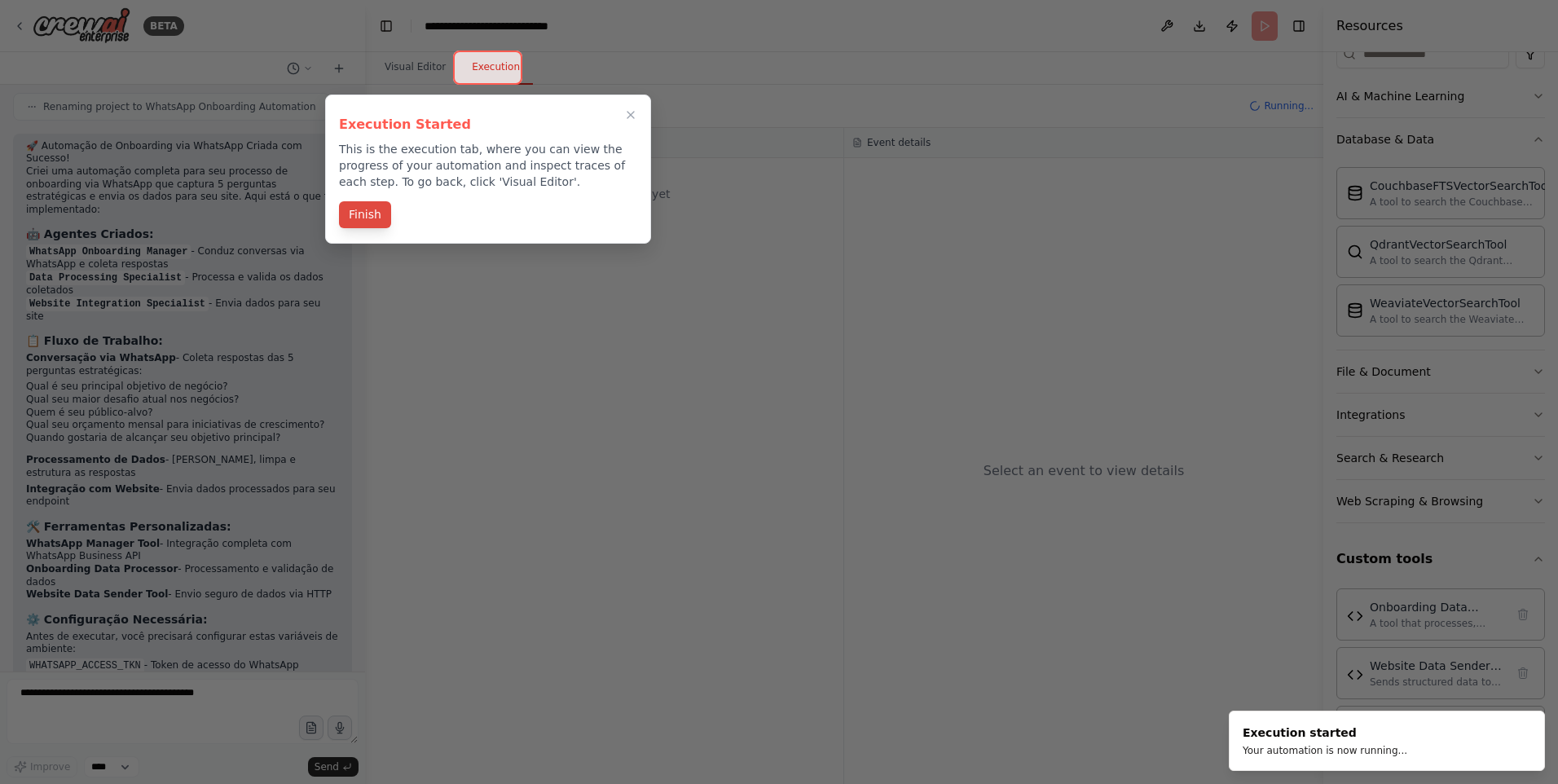
click at [355, 208] on button "Finish" at bounding box center [365, 215] width 53 height 27
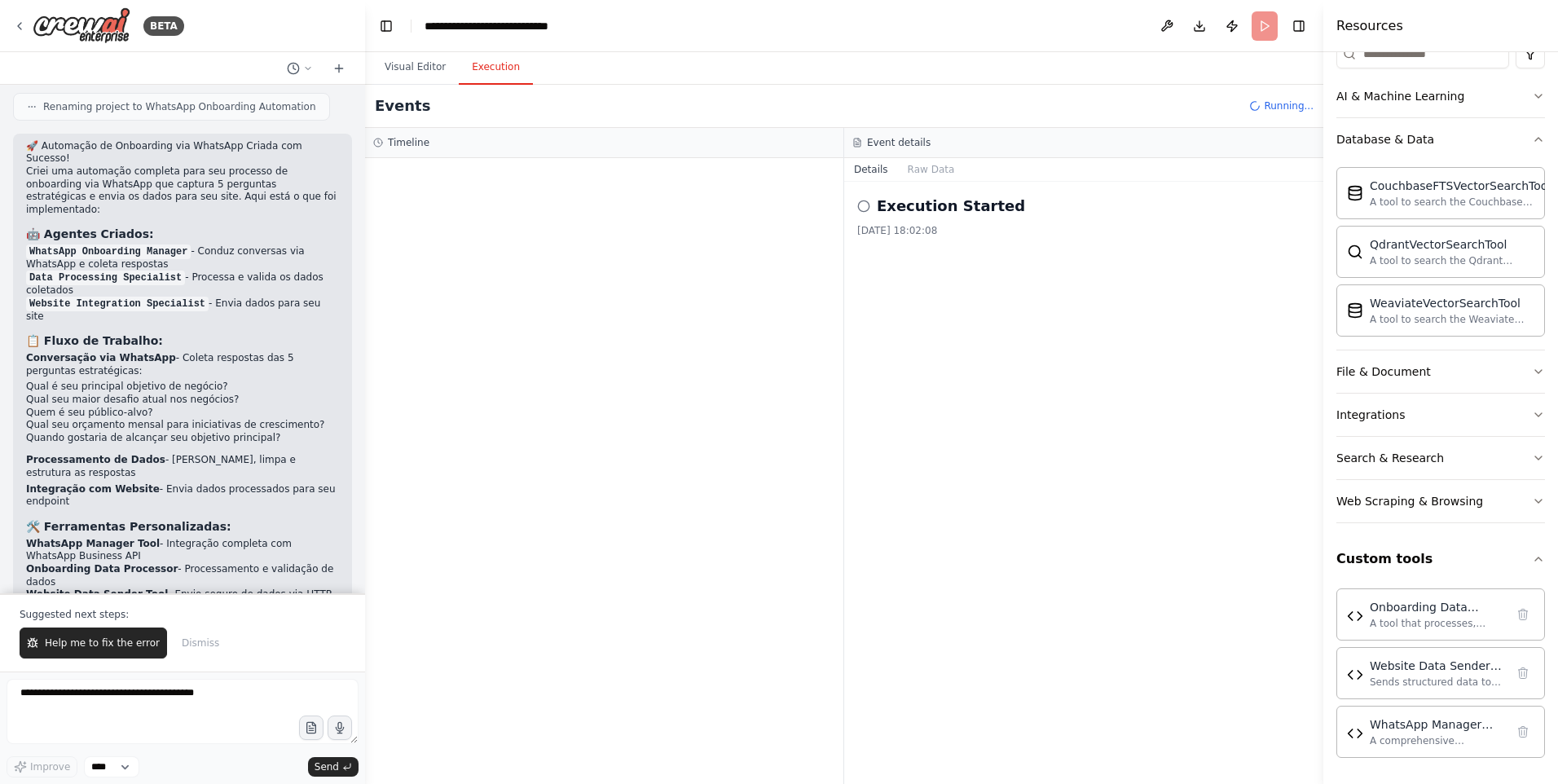
scroll to position [3194, 0]
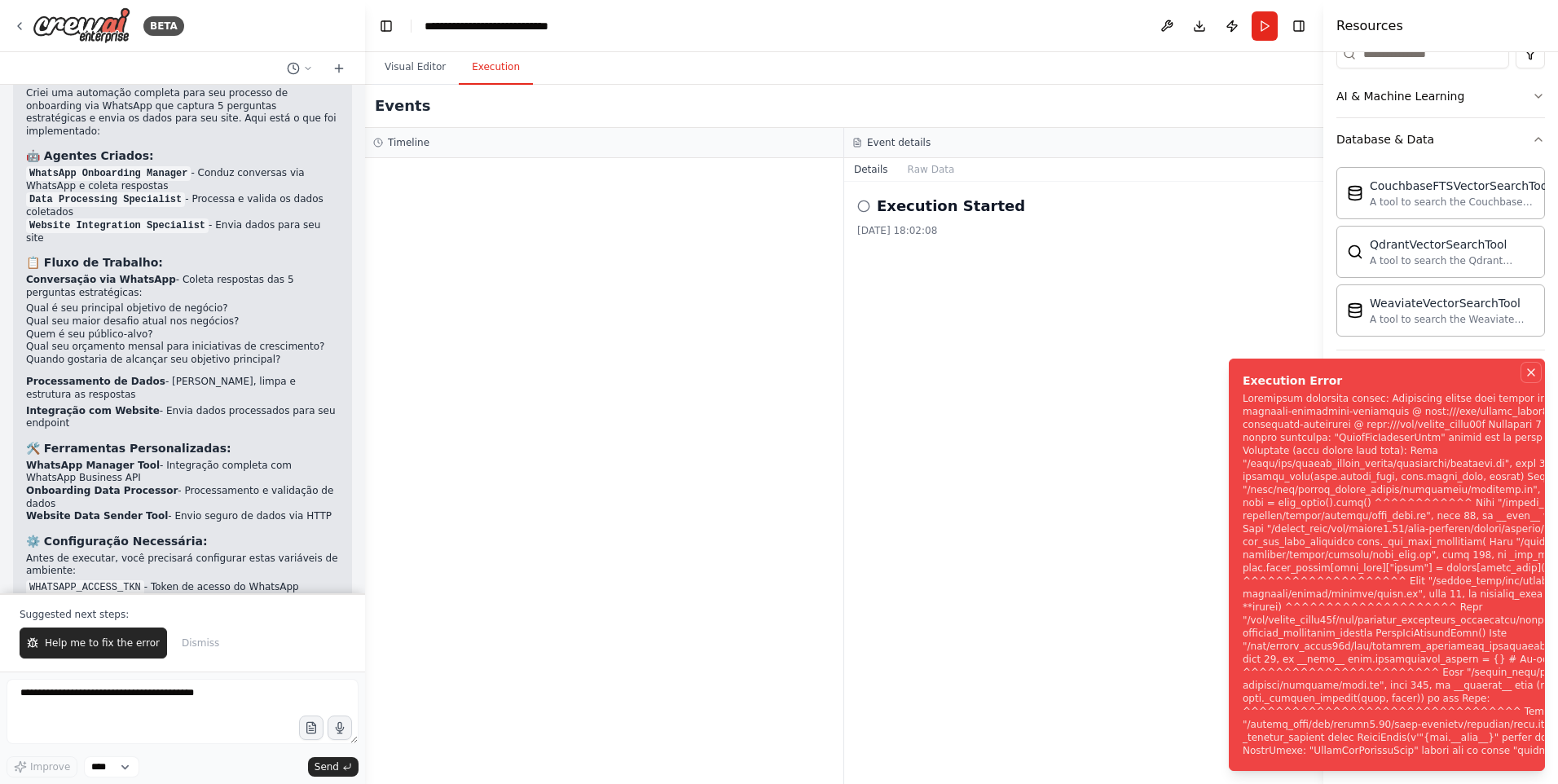
click at [1531, 379] on icon "Notifications (F8)" at bounding box center [1531, 372] width 13 height 13
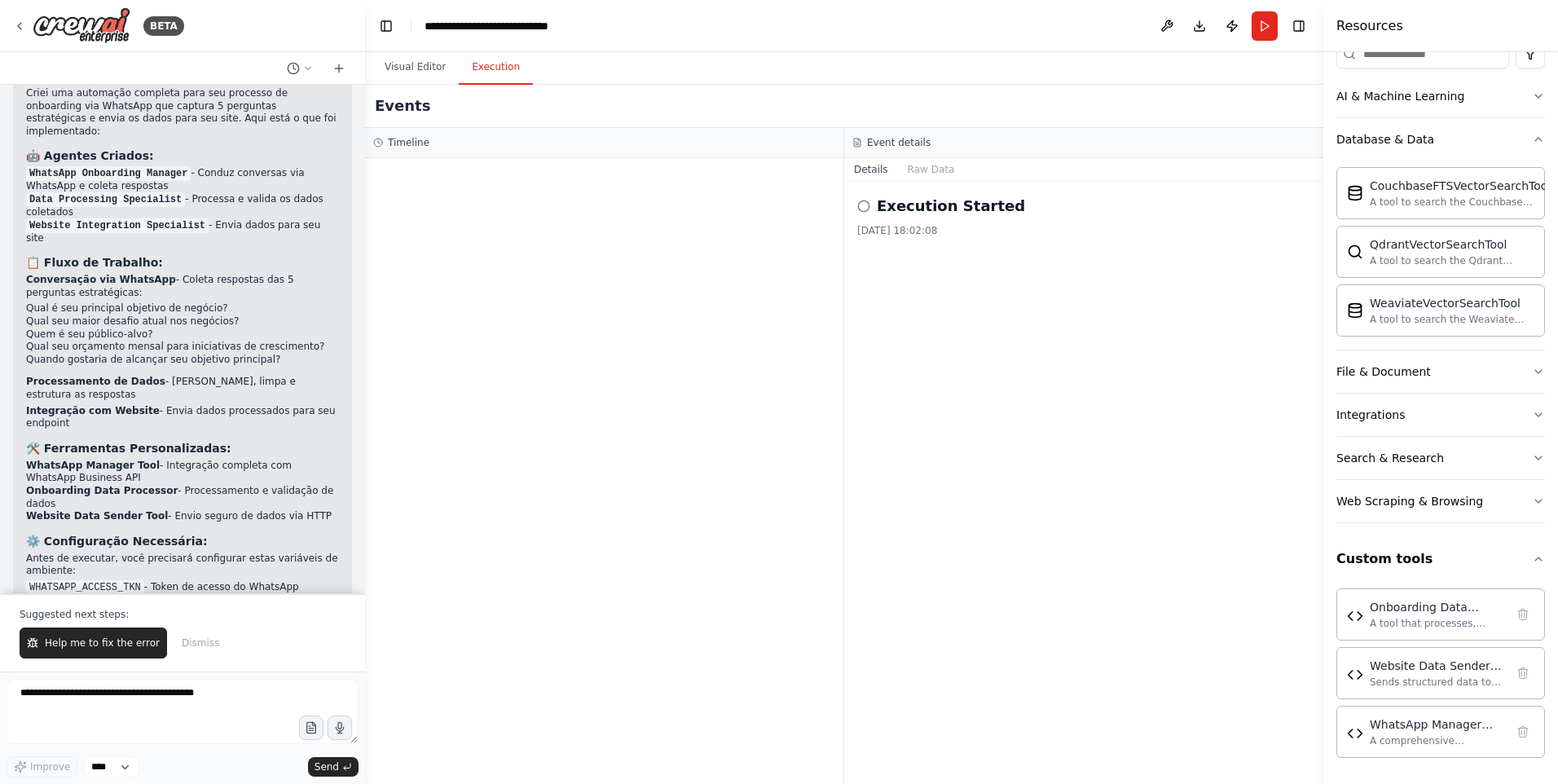
click at [74, 632] on button "Help me to fix the error" at bounding box center [93, 643] width 147 height 31
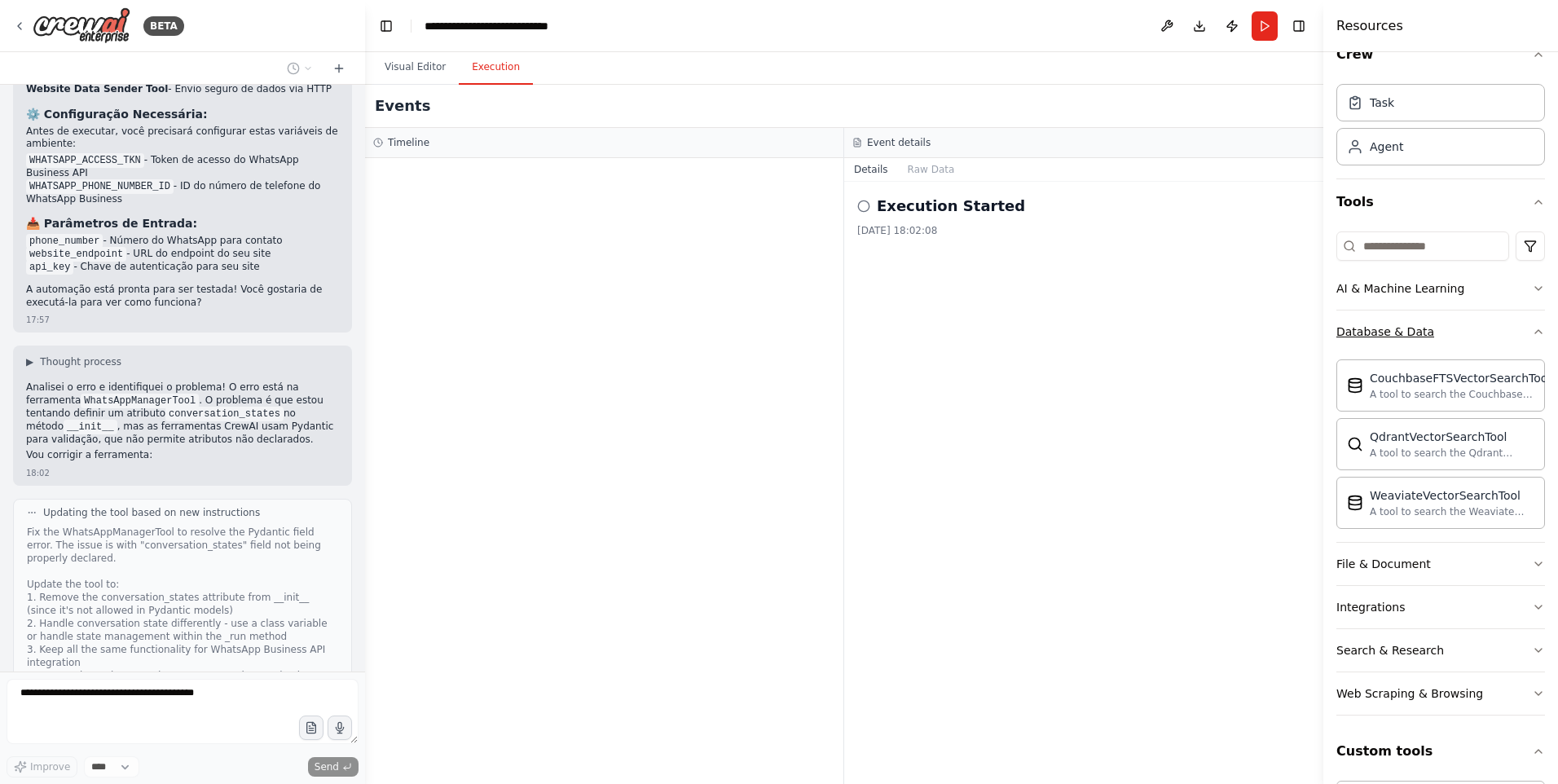
scroll to position [0, 0]
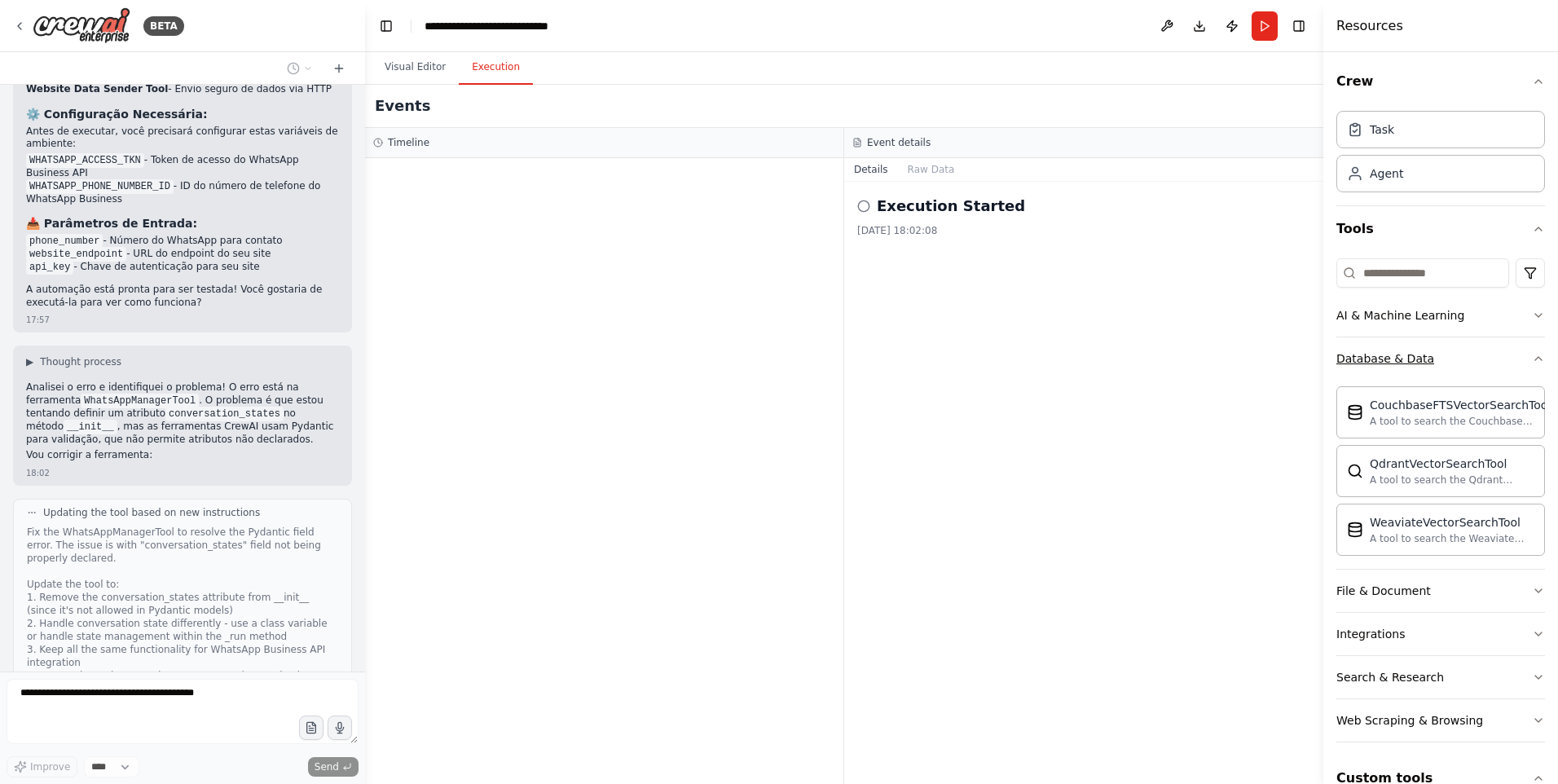
click at [1402, 353] on div "Database & Data" at bounding box center [1386, 358] width 97 height 17
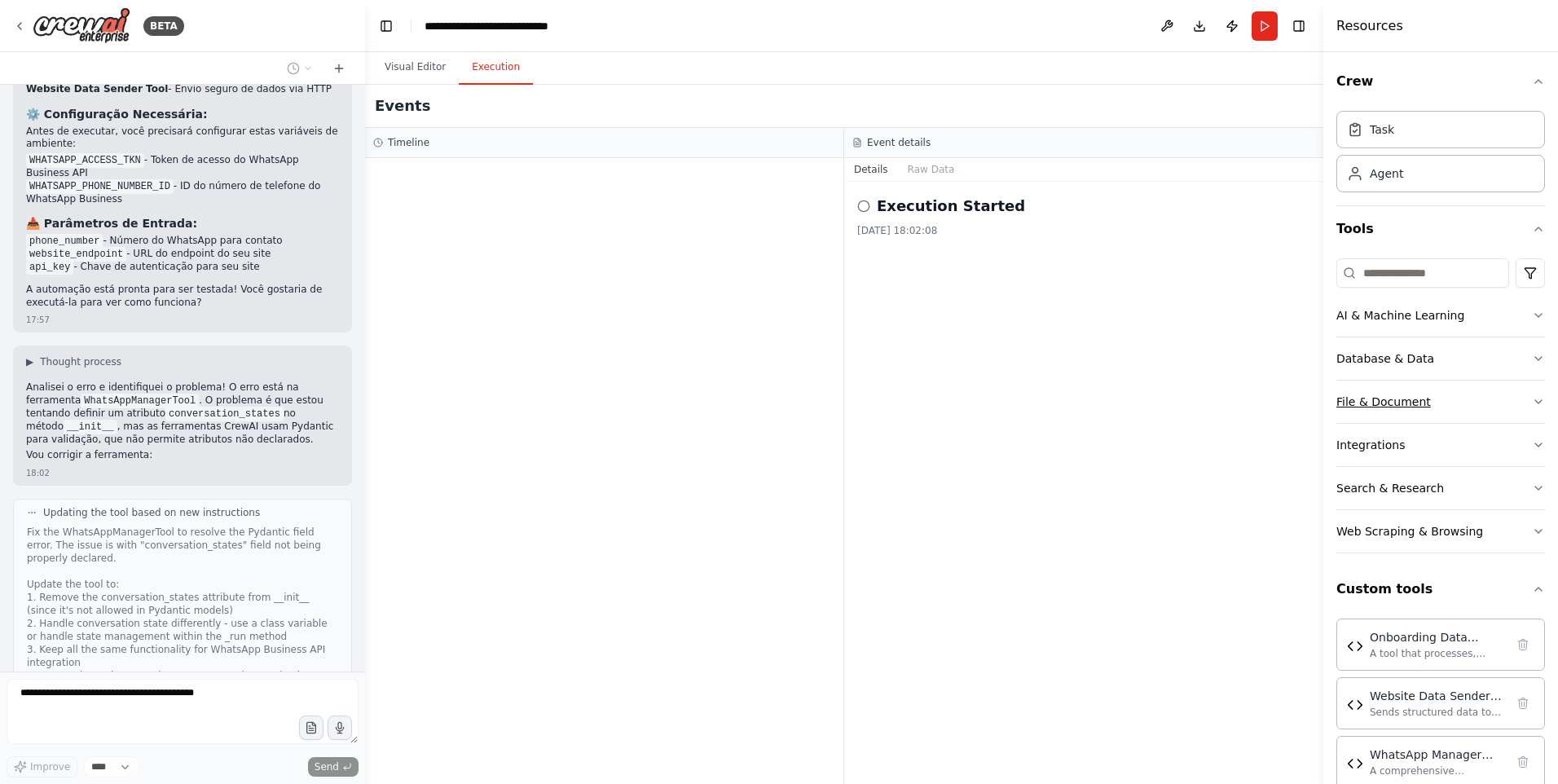
click at [1416, 402] on div "File & Document" at bounding box center [1384, 401] width 95 height 17
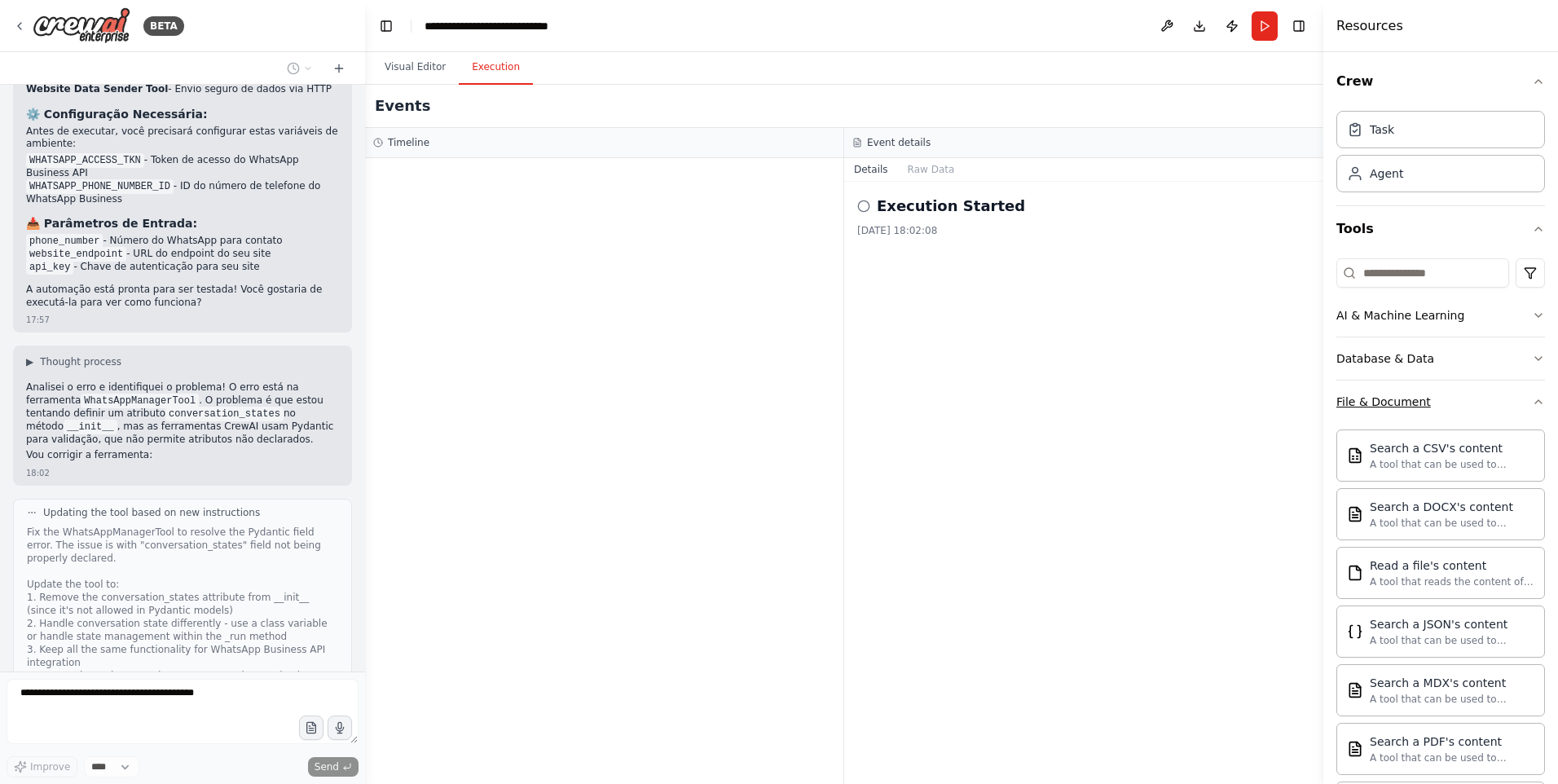
click at [1416, 402] on div "File & Document" at bounding box center [1384, 401] width 95 height 17
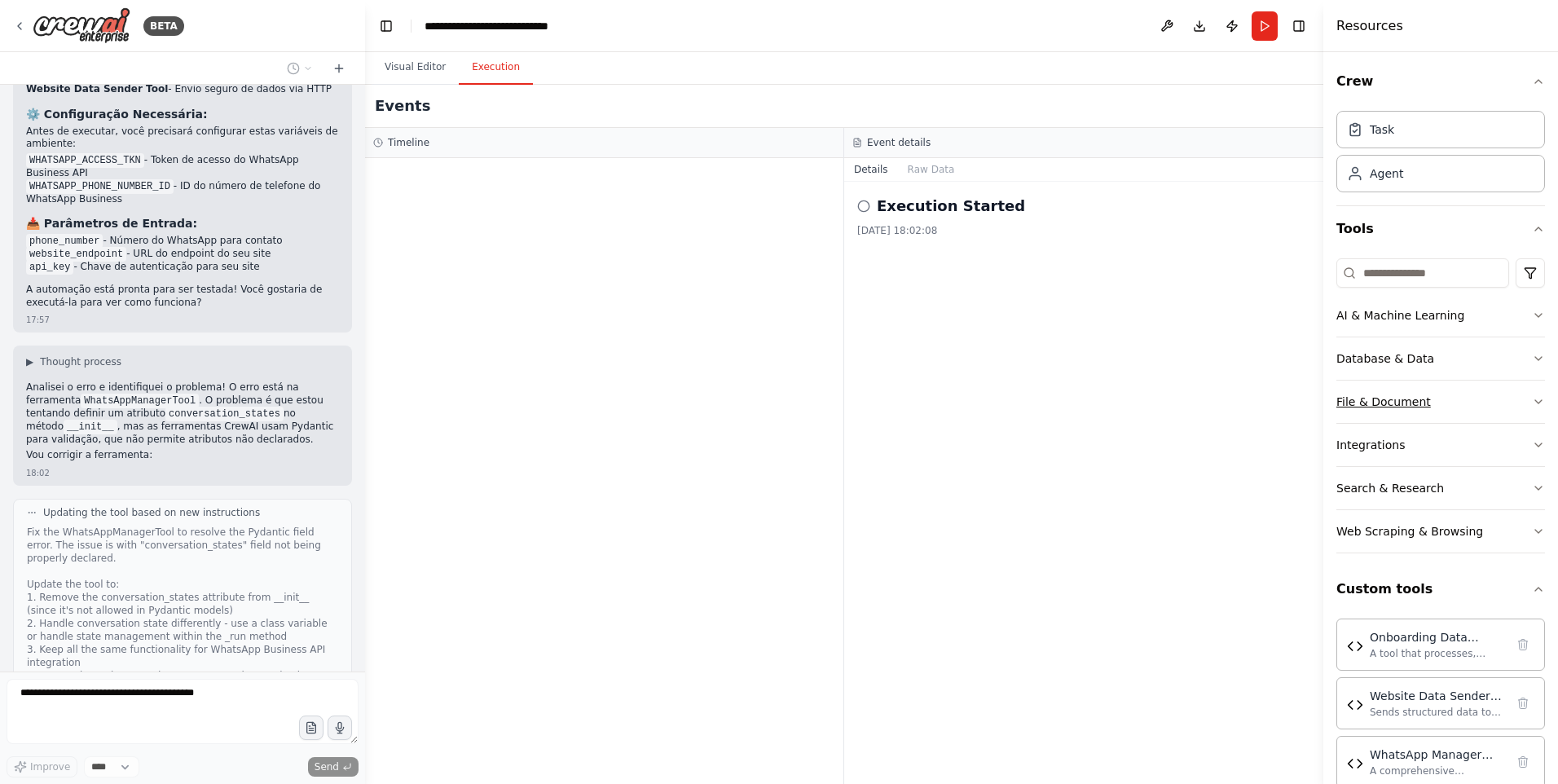
click at [1412, 419] on button "File & Document" at bounding box center [1441, 401] width 209 height 42
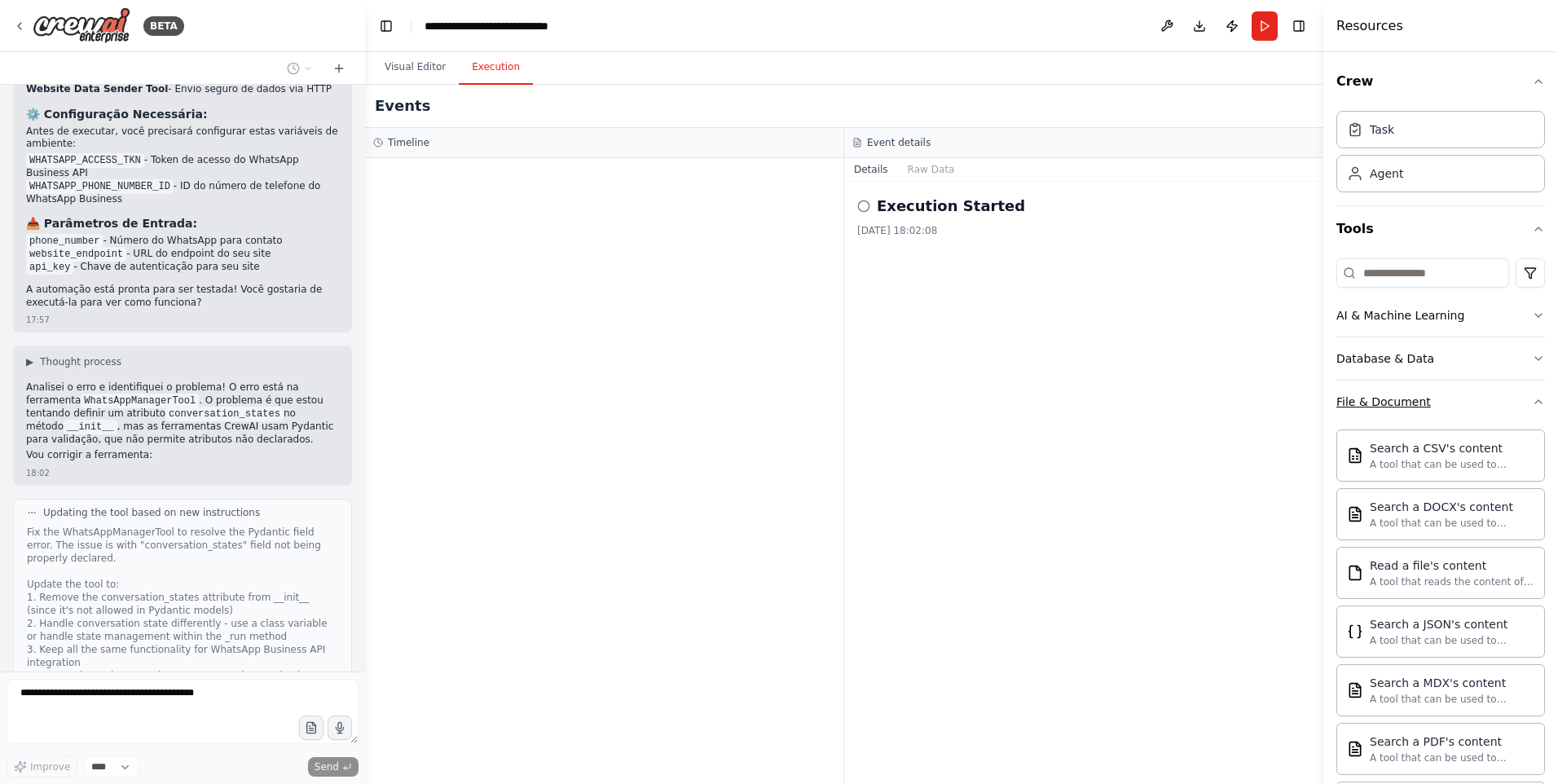
click at [1423, 402] on button "File & Document" at bounding box center [1441, 401] width 209 height 42
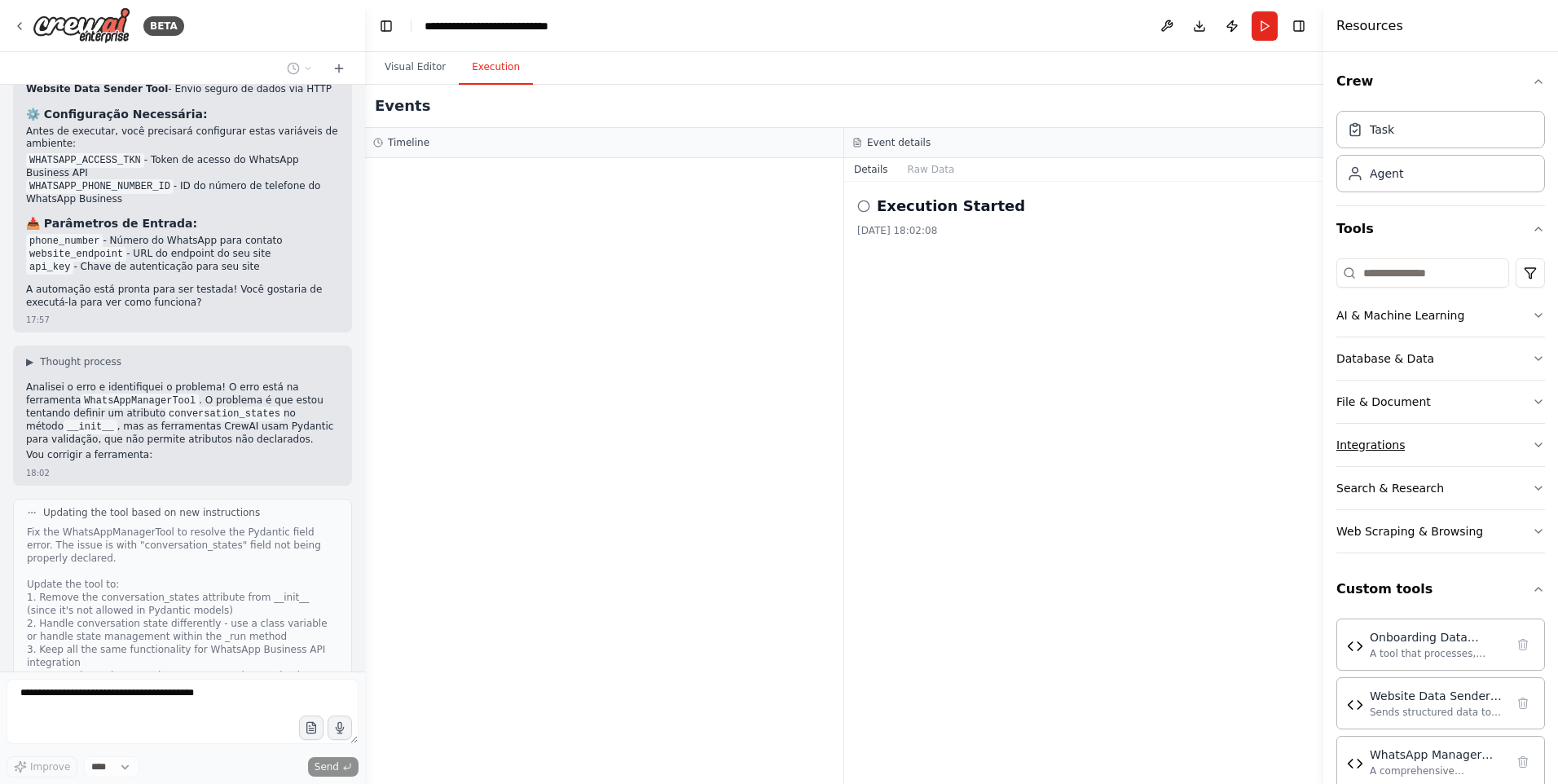
click at [1407, 431] on button "Integrations" at bounding box center [1441, 444] width 209 height 42
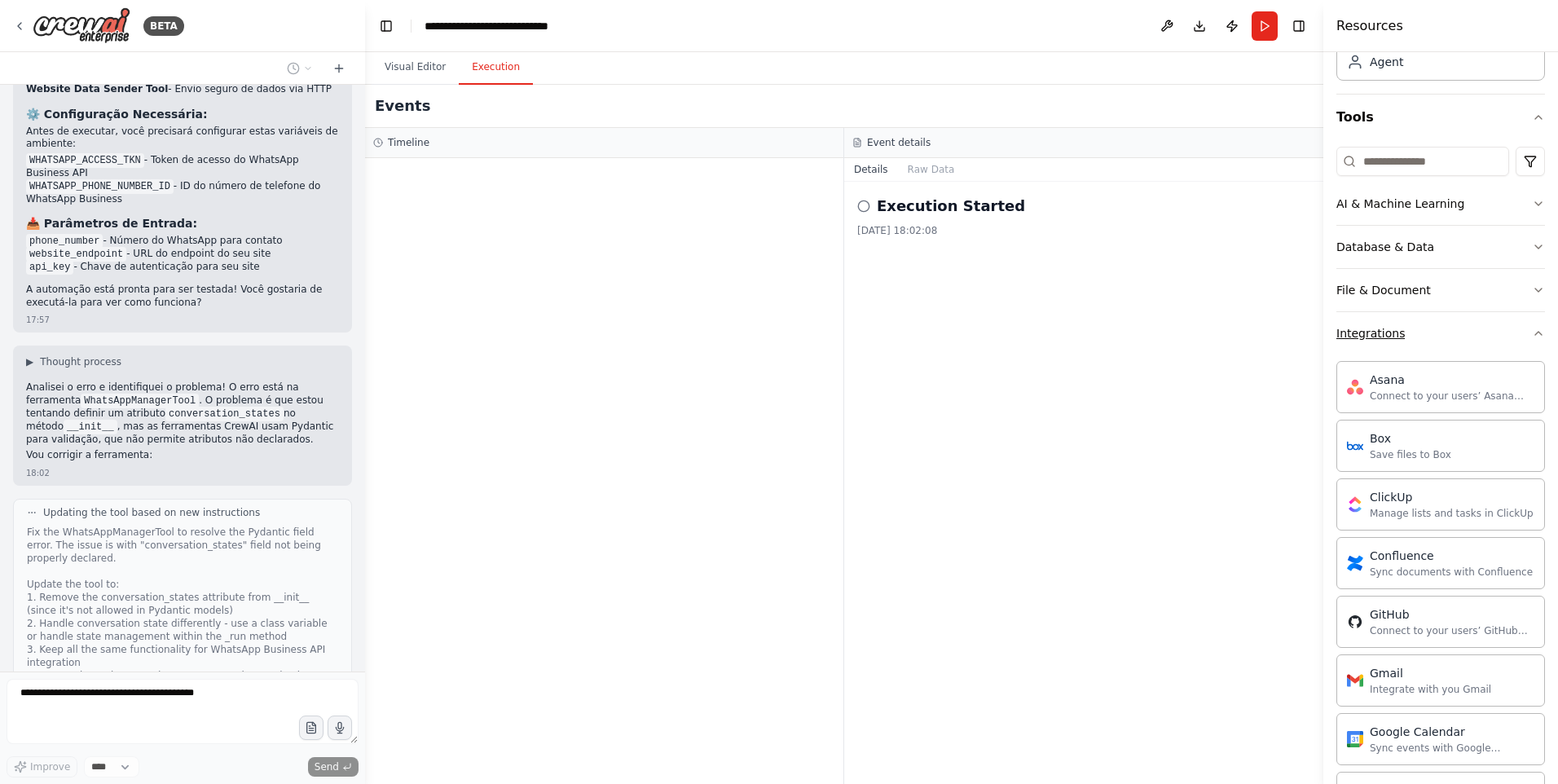
click at [1386, 328] on div "Integrations" at bounding box center [1371, 333] width 68 height 17
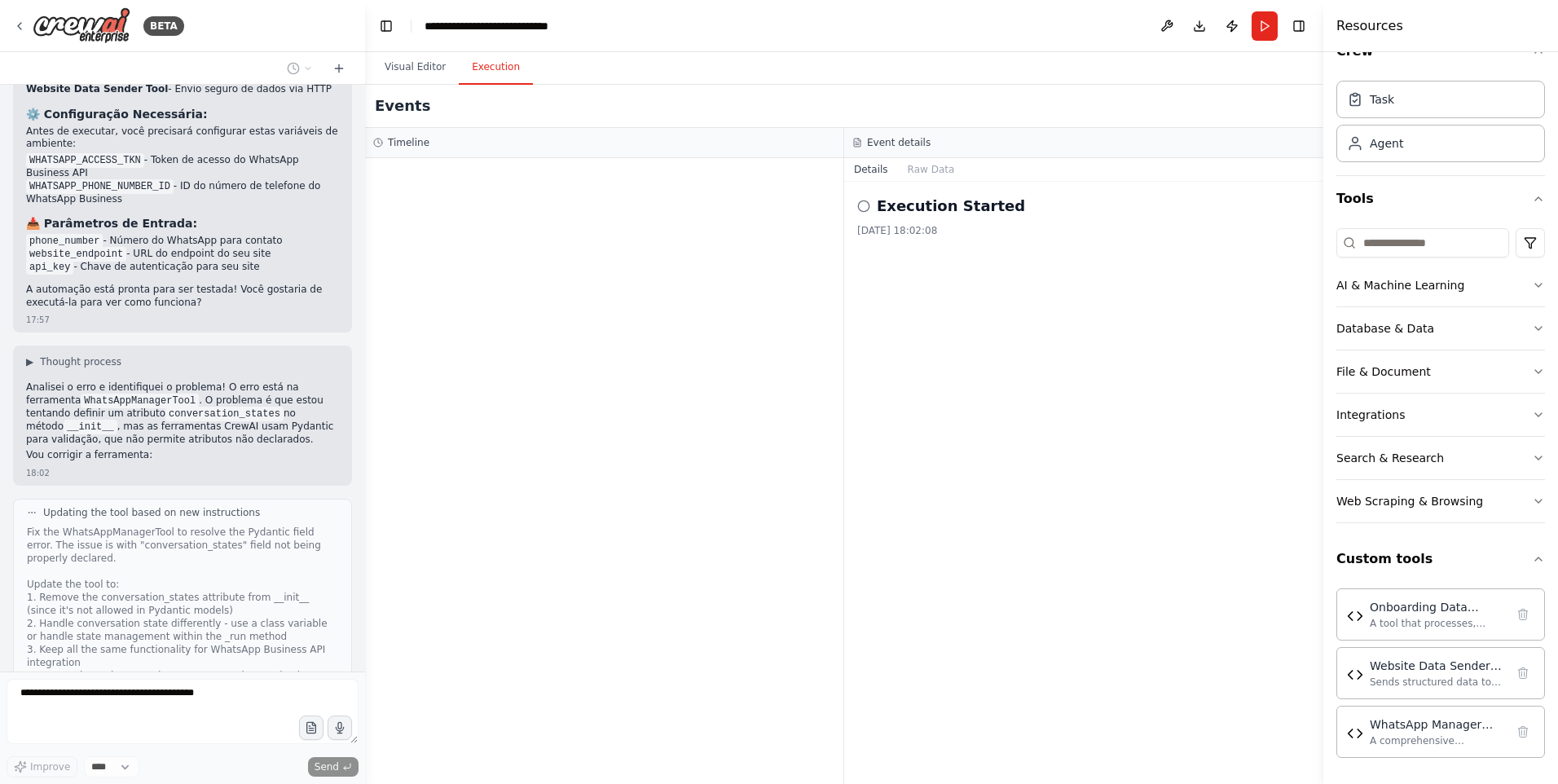
scroll to position [30, 0]
click at [1420, 510] on button "Web Scraping & Browsing" at bounding box center [1441, 501] width 209 height 42
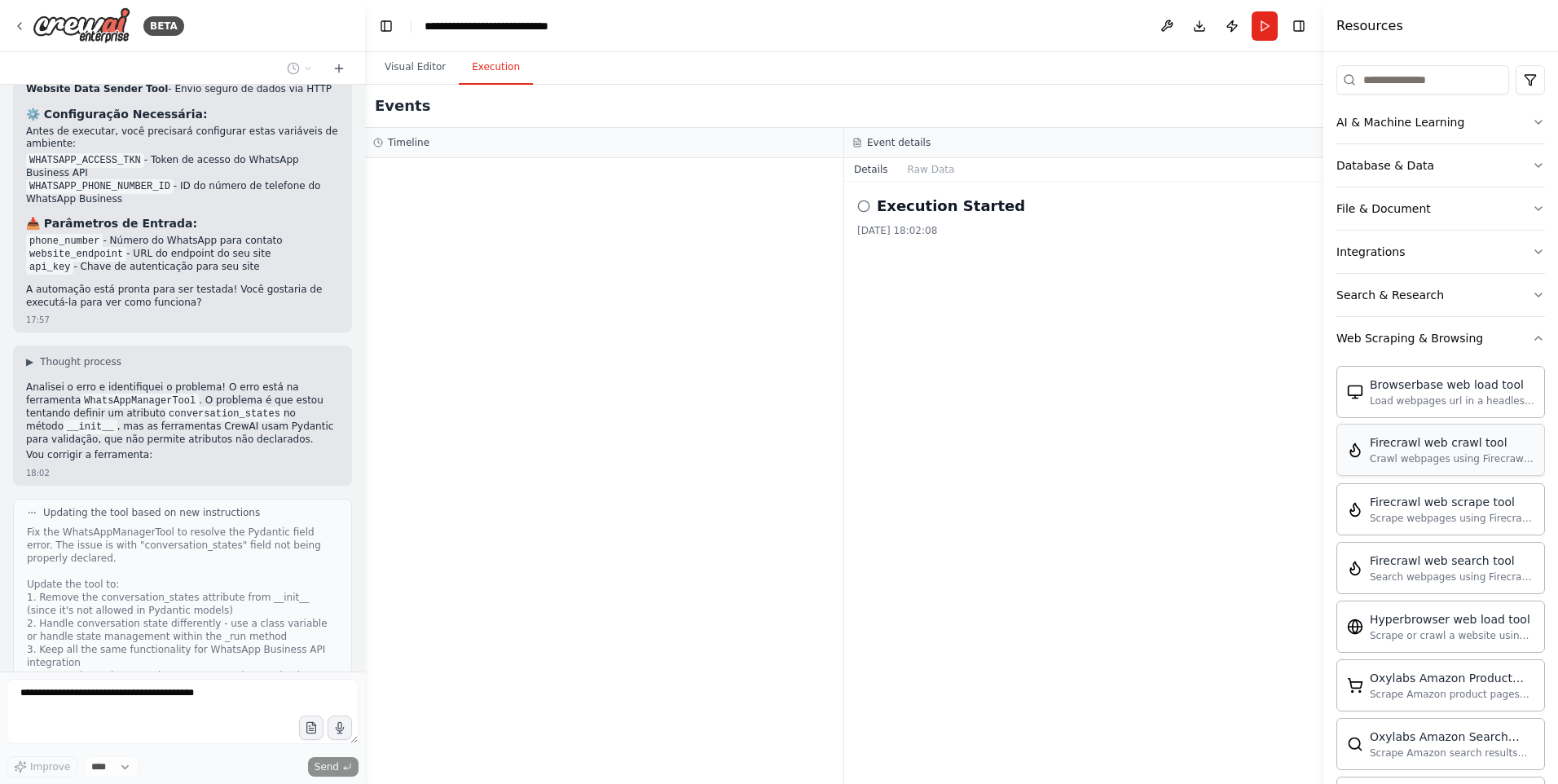
scroll to position [3688, 0]
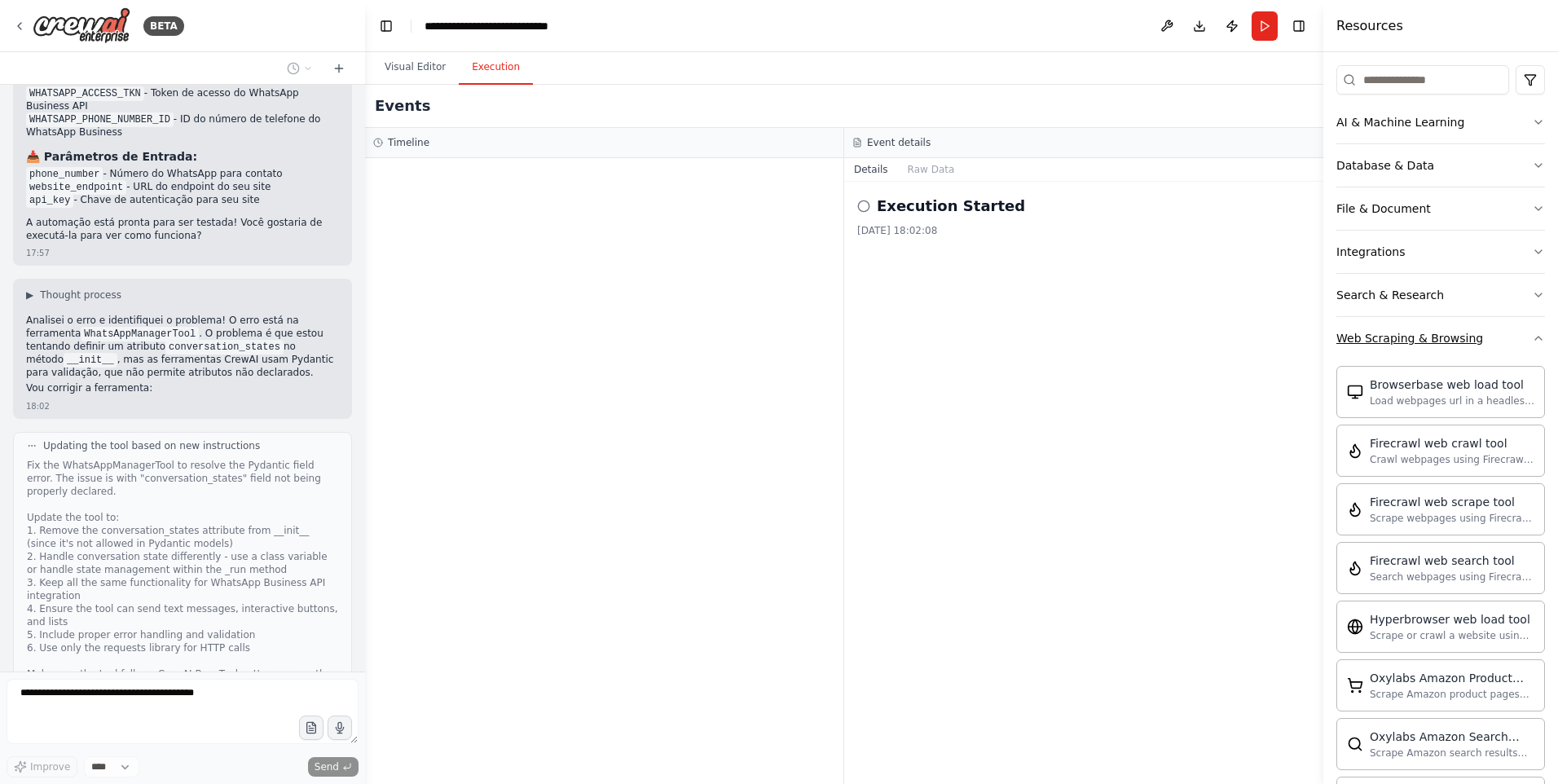
click at [1436, 334] on div "Web Scraping & Browsing" at bounding box center [1410, 338] width 147 height 17
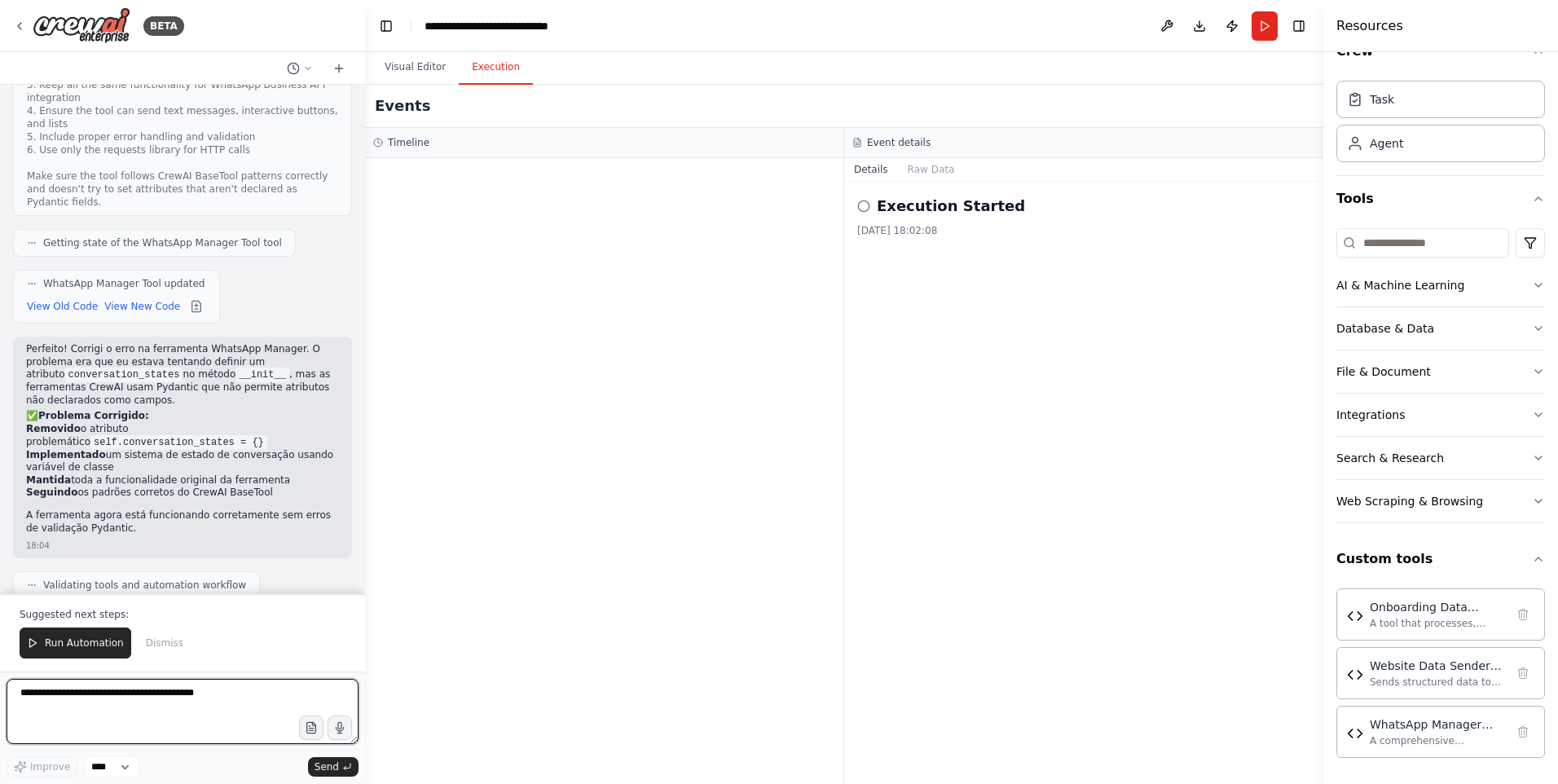
scroll to position [4199, 0]
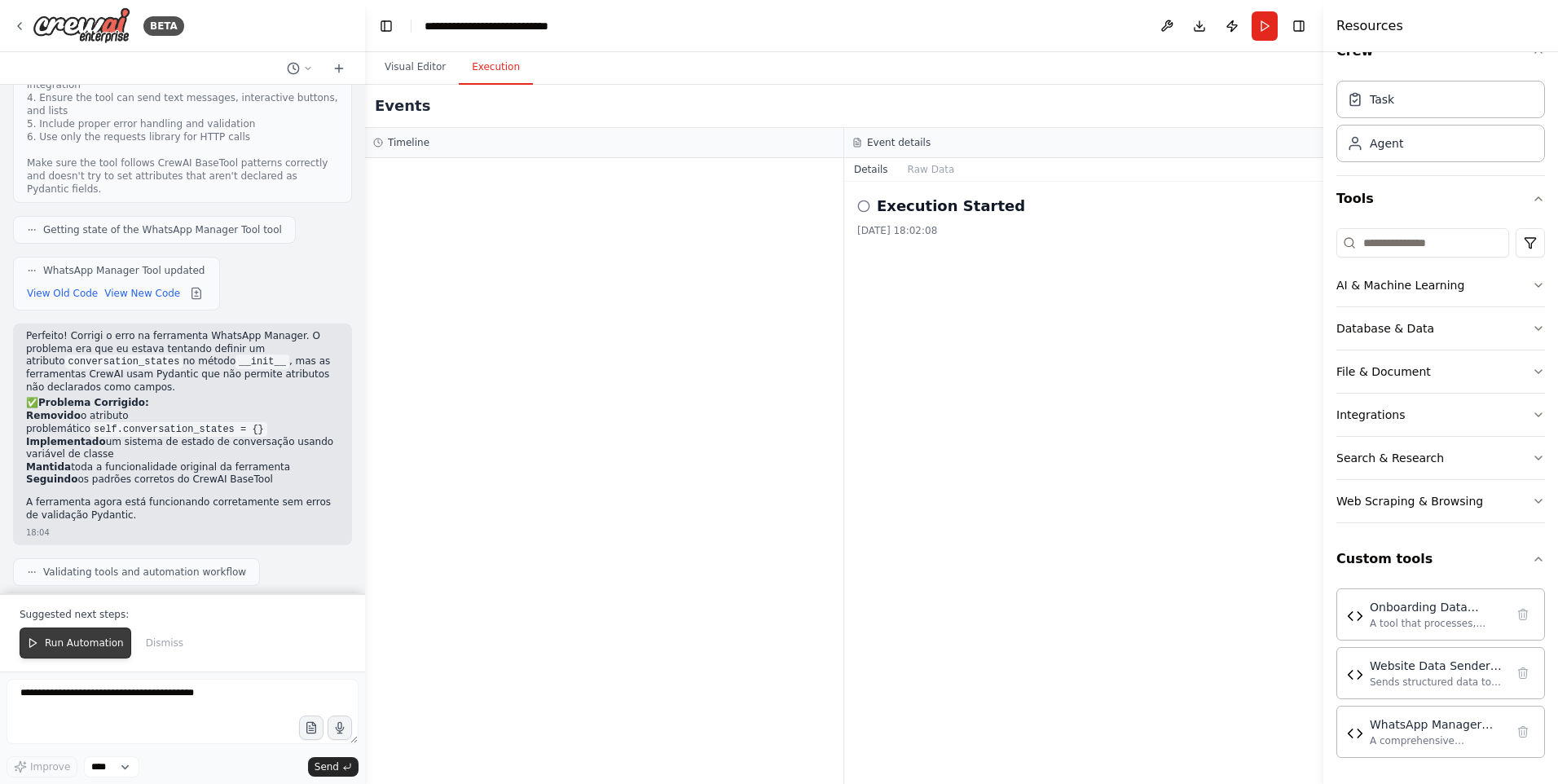
click at [115, 635] on button "Run Automation" at bounding box center [75, 643] width 112 height 31
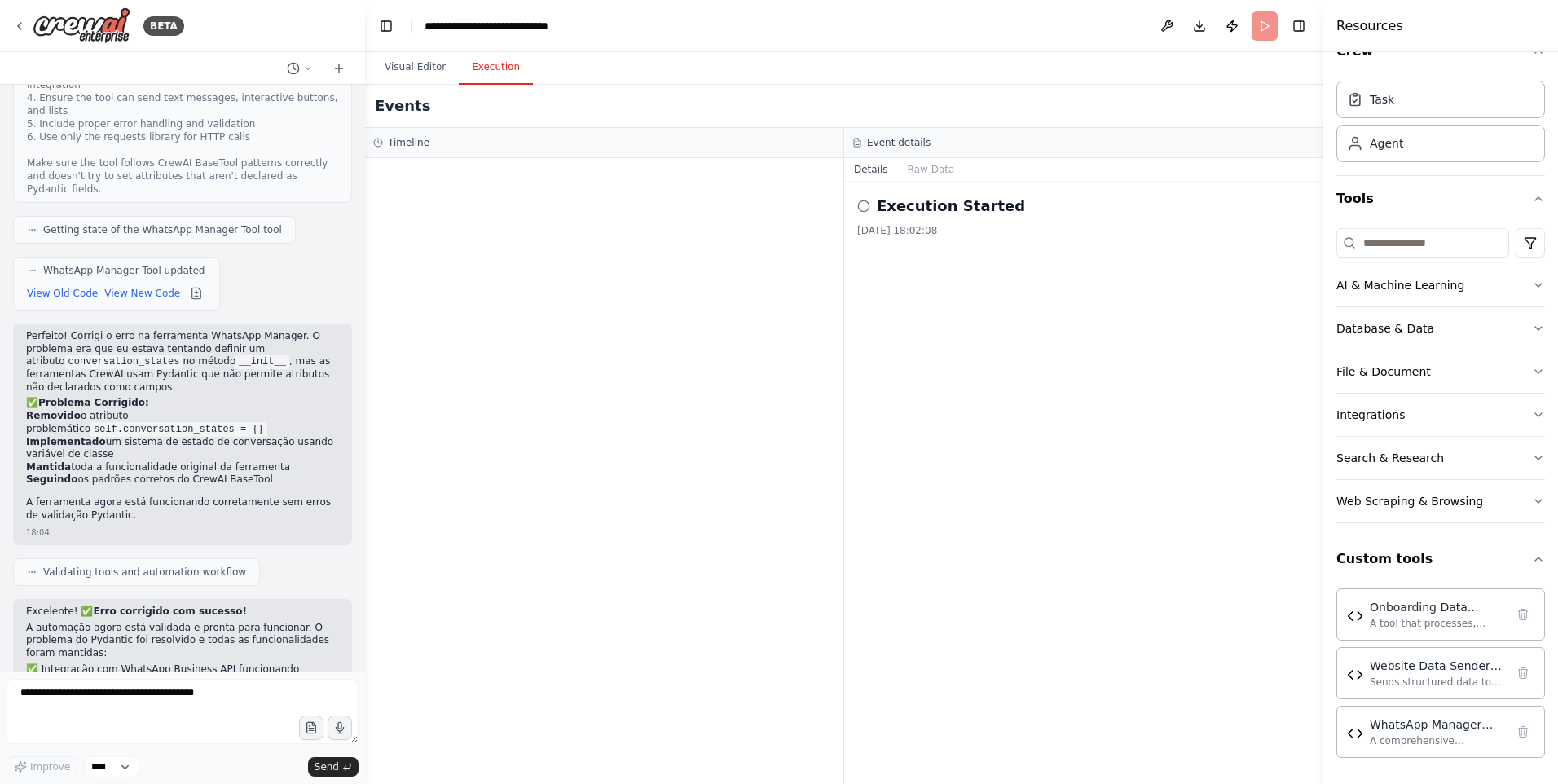
scroll to position [4121, 0]
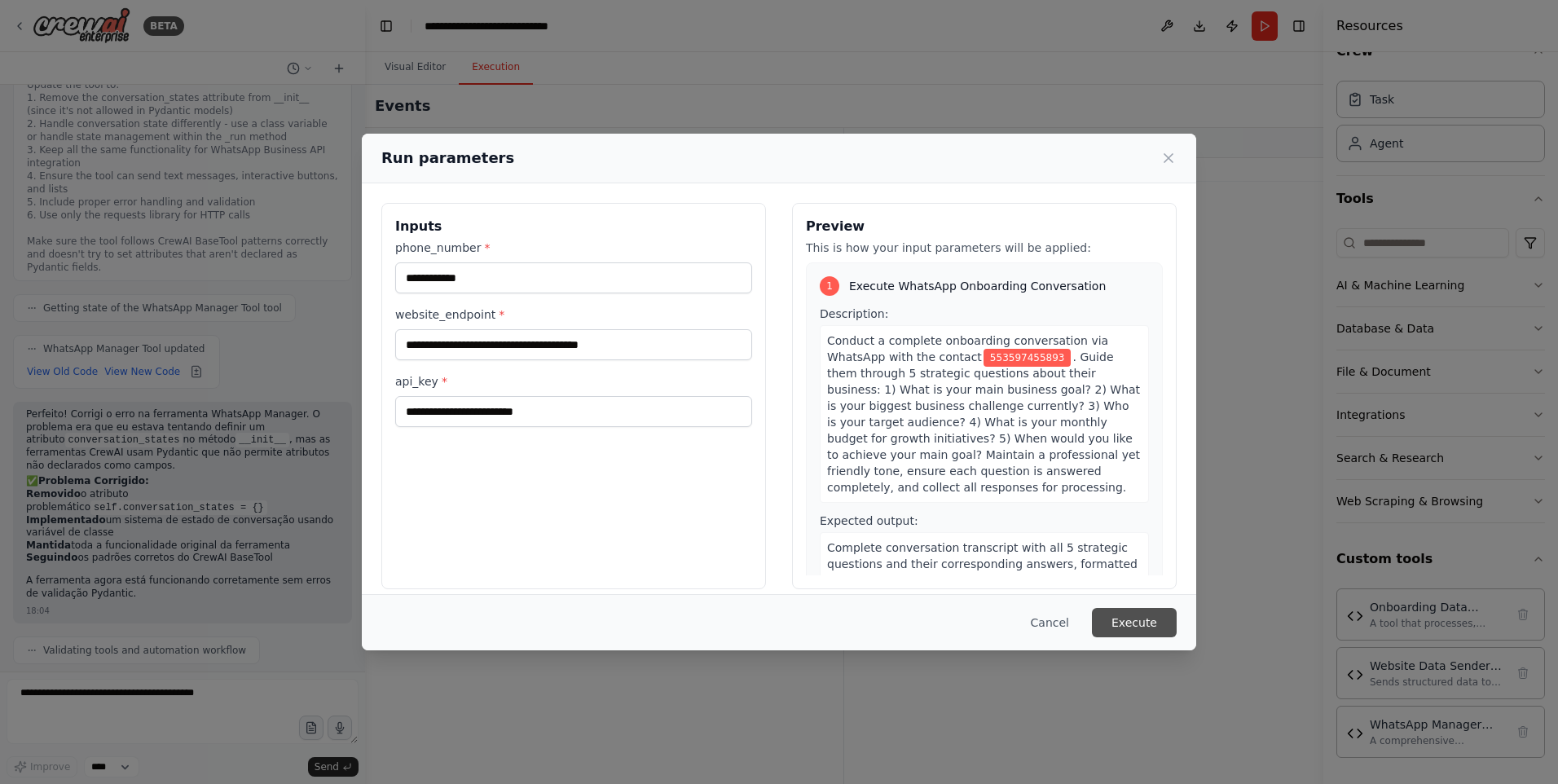
click at [1120, 615] on button "Execute" at bounding box center [1134, 622] width 85 height 29
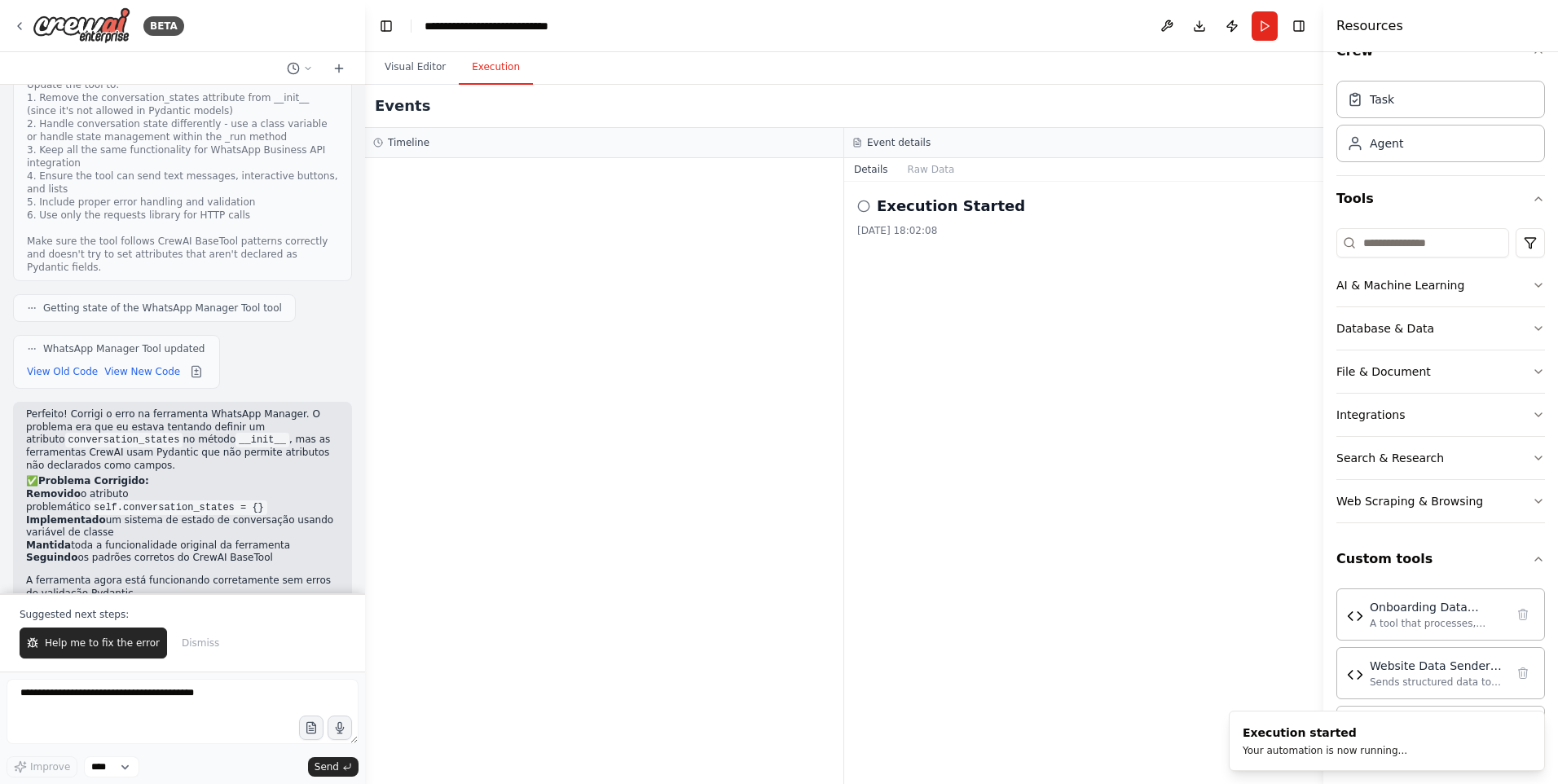
scroll to position [4199, 0]
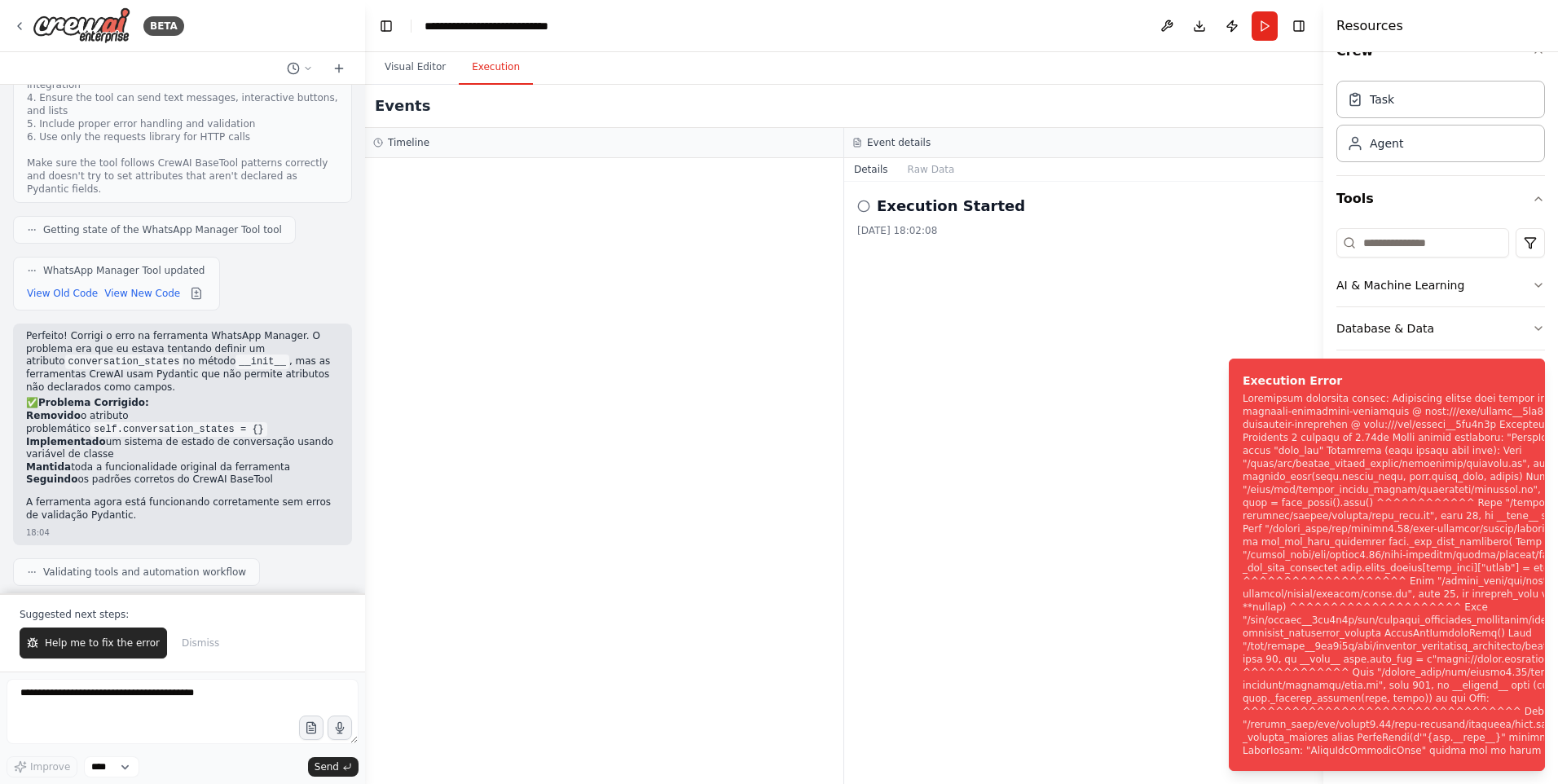
click at [1101, 451] on div "Execution Started 23/09/2025, 18:02:08" at bounding box center [1083, 483] width 479 height 602
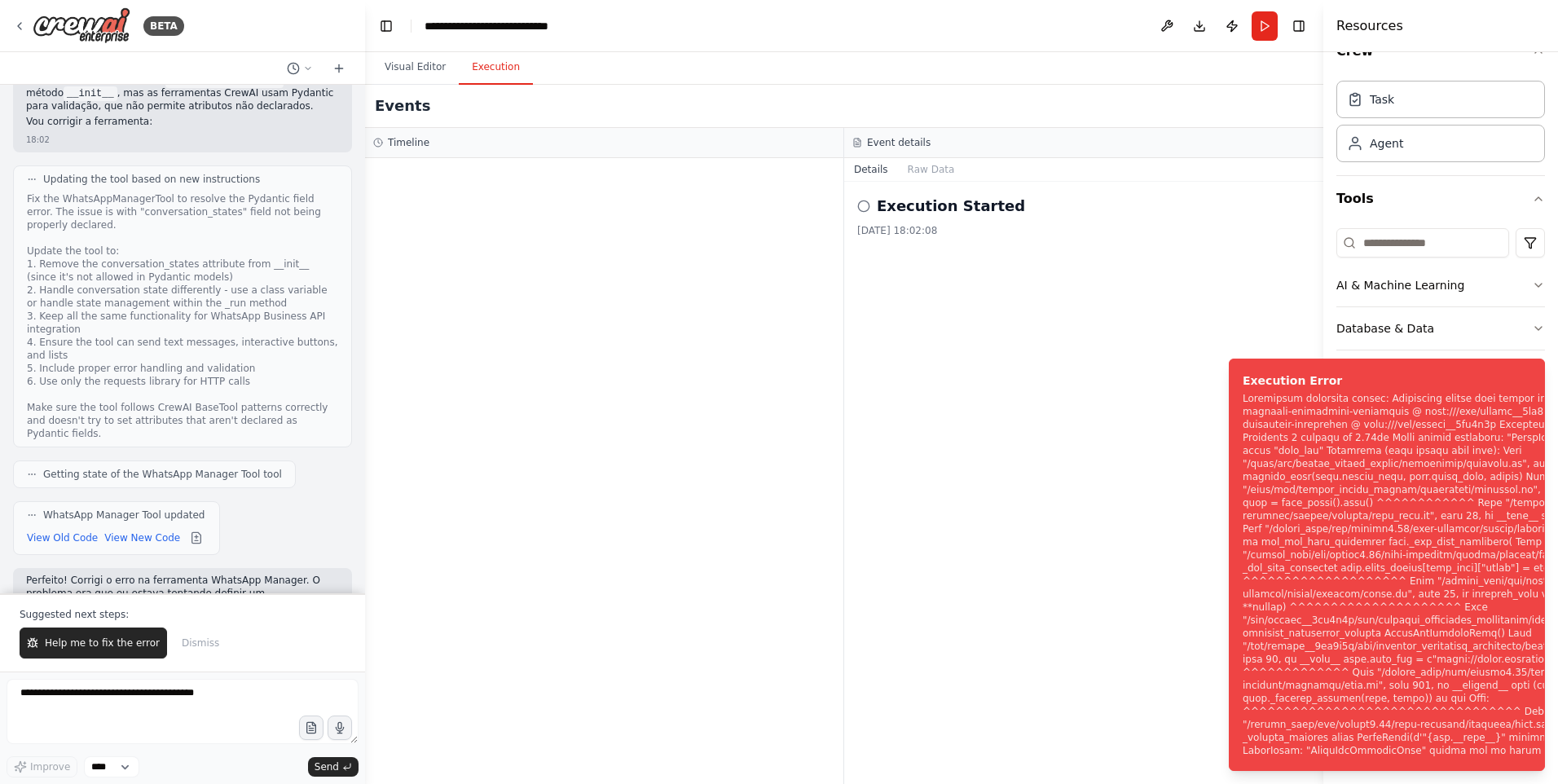
scroll to position [3791, 0]
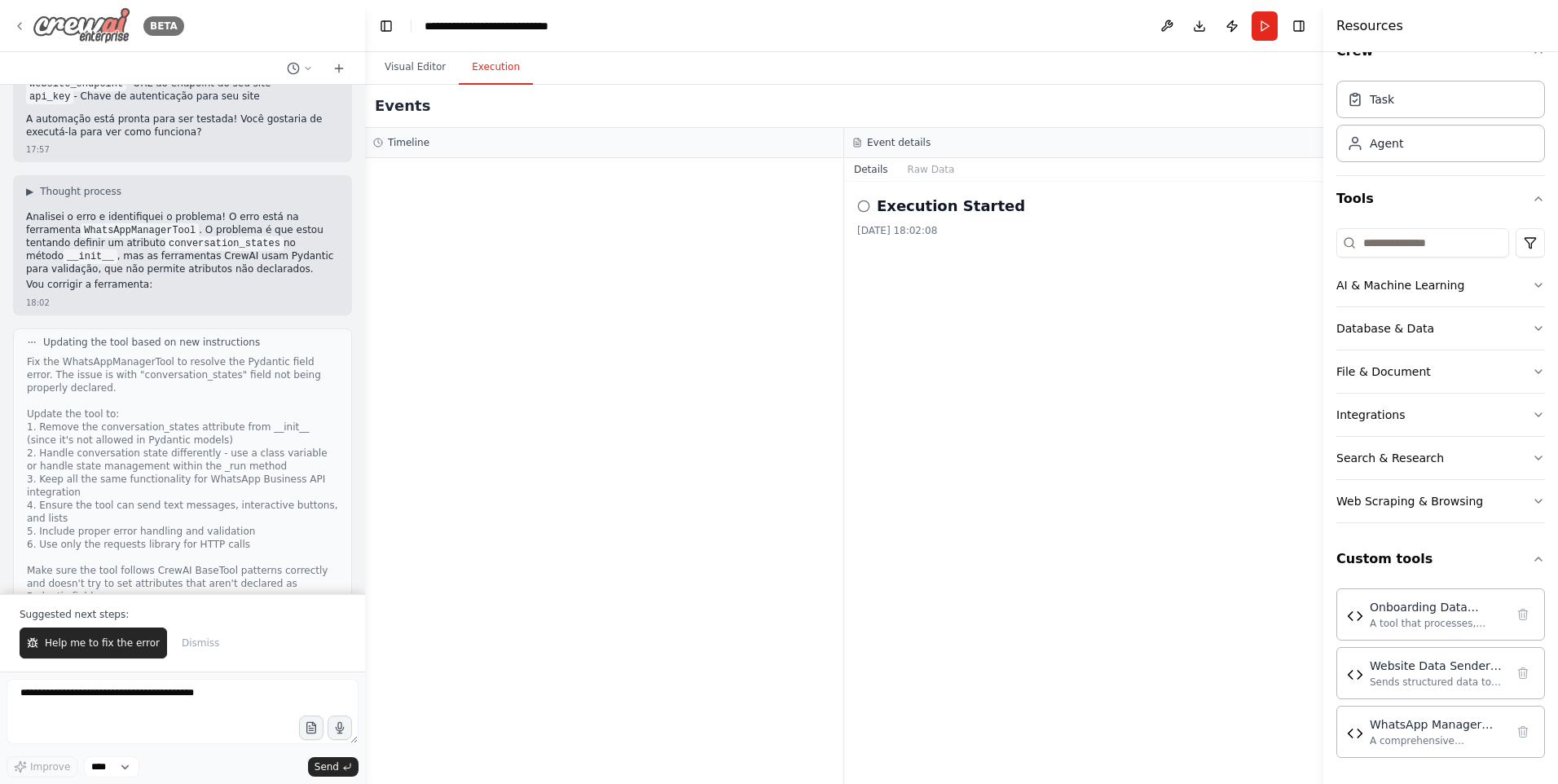
click at [18, 27] on icon at bounding box center [19, 25] width 13 height 13
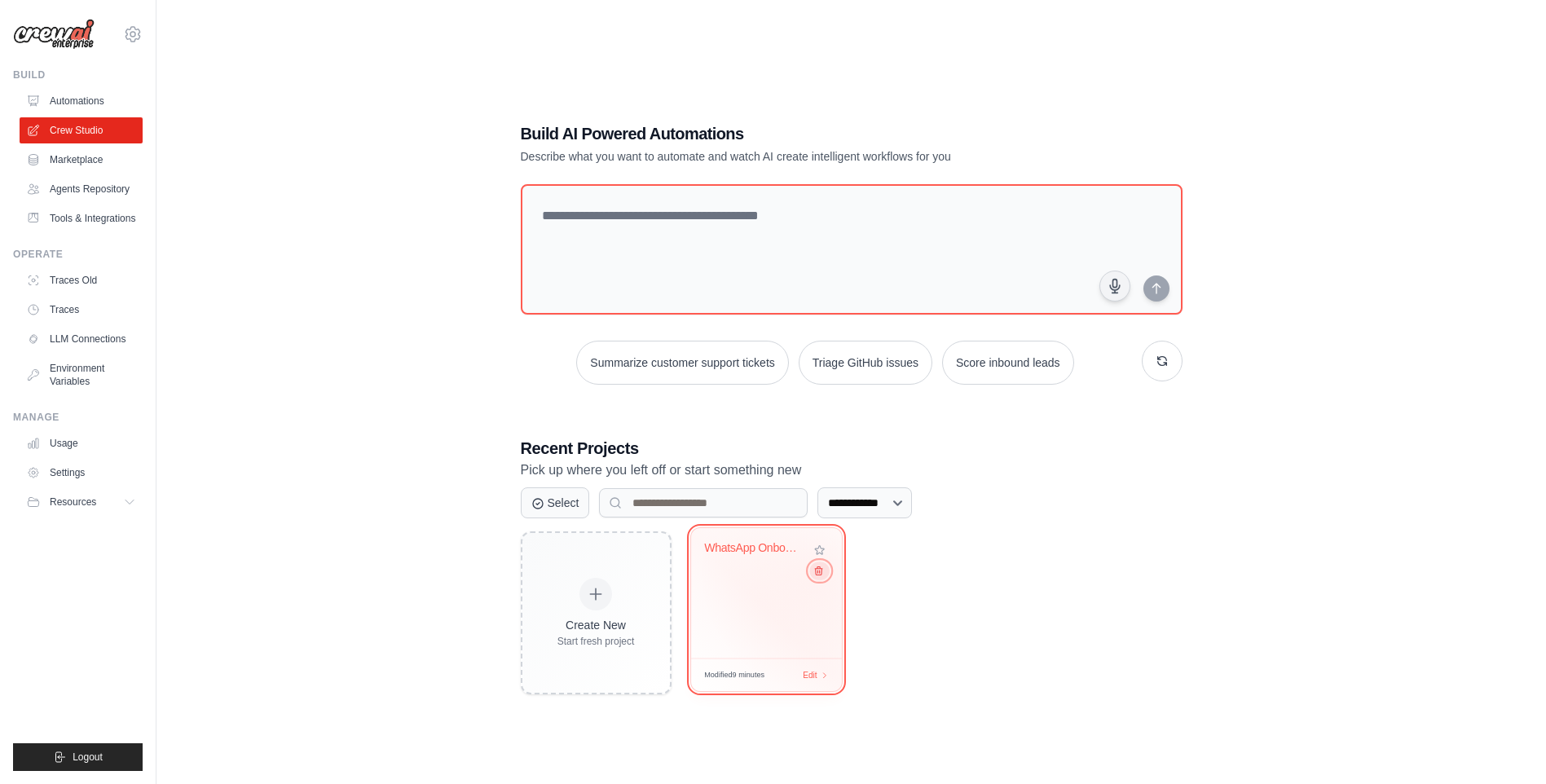
click at [820, 575] on icon at bounding box center [817, 570] width 11 height 11
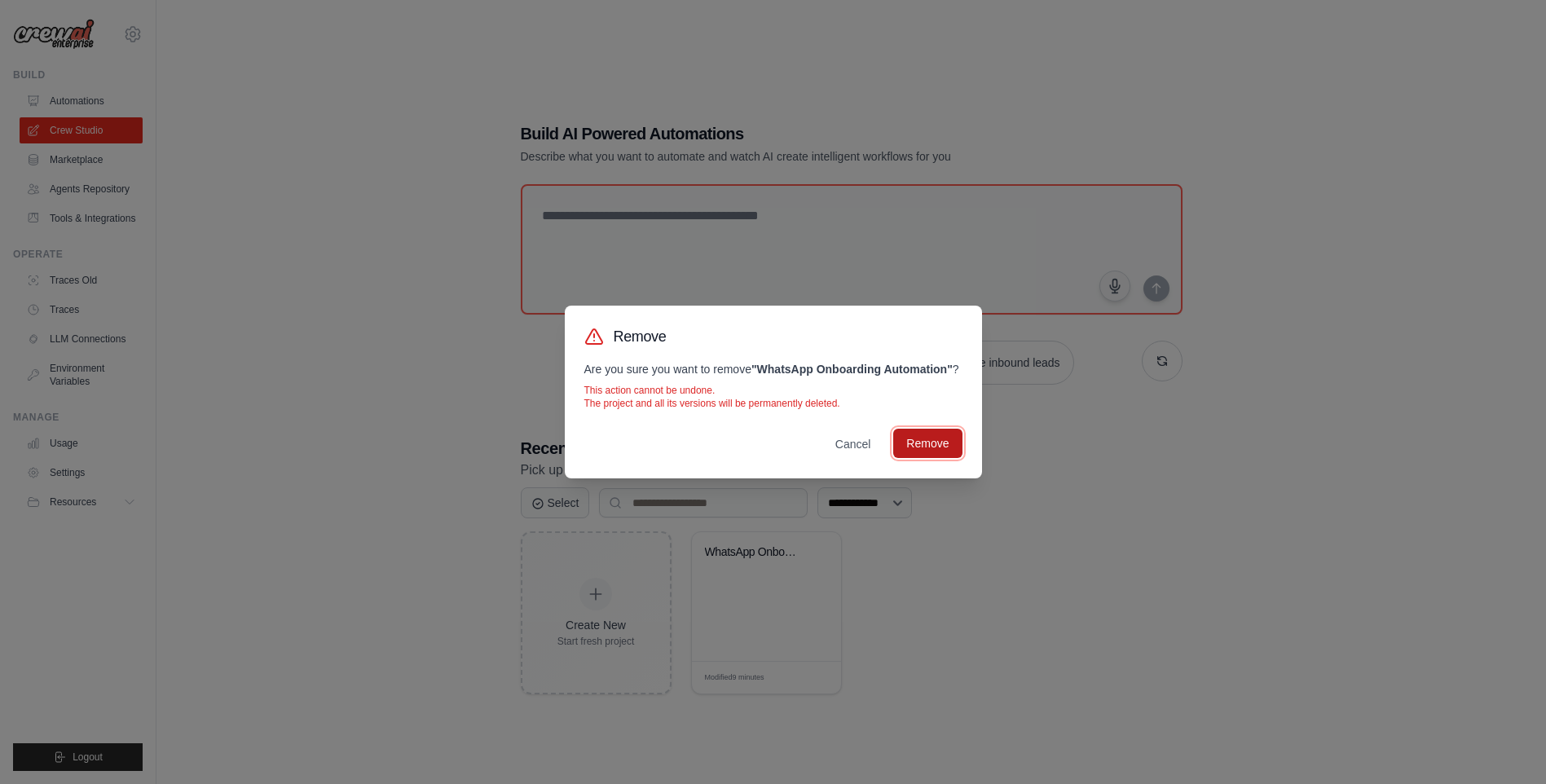
click at [934, 433] on button "Remove" at bounding box center [927, 443] width 68 height 29
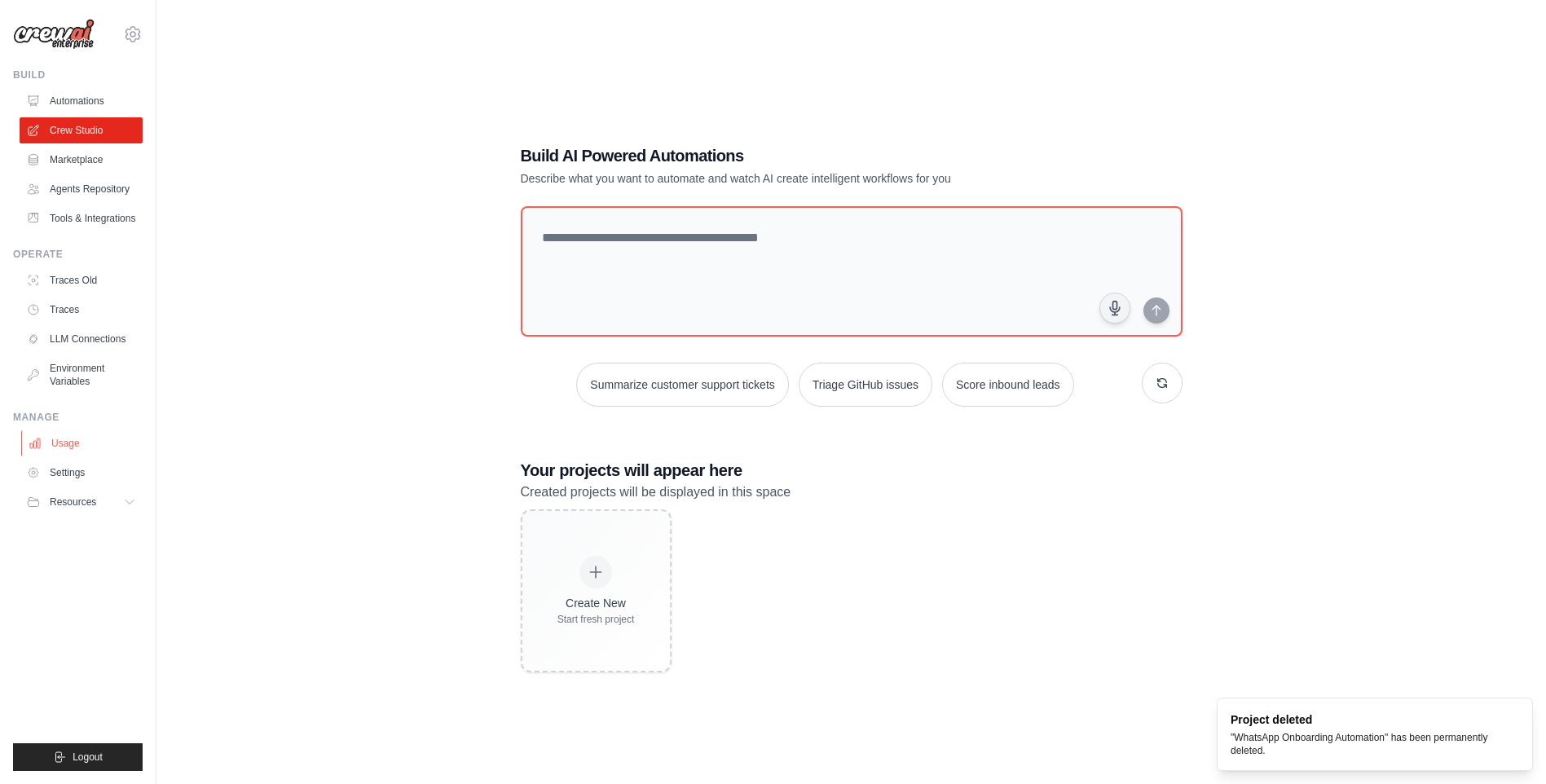
click at [55, 444] on link "Usage" at bounding box center [83, 443] width 123 height 26
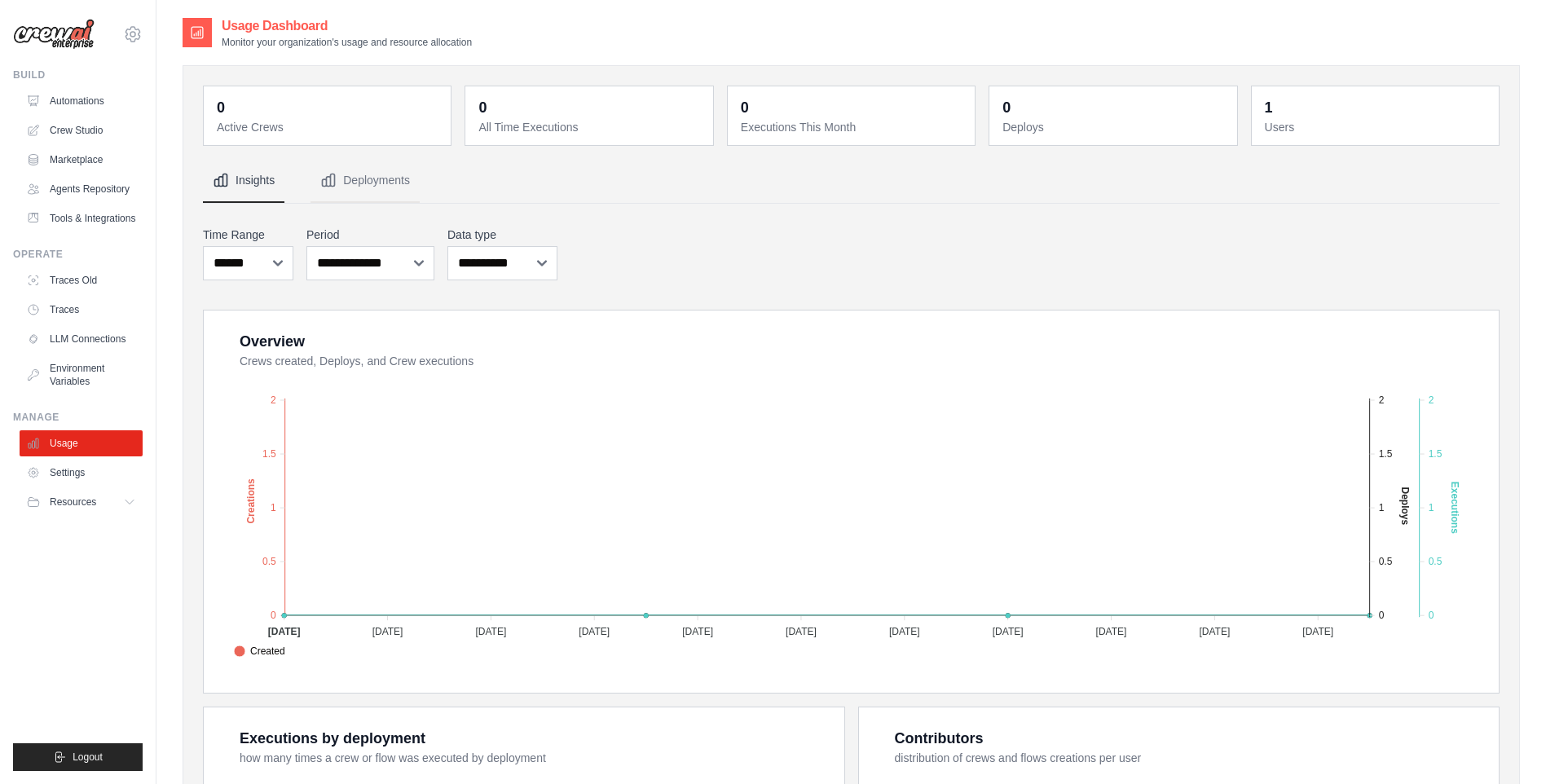
click at [319, 154] on div "0 Active Crews 0 All Time Executions 0 Executions This Month 0 Deploys 1 Users" at bounding box center [850, 602] width 1297 height 1032
click at [361, 178] on button "Deployments" at bounding box center [365, 180] width 109 height 44
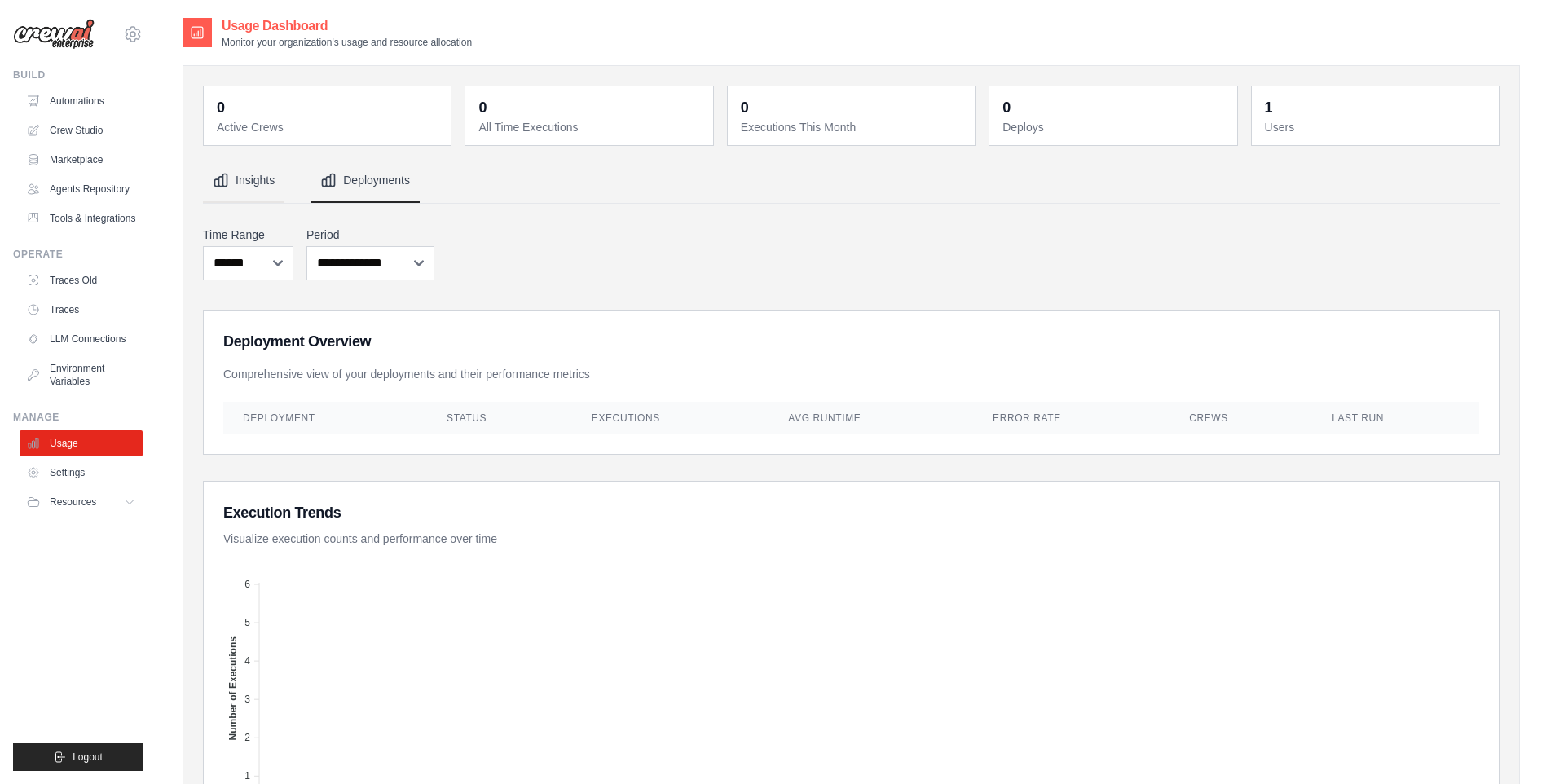
click at [277, 182] on button "Insights" at bounding box center [244, 180] width 82 height 44
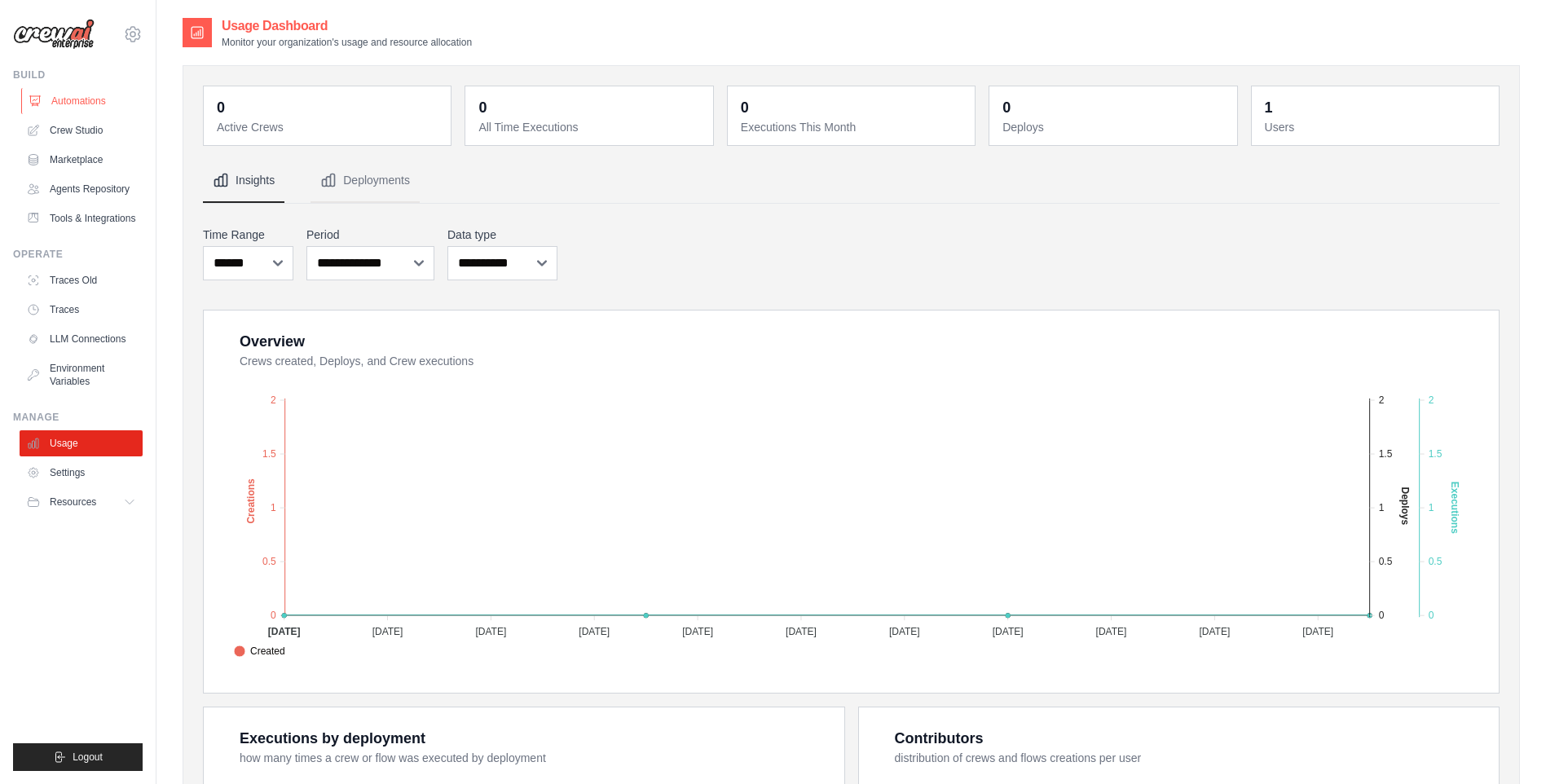
click at [97, 93] on link "Automations" at bounding box center [83, 100] width 123 height 26
